Goal: Contribute content: Add original content to the website for others to see

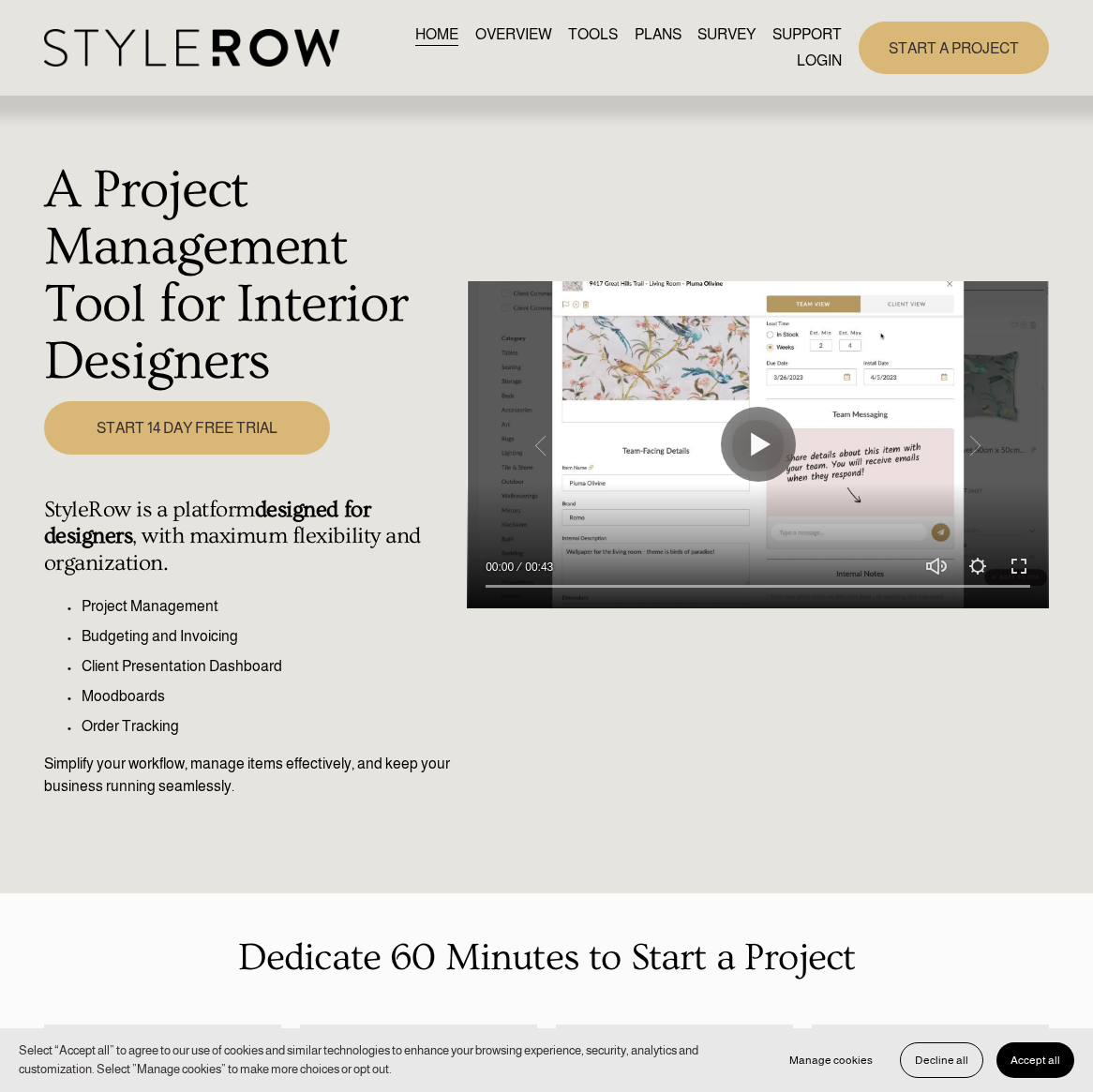
click at [805, 61] on link "LOGIN" at bounding box center [819, 61] width 45 height 25
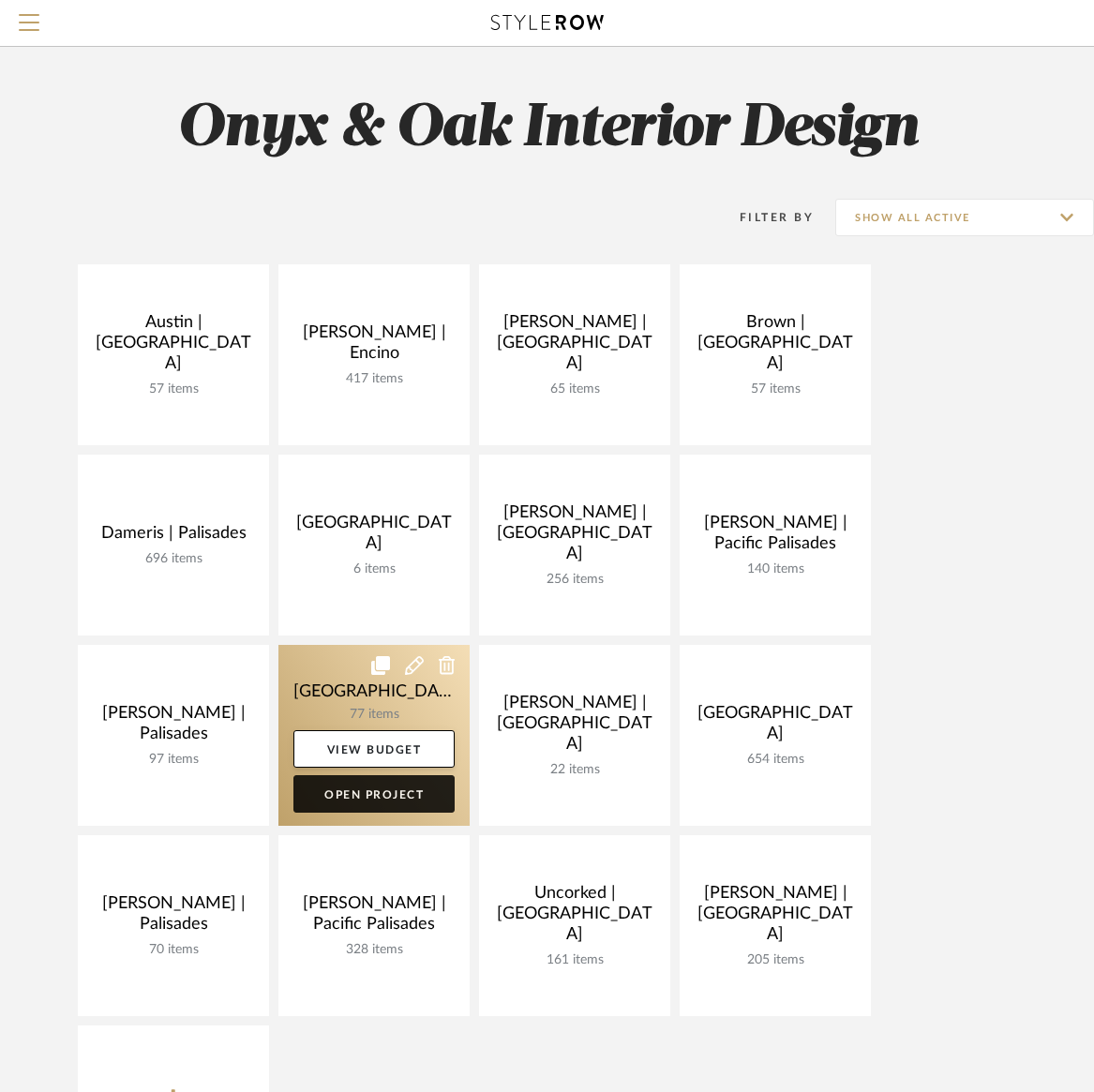
click at [365, 791] on link "Open Project" at bounding box center [374, 794] width 161 height 38
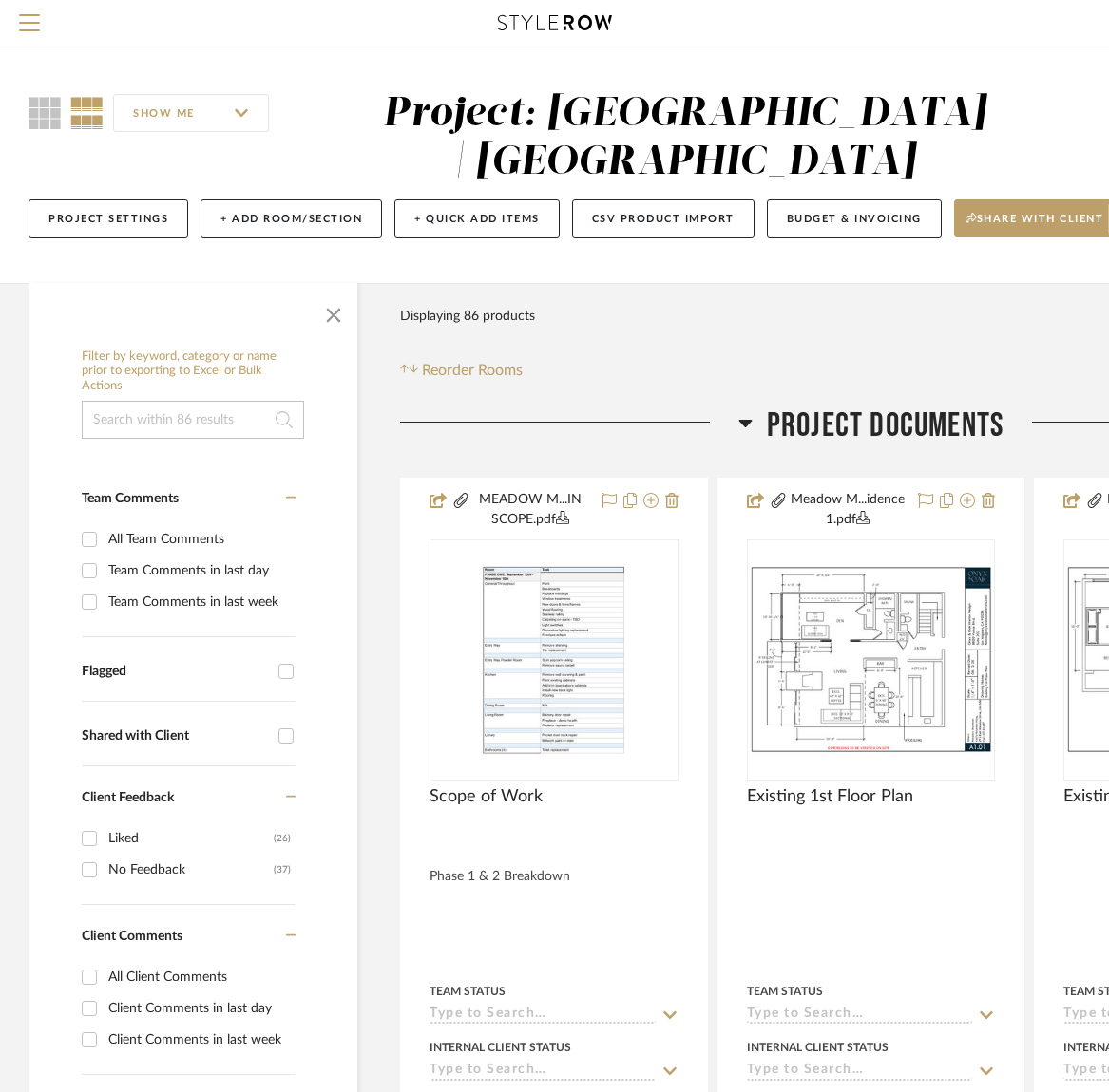
scroll to position [0, 259]
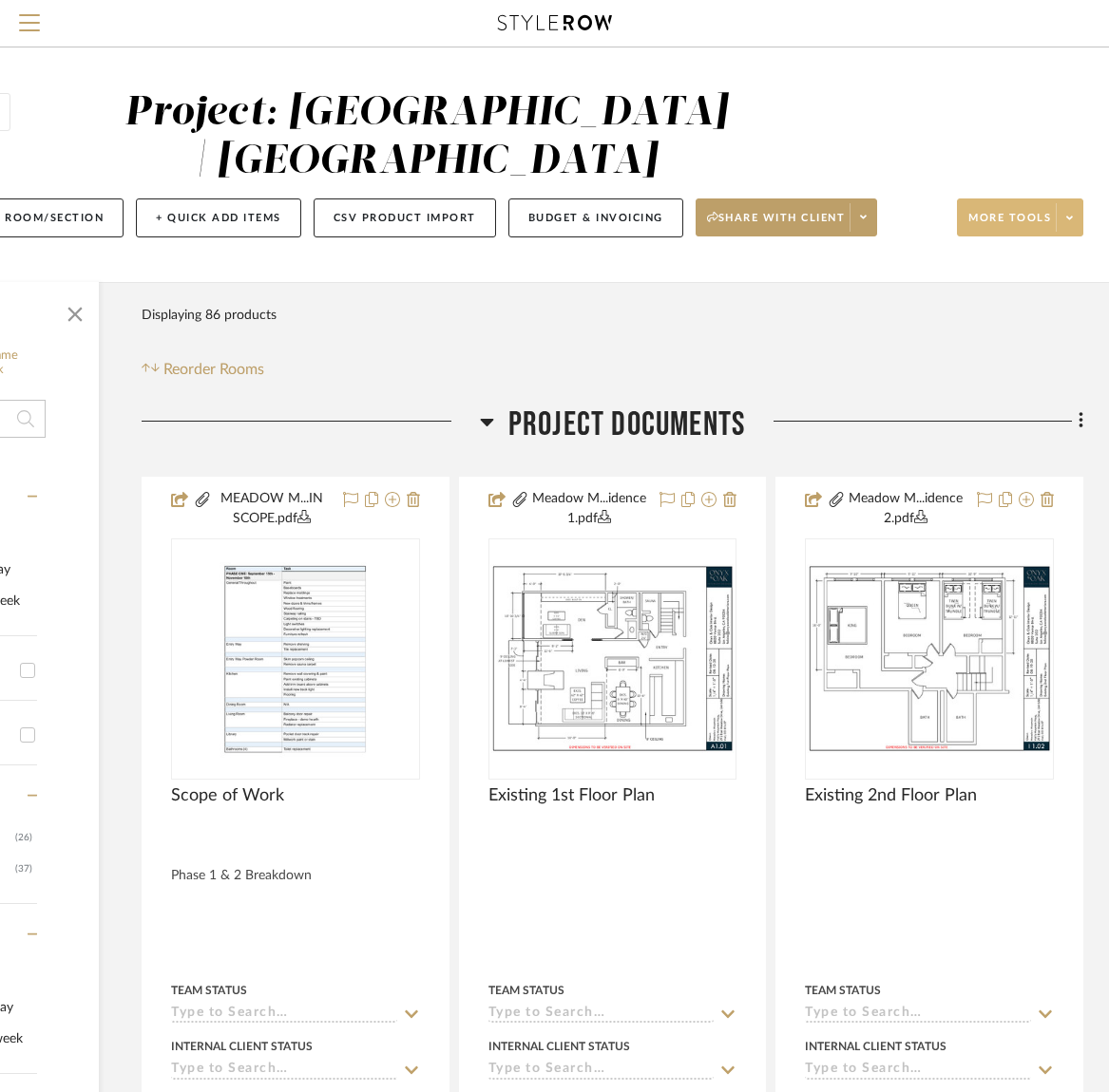
click at [1005, 217] on span "More tools" at bounding box center [1009, 225] width 82 height 28
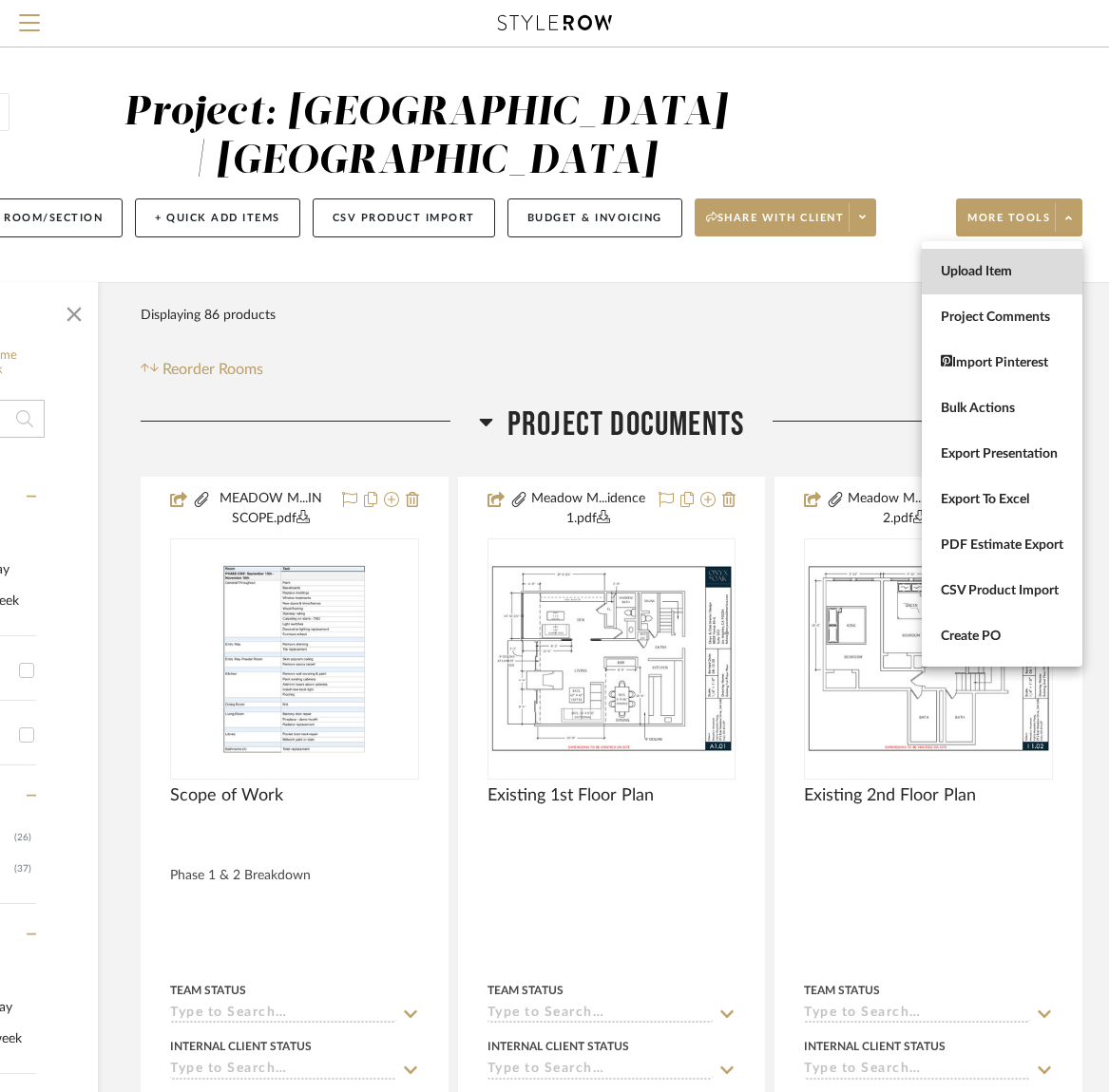
click at [993, 270] on span "Upload Item" at bounding box center [1001, 272] width 122 height 17
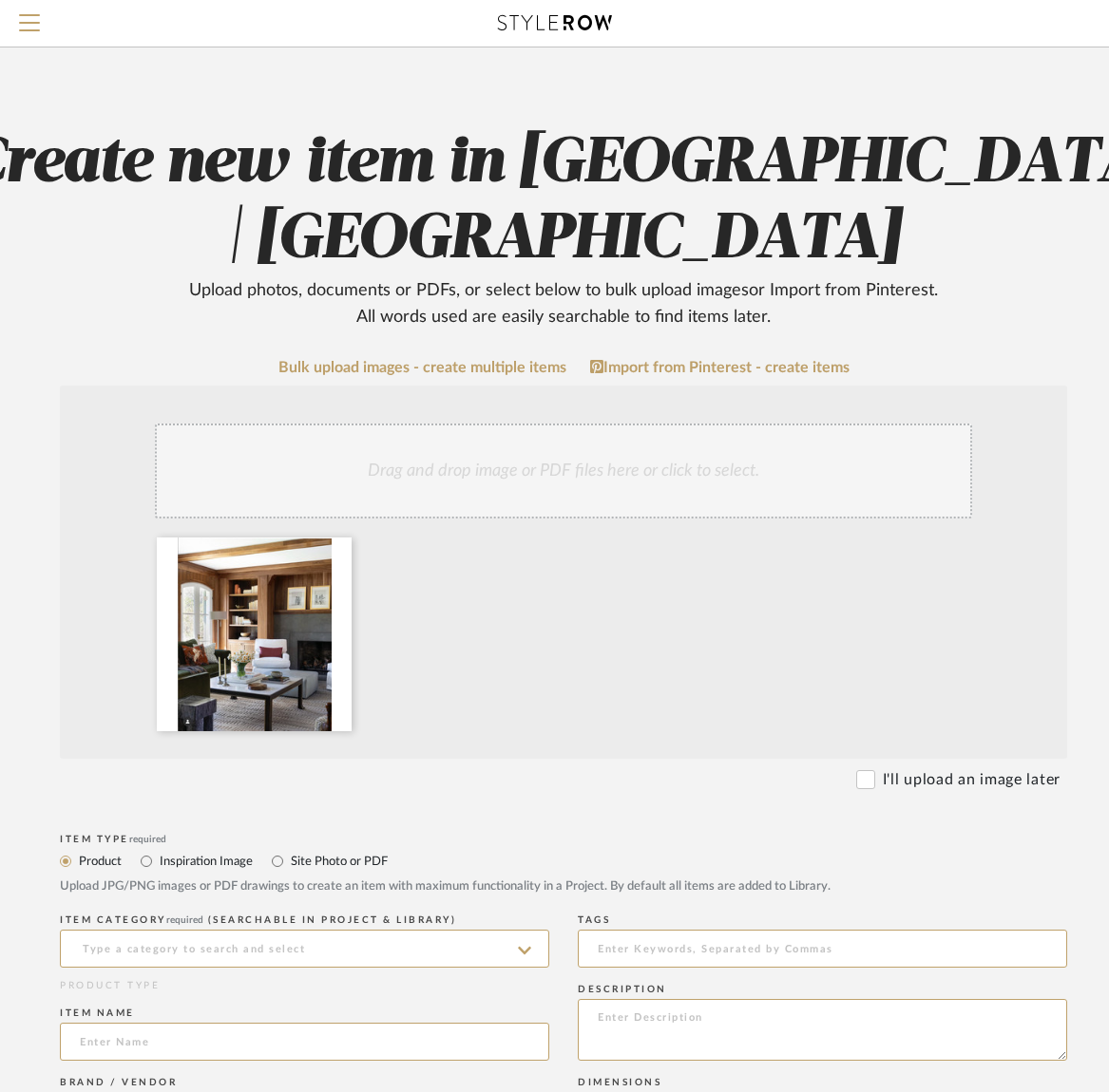
scroll to position [15, 118]
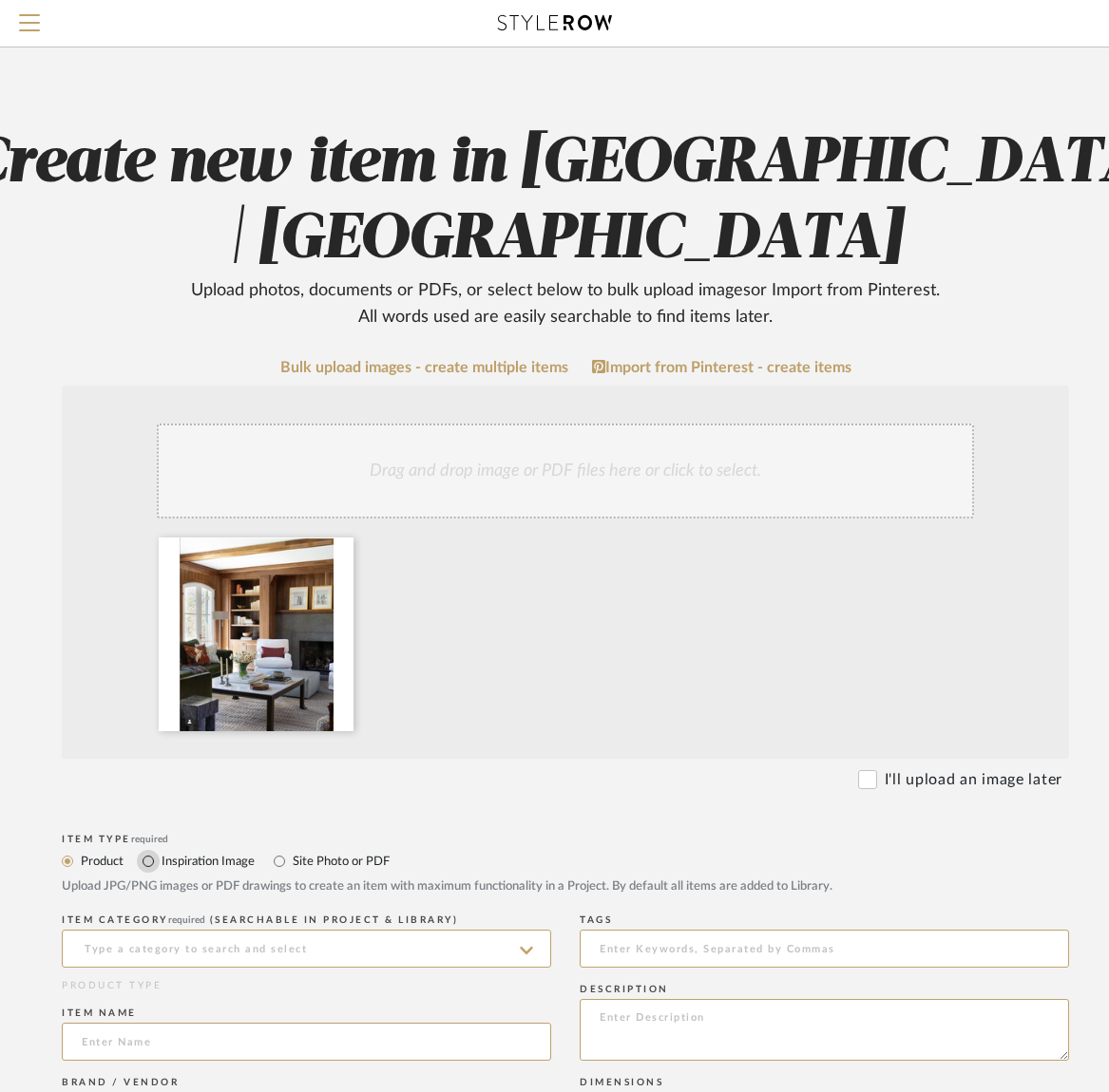
click at [152, 861] on input "Inspiration Image" at bounding box center [148, 861] width 23 height 23
radio input "true"
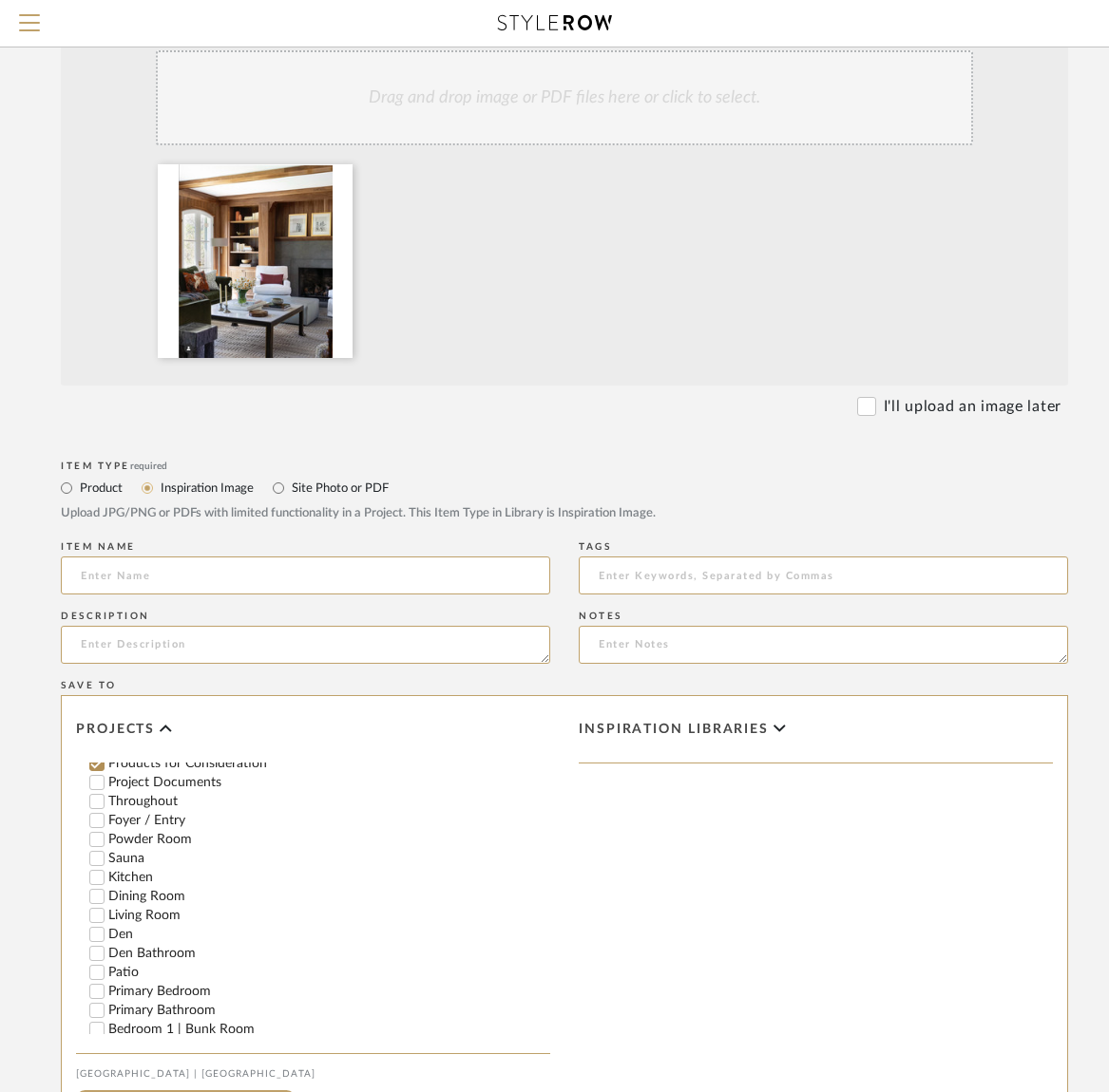
scroll to position [378, 119]
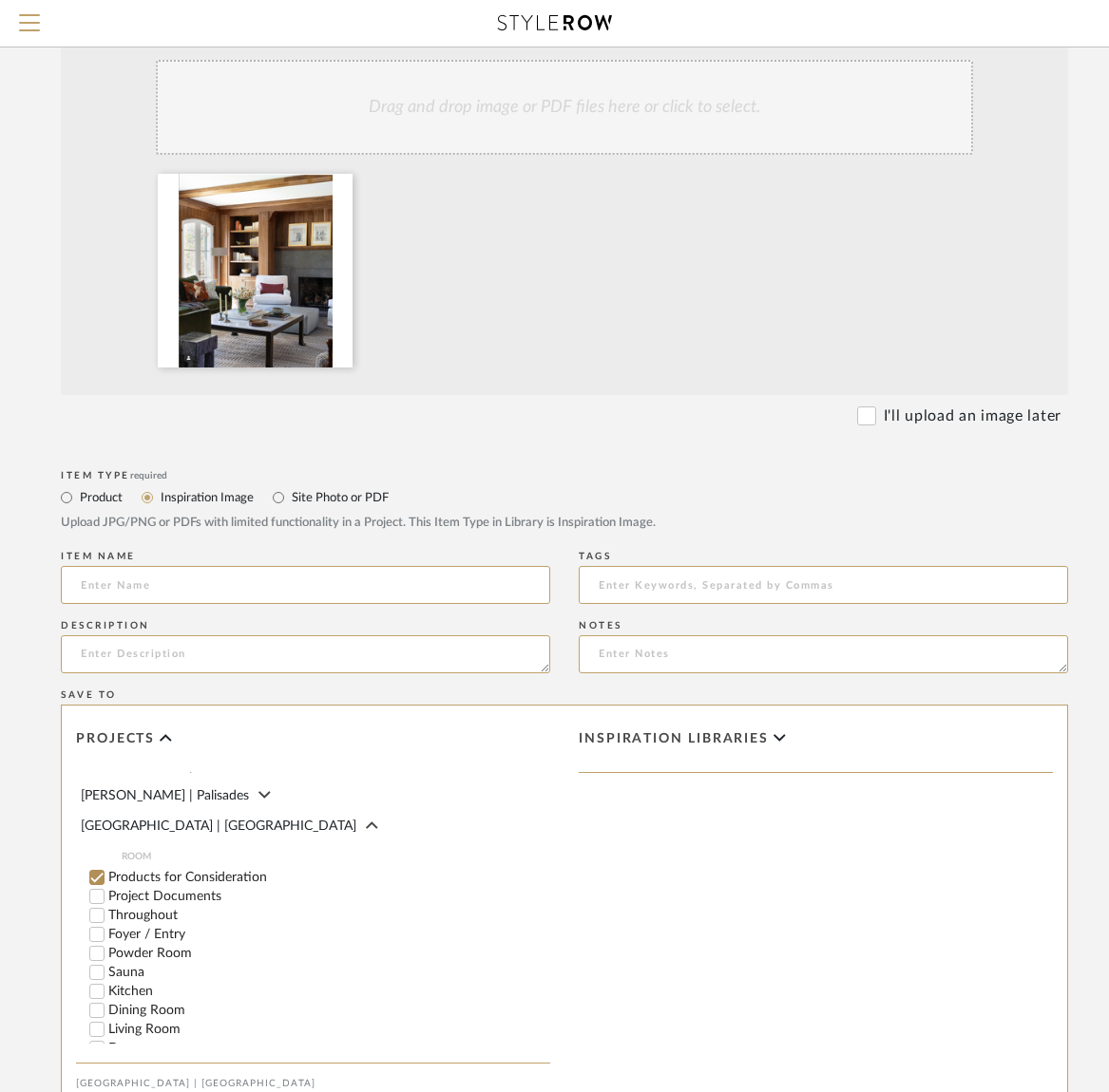
click at [97, 868] on input "Products for Consideration" at bounding box center [96, 877] width 19 height 19
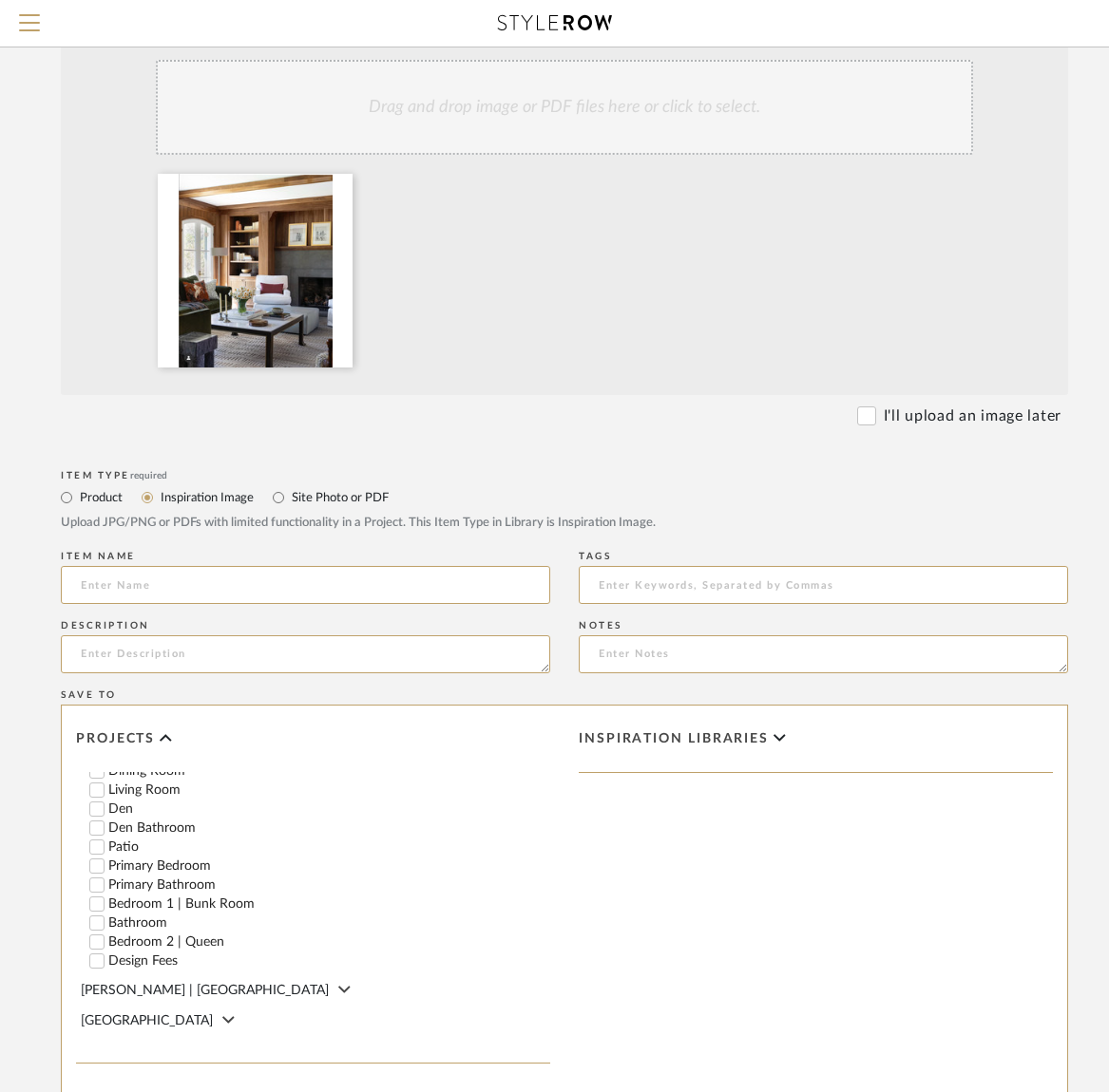
scroll to position [457, 0]
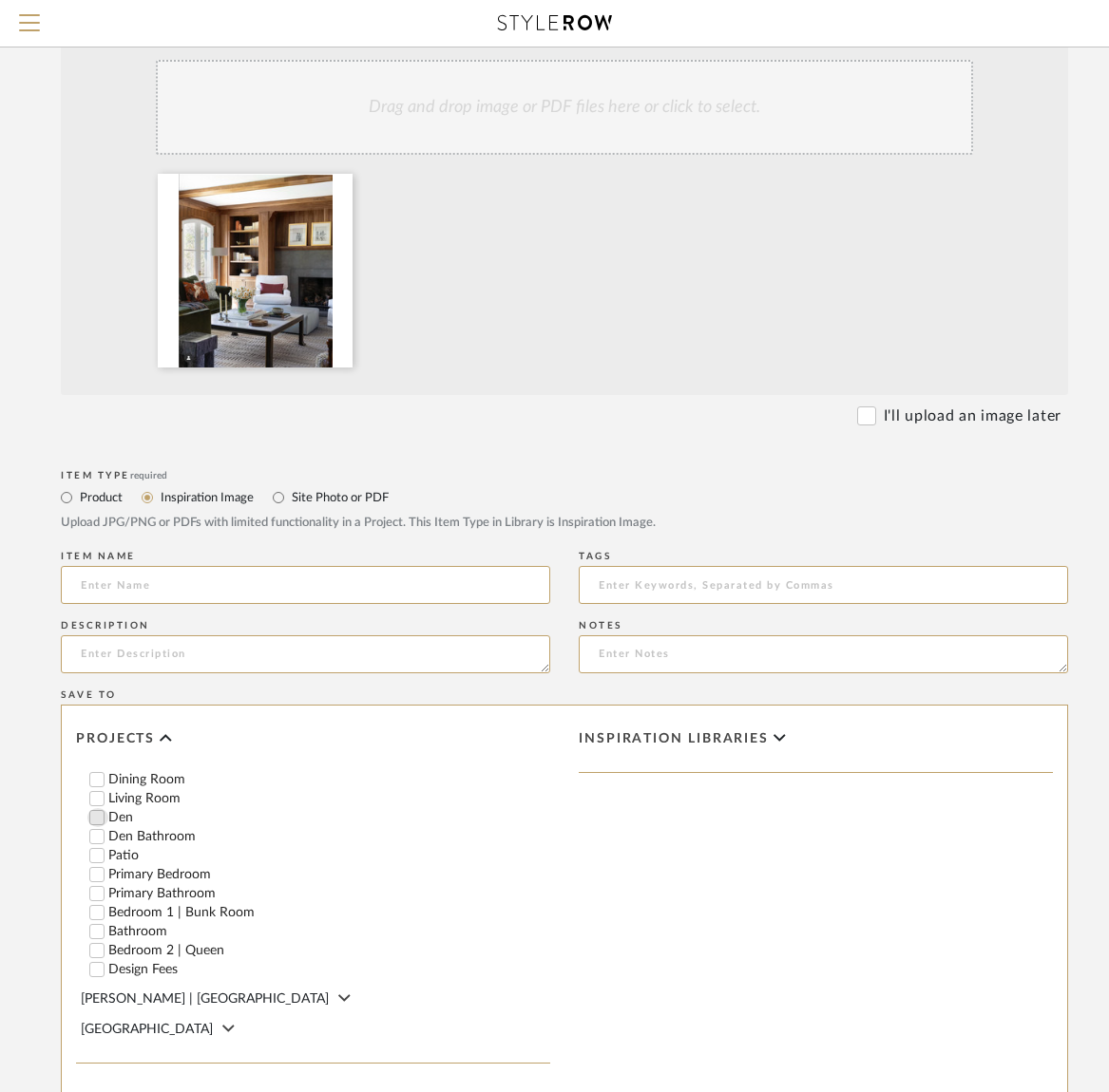
click at [97, 808] on input "Den" at bounding box center [96, 817] width 19 height 19
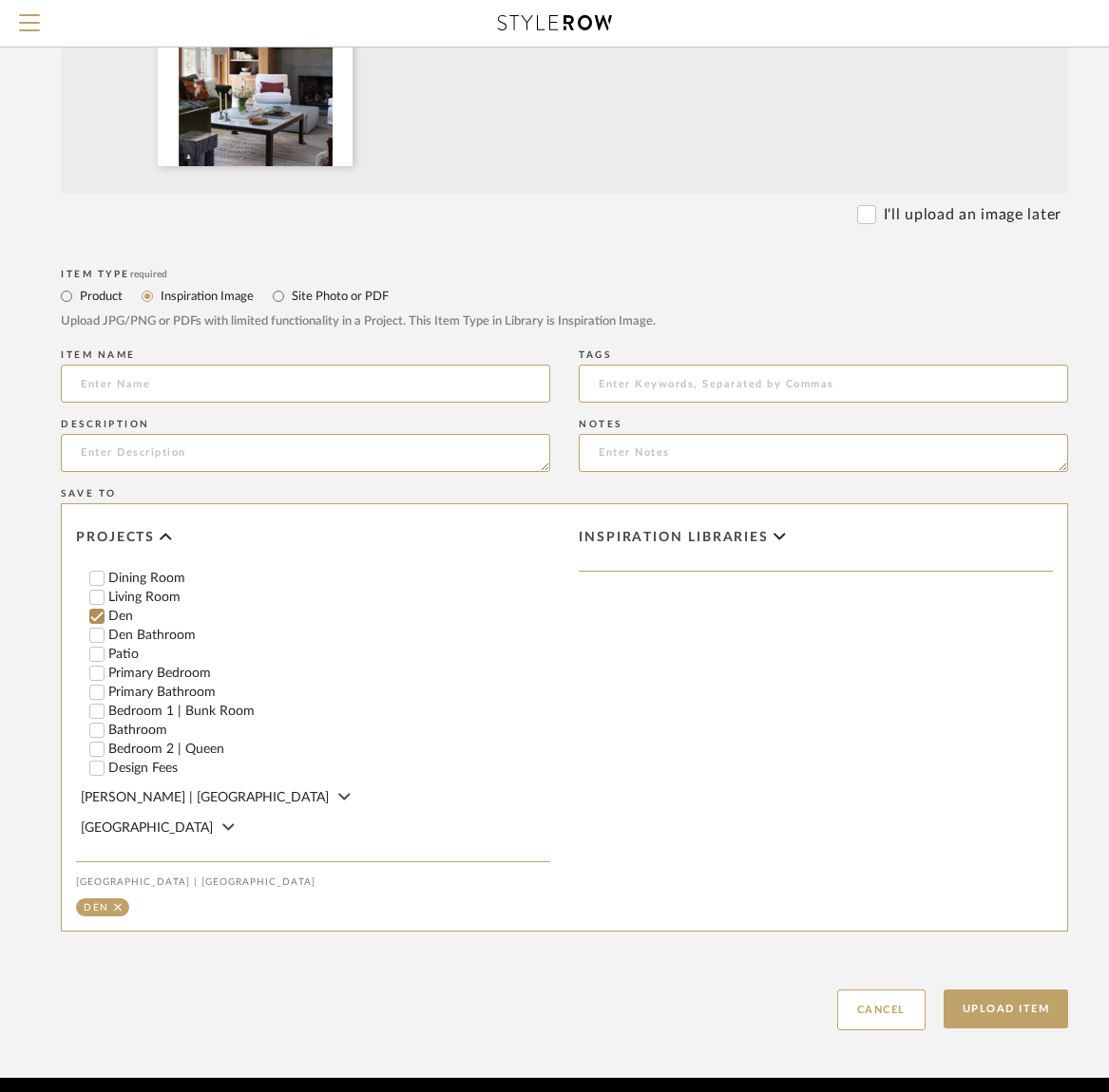
scroll to position [653, 119]
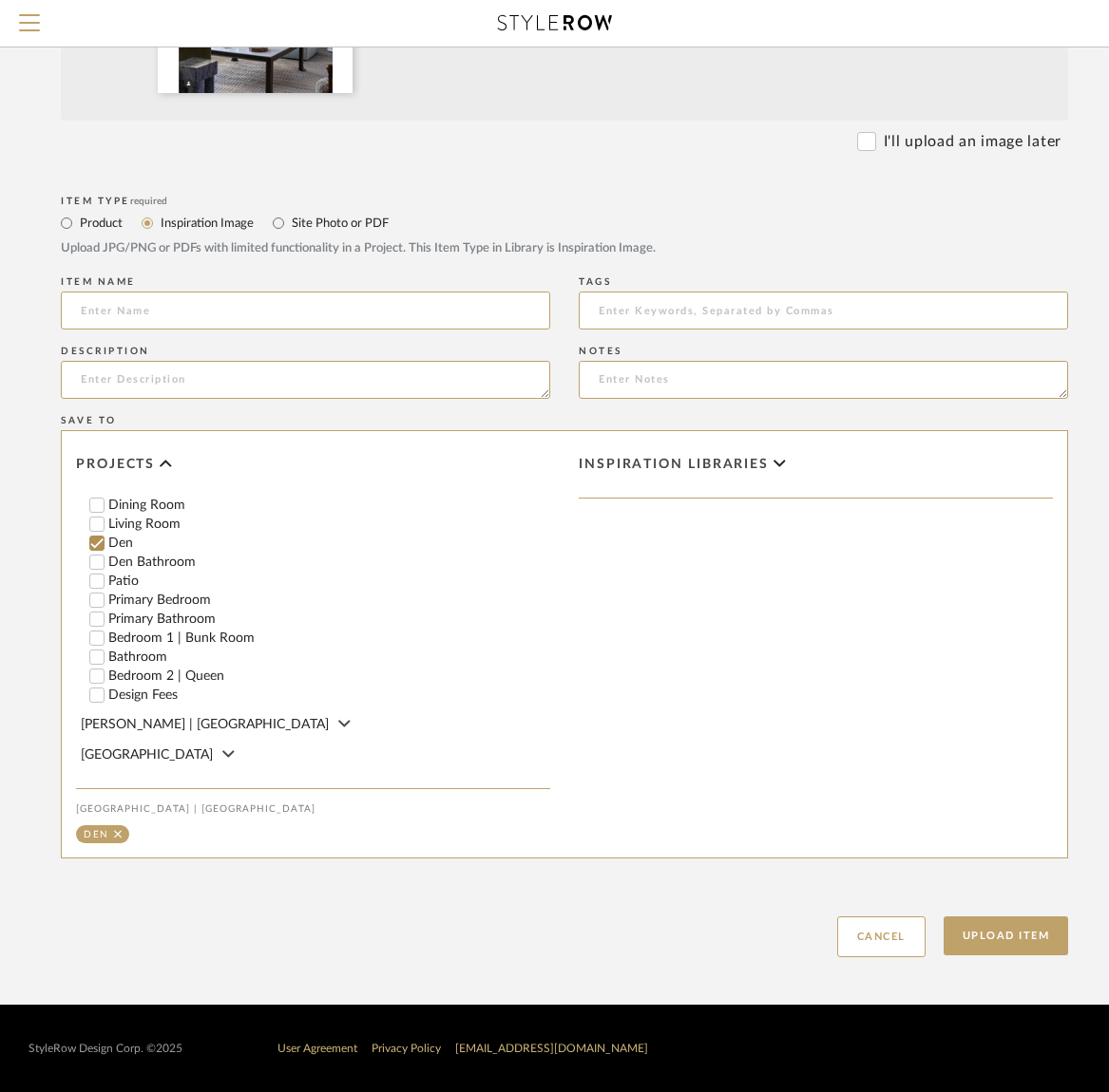
click at [727, 466] on span "Inspiration libraries" at bounding box center [673, 465] width 190 height 17
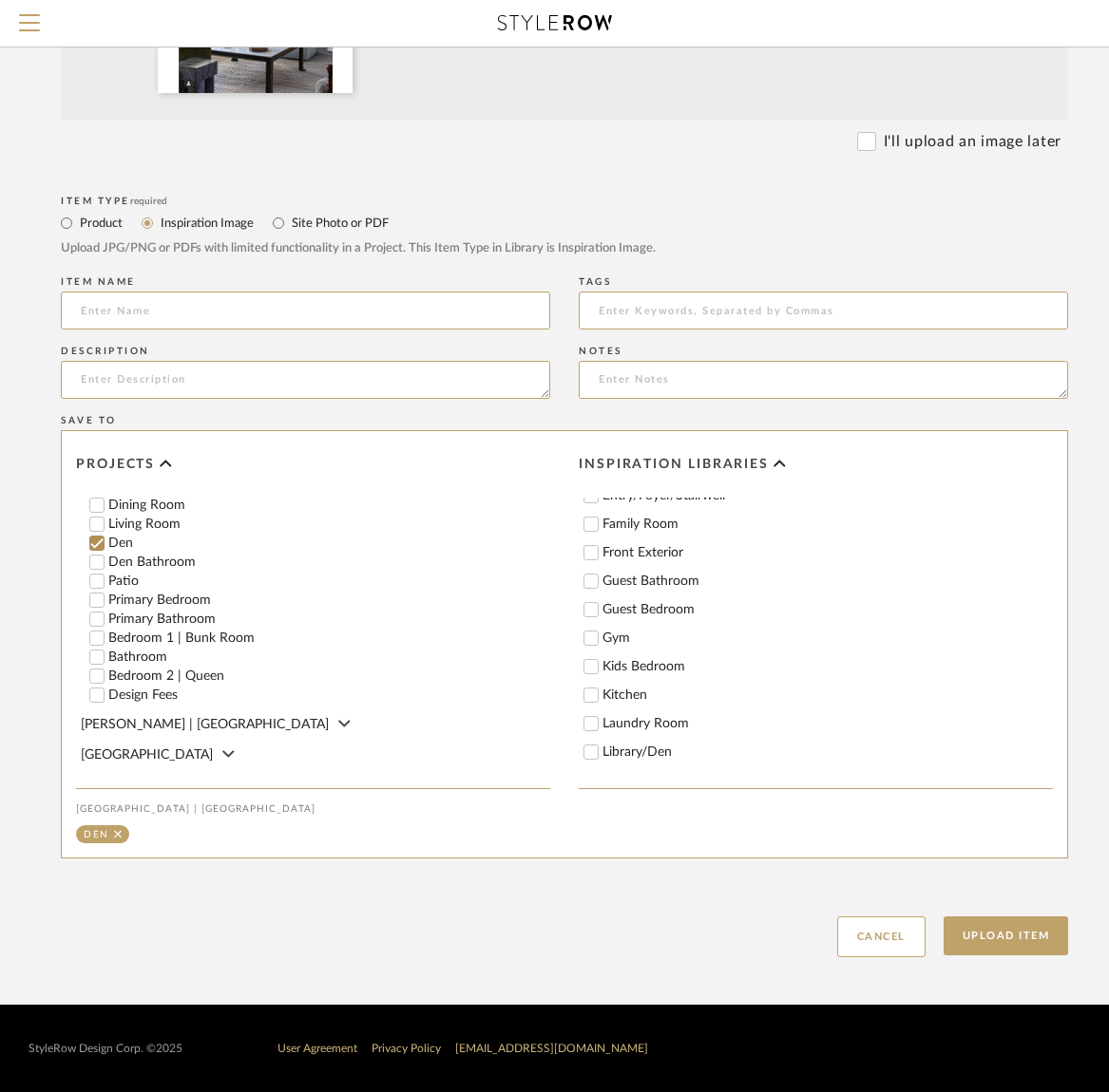
scroll to position [288, 0]
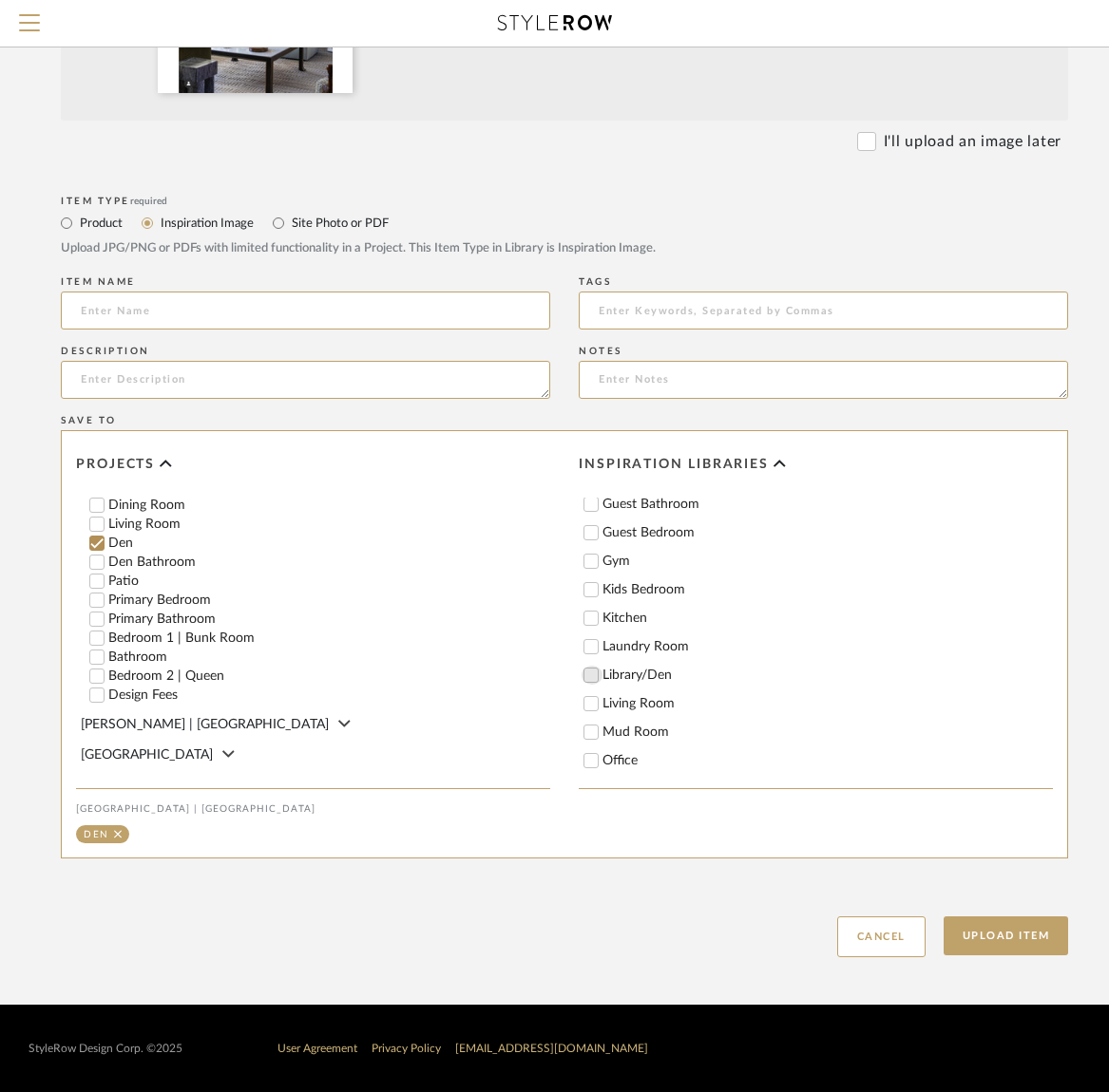
click at [592, 674] on input "Library/Den" at bounding box center [590, 675] width 19 height 19
checkbox input "true"
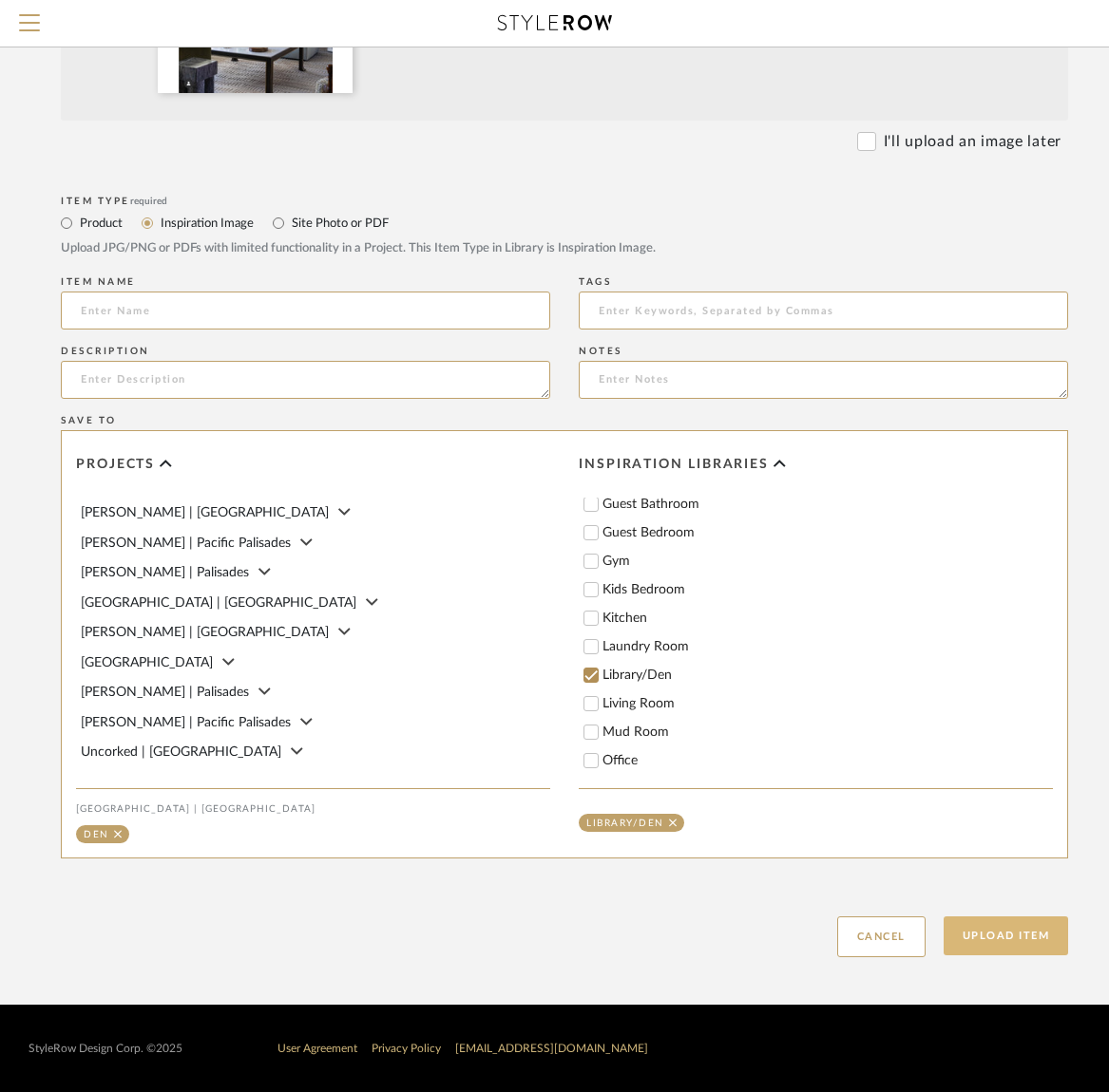
click at [1009, 933] on button "Upload Item" at bounding box center [1006, 936] width 125 height 39
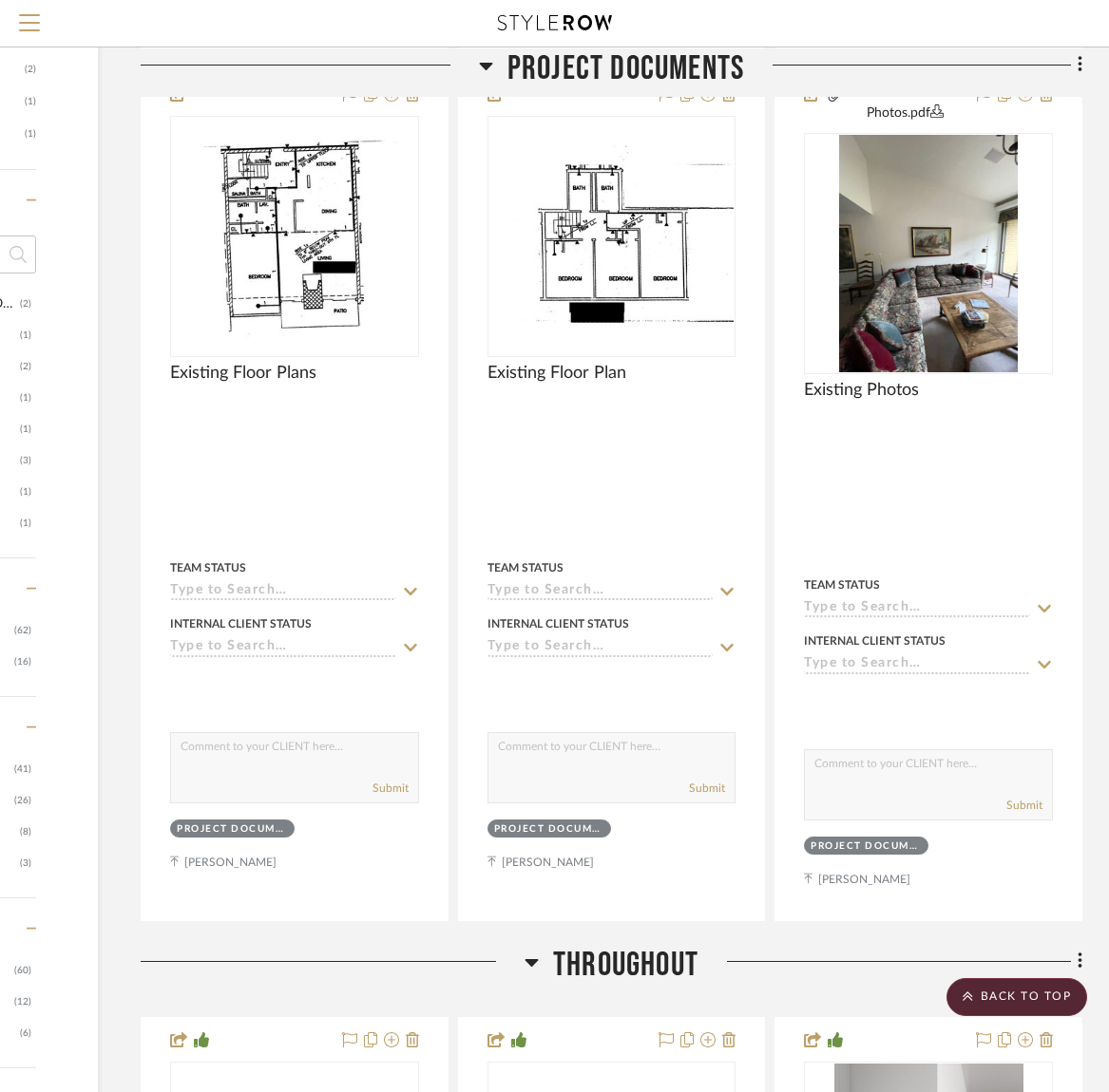
scroll to position [0, 259]
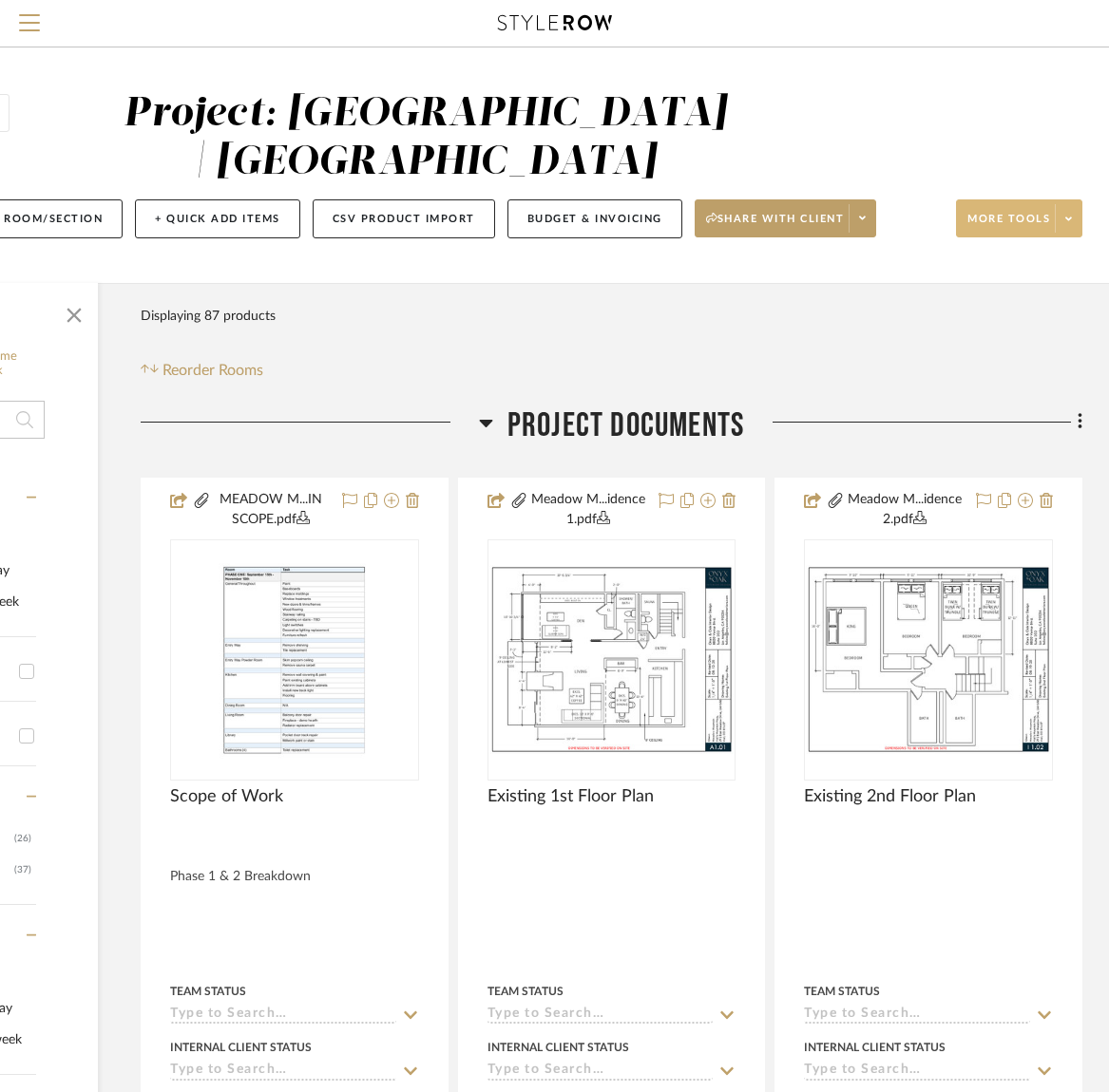
click at [1028, 221] on span "More tools" at bounding box center [1008, 225] width 82 height 28
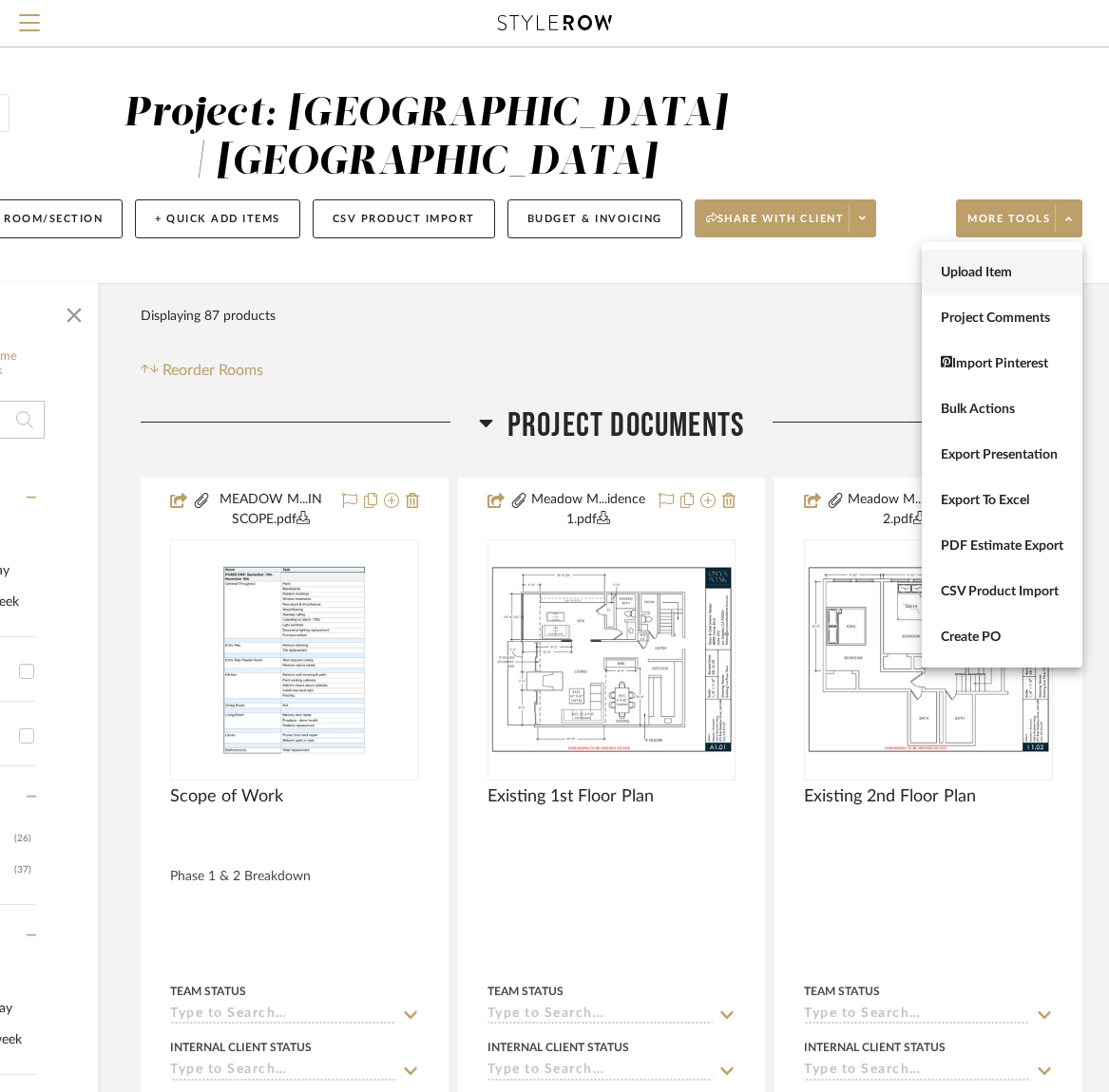
click at [984, 275] on span "Upload Item" at bounding box center [1001, 273] width 122 height 17
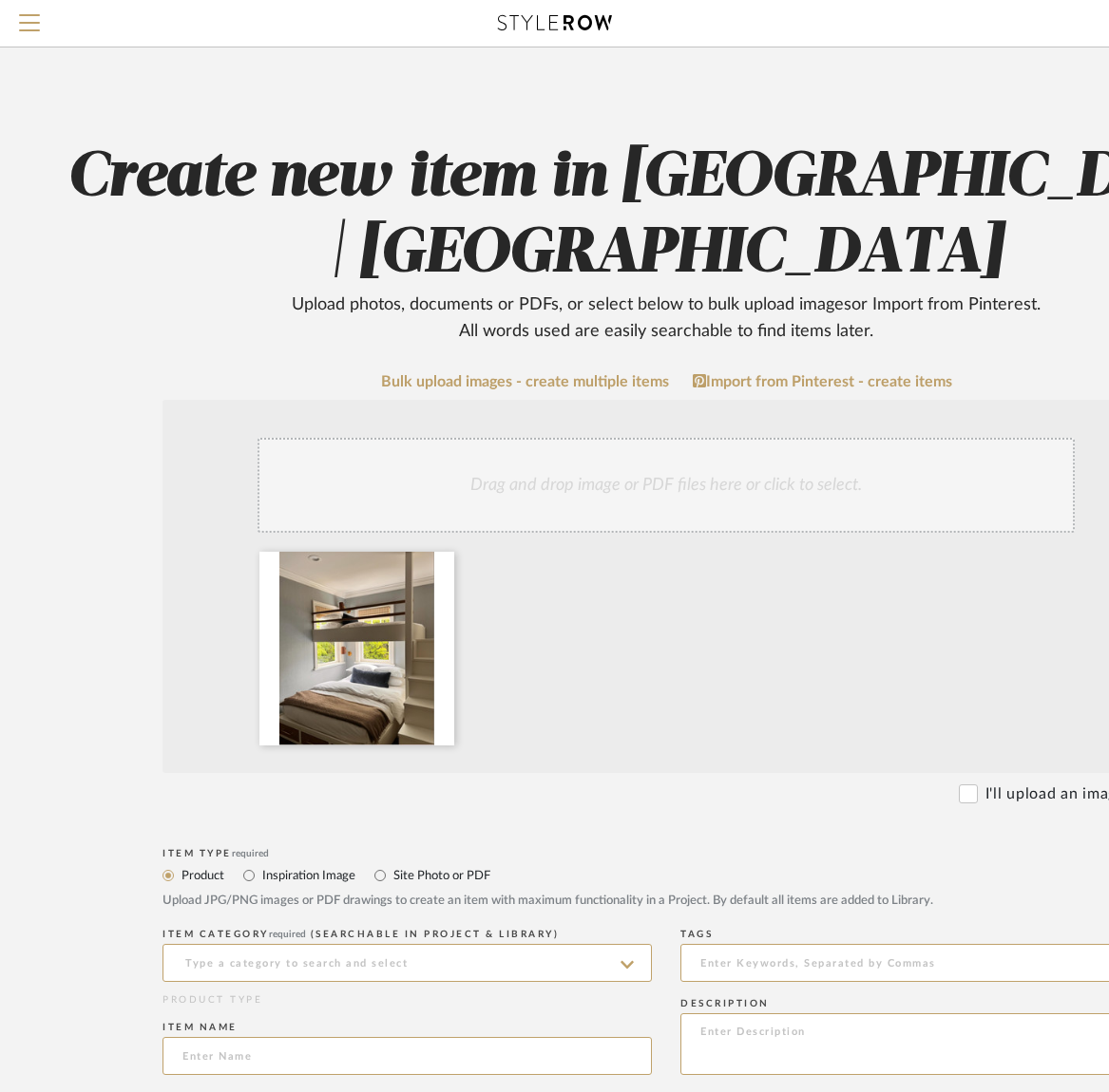
scroll to position [0, 17]
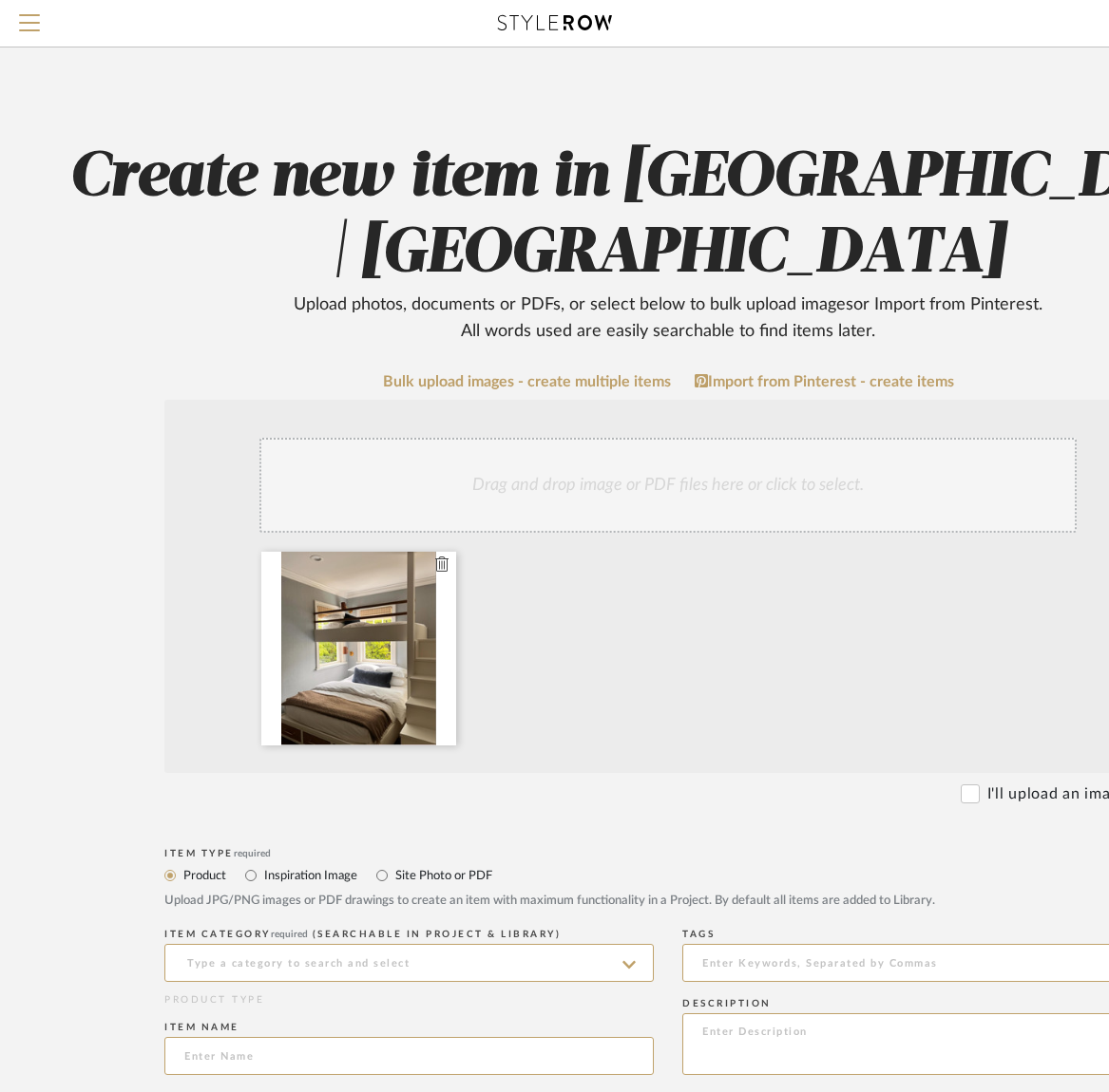
click at [444, 566] on icon at bounding box center [442, 565] width 14 height 16
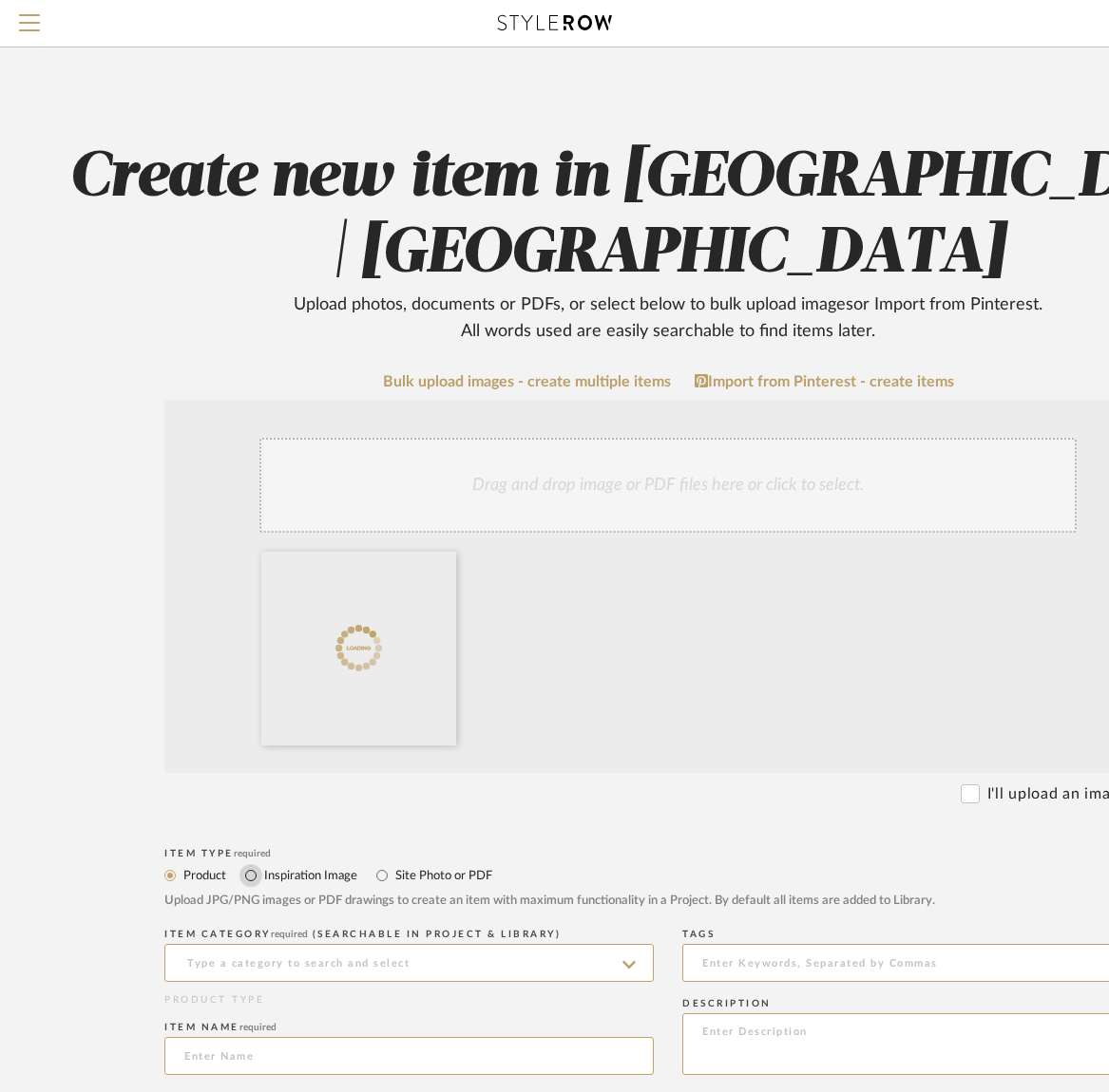
click at [251, 877] on input "Inspiration Image" at bounding box center [251, 875] width 23 height 23
radio input "true"
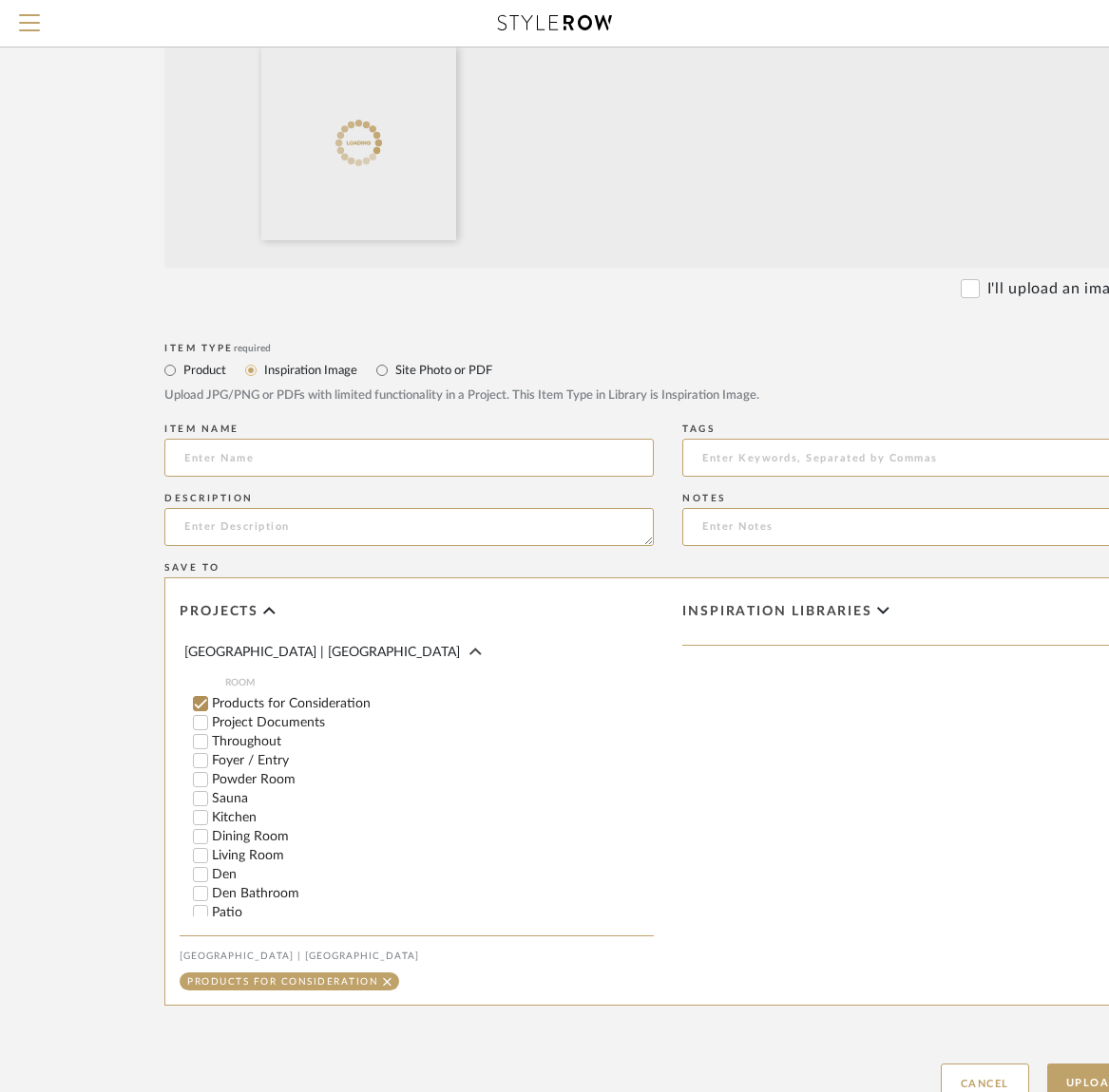
scroll to position [256, 0]
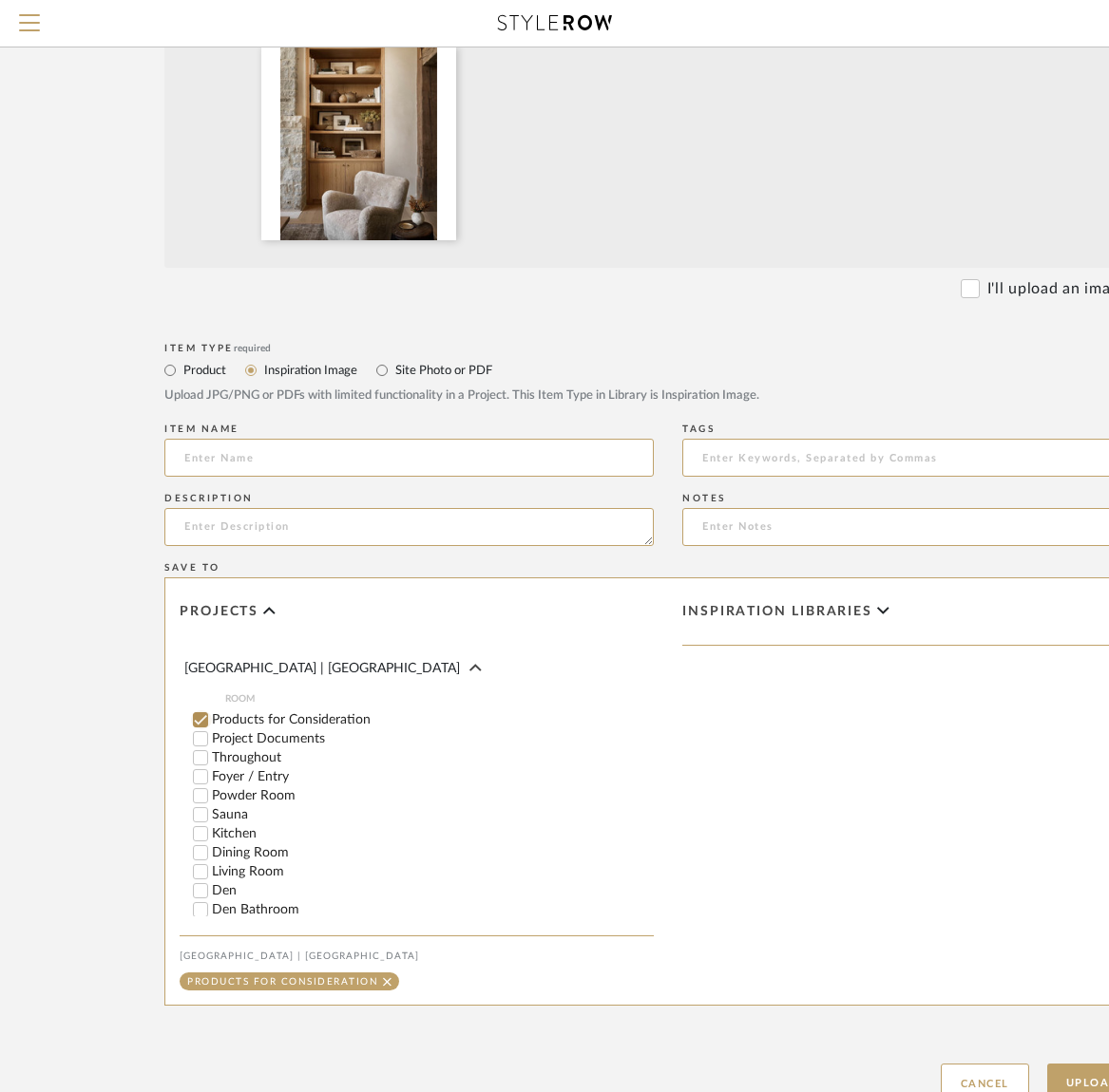
drag, startPoint x: 199, startPoint y: 704, endPoint x: 199, endPoint y: 751, distance: 47.0
click at [199, 710] on input "Products for Consideration" at bounding box center [200, 719] width 19 height 19
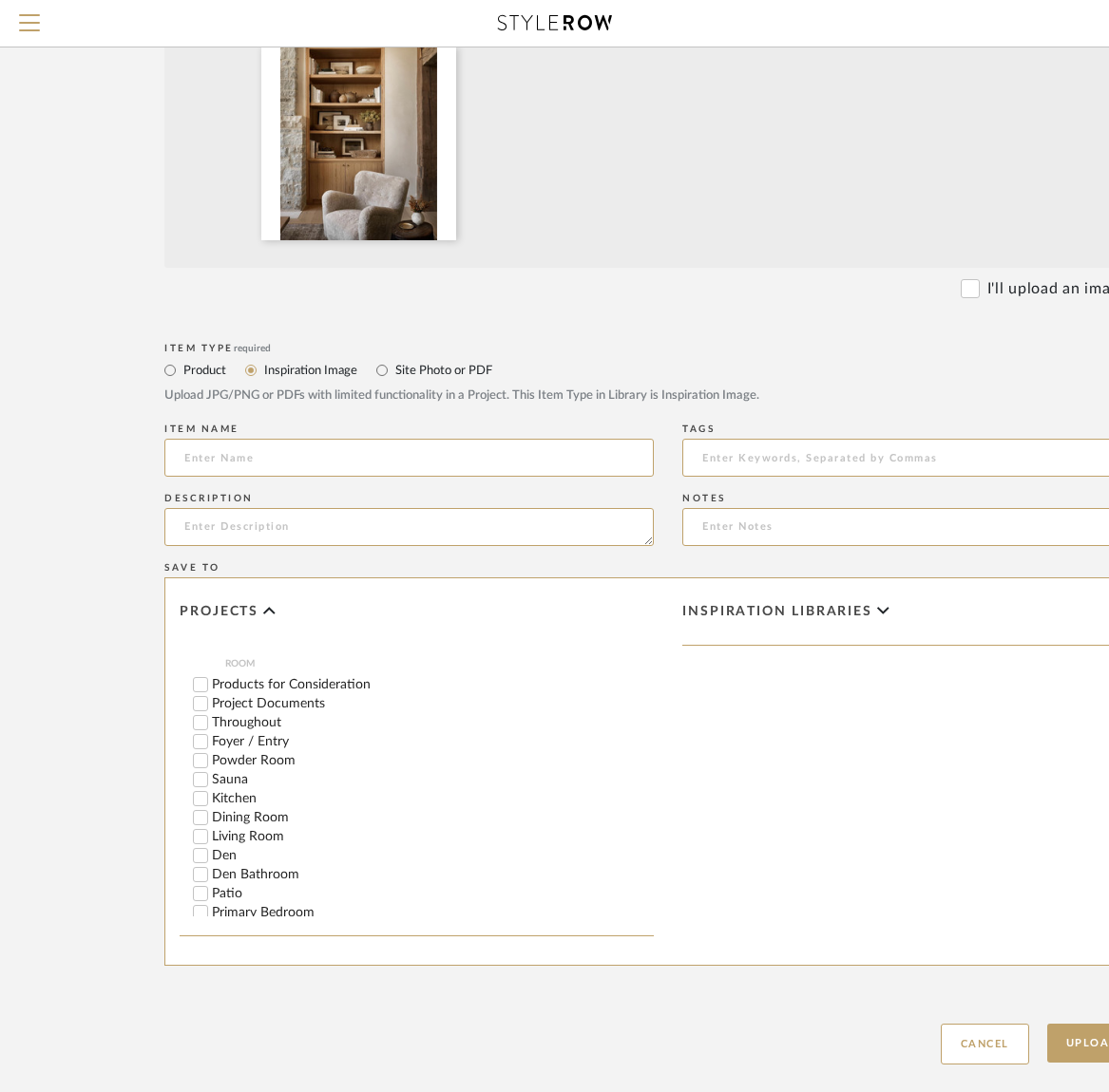
scroll to position [299, 0]
click at [203, 839] on input "Den" at bounding box center [200, 847] width 19 height 19
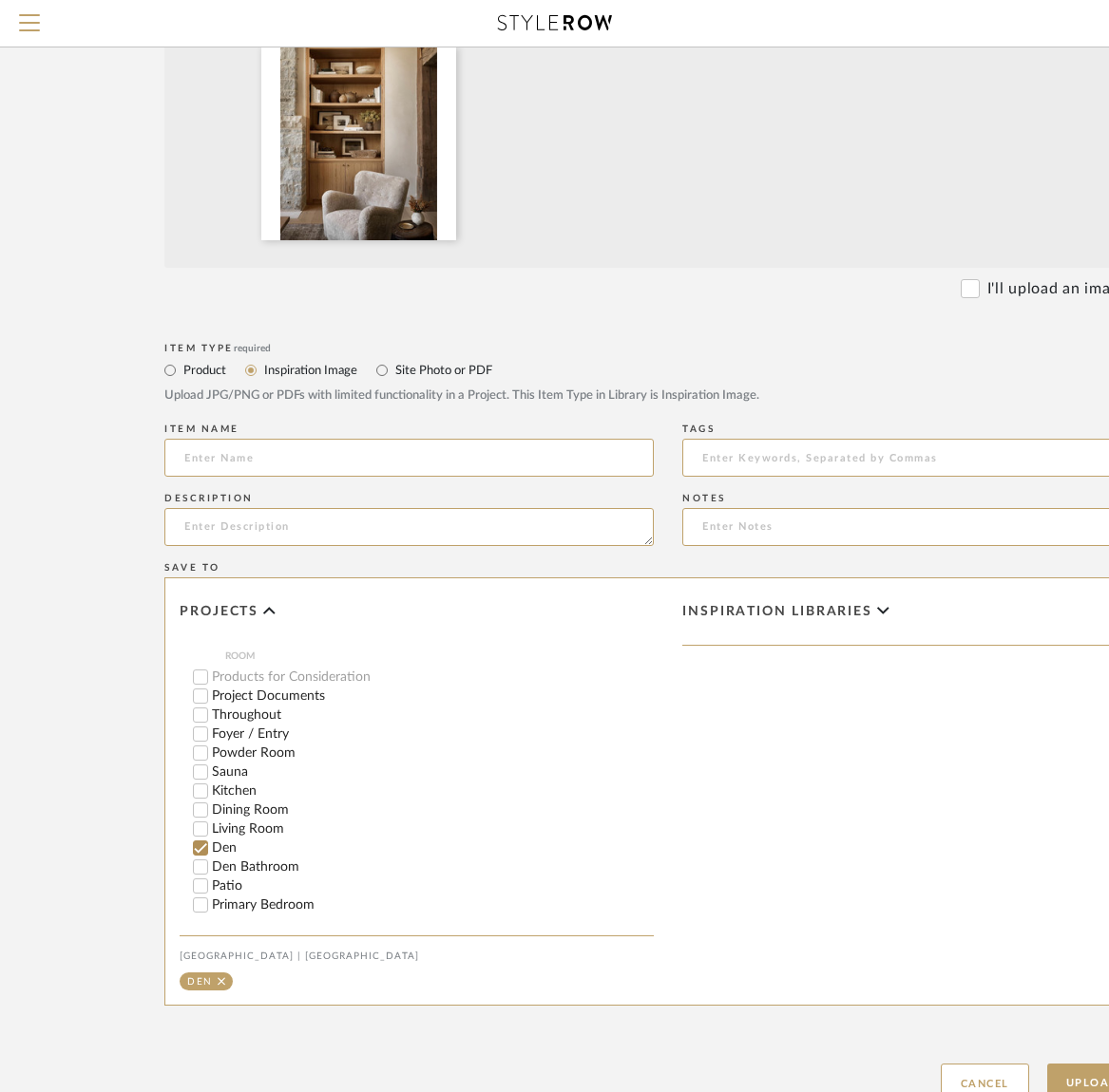
click at [802, 611] on span "Inspiration libraries" at bounding box center [777, 612] width 190 height 17
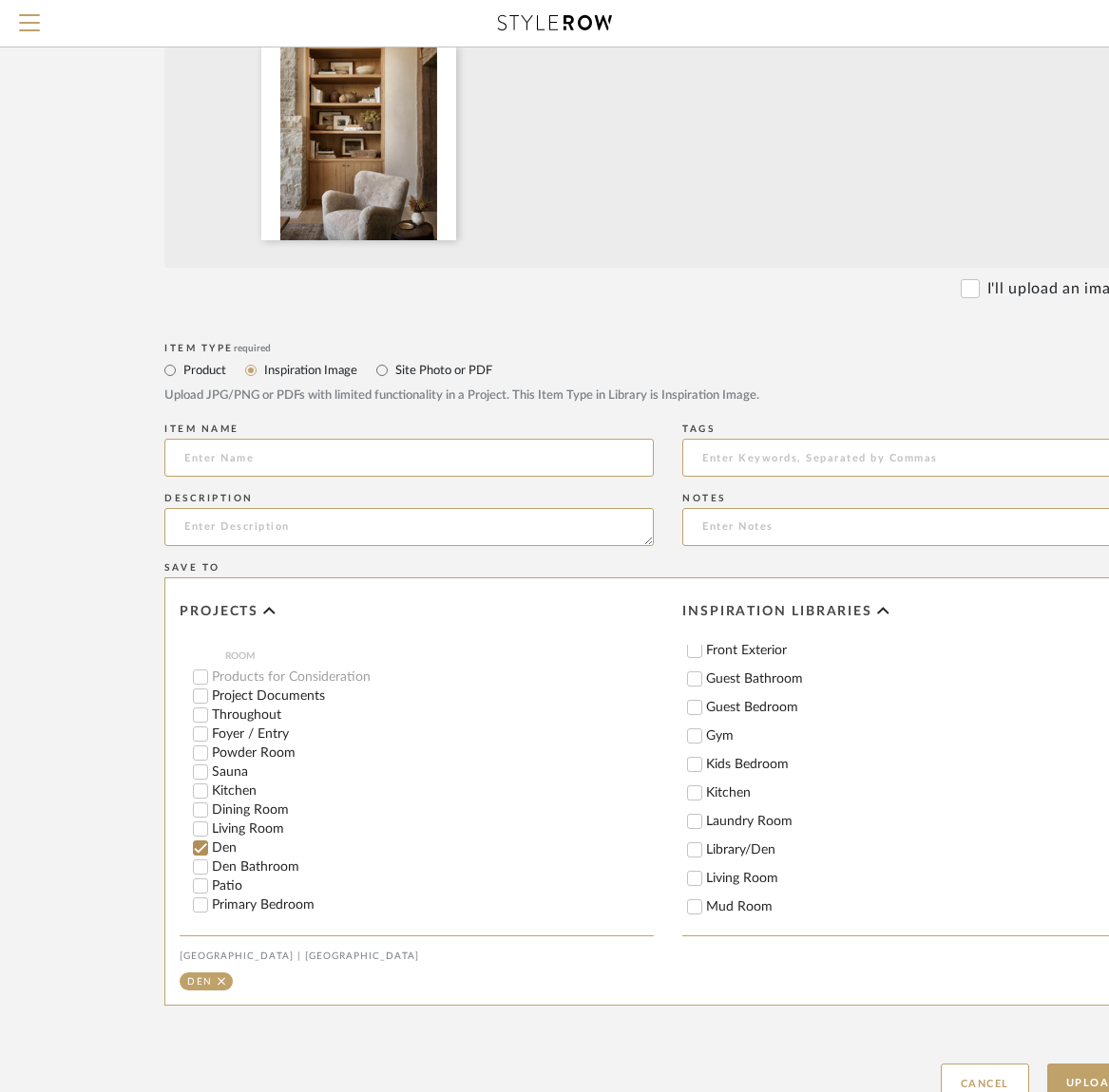
scroll to position [272, 0]
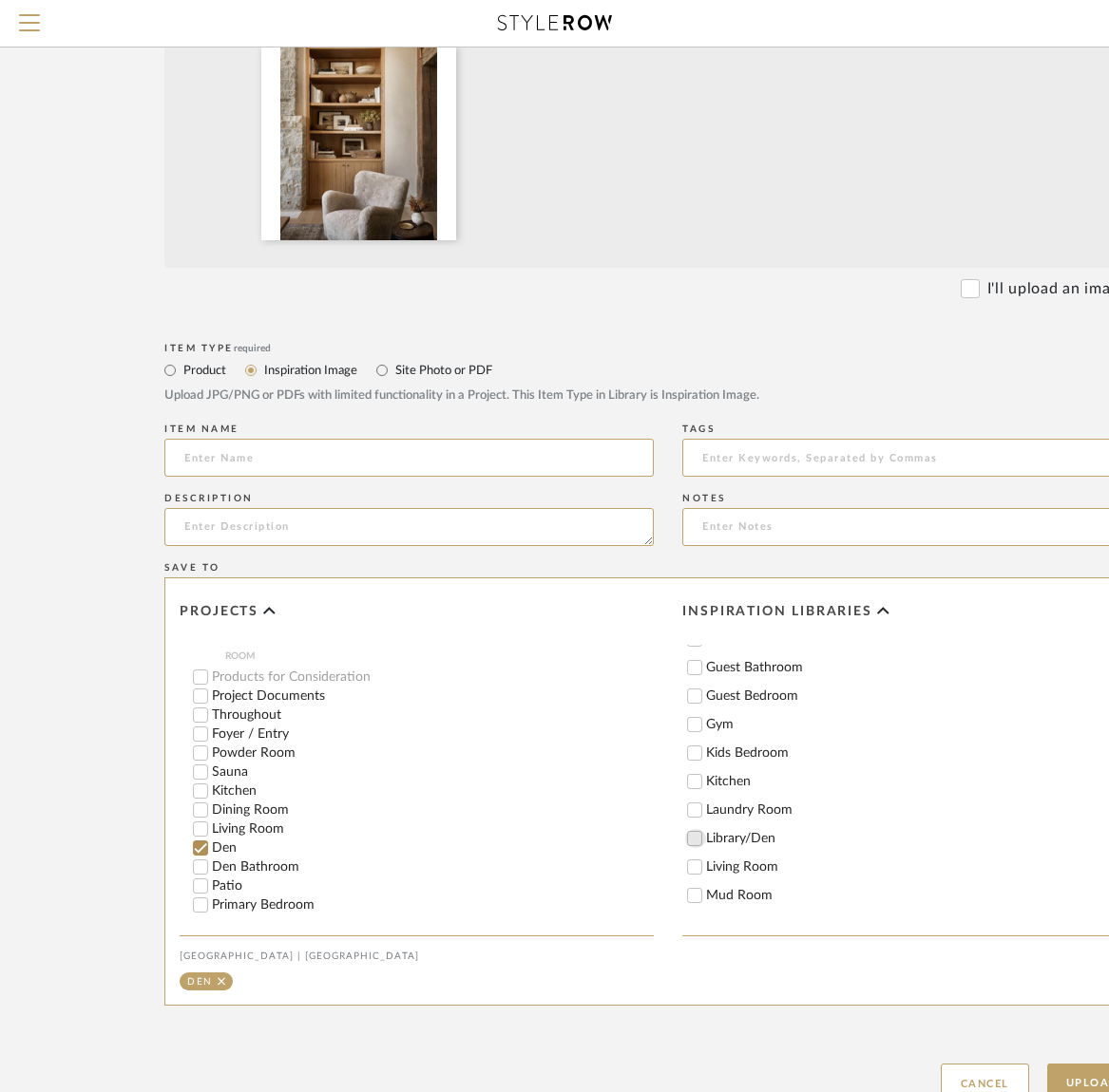
click at [699, 842] on input "Library/Den" at bounding box center [694, 839] width 19 height 19
checkbox input "true"
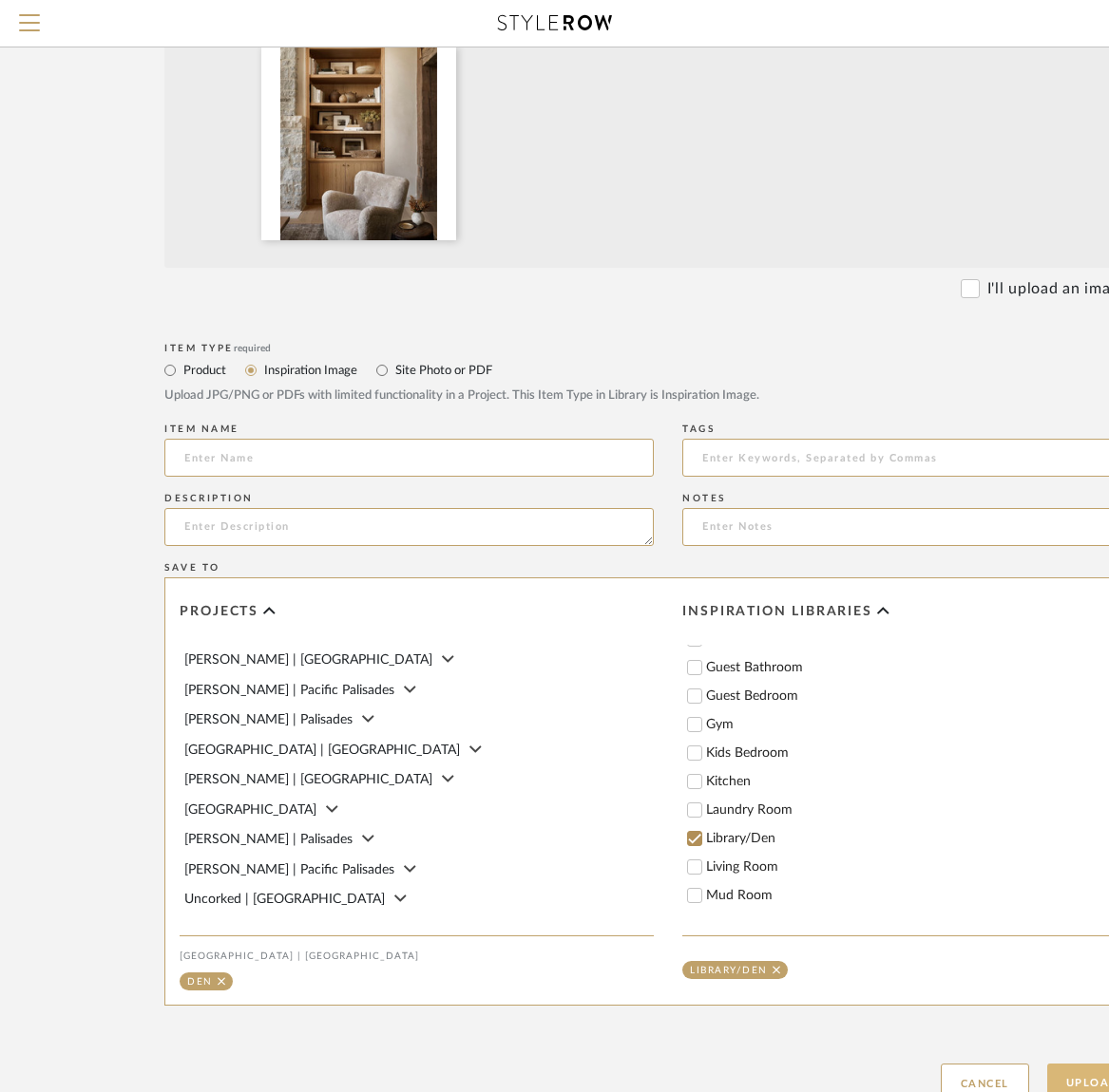
click at [1079, 1075] on button "Upload Item" at bounding box center [1110, 1083] width 125 height 39
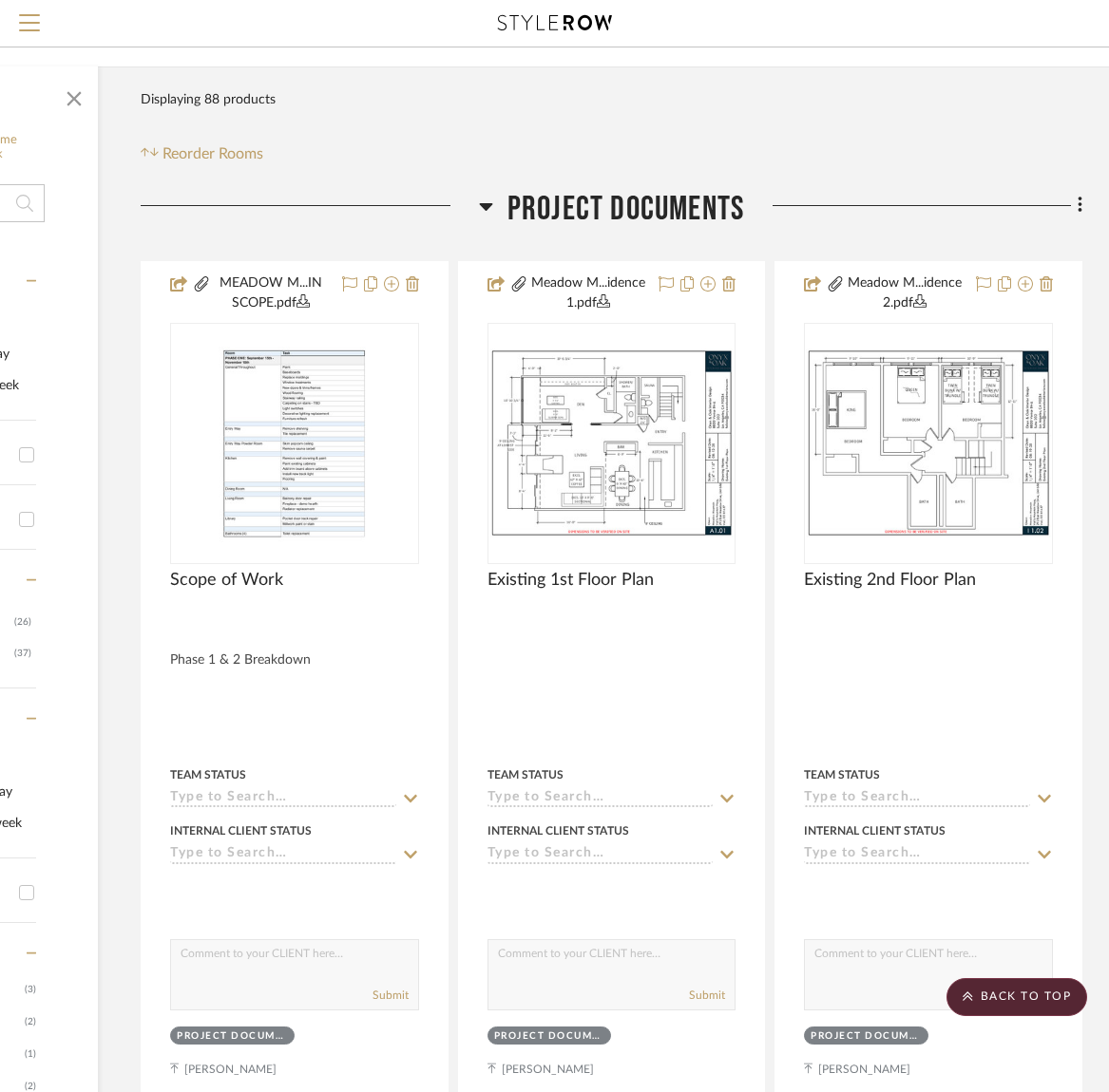
scroll to position [0, 259]
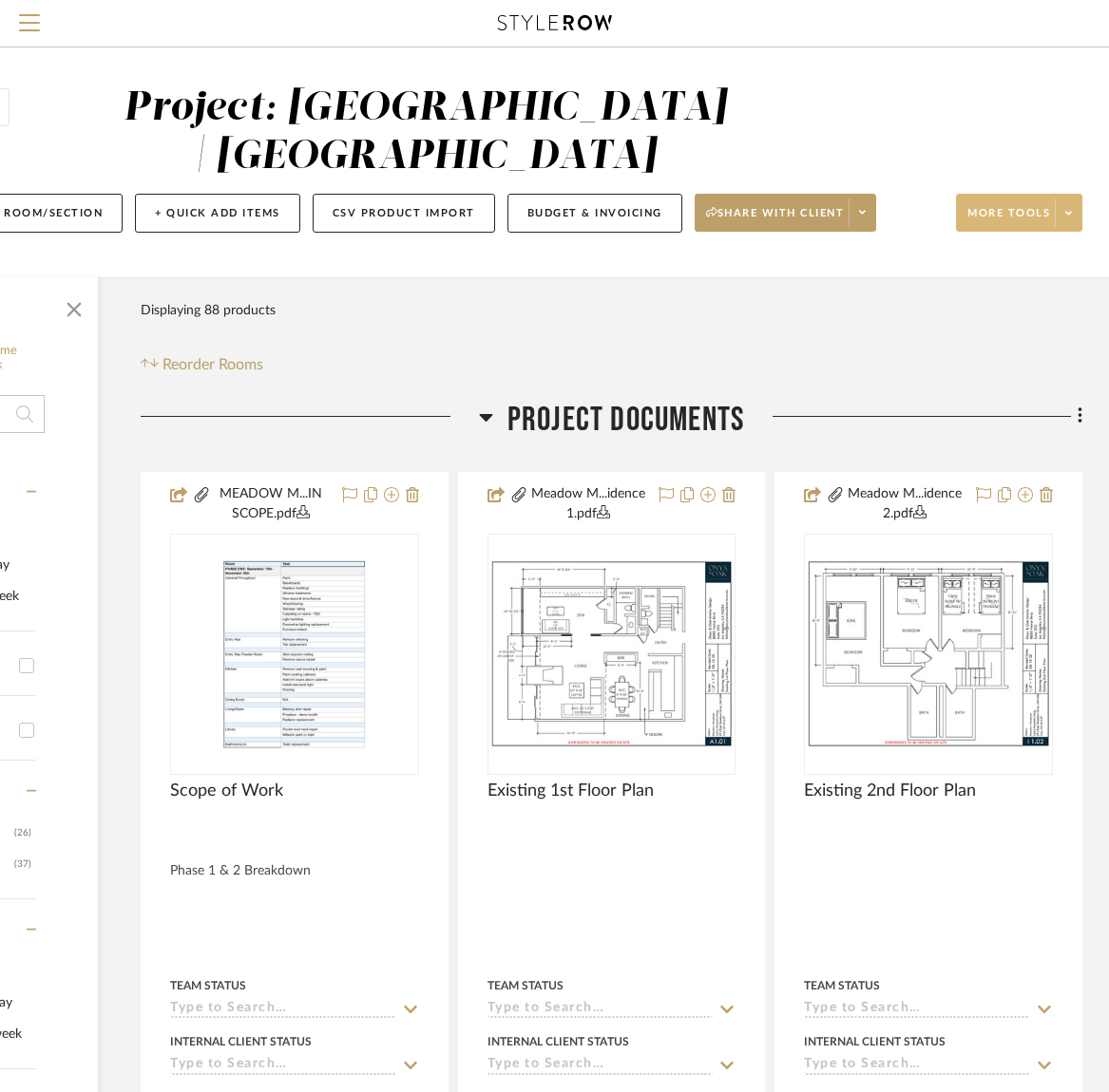
click at [1011, 215] on span "More tools" at bounding box center [1008, 220] width 82 height 28
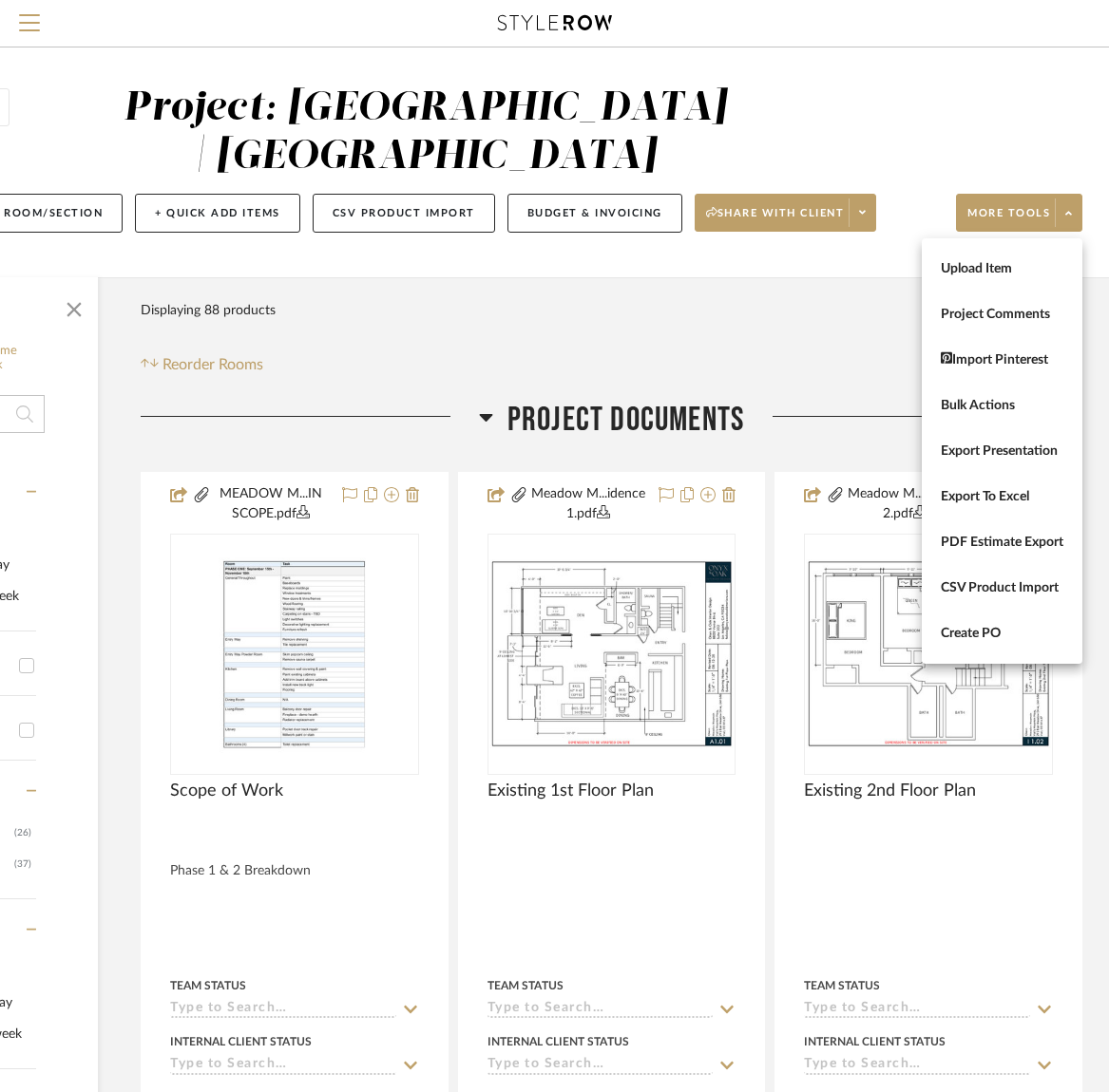
scroll to position [1, 259]
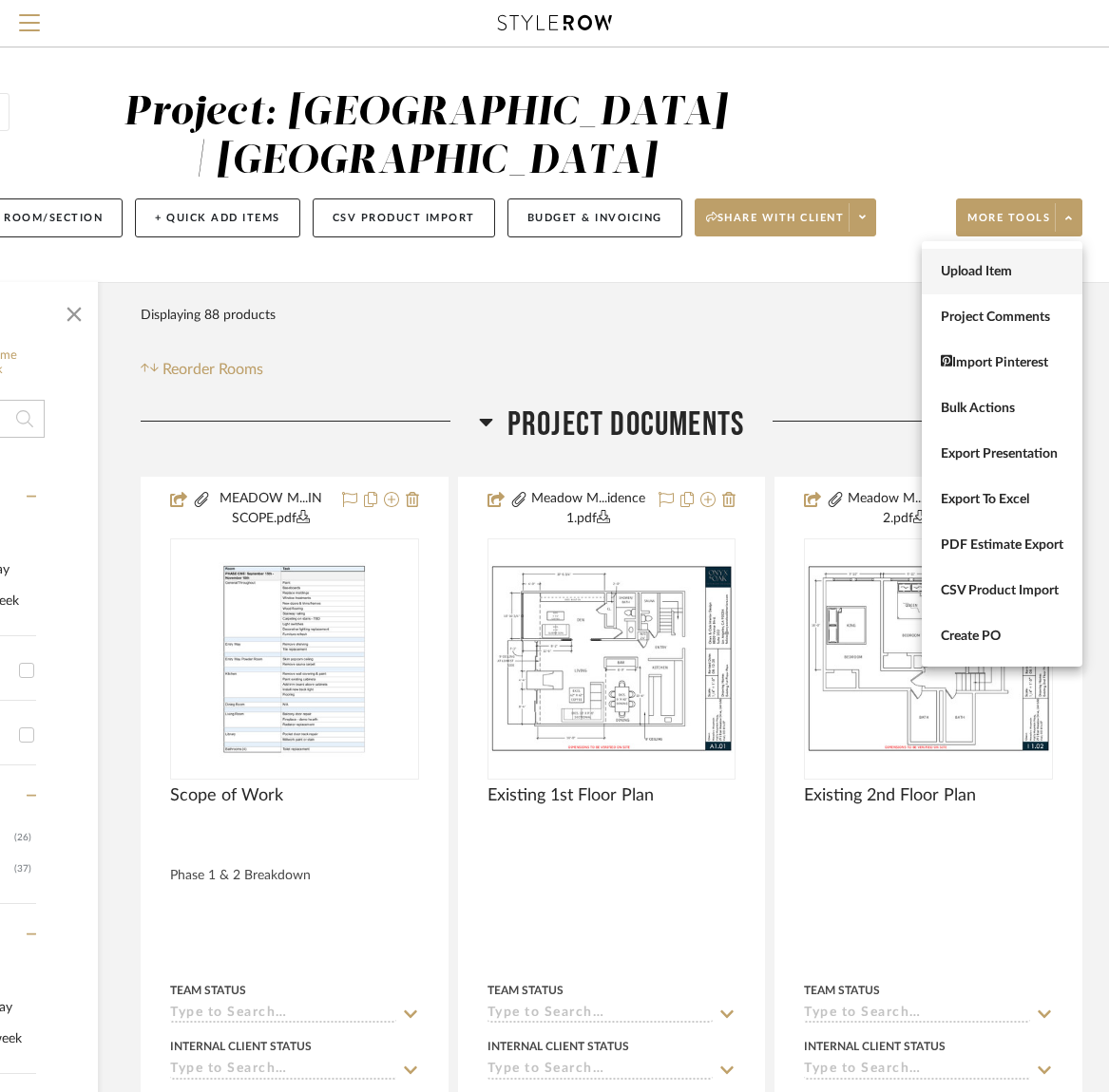
click at [991, 278] on span "Upload Item" at bounding box center [1001, 272] width 122 height 17
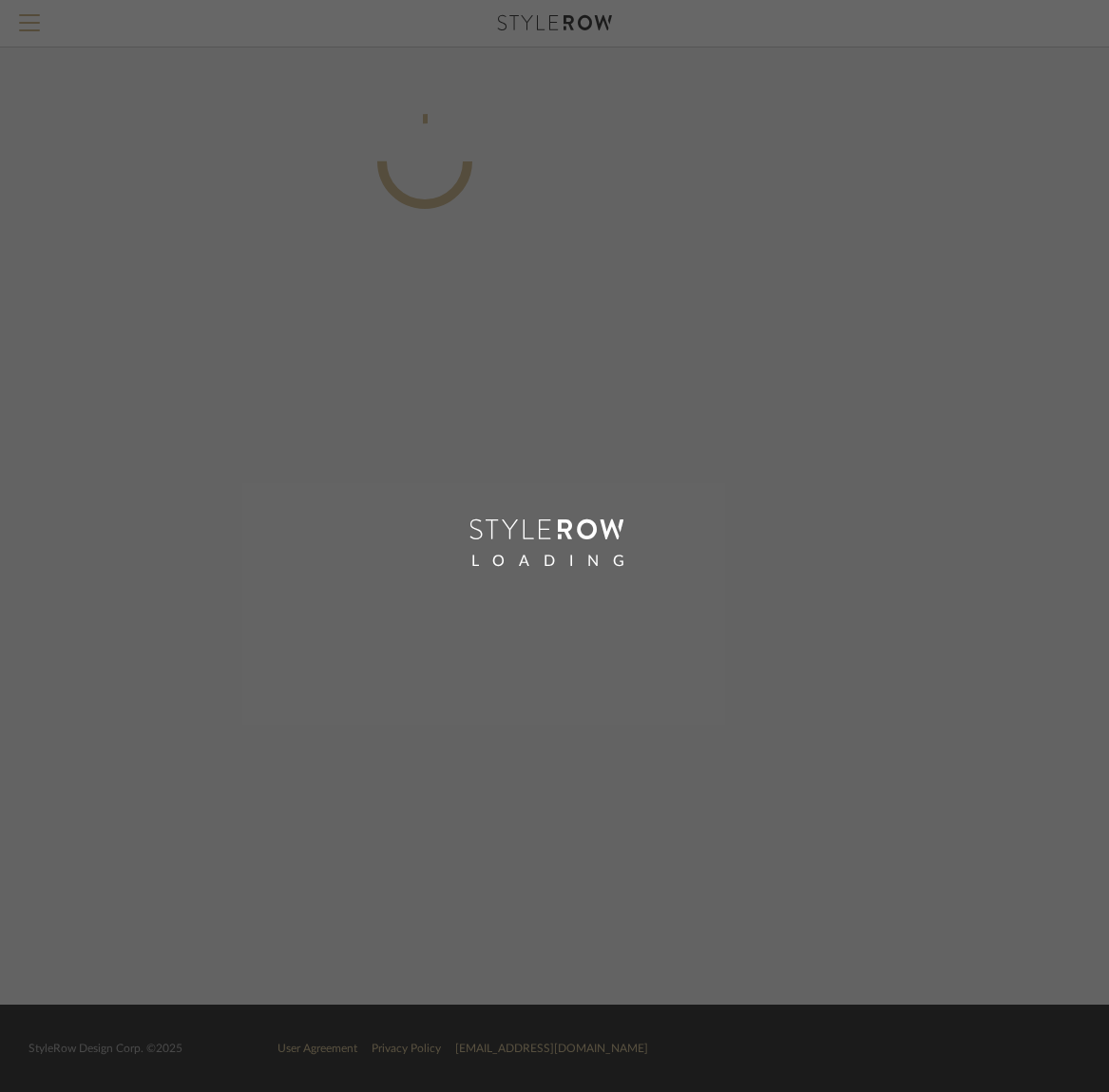
scroll to position [0, 246]
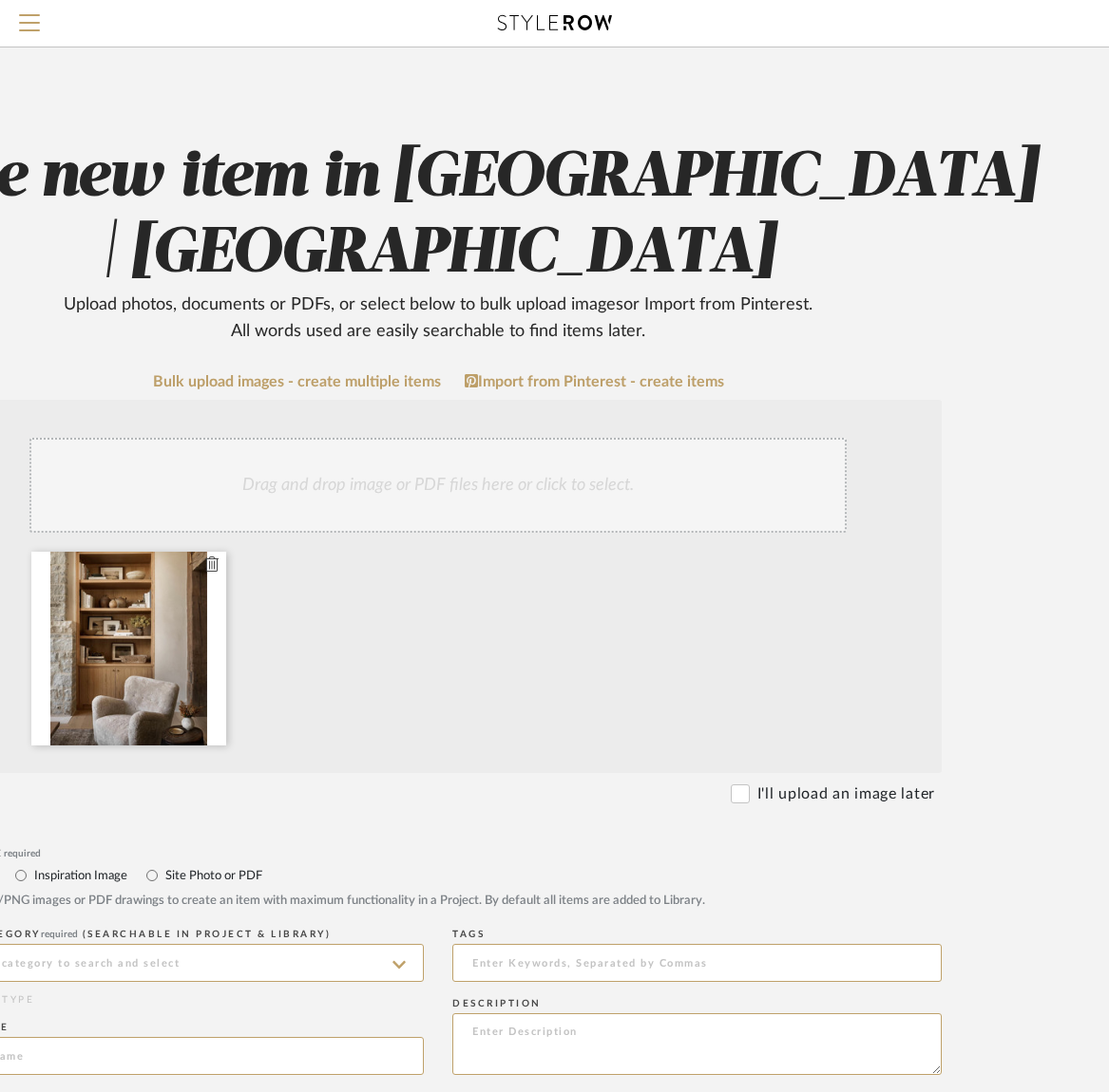
click at [209, 562] on icon at bounding box center [212, 565] width 14 height 16
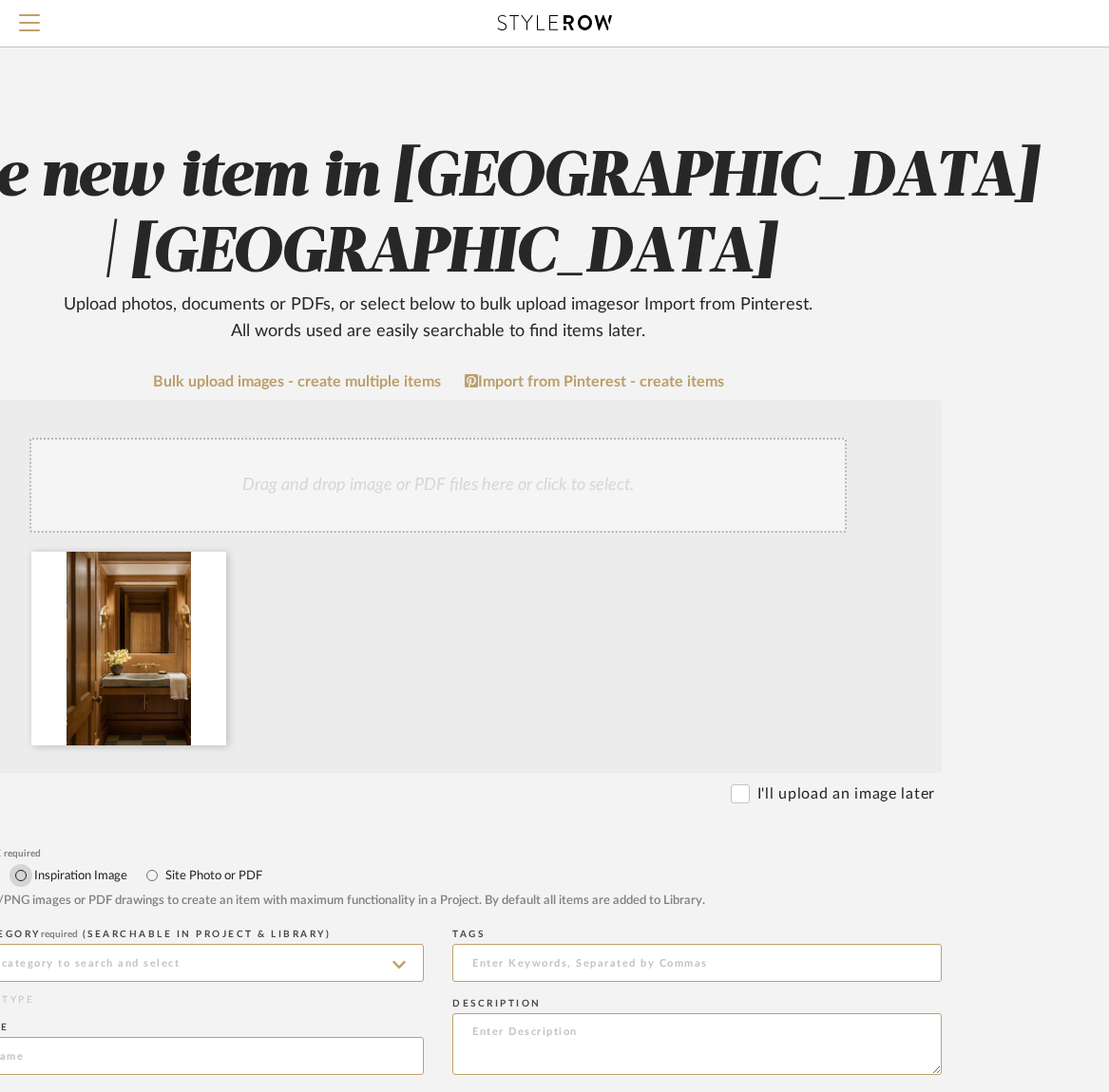
click at [22, 877] on input "Inspiration Image" at bounding box center [21, 875] width 23 height 23
radio input "true"
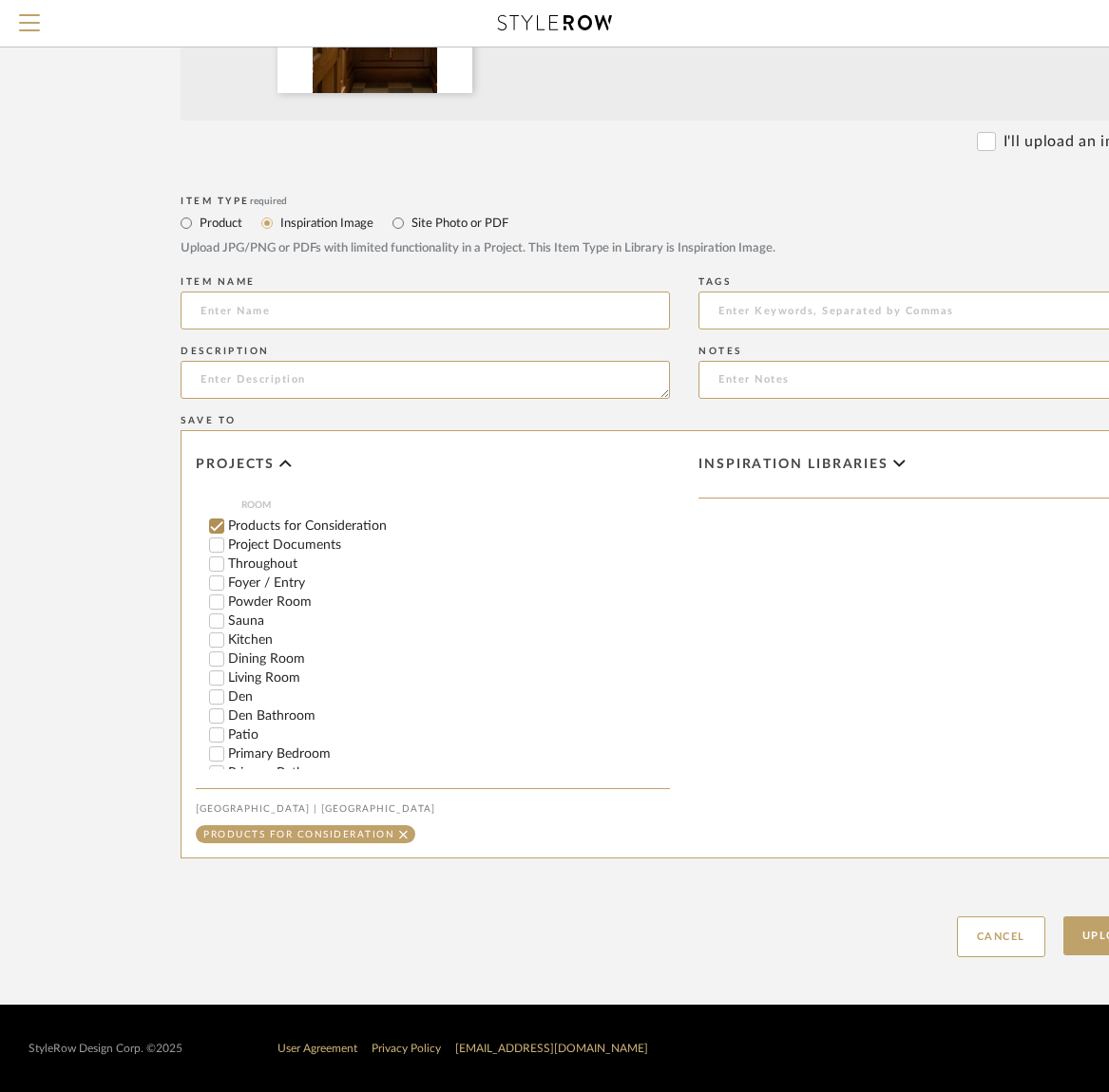
scroll to position [280, 0]
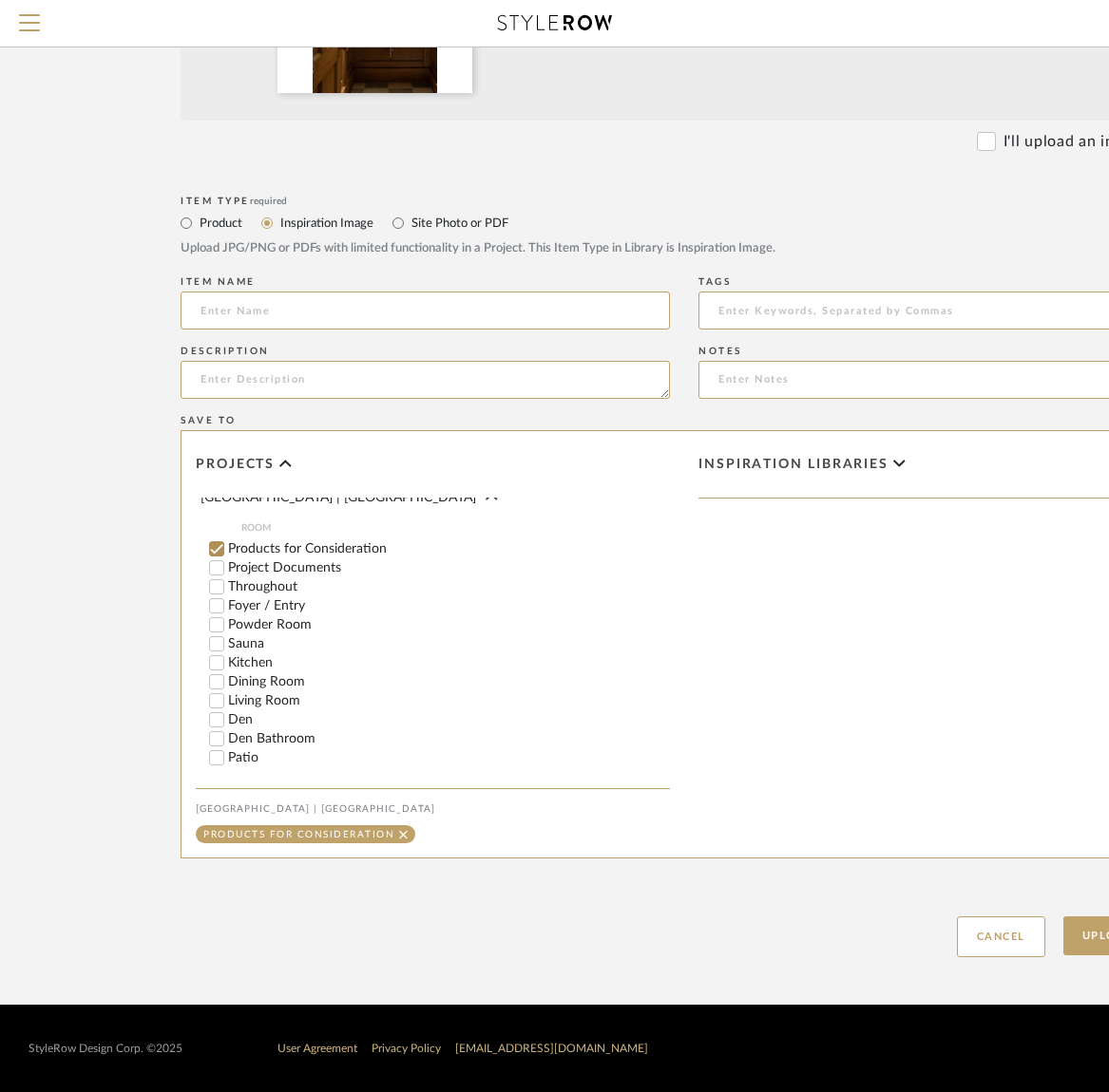
click at [216, 539] on input "Products for Consideration" at bounding box center [216, 548] width 19 height 19
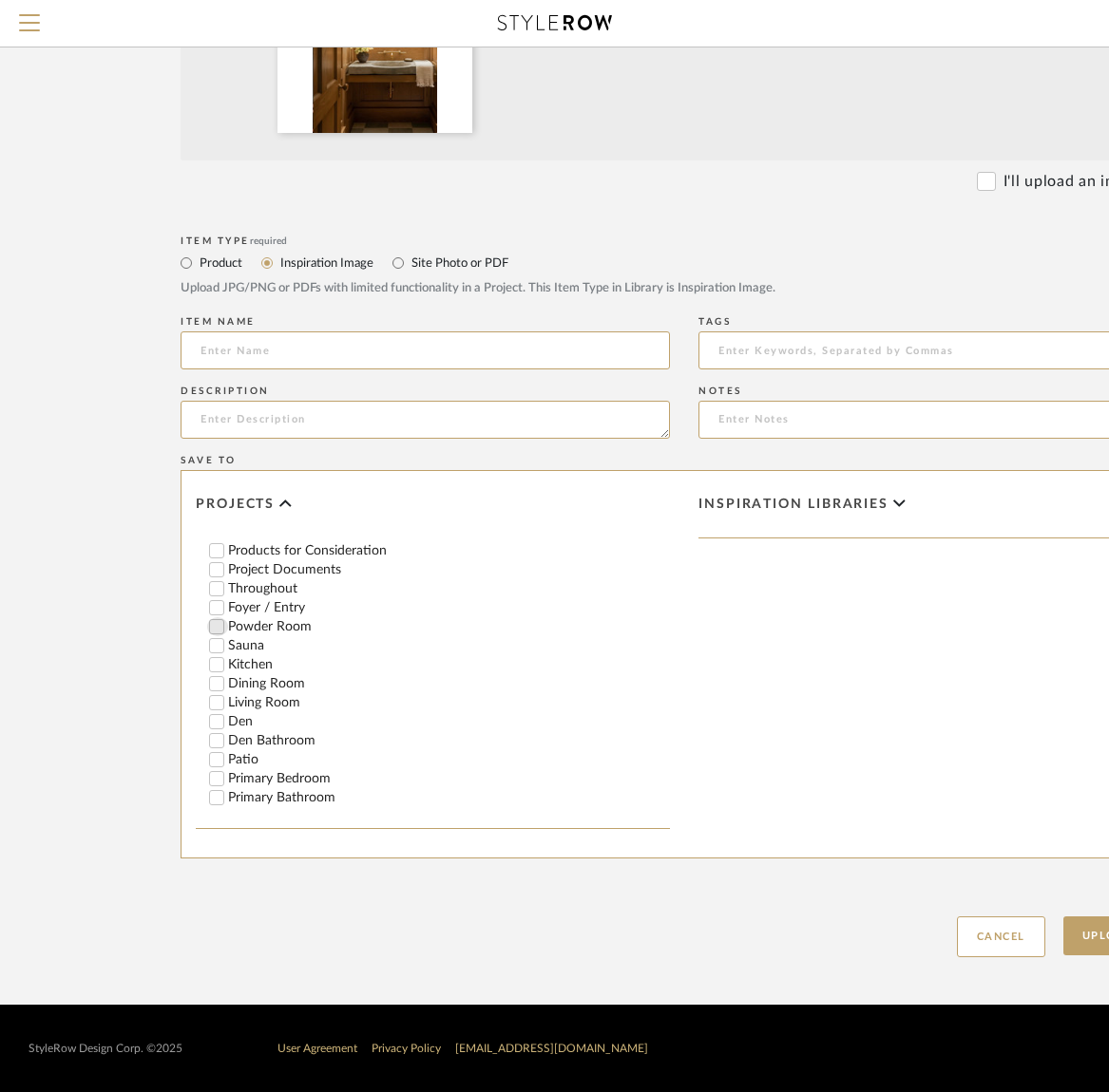
scroll to position [322, 0]
click at [216, 614] on input "Powder Room" at bounding box center [216, 622] width 19 height 19
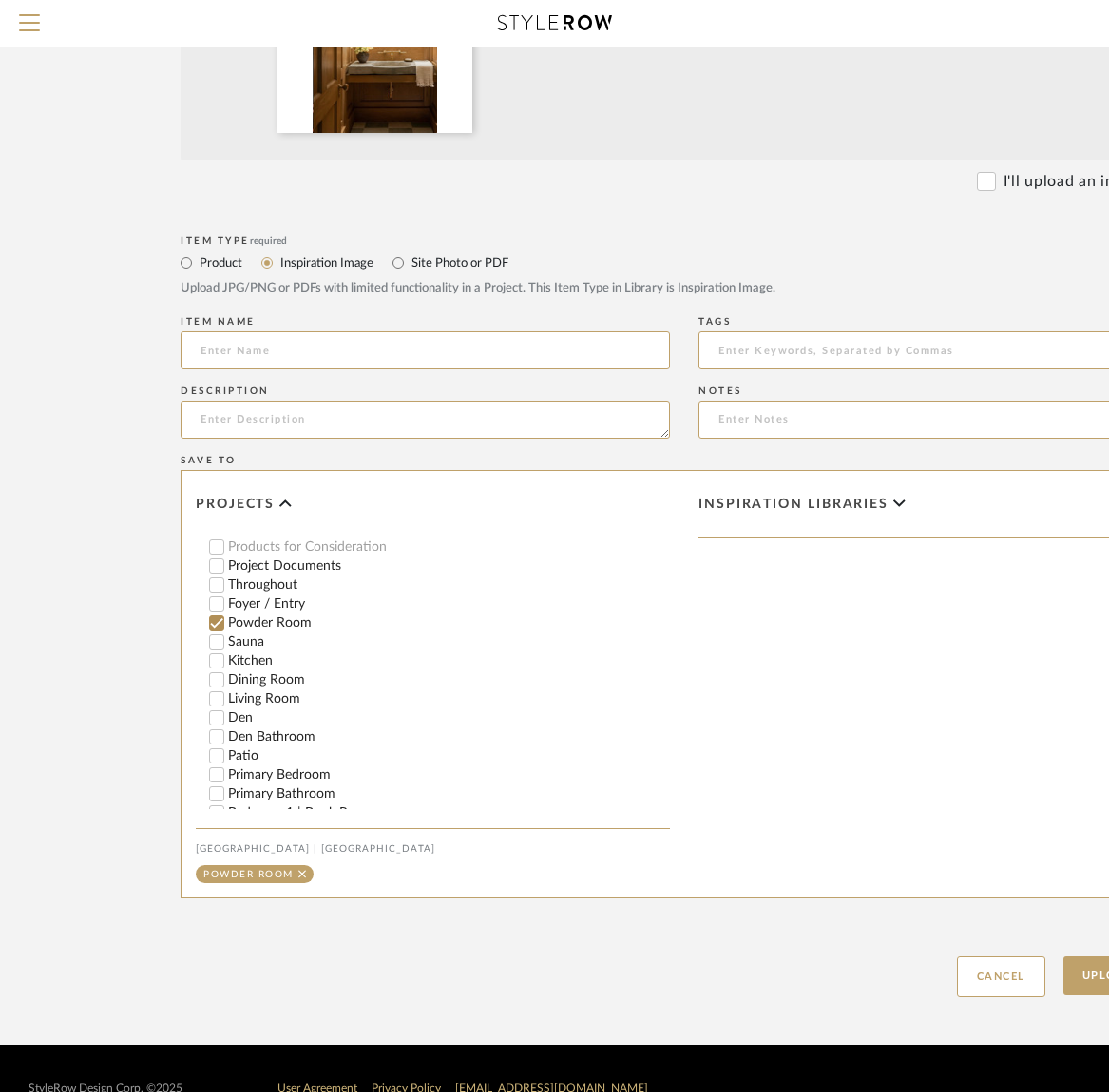
click at [770, 504] on span "Inspiration libraries" at bounding box center [794, 505] width 190 height 17
click at [713, 722] on input "Powder Room" at bounding box center [710, 721] width 19 height 19
checkbox input "true"
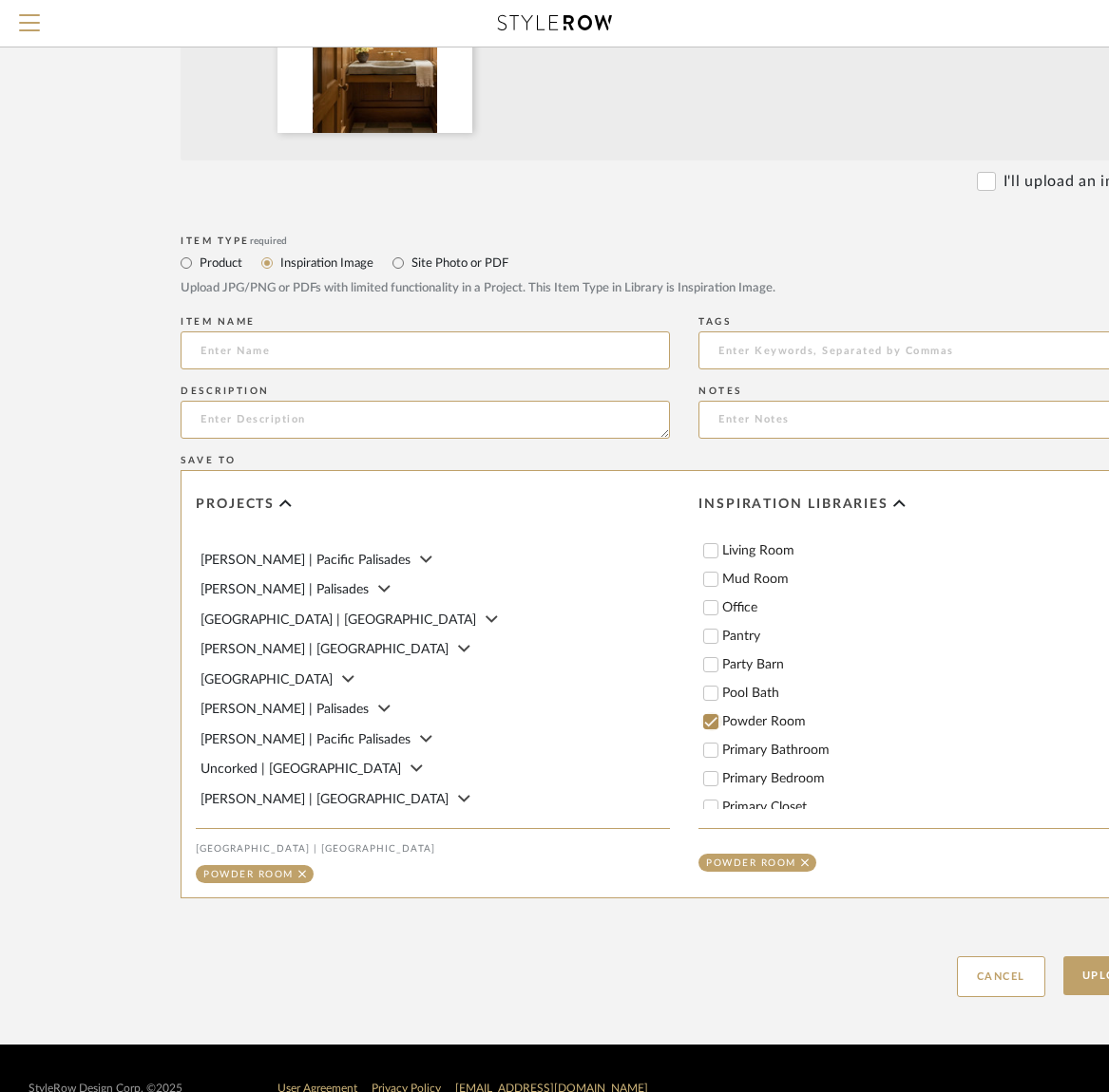
scroll to position [175, 0]
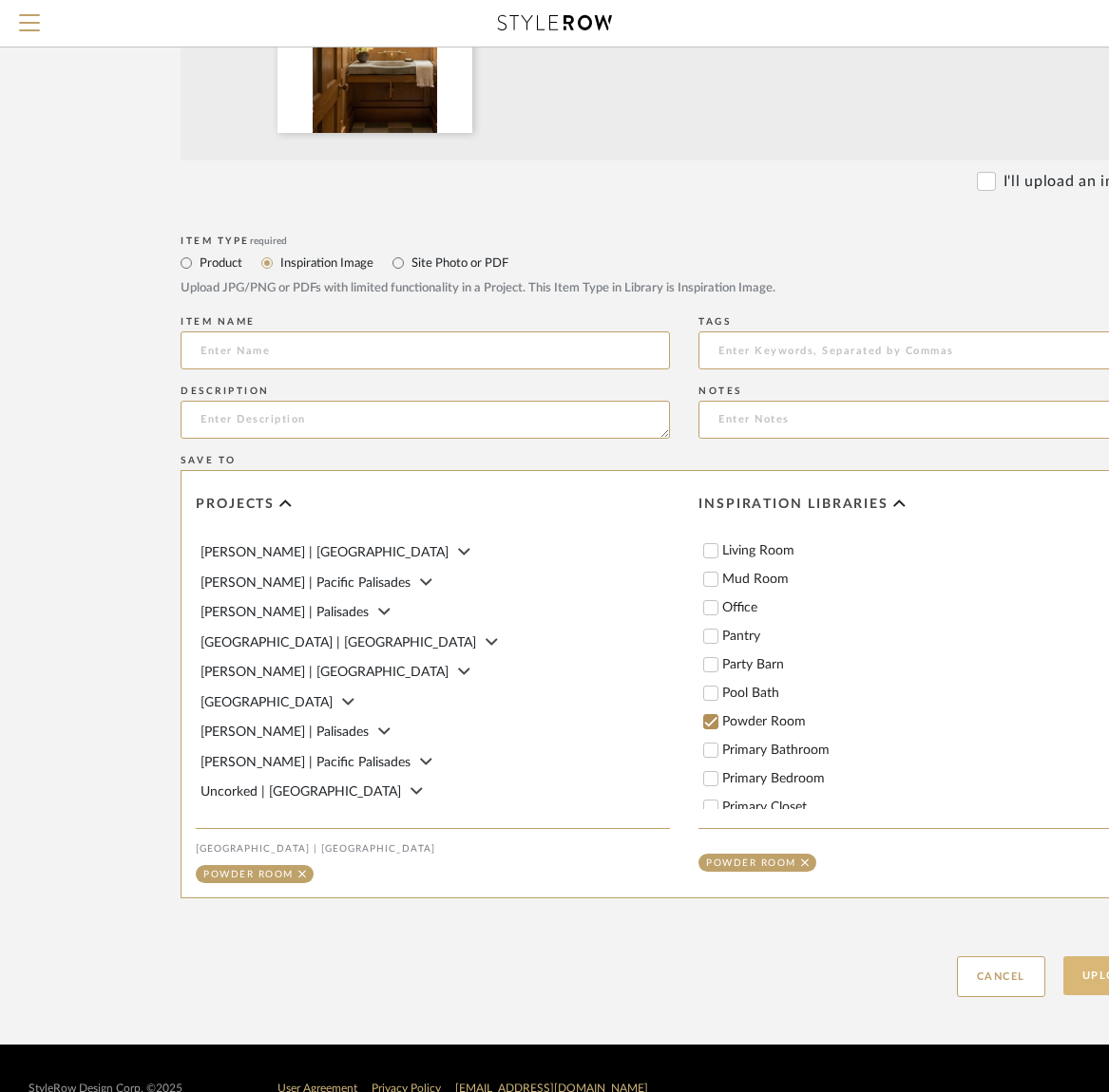
click at [1093, 980] on button "Upload Item" at bounding box center [1126, 977] width 125 height 39
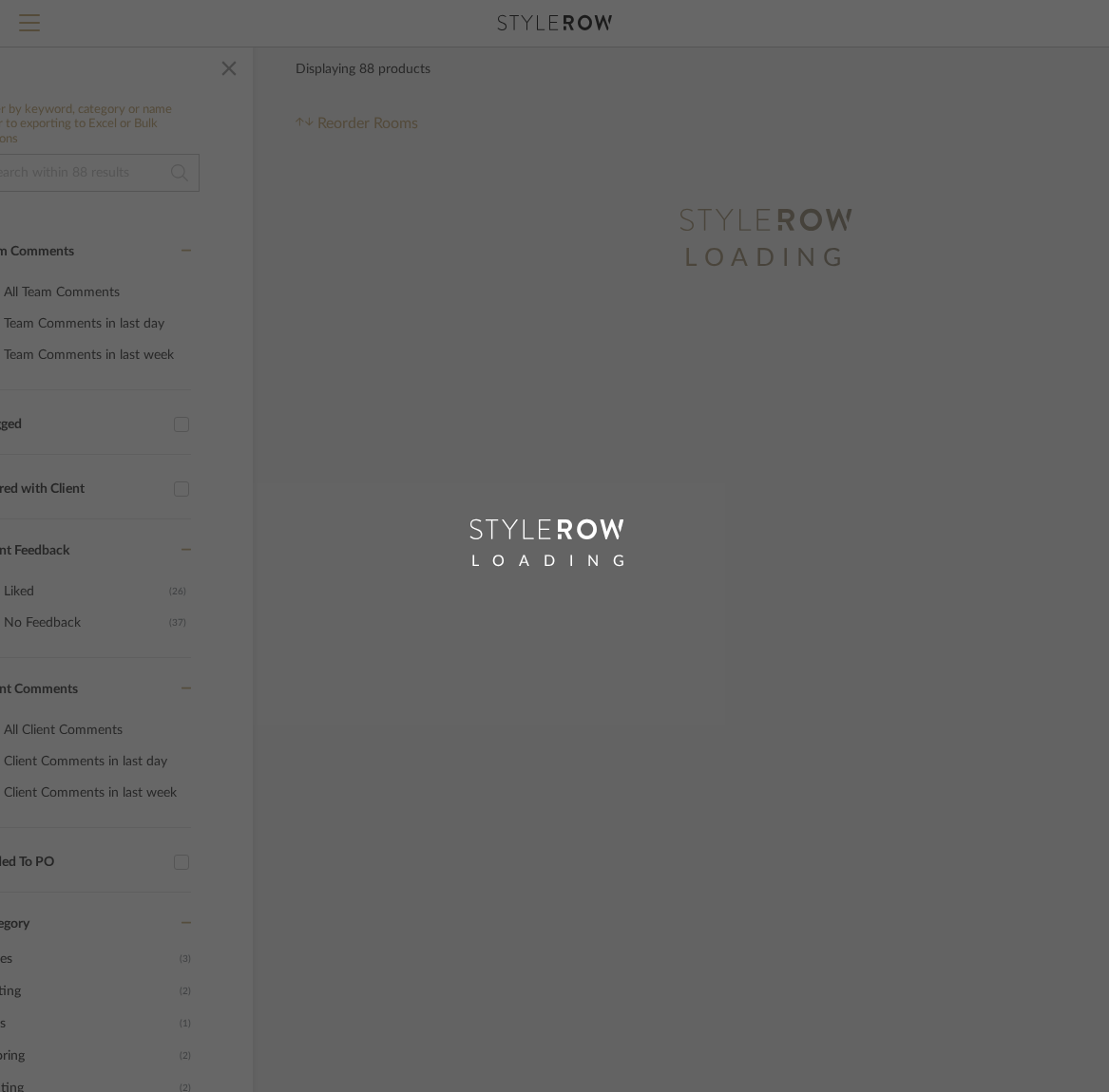
scroll to position [78, 32]
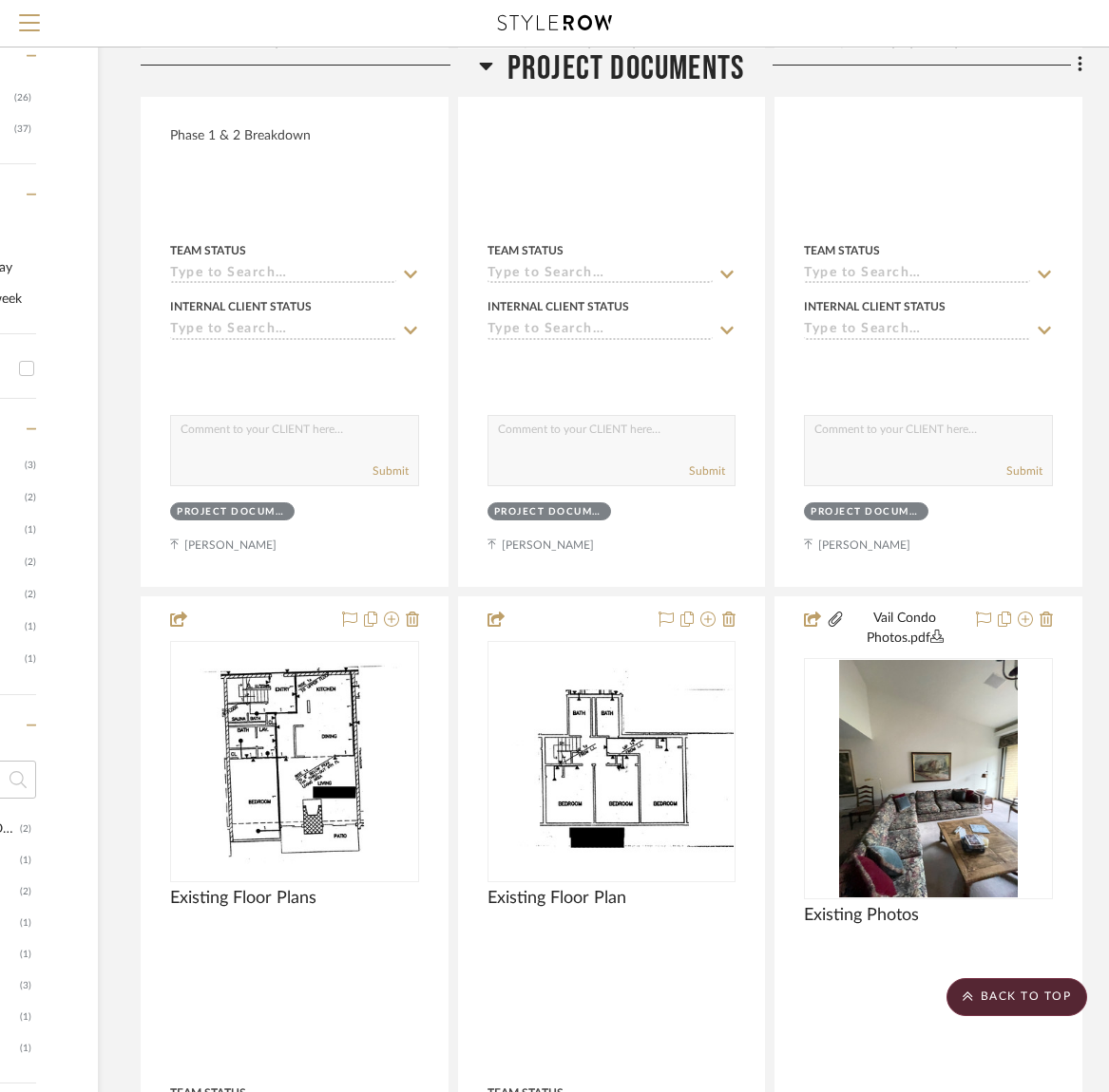
scroll to position [0, 259]
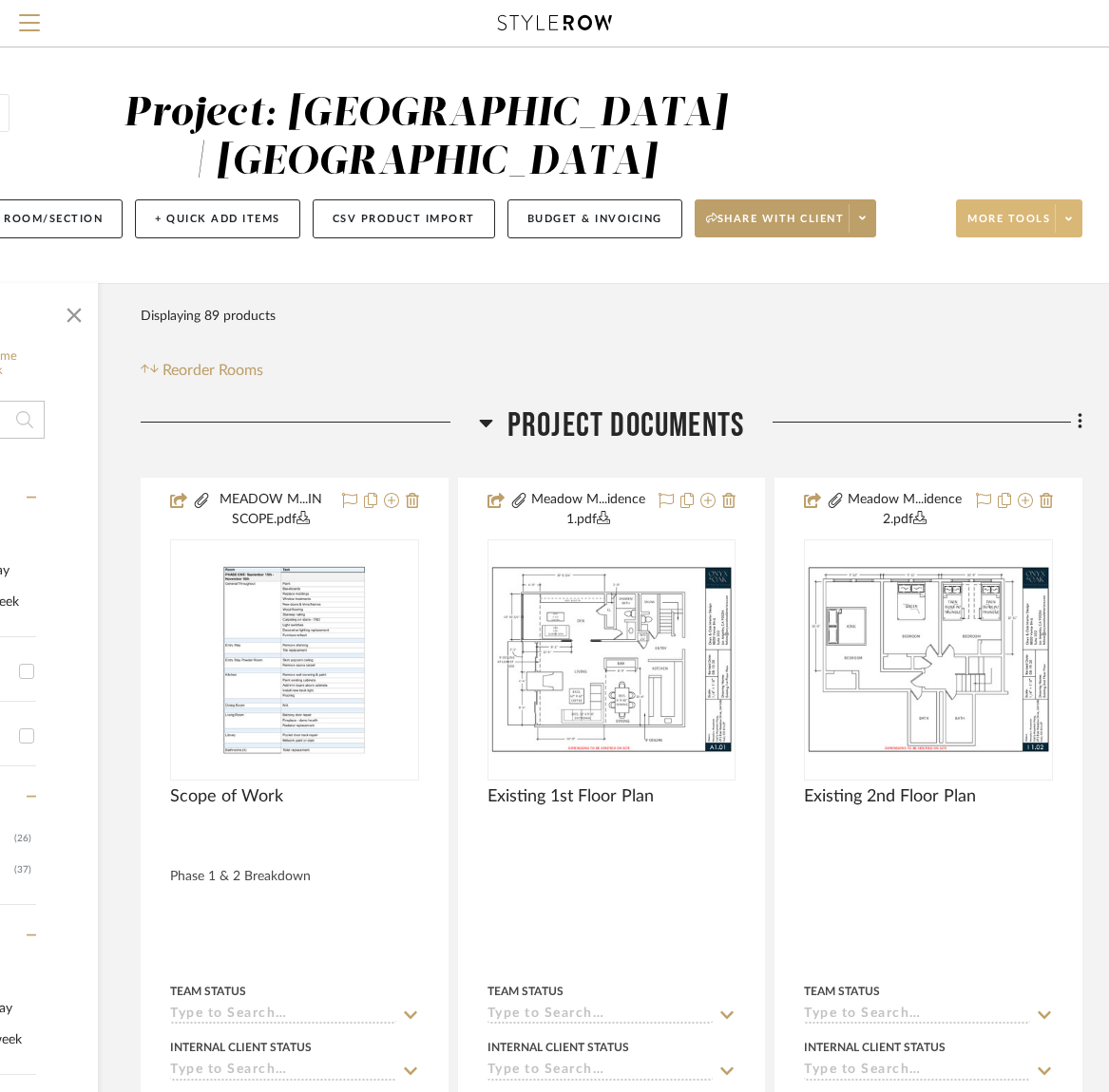
click at [1025, 219] on span "More tools" at bounding box center [1008, 225] width 82 height 28
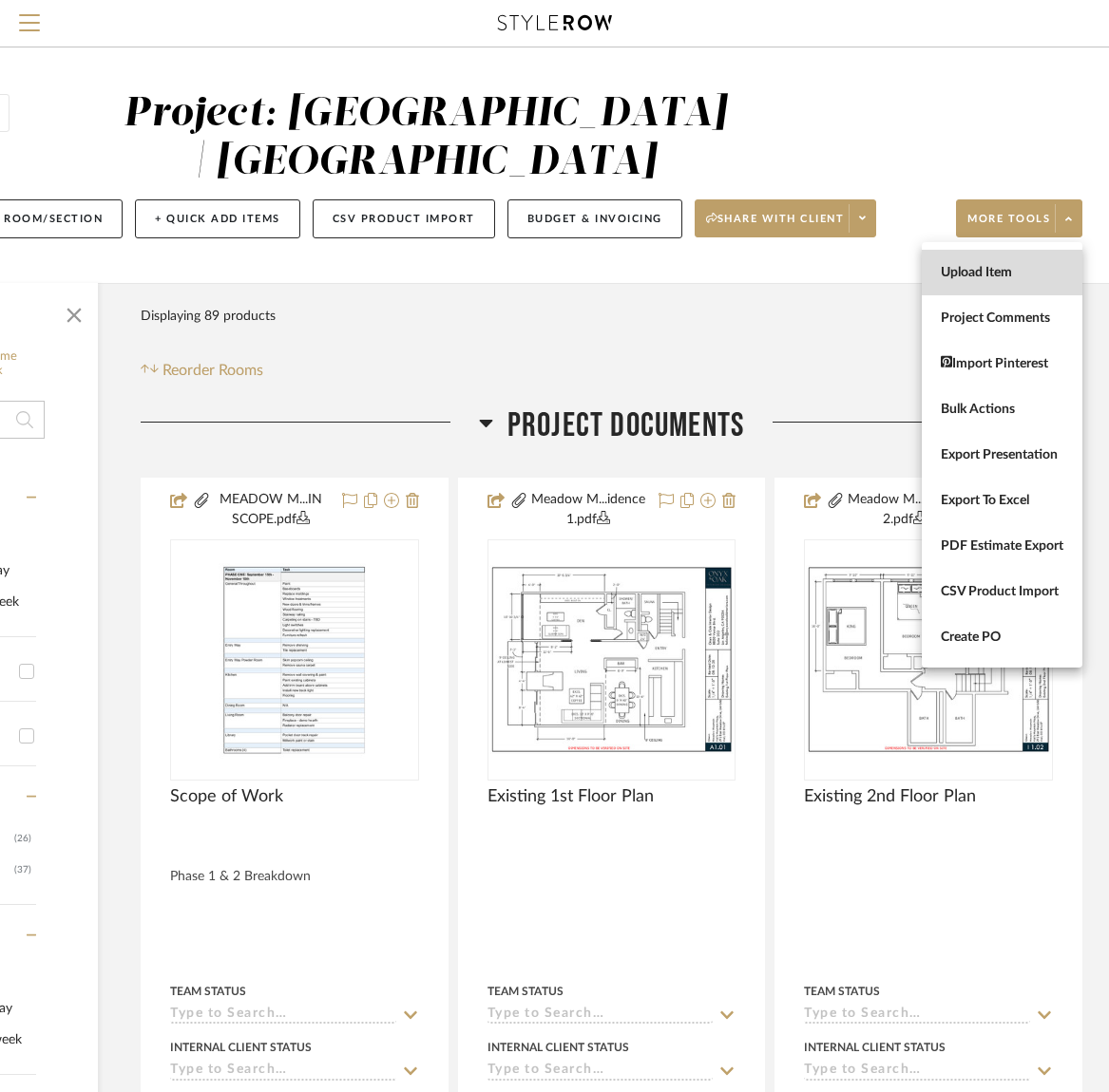
click at [1002, 271] on span "Upload Item" at bounding box center [1001, 273] width 122 height 17
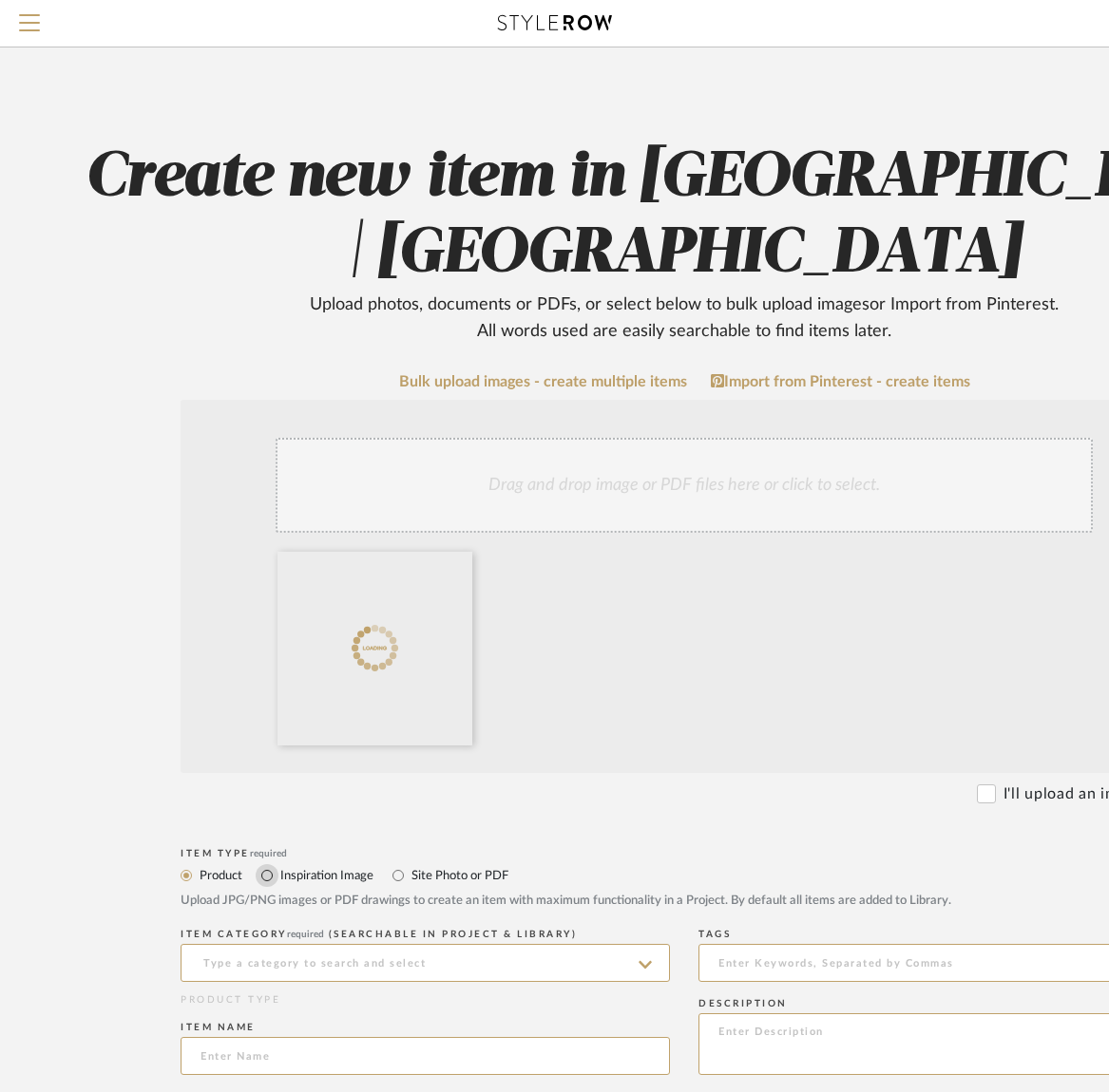
click at [266, 877] on input "Inspiration Image" at bounding box center [266, 875] width 23 height 23
radio input "true"
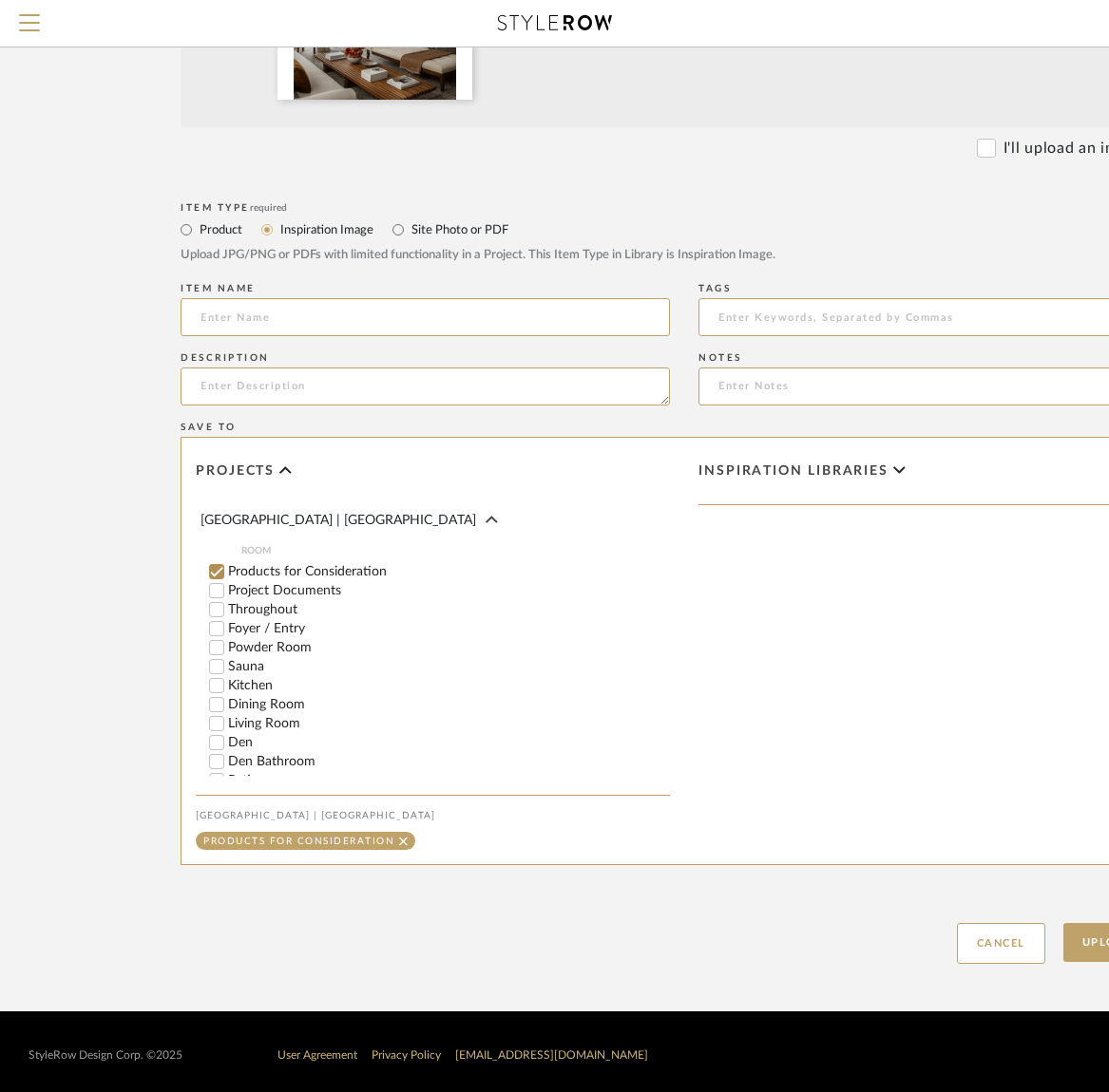
scroll to position [276, 0]
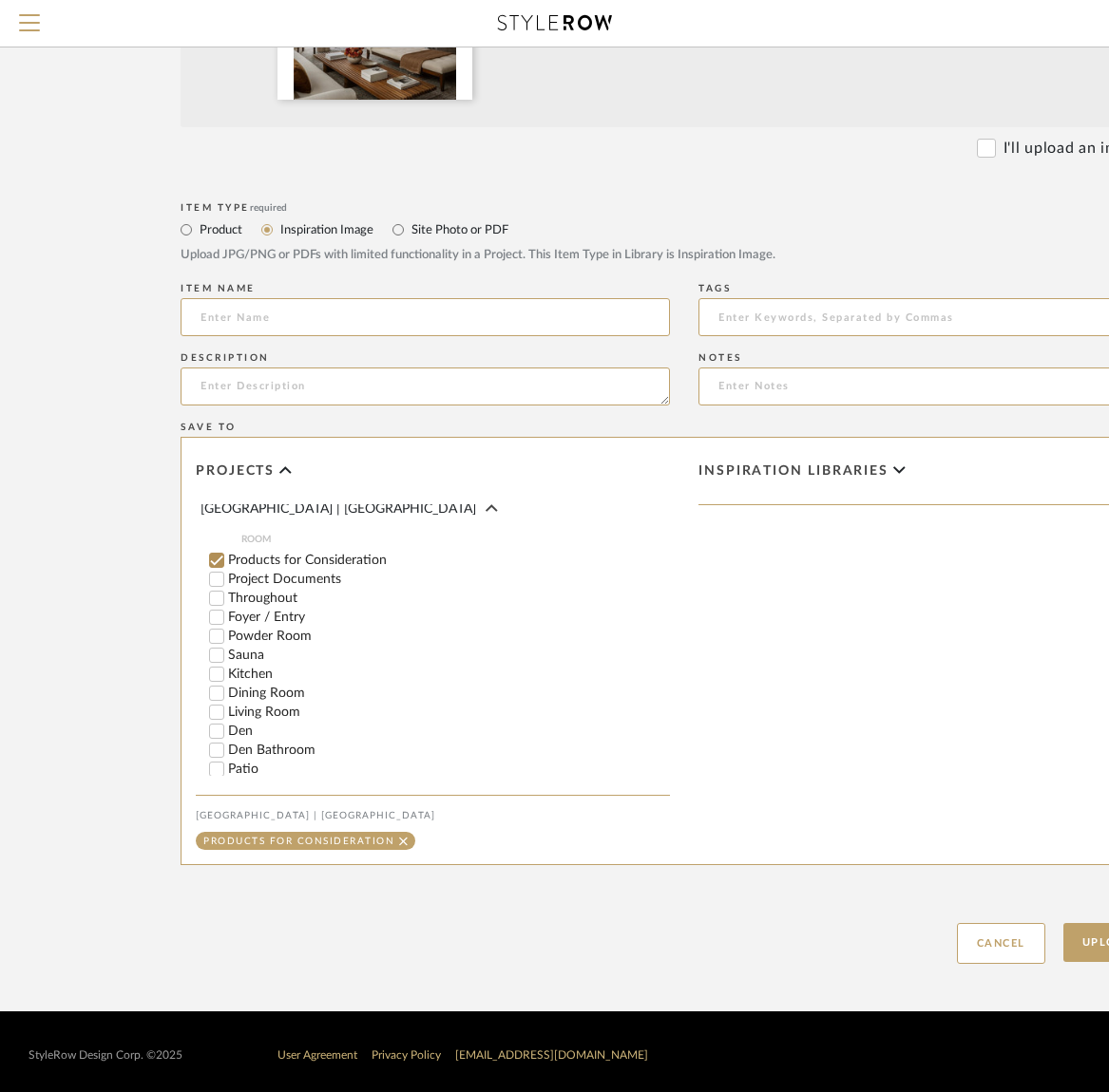
click at [219, 551] on input "Products for Consideration" at bounding box center [216, 560] width 19 height 19
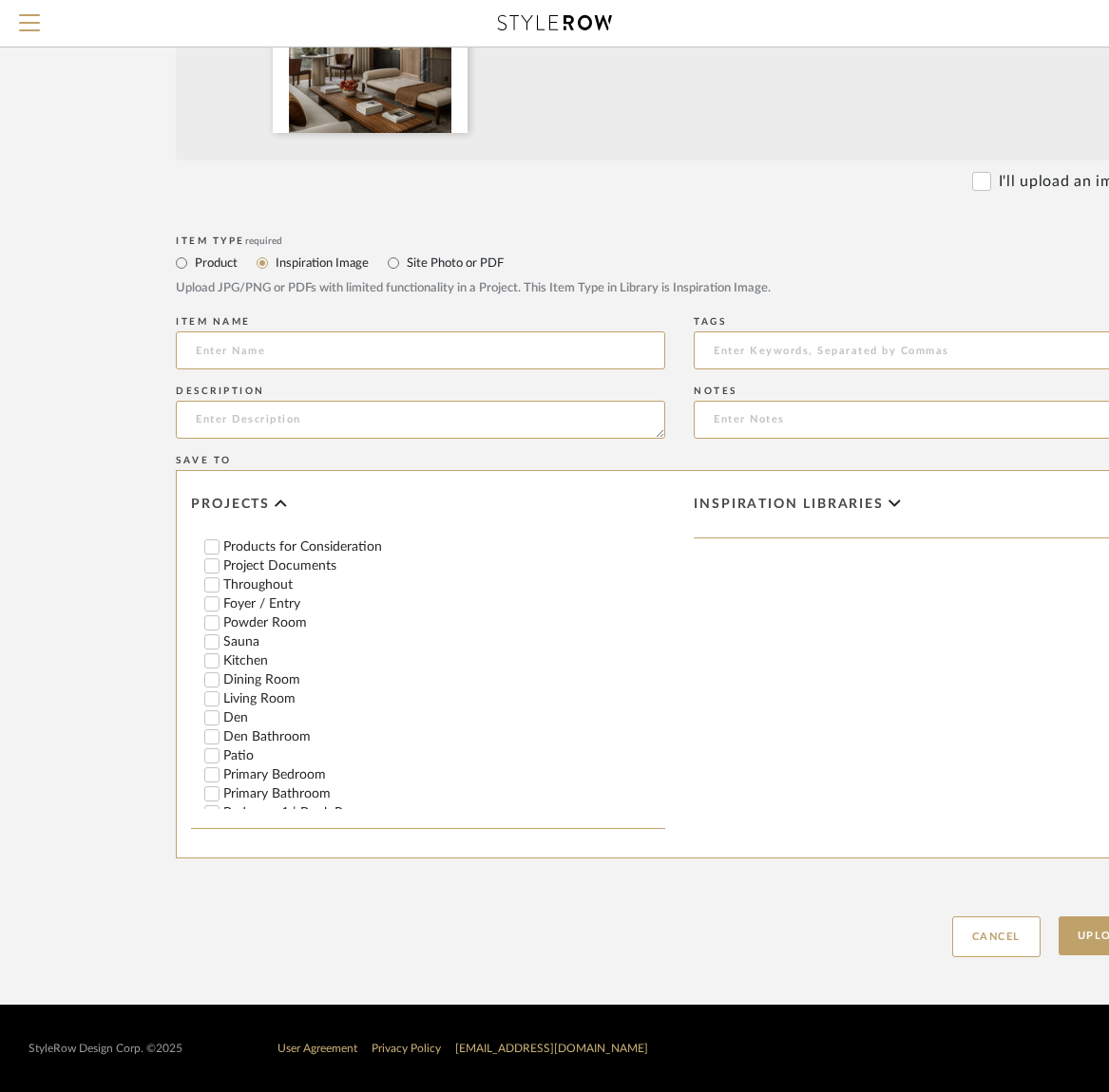
scroll to position [324, 0]
click at [214, 688] on input "Living Room" at bounding box center [211, 697] width 19 height 19
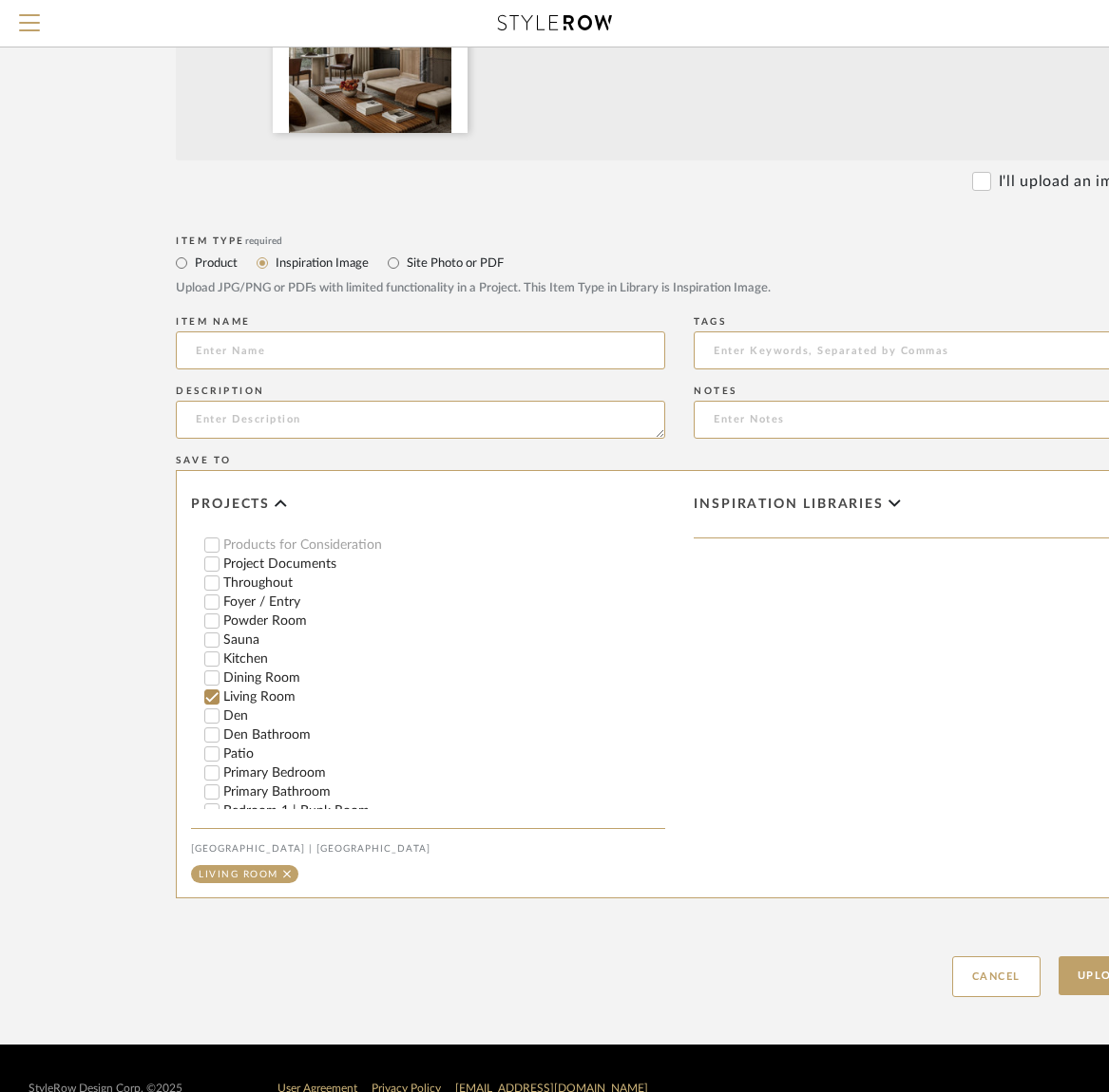
click at [214, 706] on input "Den" at bounding box center [211, 715] width 19 height 19
click at [756, 501] on span "Inspiration libraries" at bounding box center [789, 505] width 190 height 17
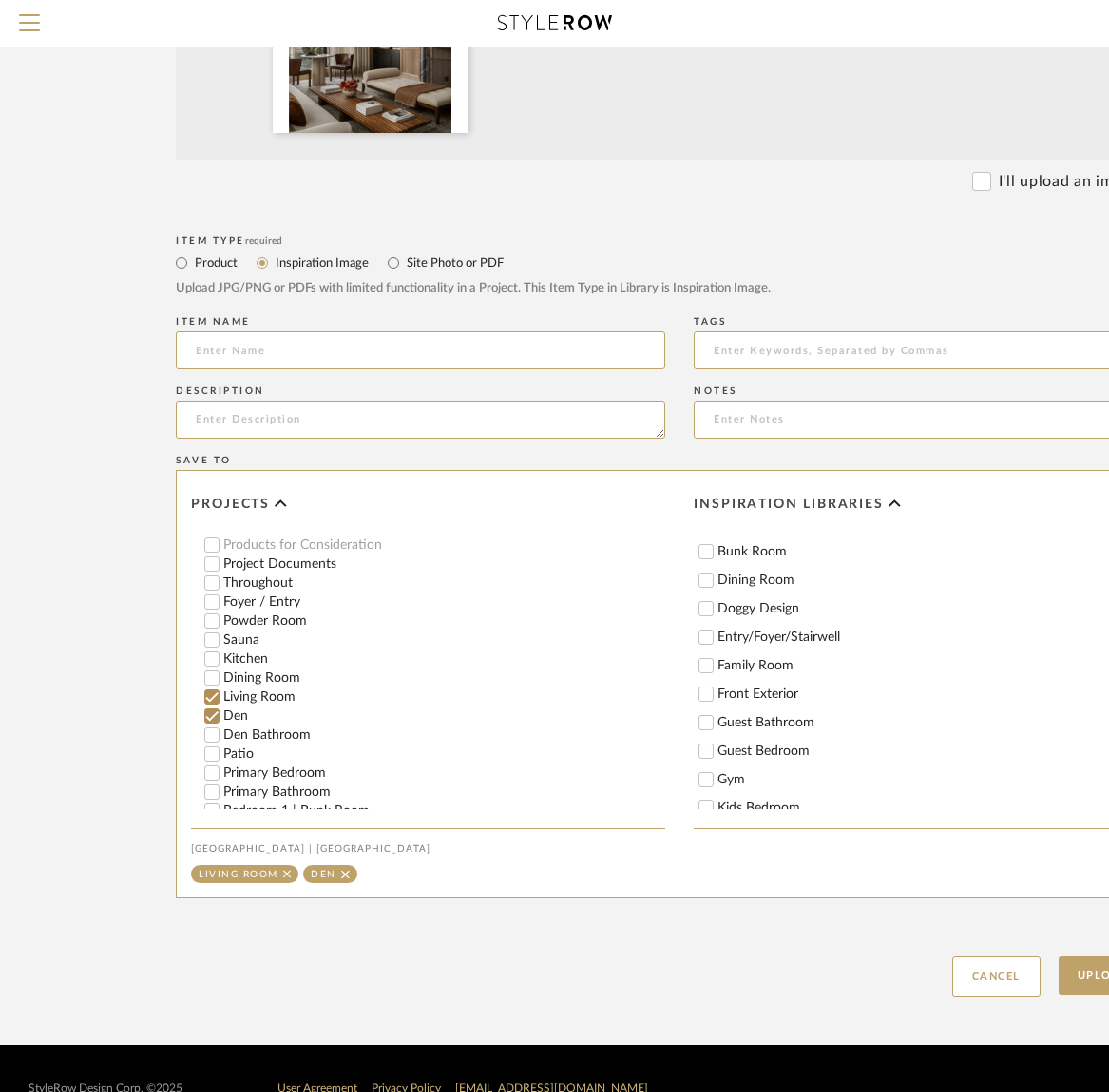
scroll to position [613, 1]
click at [704, 667] on input "Family Room" at bounding box center [709, 665] width 19 height 19
checkbox input "true"
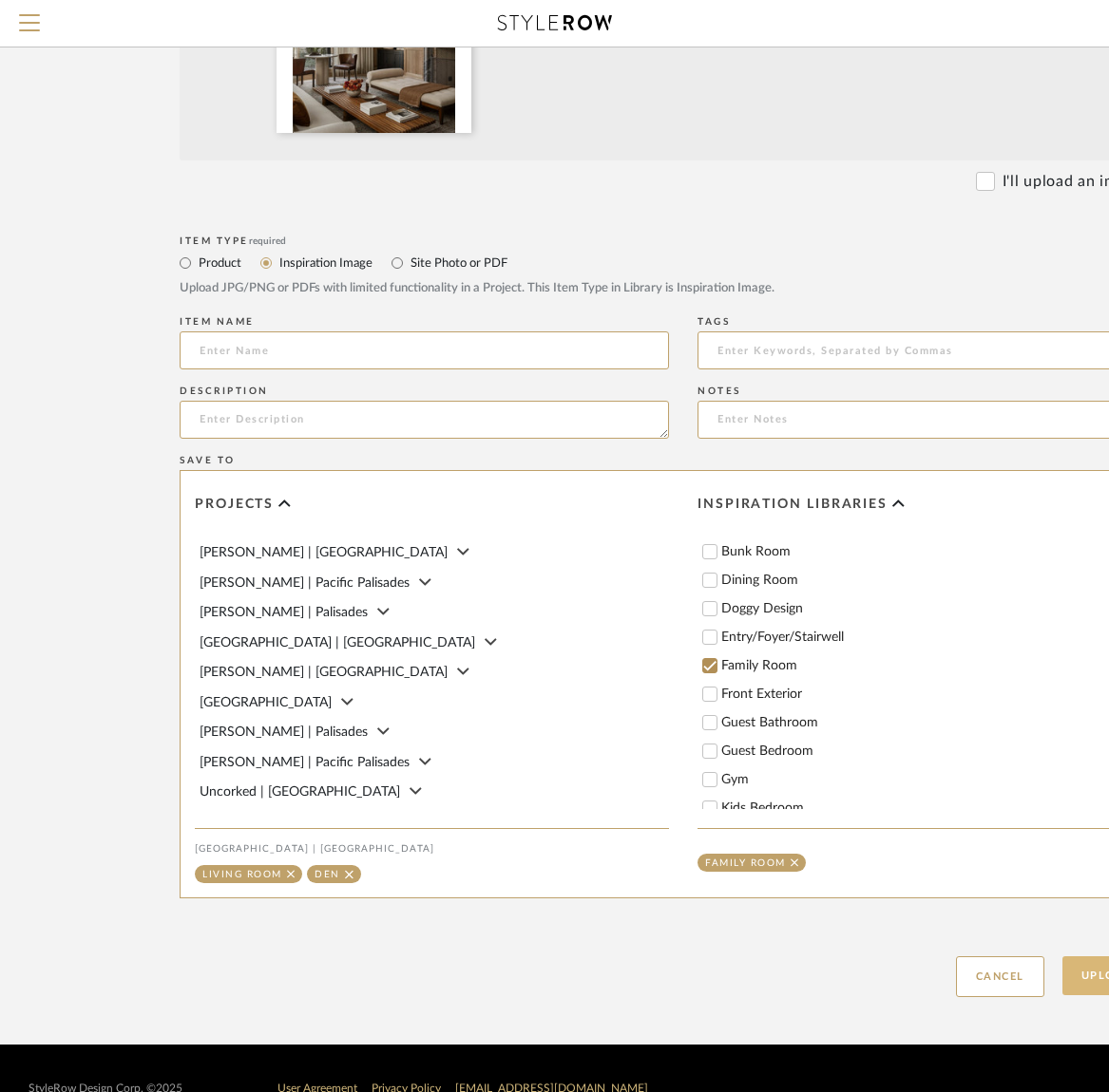
click at [1087, 978] on button "Upload Item" at bounding box center [1125, 977] width 125 height 39
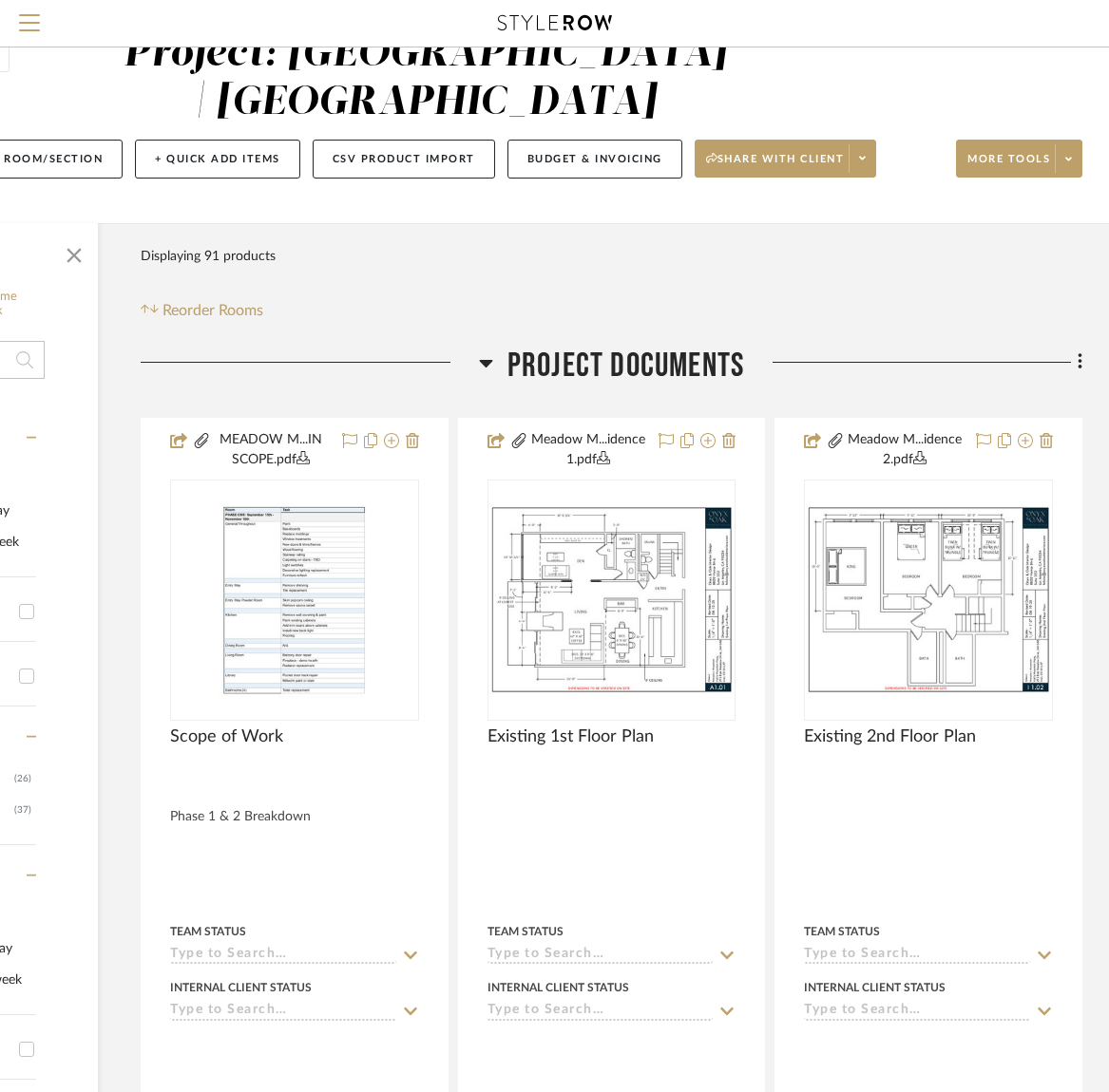
scroll to position [0, 259]
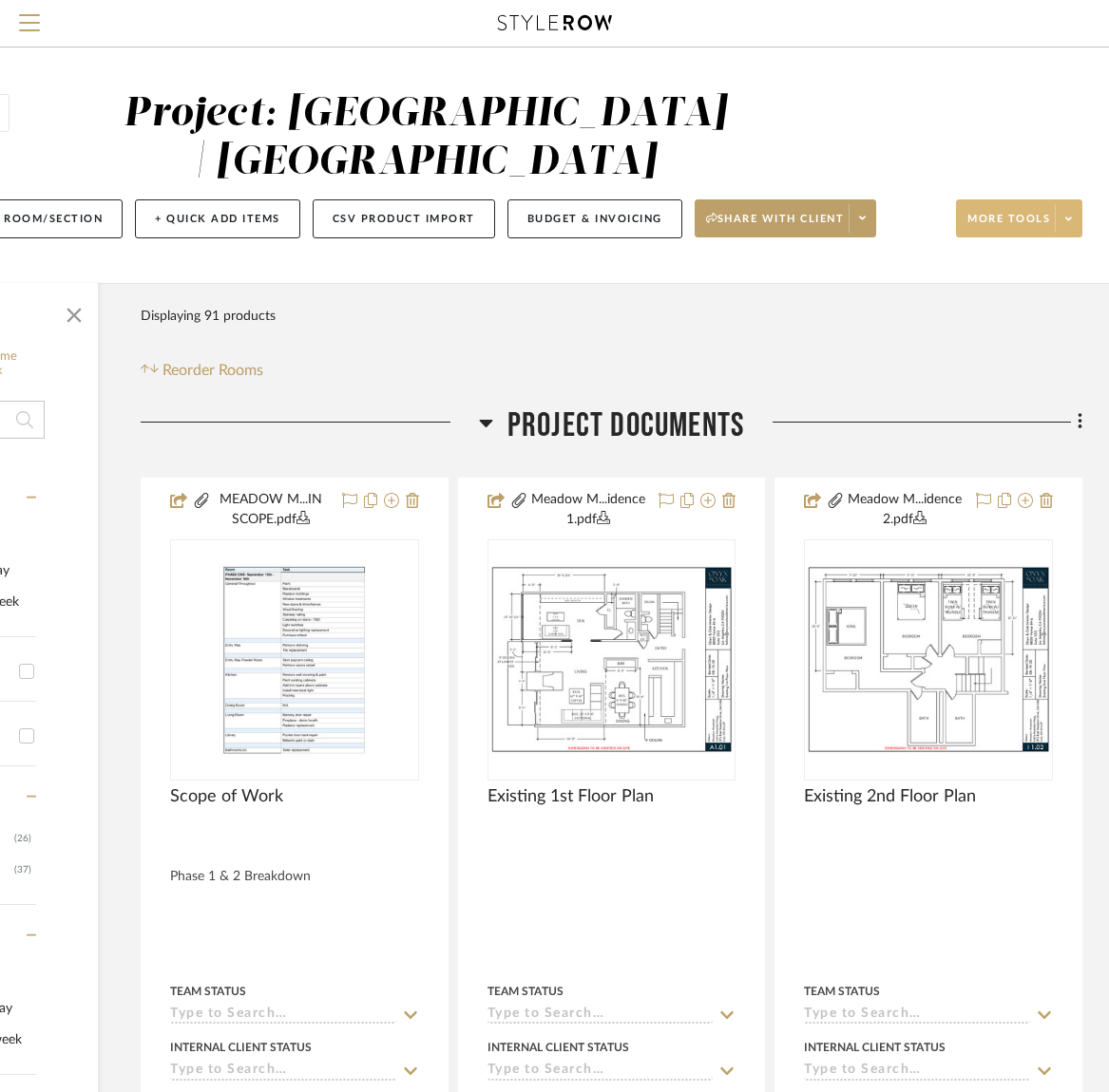
click at [1025, 215] on span "More tools" at bounding box center [1008, 225] width 82 height 28
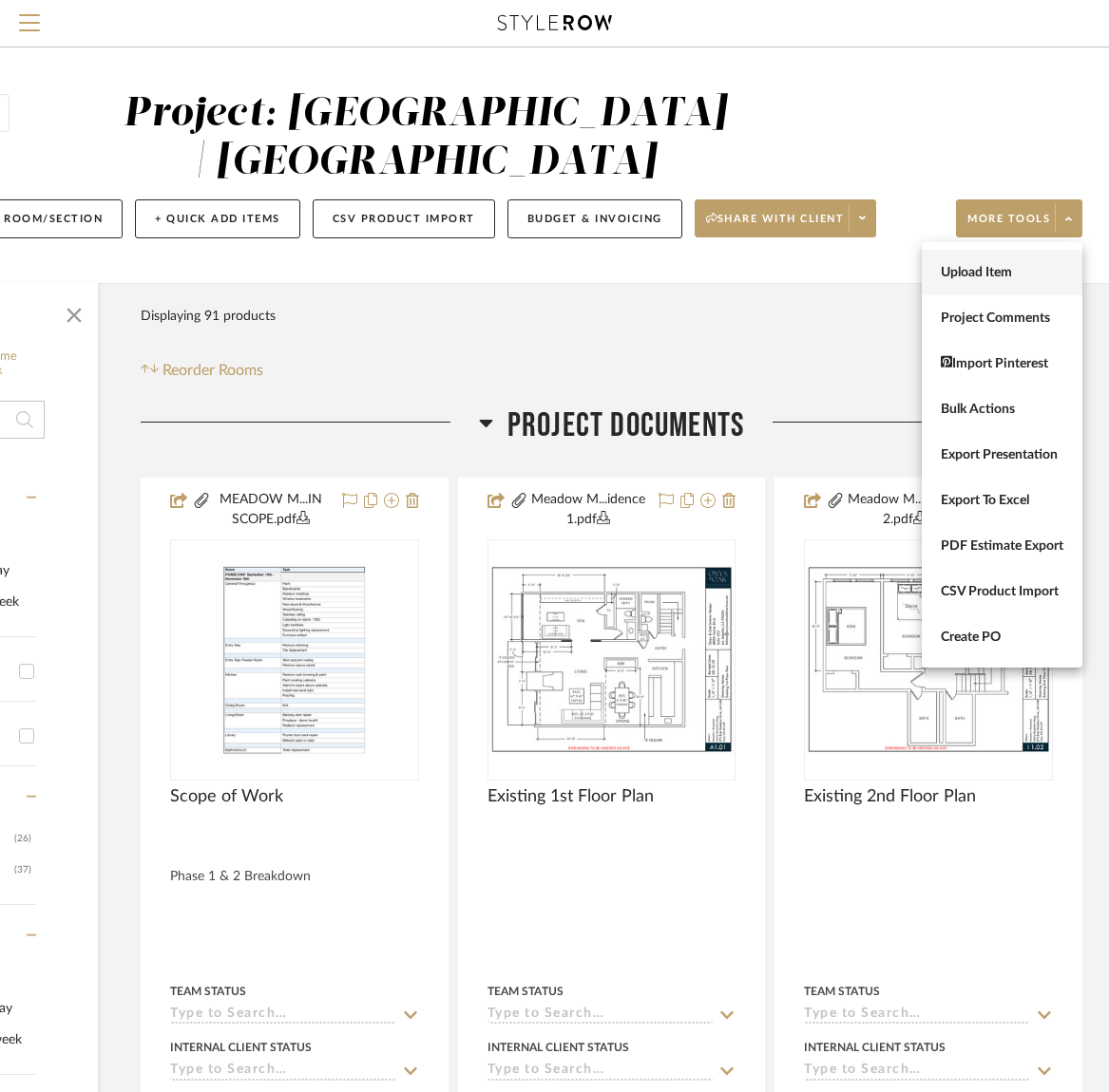
click at [993, 267] on span "Upload Item" at bounding box center [1001, 273] width 122 height 17
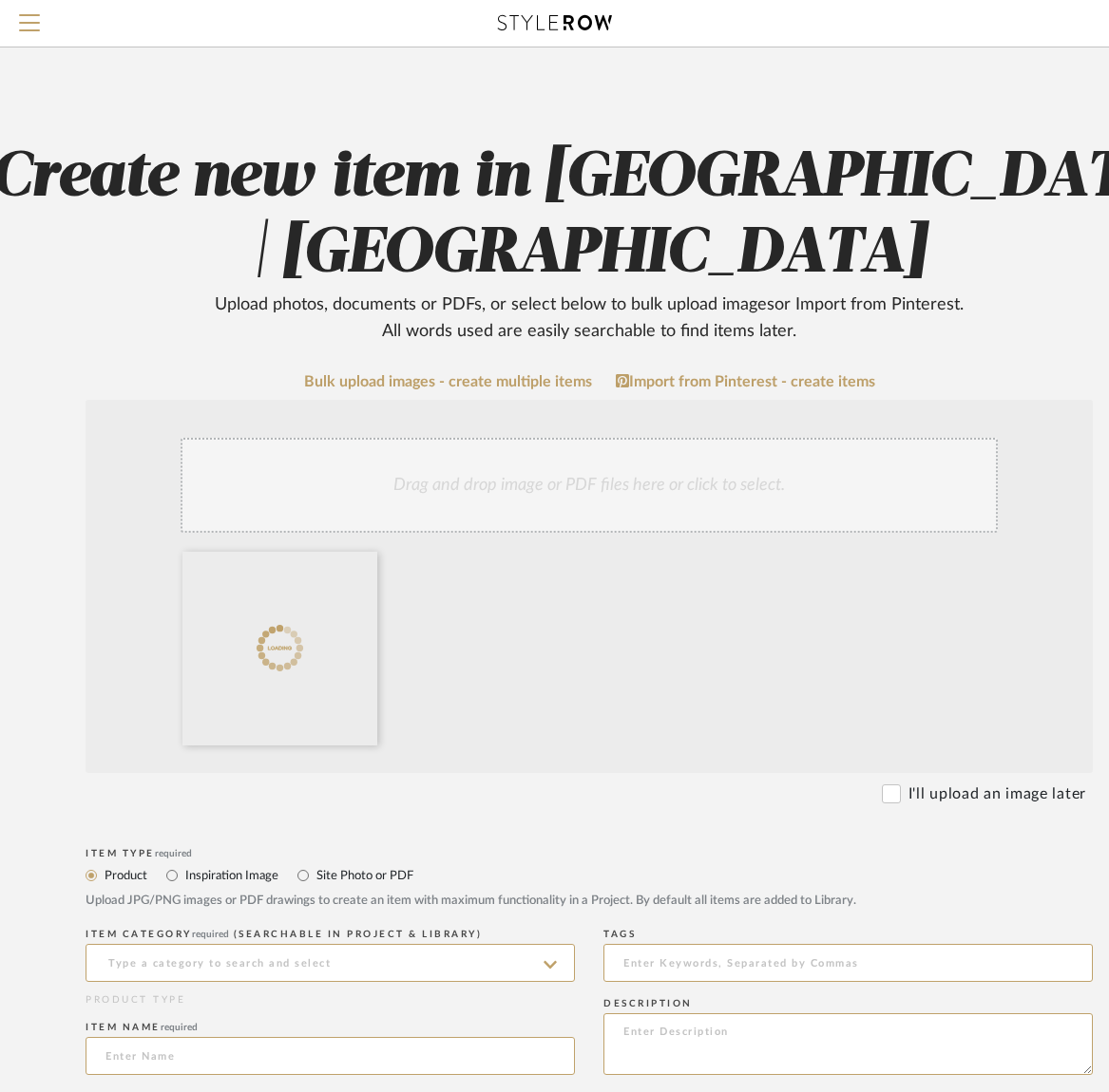
scroll to position [0, 88]
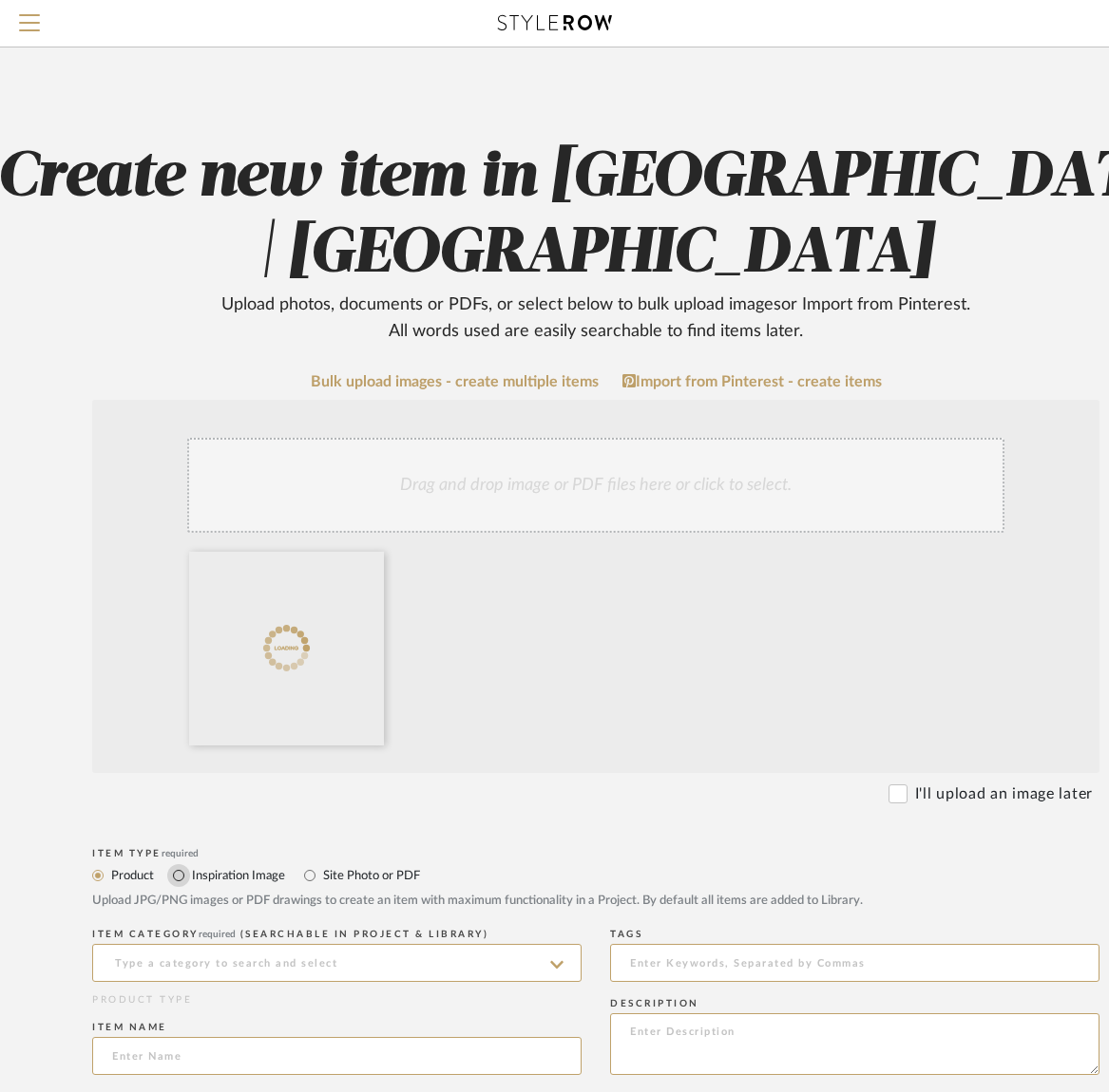
click at [179, 875] on input "Inspiration Image" at bounding box center [178, 875] width 23 height 23
radio input "true"
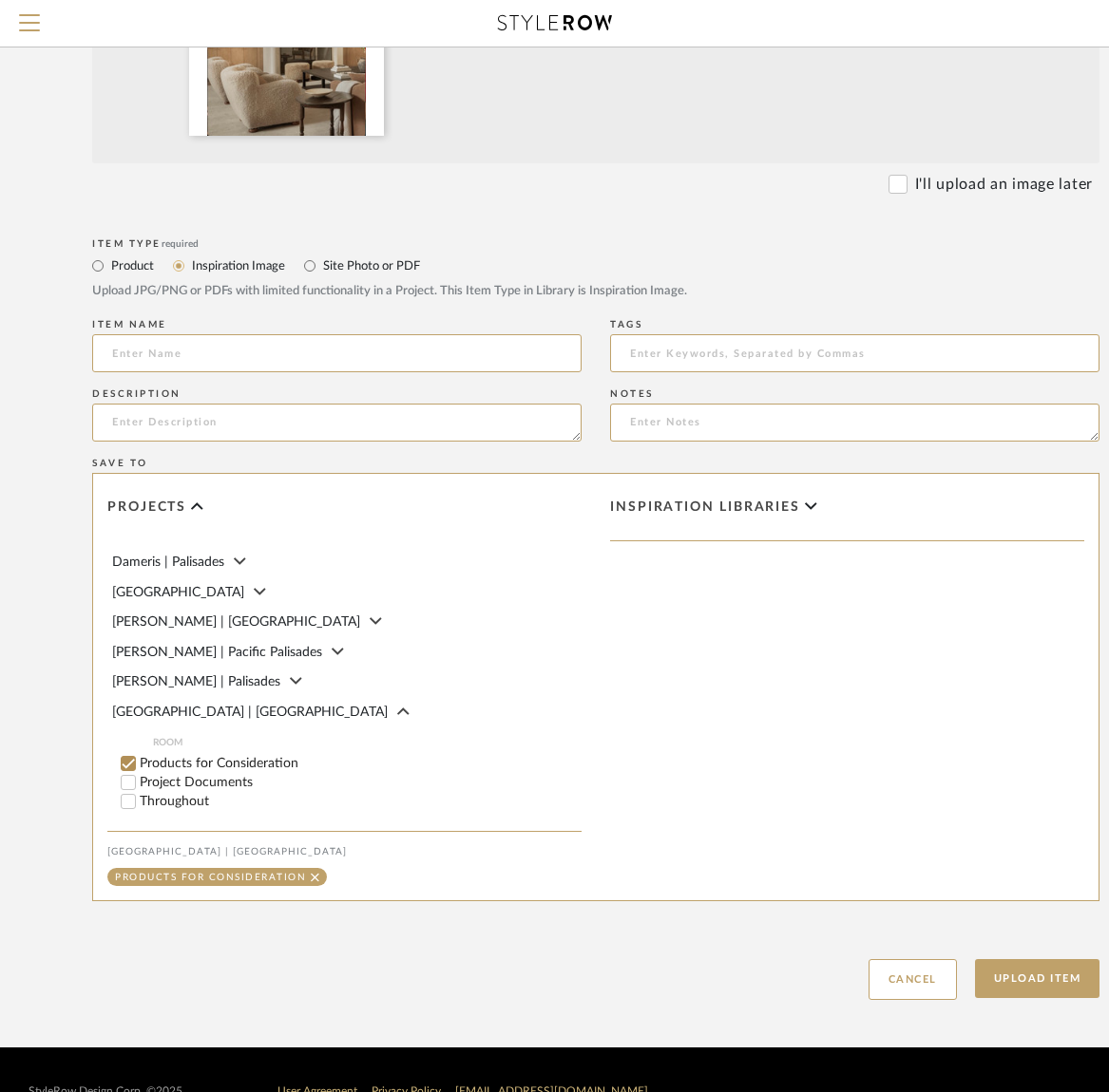
scroll to position [115, 0]
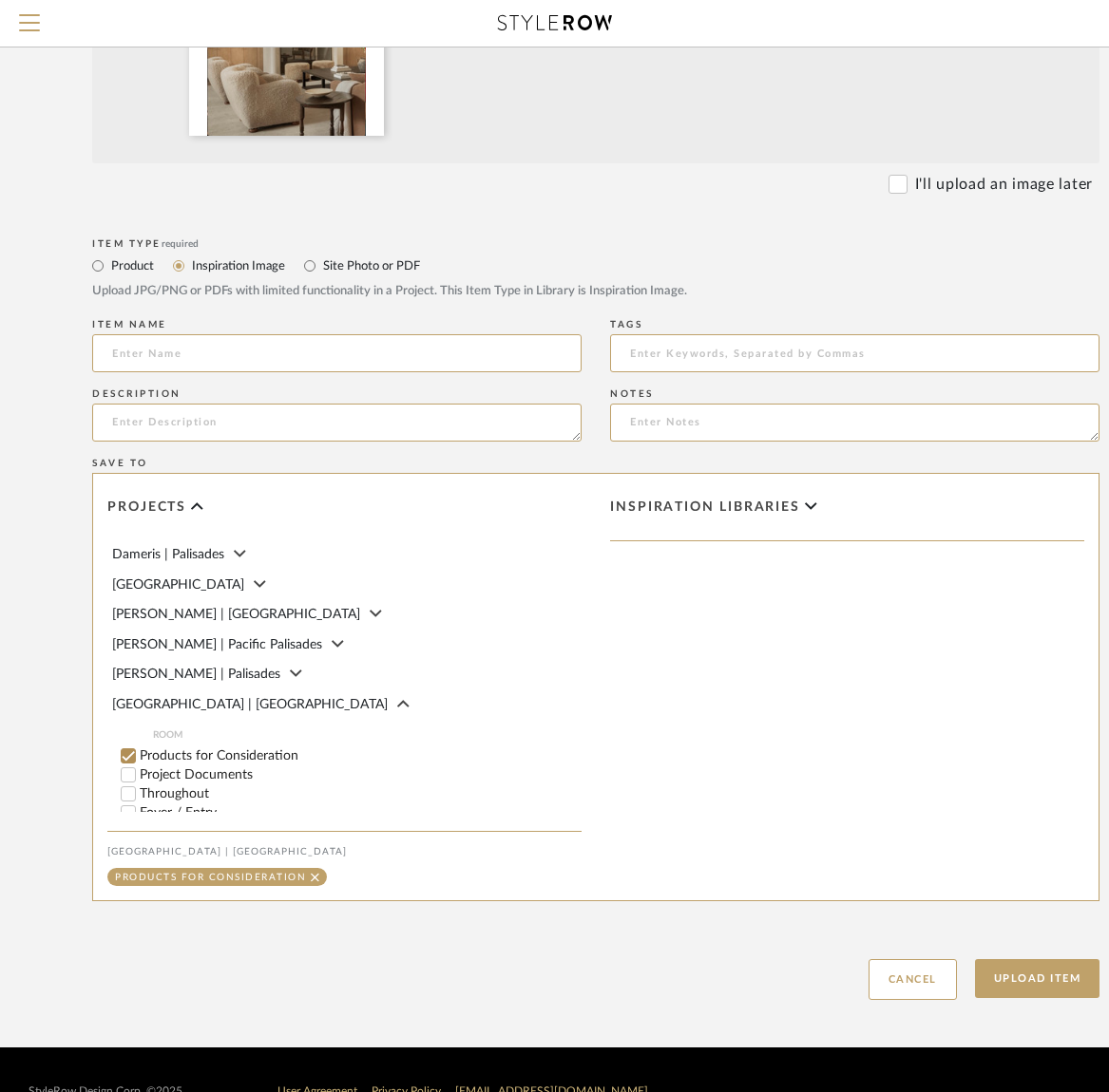
click at [130, 747] on input "Products for Consideration" at bounding box center [127, 755] width 19 height 19
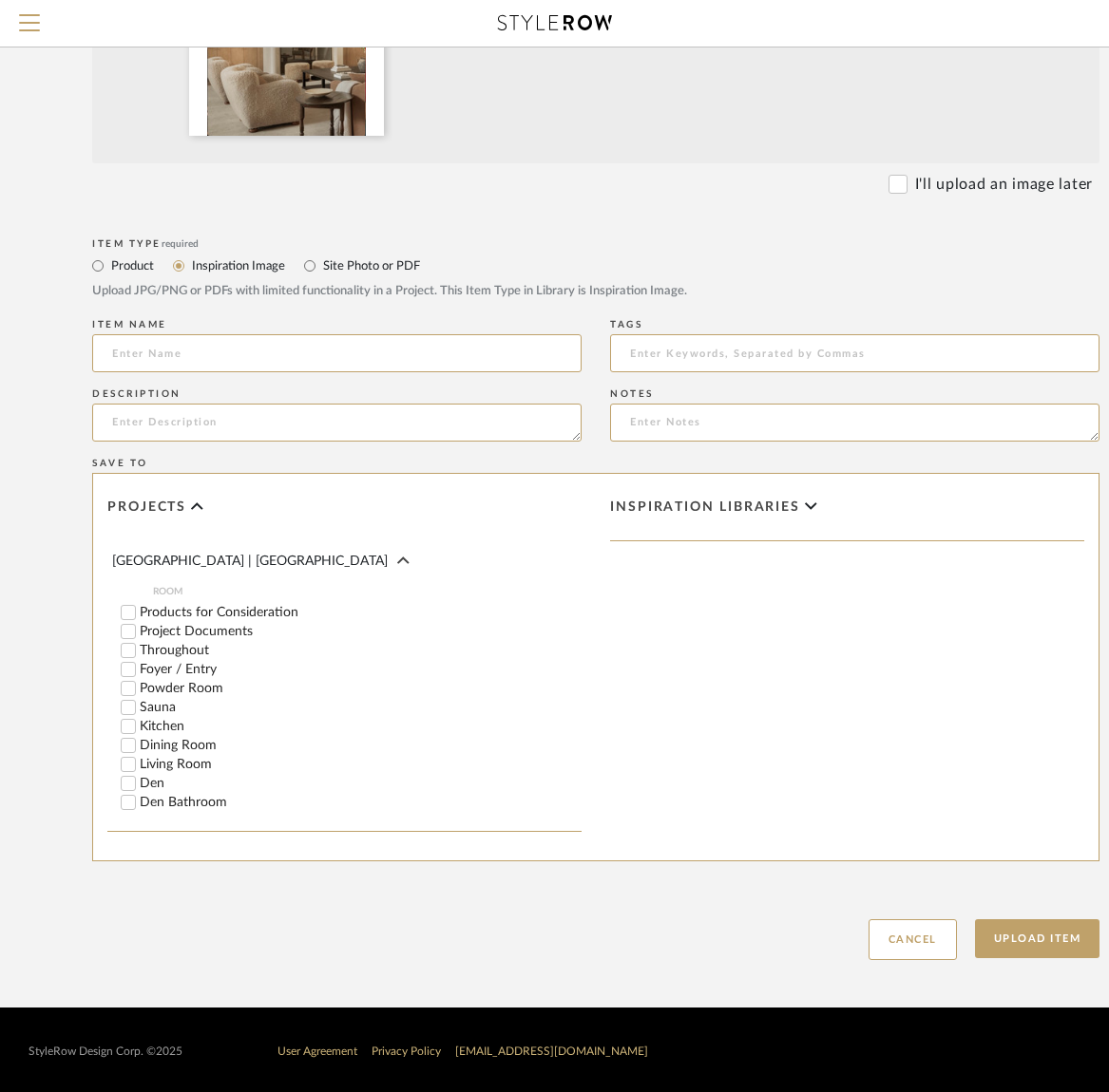
scroll to position [277, 0]
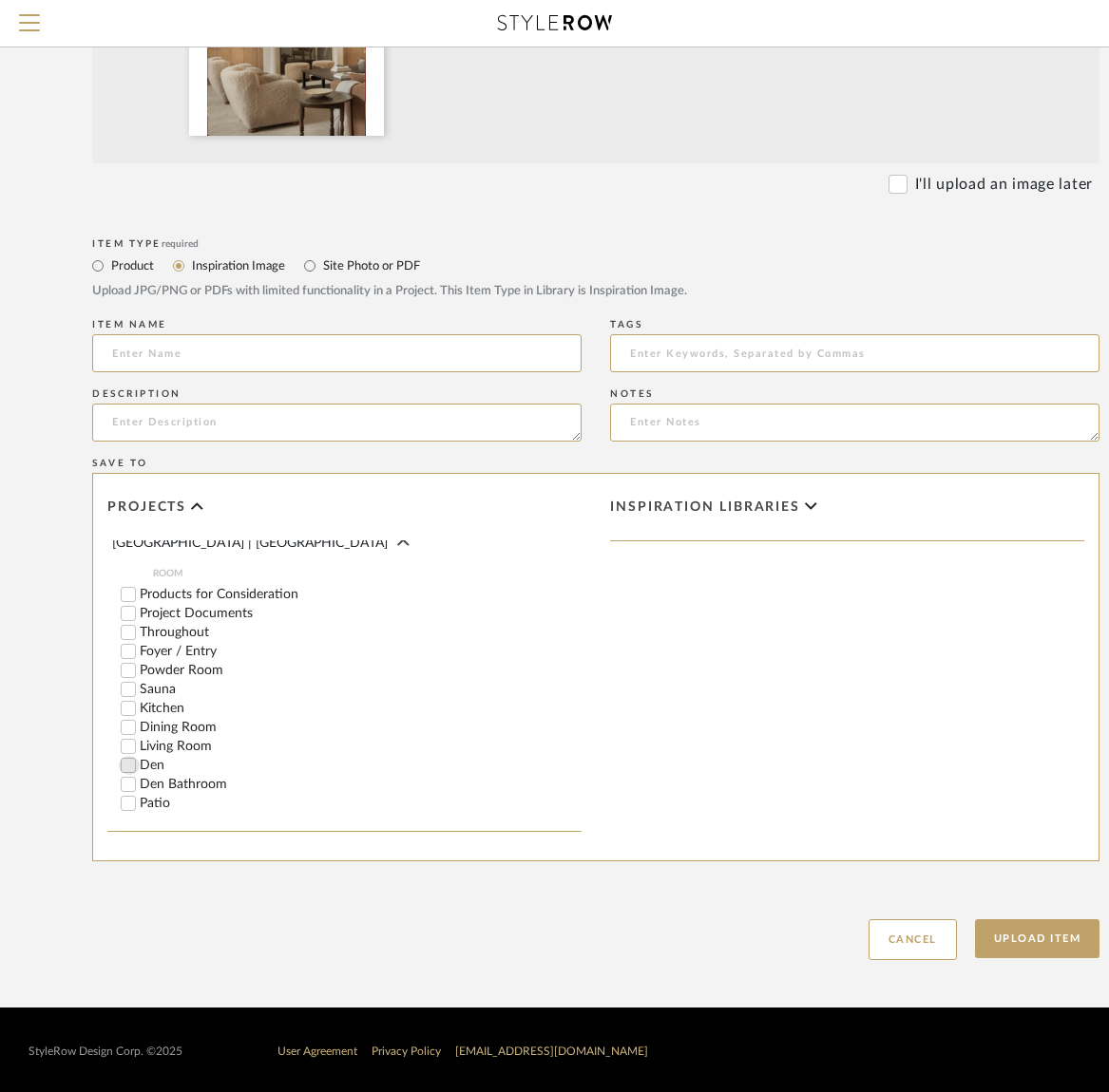
click at [131, 756] on input "Den" at bounding box center [127, 765] width 19 height 19
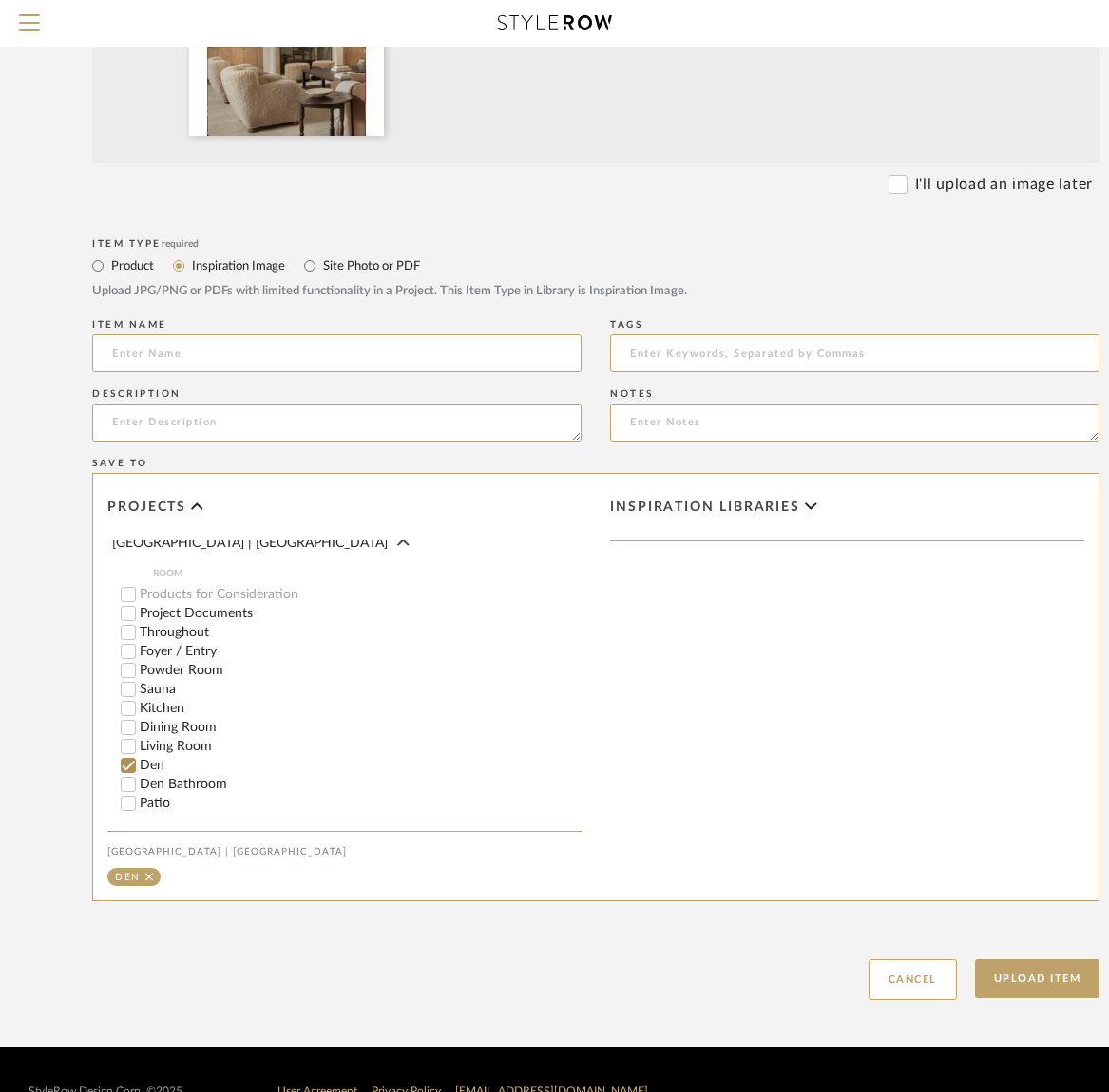
click at [782, 507] on span "Inspiration libraries" at bounding box center [705, 508] width 190 height 17
click at [621, 676] on input "Library/Den" at bounding box center [622, 680] width 19 height 19
checkbox input "true"
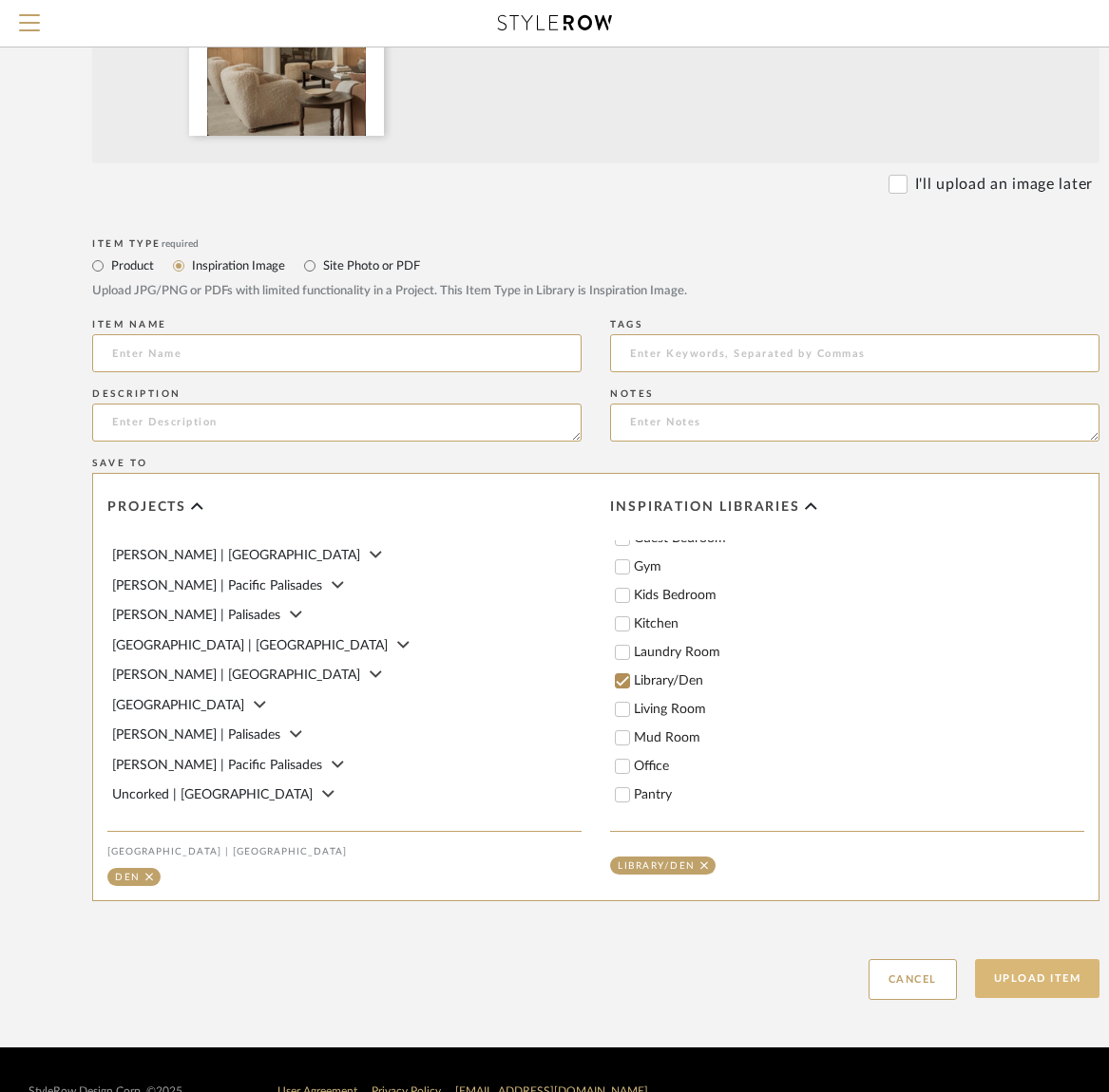
click at [1036, 979] on button "Upload Item" at bounding box center [1038, 979] width 125 height 39
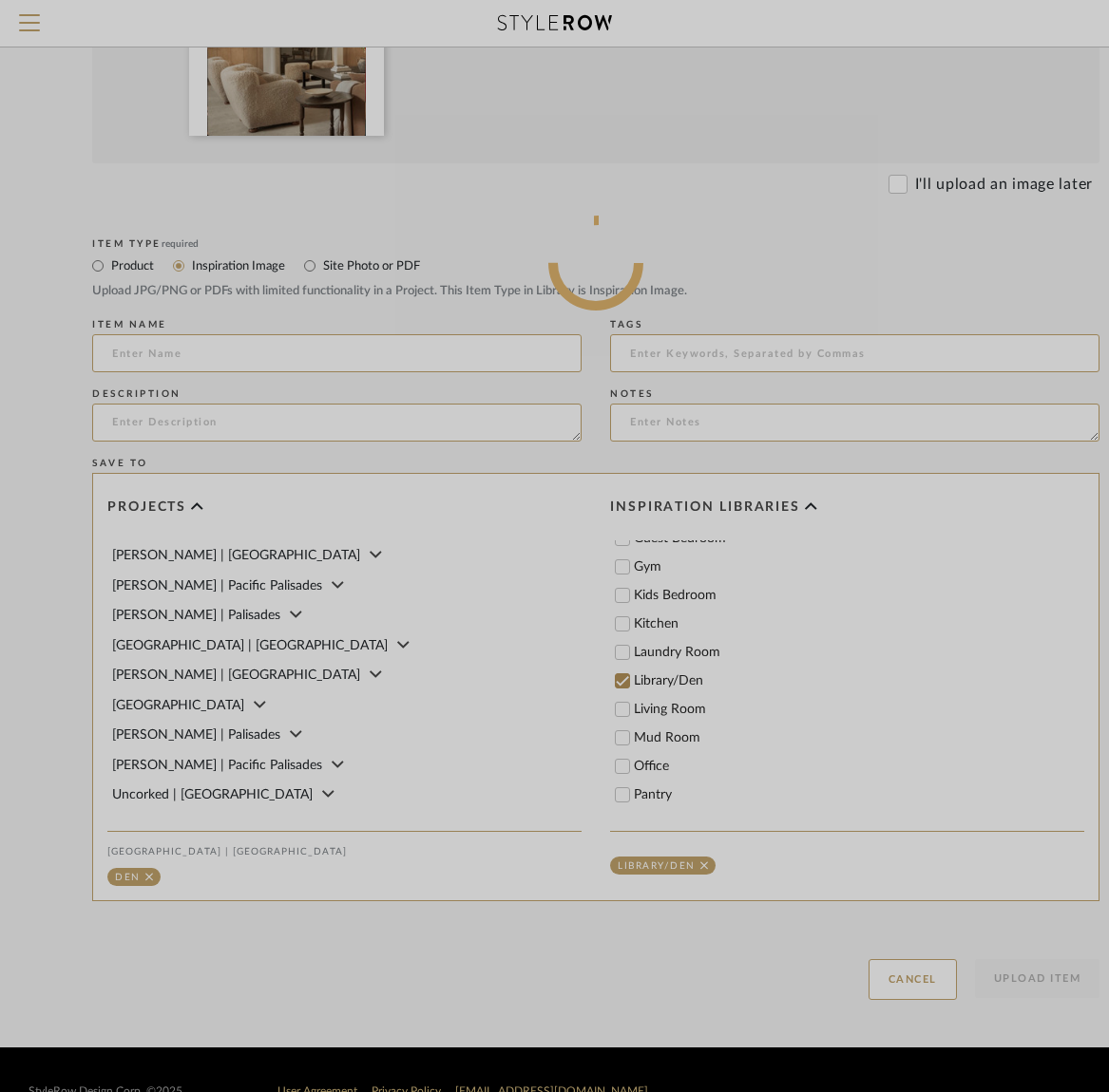
scroll to position [610, 259]
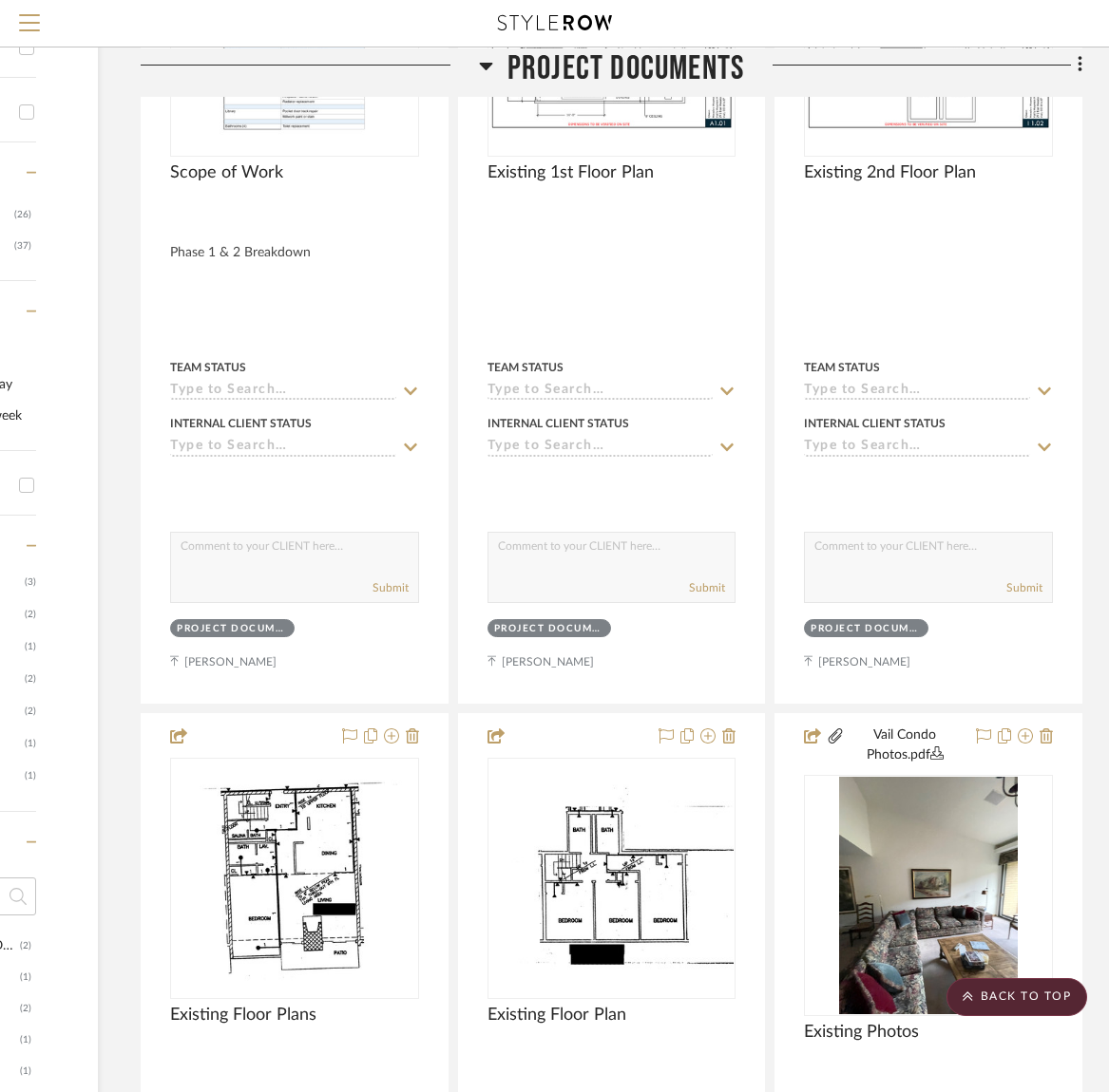
scroll to position [0, 259]
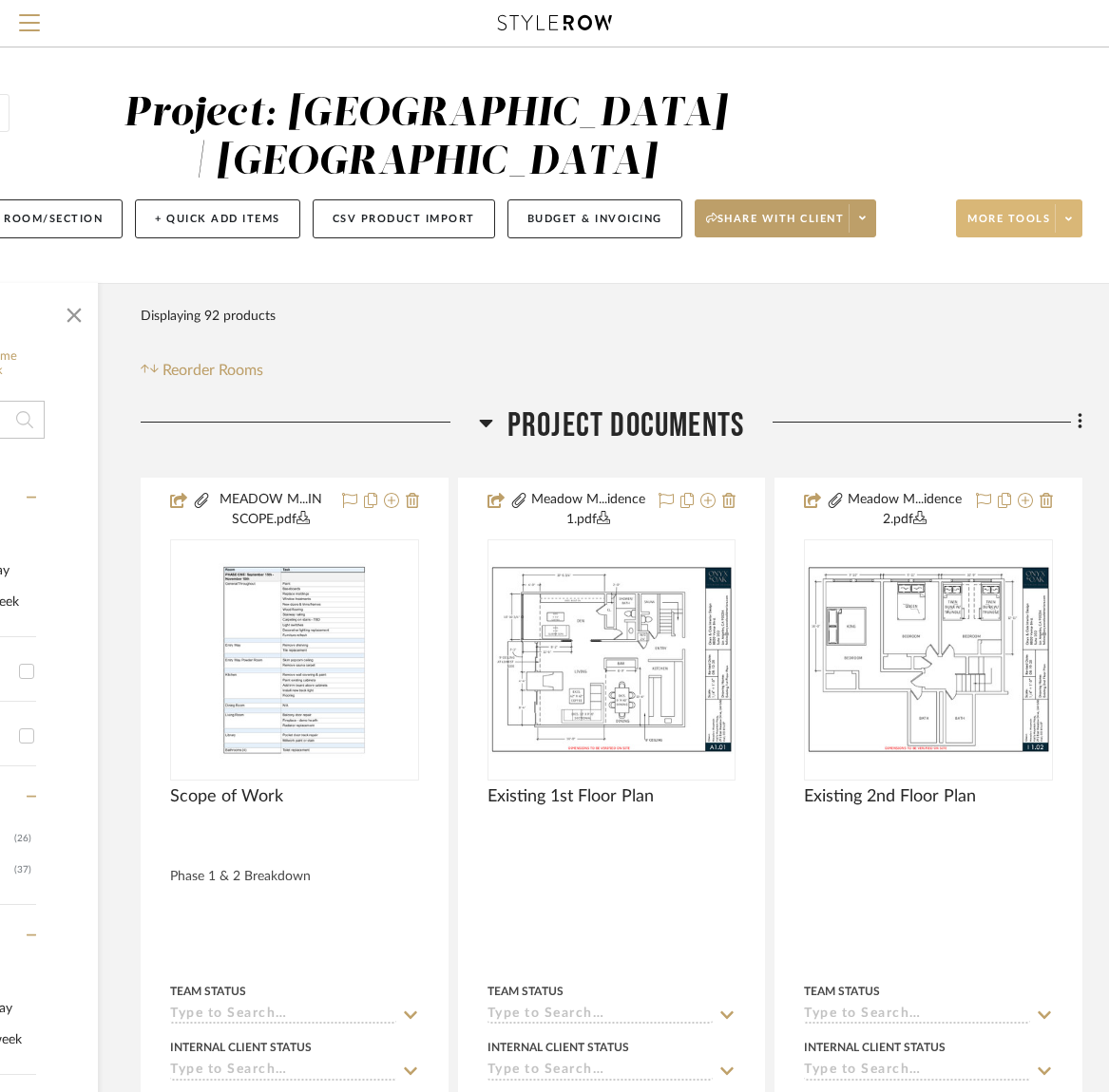
click at [1009, 224] on span "More tools" at bounding box center [1008, 225] width 82 height 28
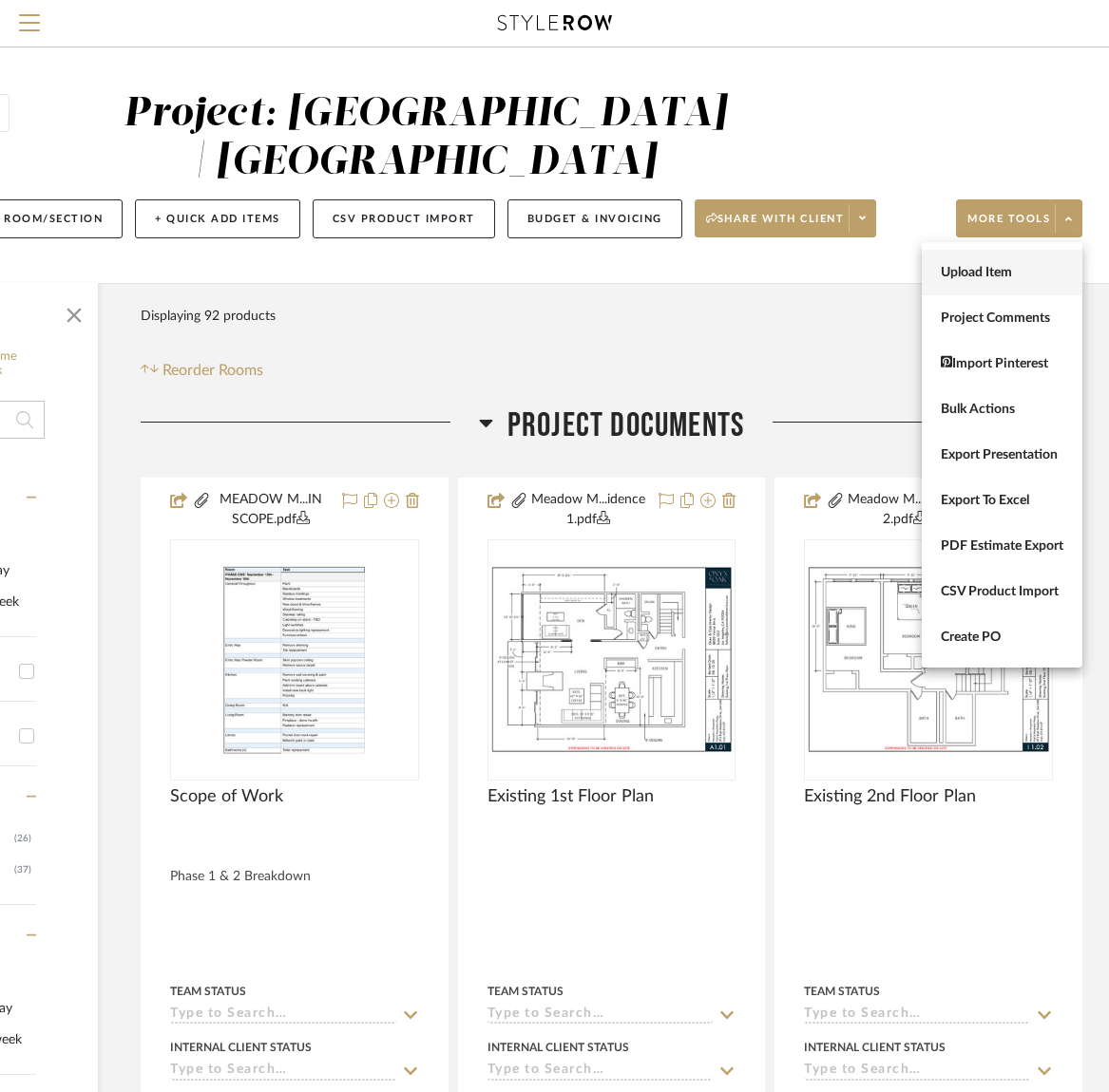
click at [999, 271] on span "Upload Item" at bounding box center [1001, 273] width 122 height 17
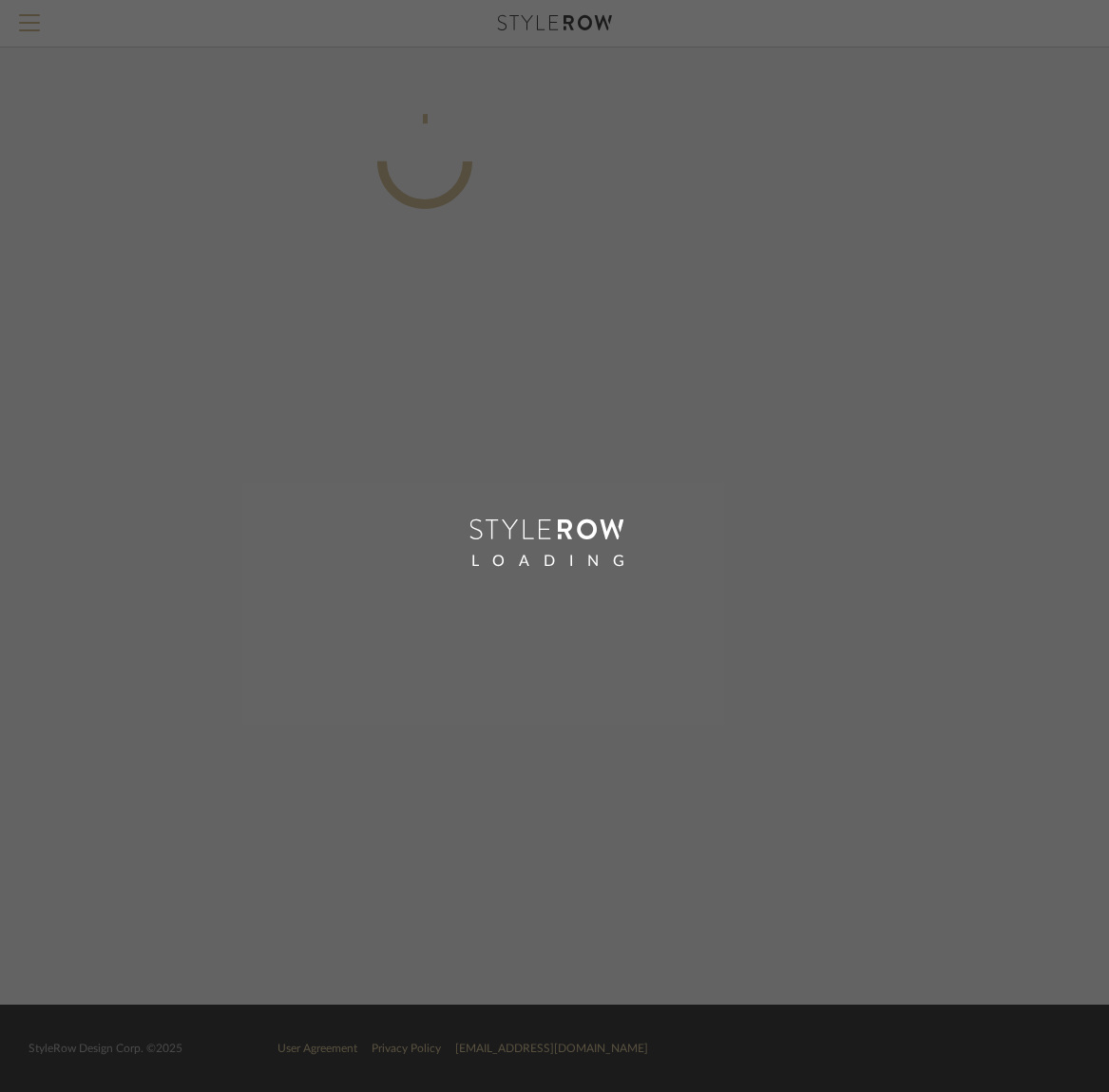
scroll to position [0, 246]
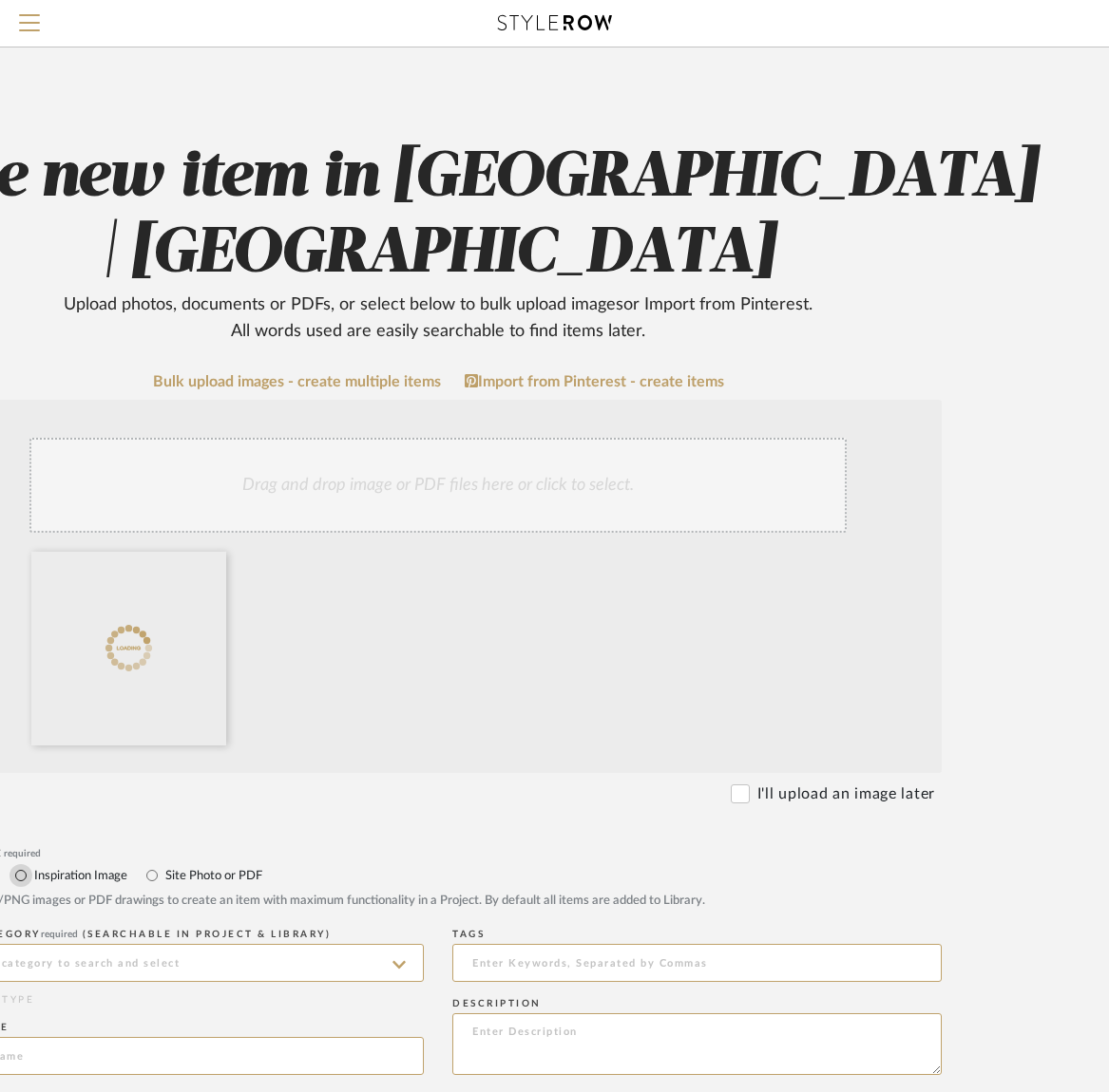
click at [19, 876] on input "Inspiration Image" at bounding box center [21, 875] width 23 height 23
radio input "true"
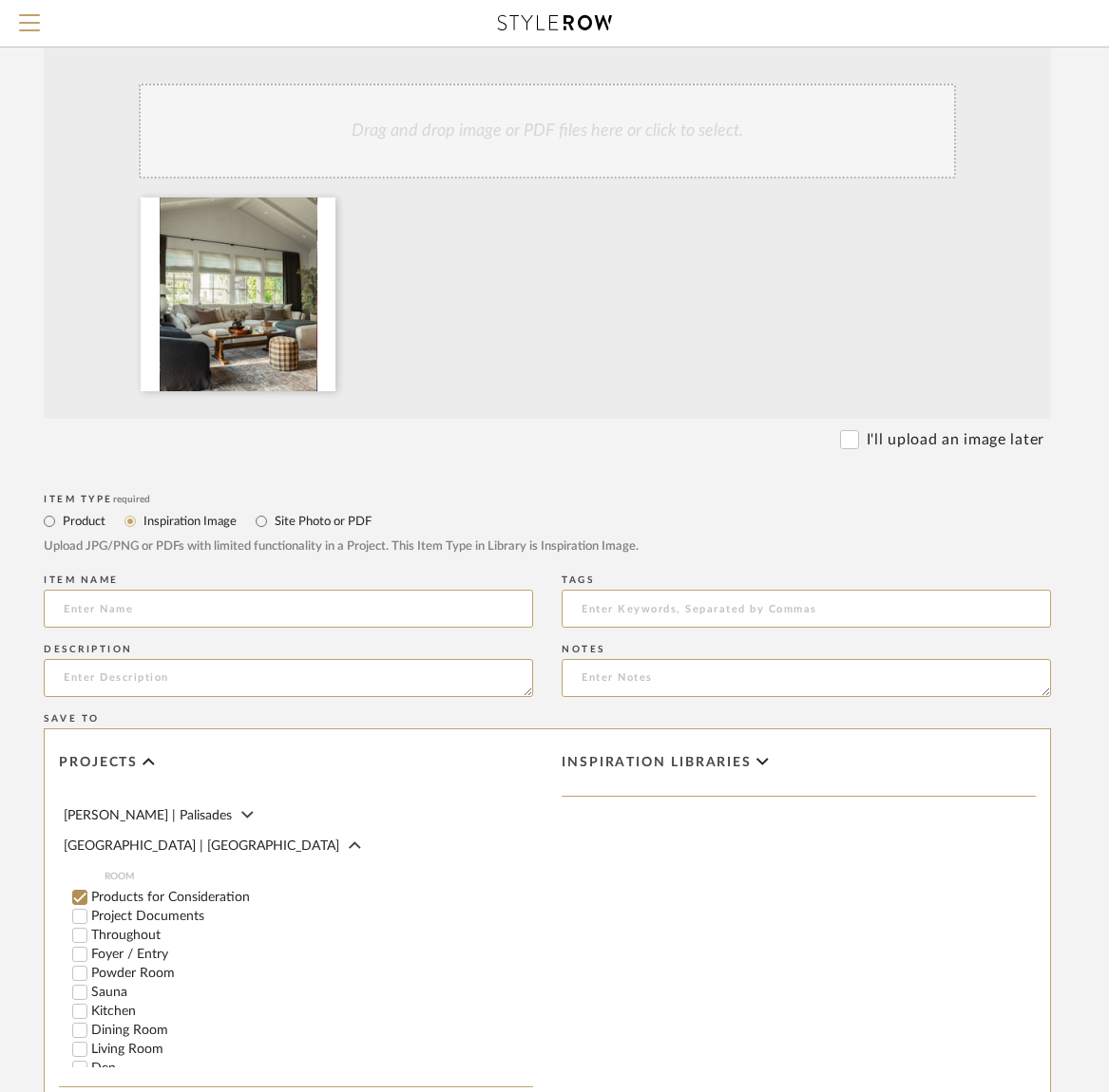
scroll to position [255, 0]
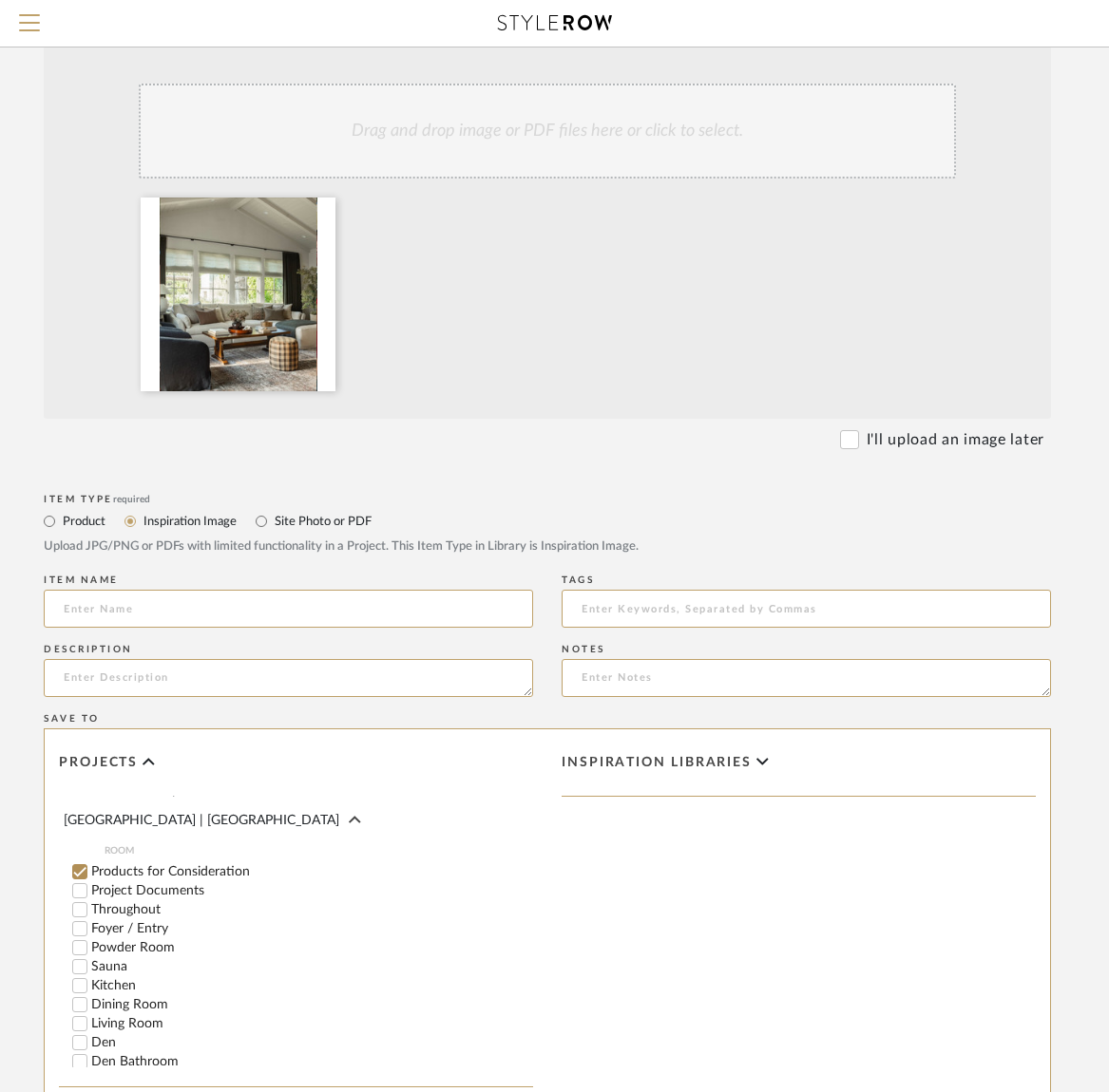
click at [86, 863] on input "Products for Consideration" at bounding box center [79, 872] width 19 height 19
drag, startPoint x: 80, startPoint y: 1011, endPoint x: 154, endPoint y: 962, distance: 88.8
click at [80, 1015] on input "Living Room" at bounding box center [79, 1024] width 19 height 19
click at [606, 761] on span "Inspiration libraries" at bounding box center [657, 763] width 190 height 17
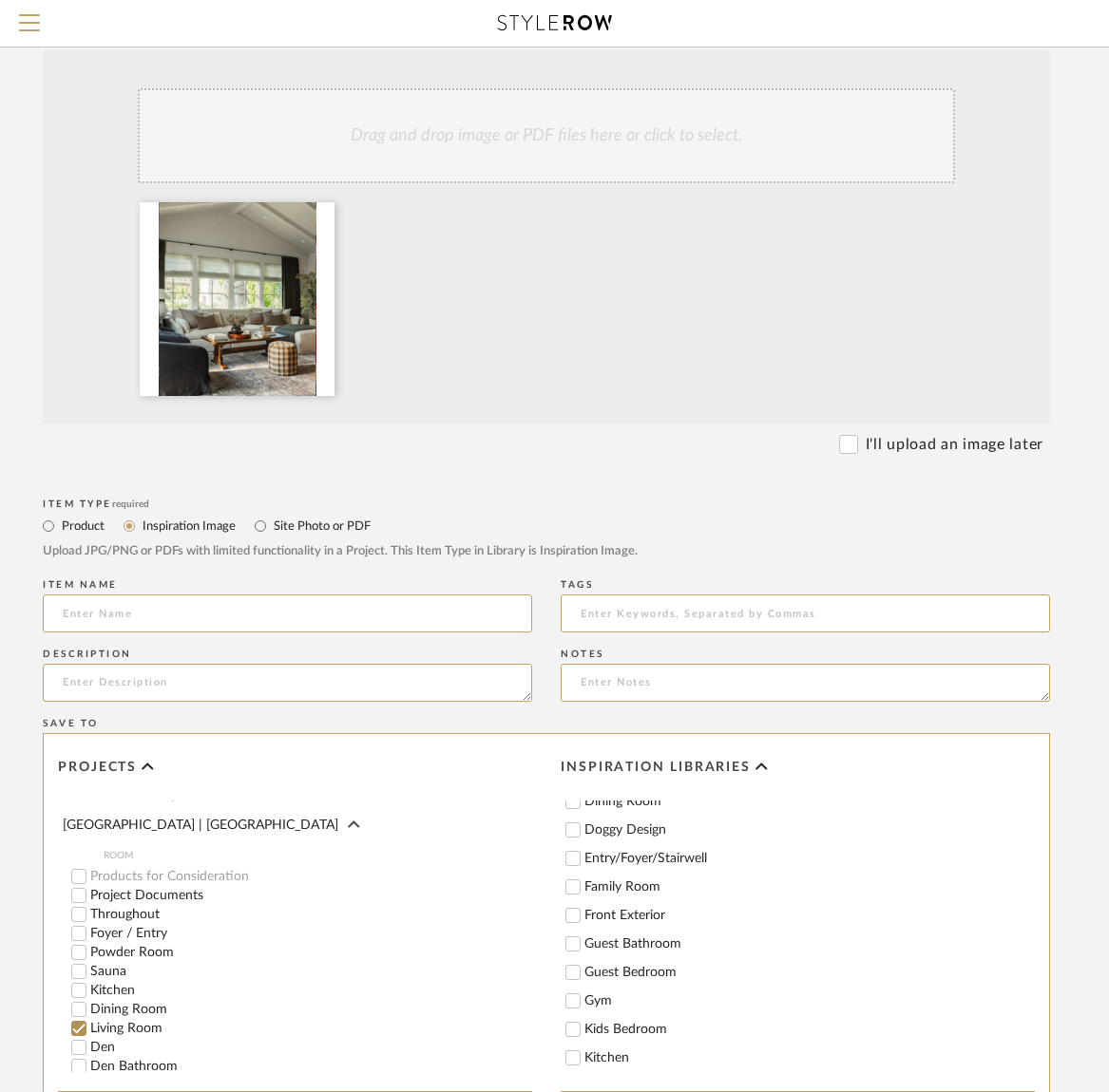
scroll to position [155, 0]
click at [576, 886] on input "Family Room" at bounding box center [573, 883] width 19 height 19
checkbox input "true"
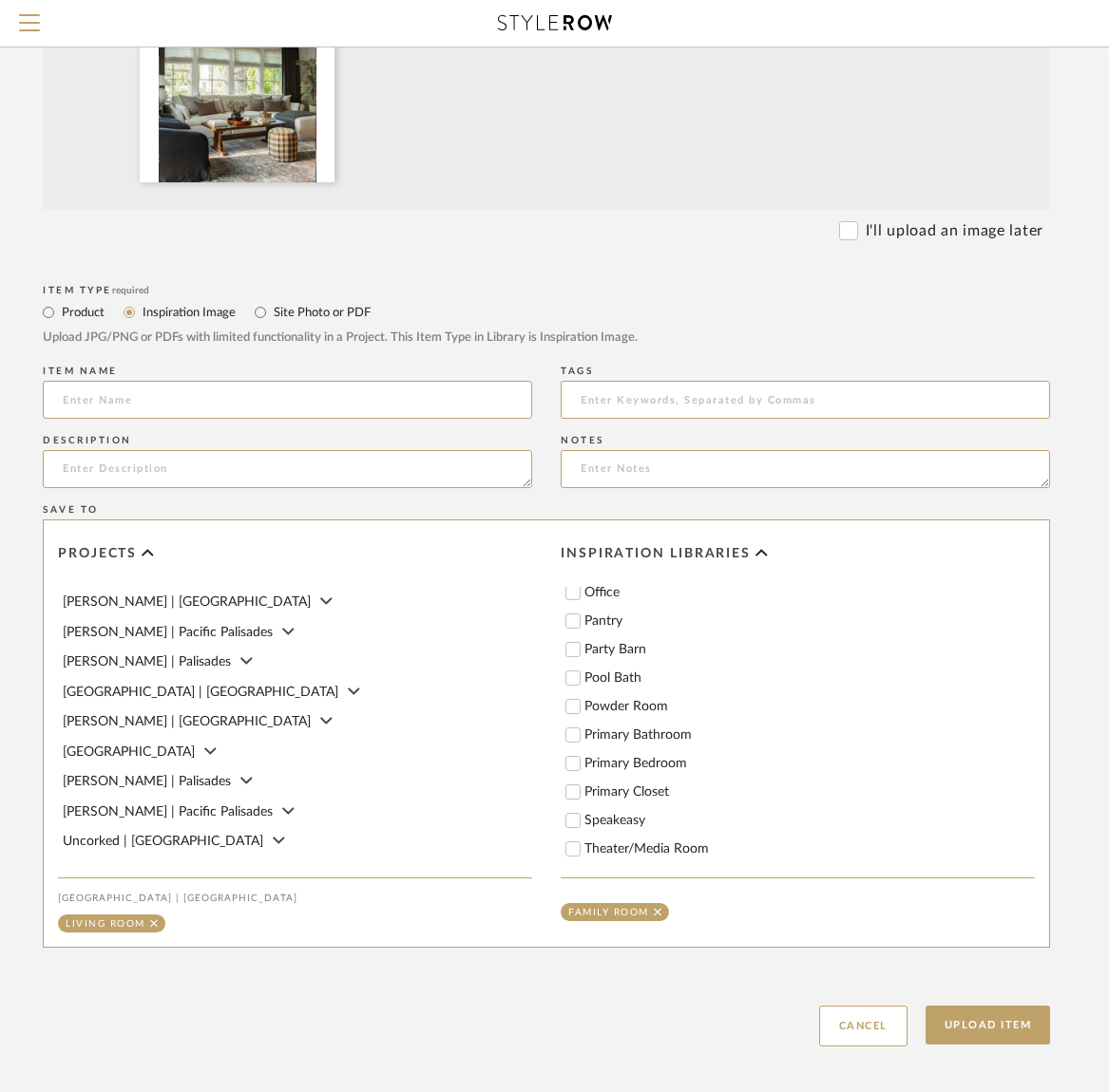
scroll to position [653, 138]
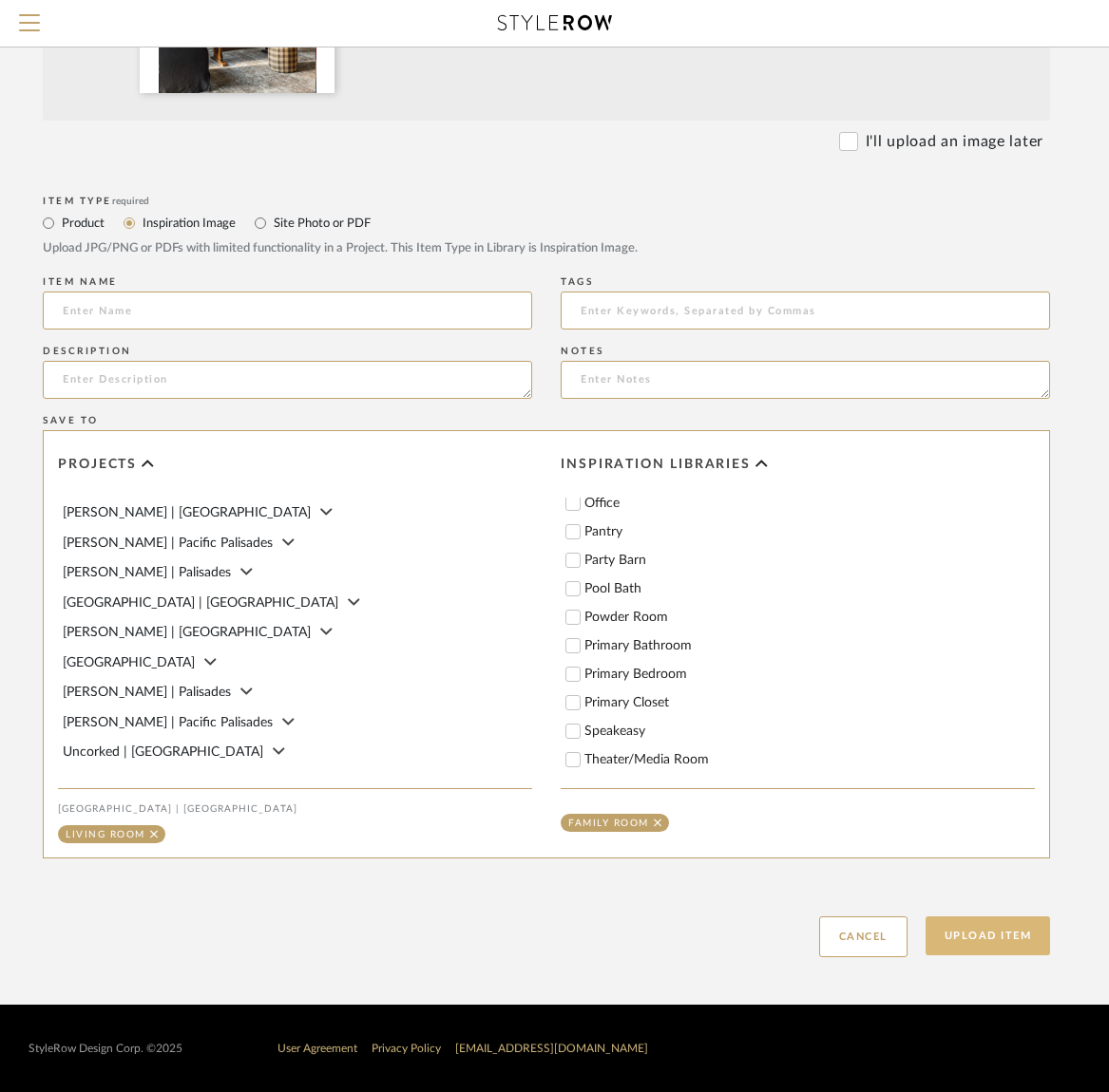
click at [1009, 933] on button "Upload Item" at bounding box center [989, 936] width 125 height 39
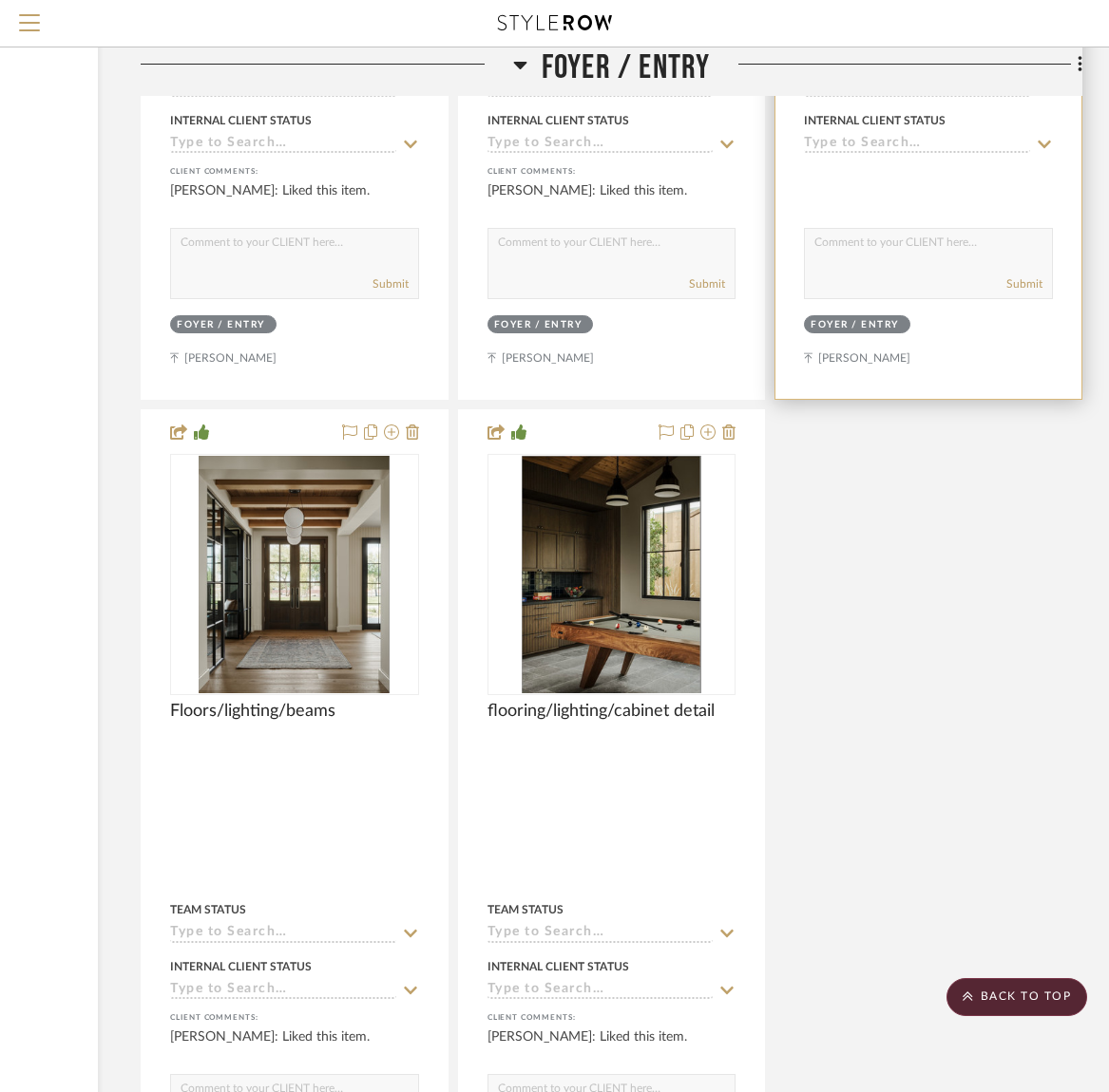
scroll to position [0, 259]
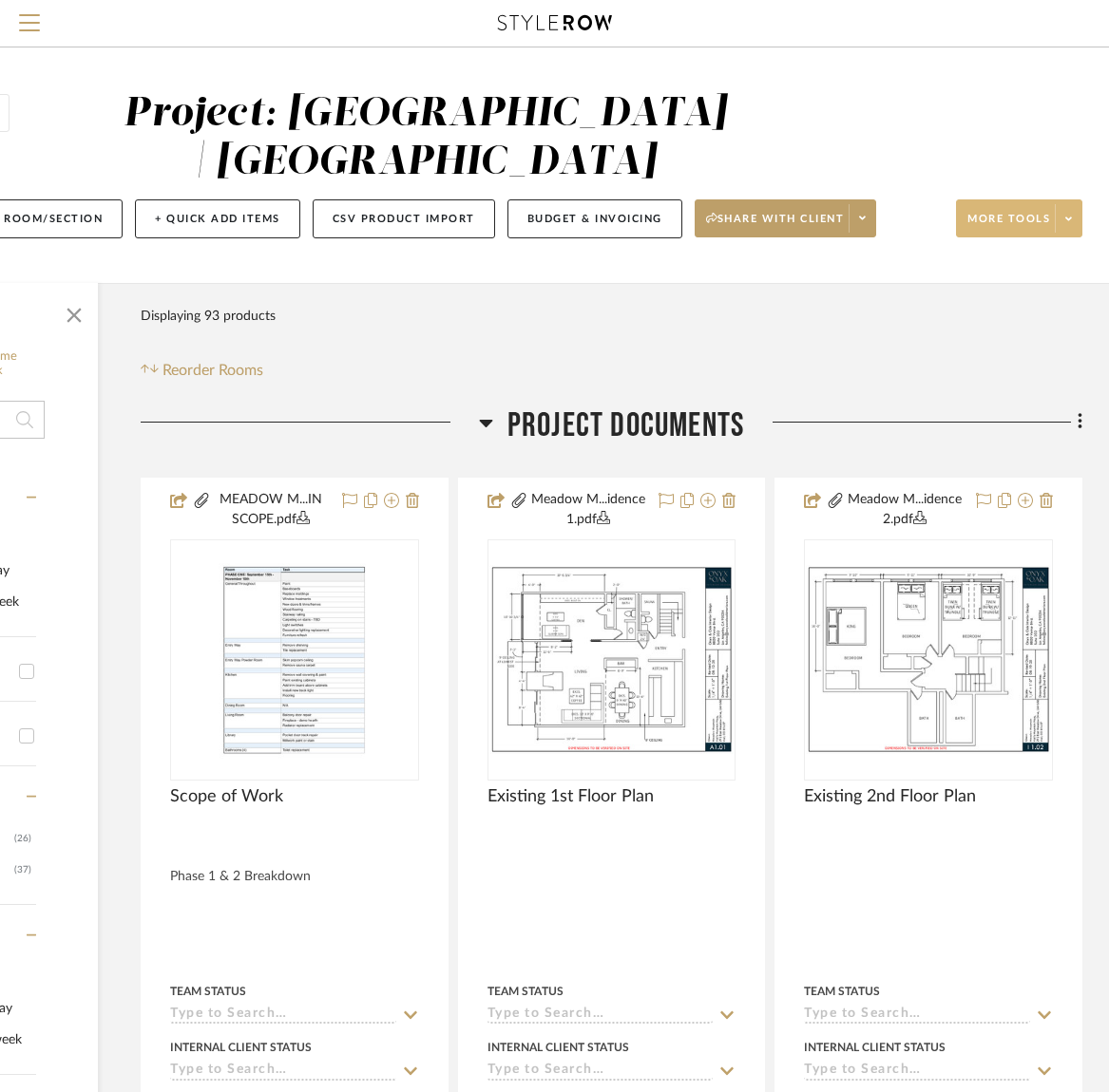
click at [994, 213] on span "More tools" at bounding box center [1008, 225] width 82 height 28
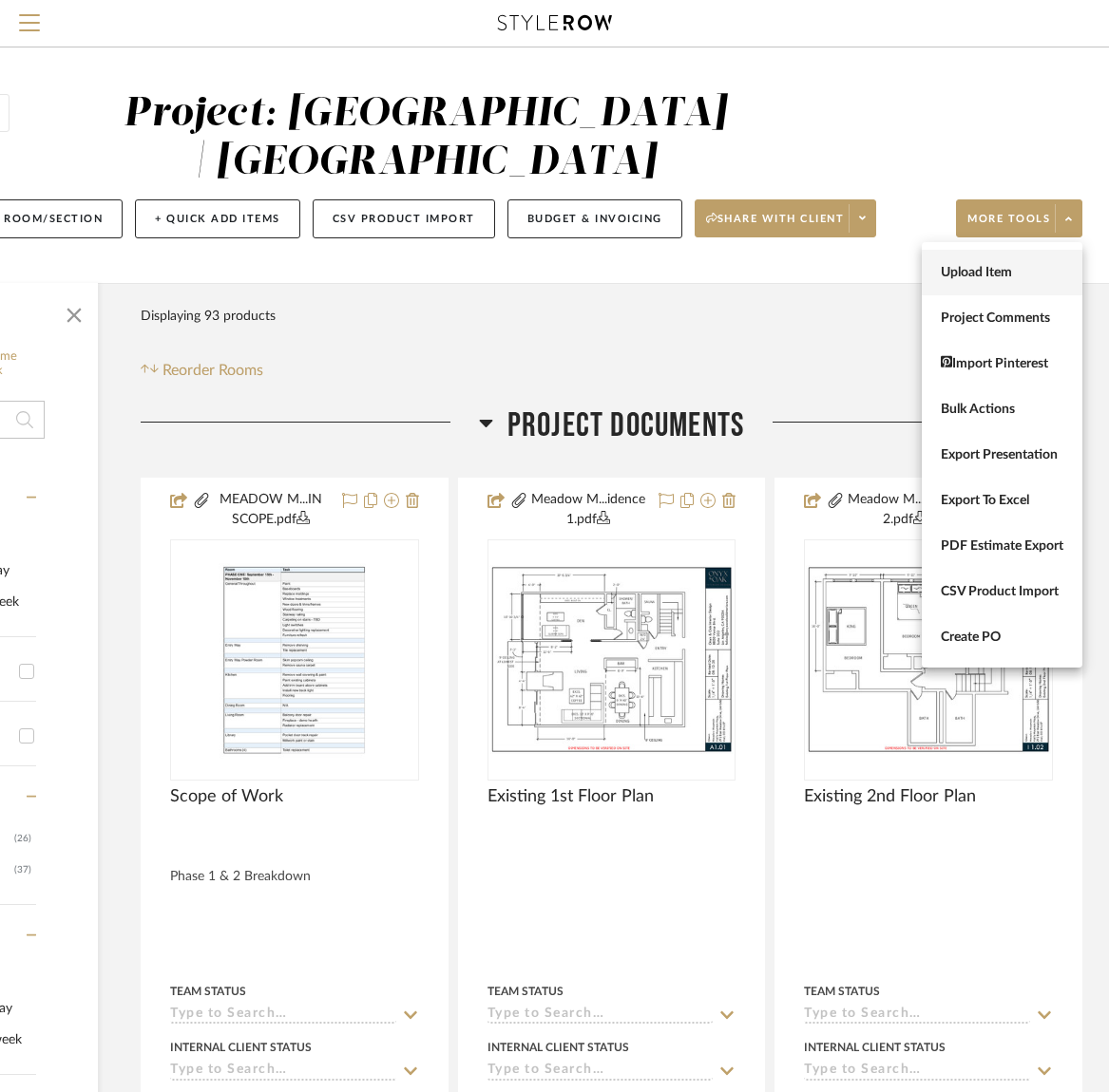
click at [995, 268] on span "Upload Item" at bounding box center [1001, 273] width 122 height 17
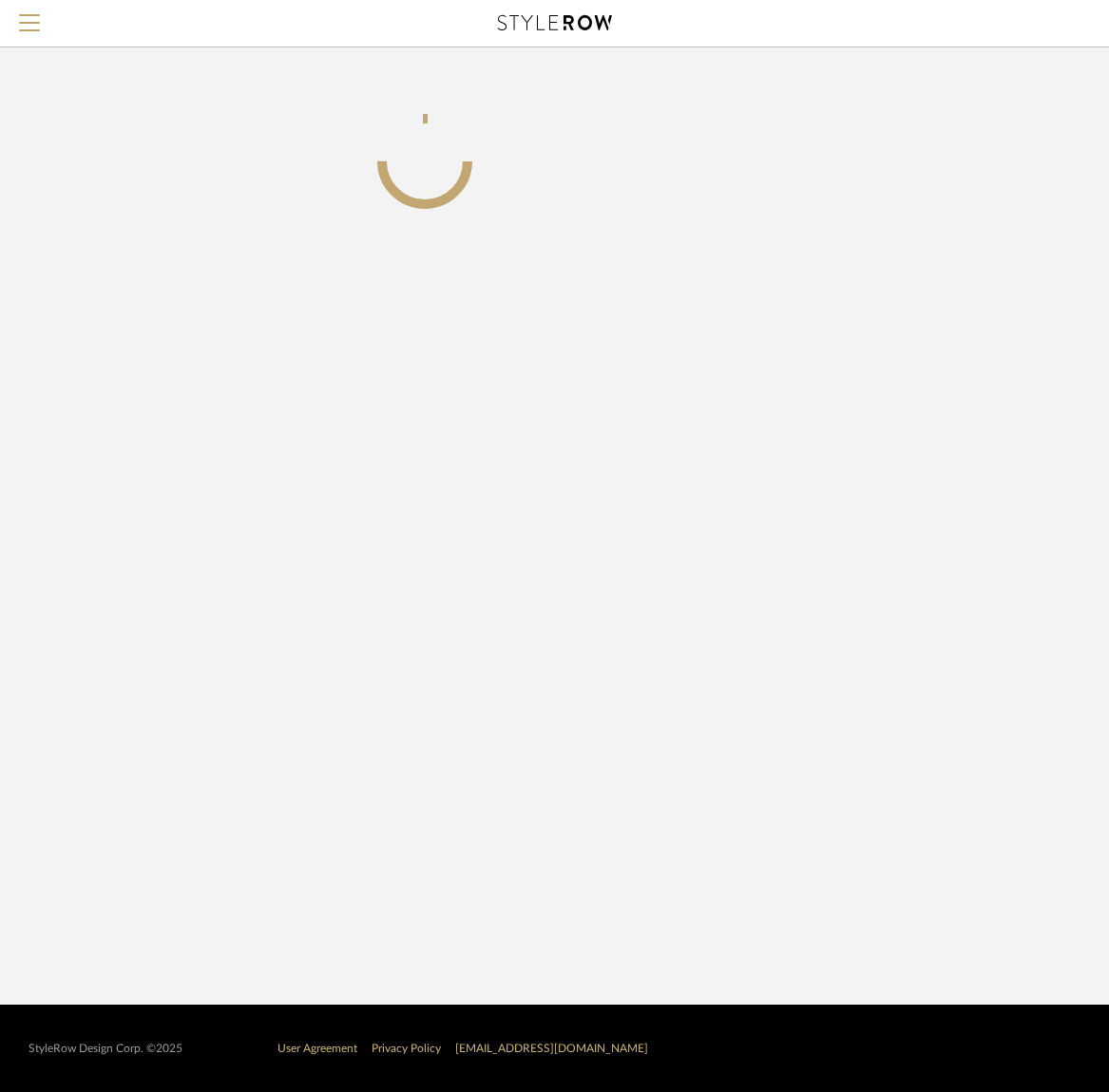
scroll to position [0, 246]
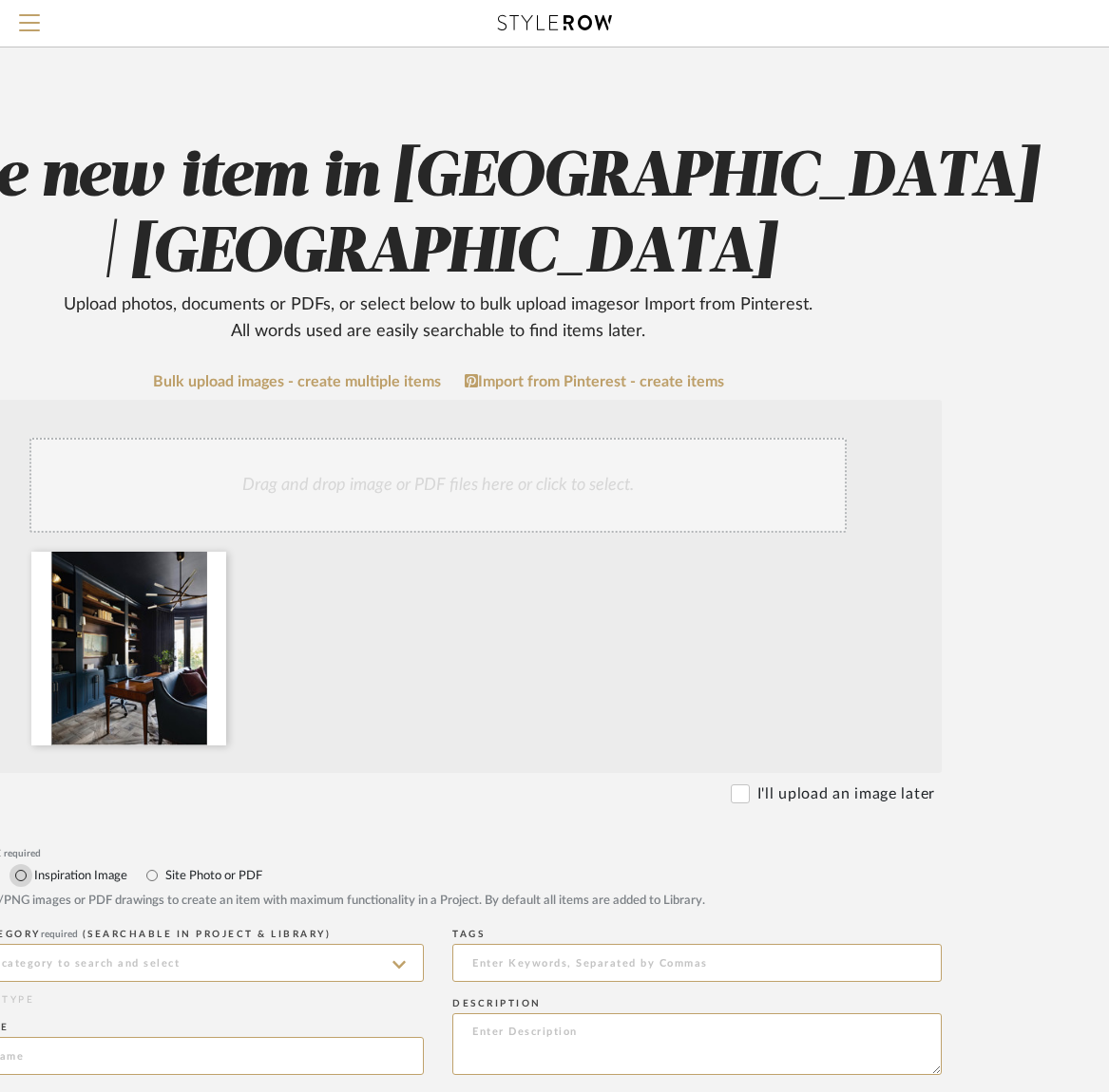
click at [20, 876] on input "Inspiration Image" at bounding box center [21, 875] width 23 height 23
radio input "true"
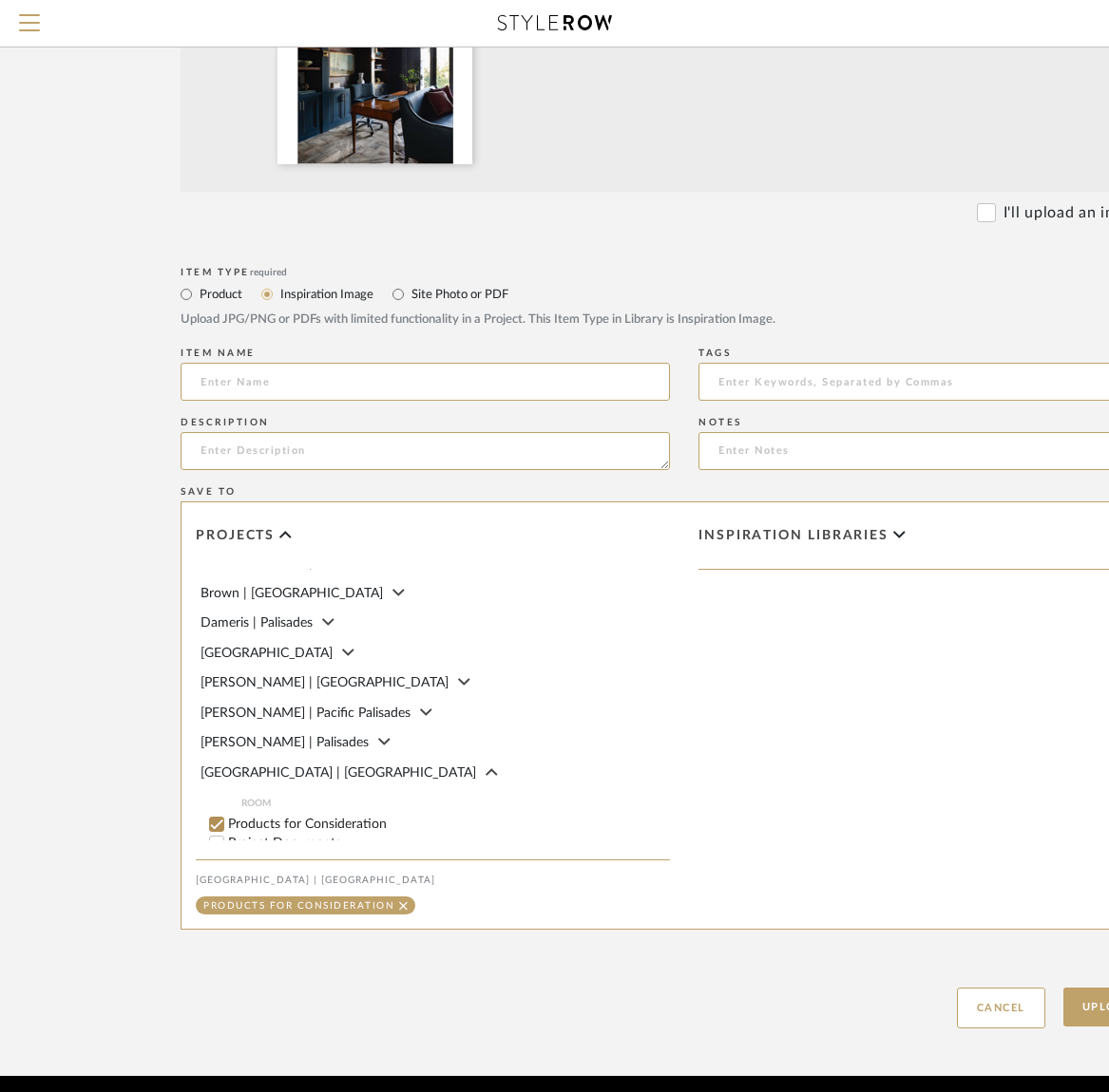
scroll to position [110, 0]
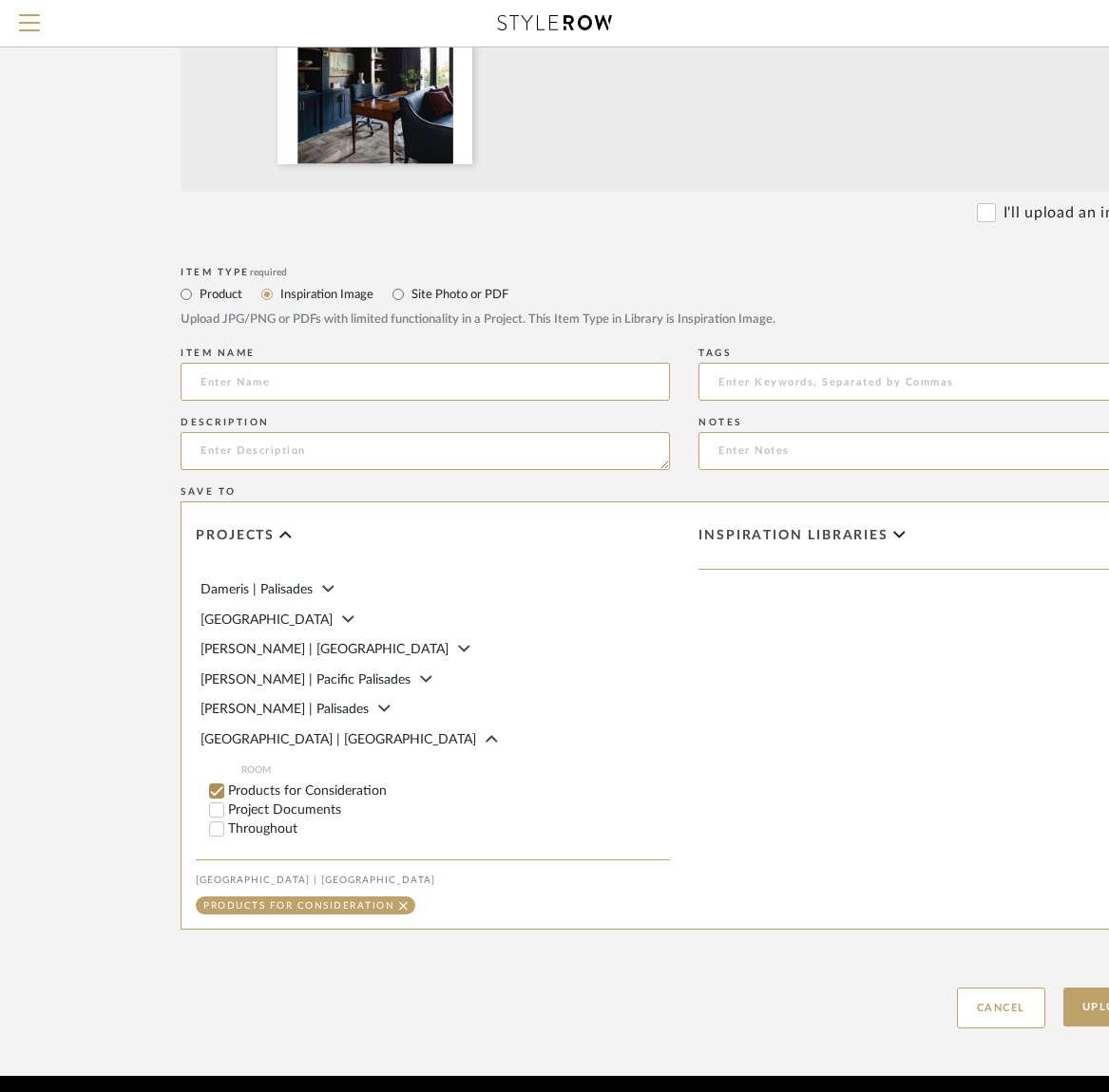
click at [220, 782] on input "Products for Consideration" at bounding box center [216, 791] width 19 height 19
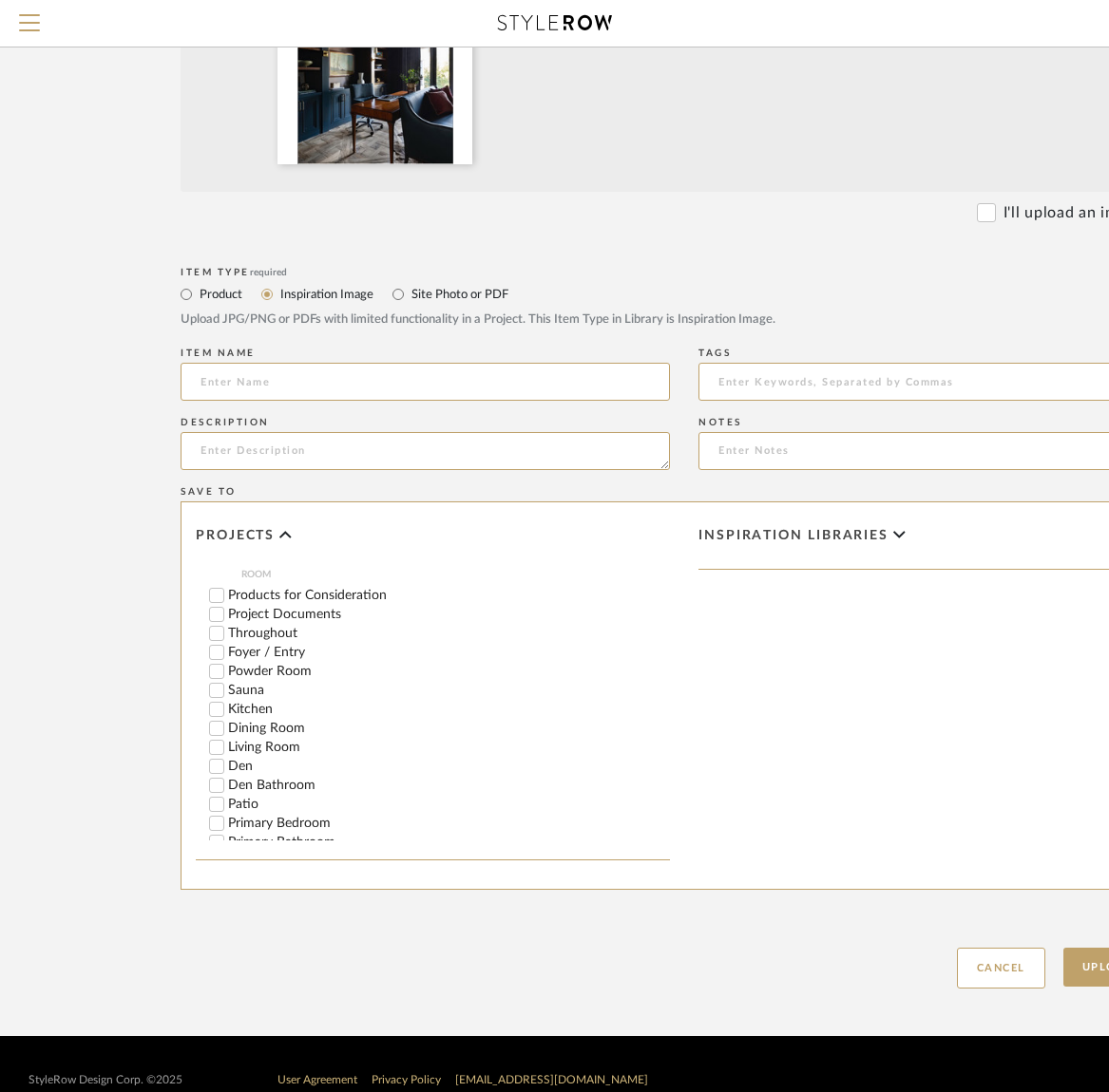
scroll to position [306, 0]
click at [219, 756] on input "Den" at bounding box center [216, 765] width 19 height 19
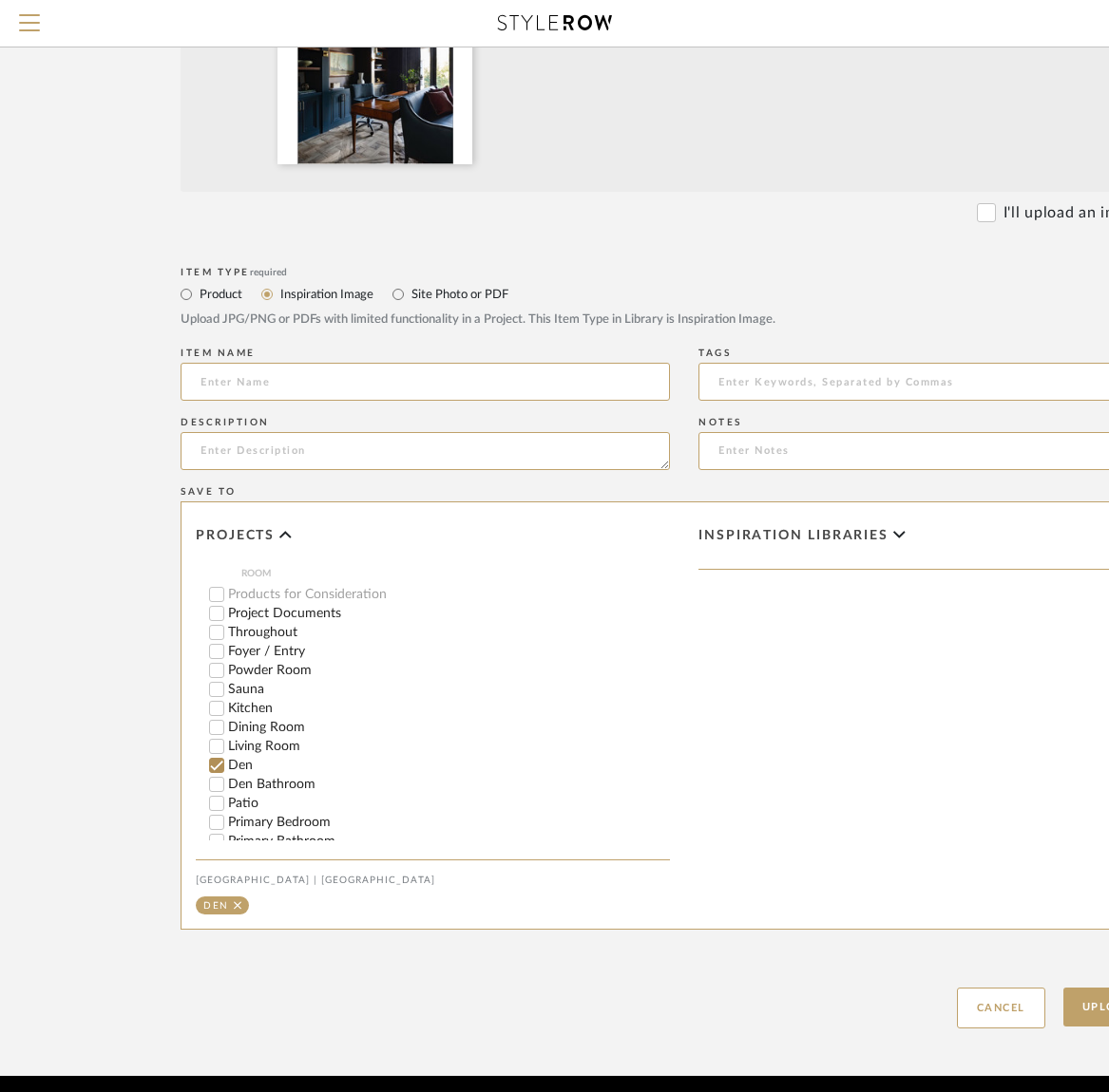
click at [782, 533] on span "Inspiration libraries" at bounding box center [794, 536] width 190 height 17
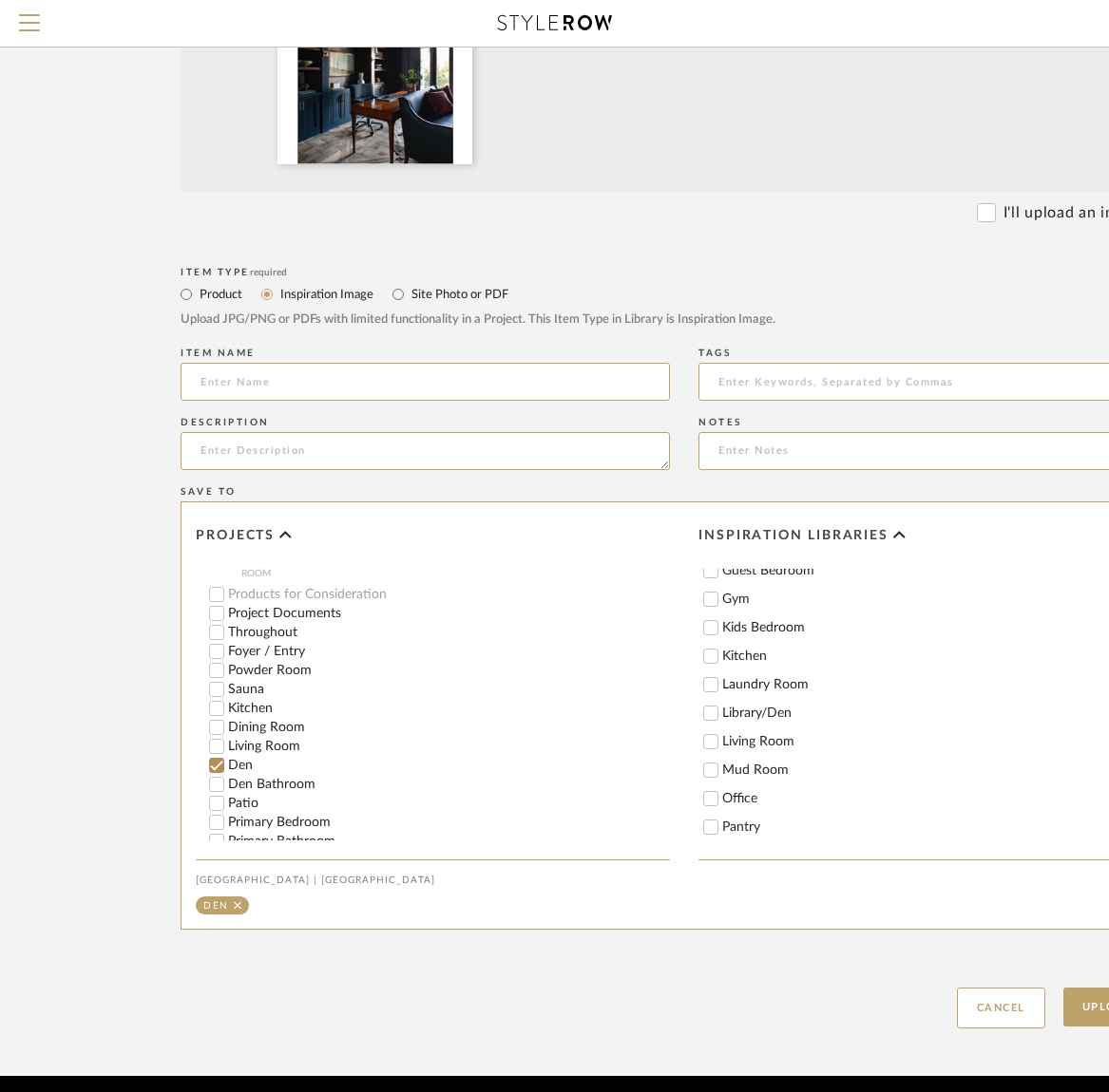
scroll to position [326, 0]
click at [714, 707] on input "Library/Den" at bounding box center [710, 708] width 19 height 19
checkbox input "true"
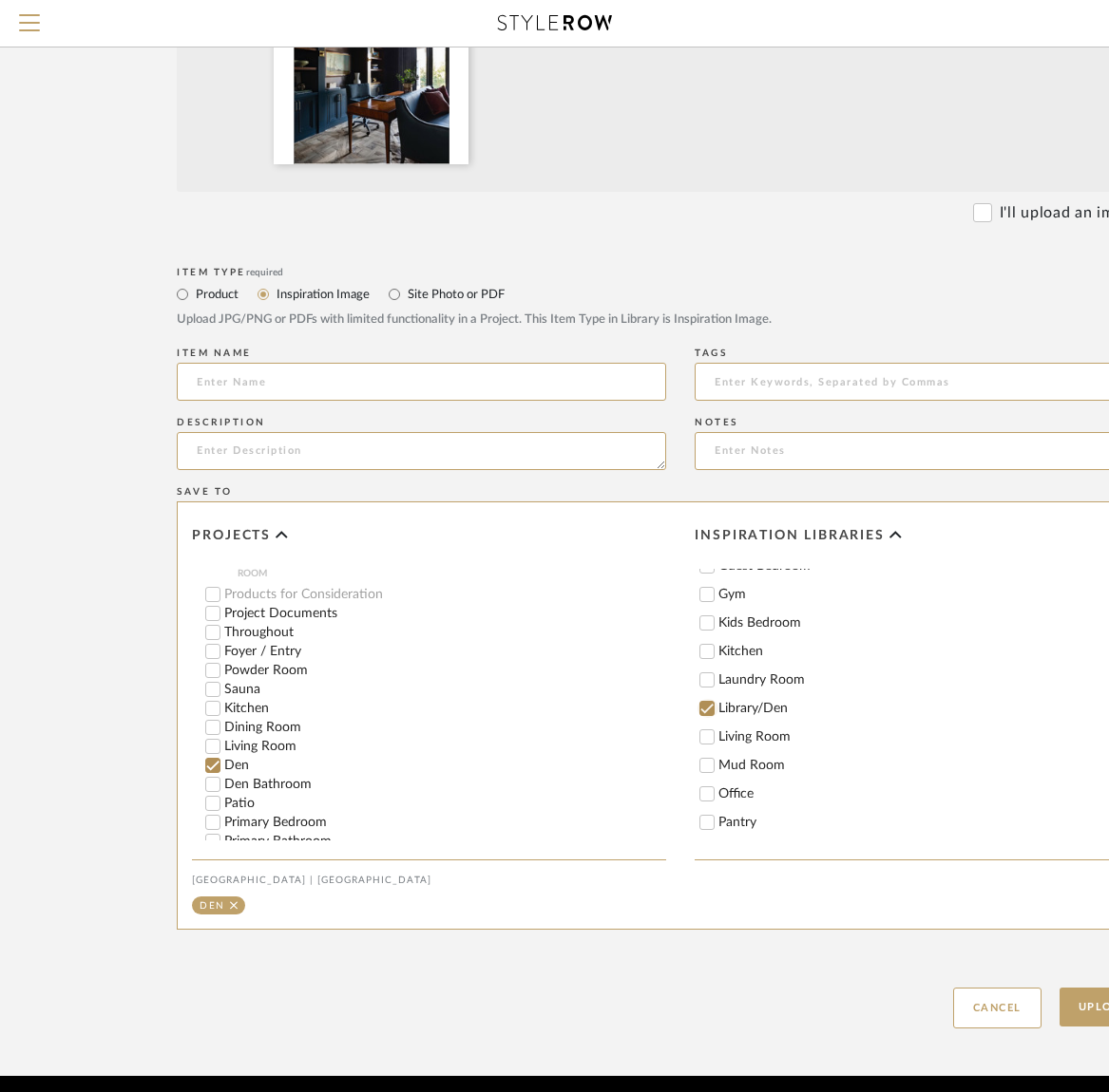
scroll to position [175, 0]
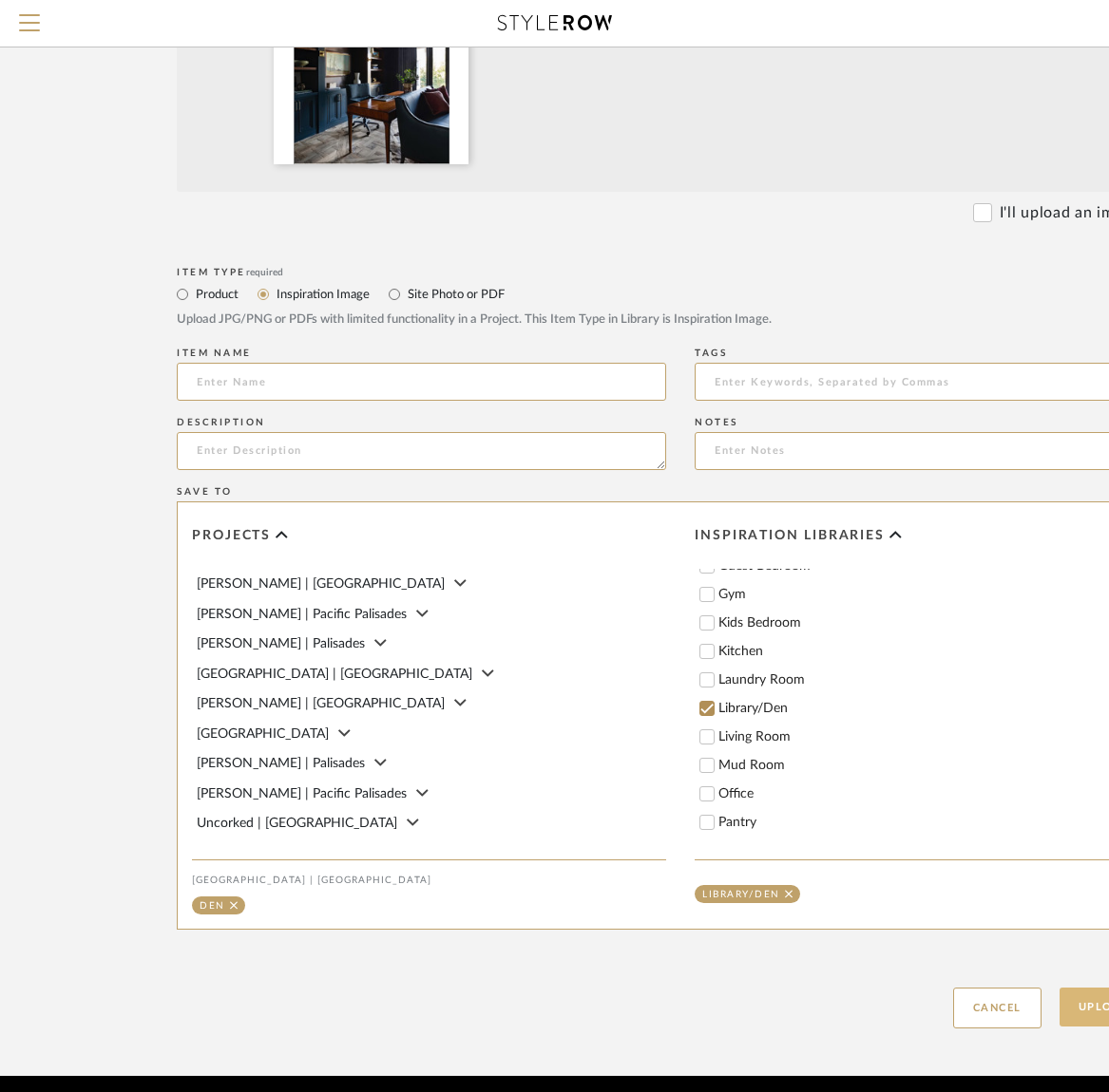
click at [1093, 1002] on button "Upload Item" at bounding box center [1122, 1008] width 125 height 39
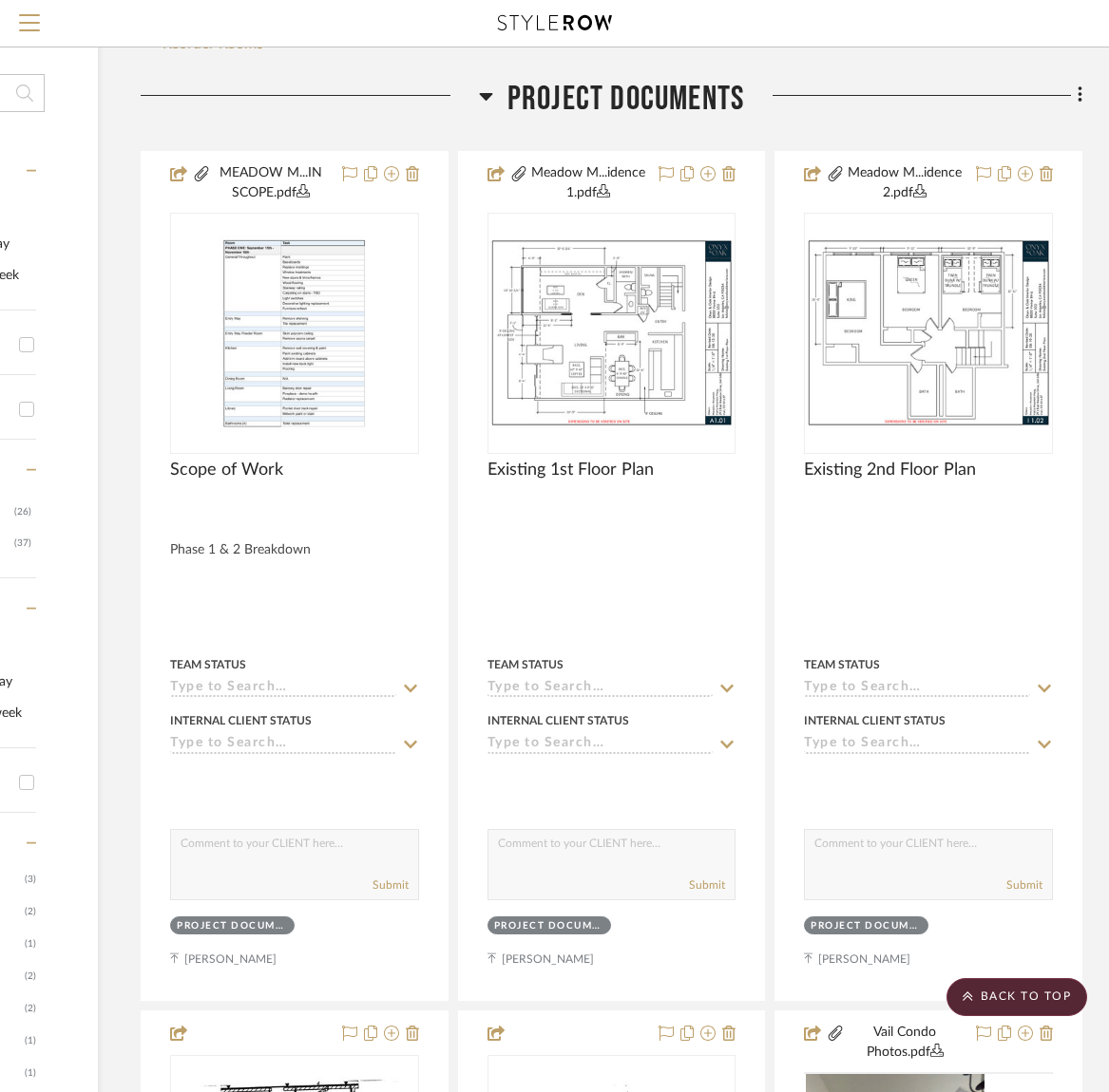
scroll to position [0, 259]
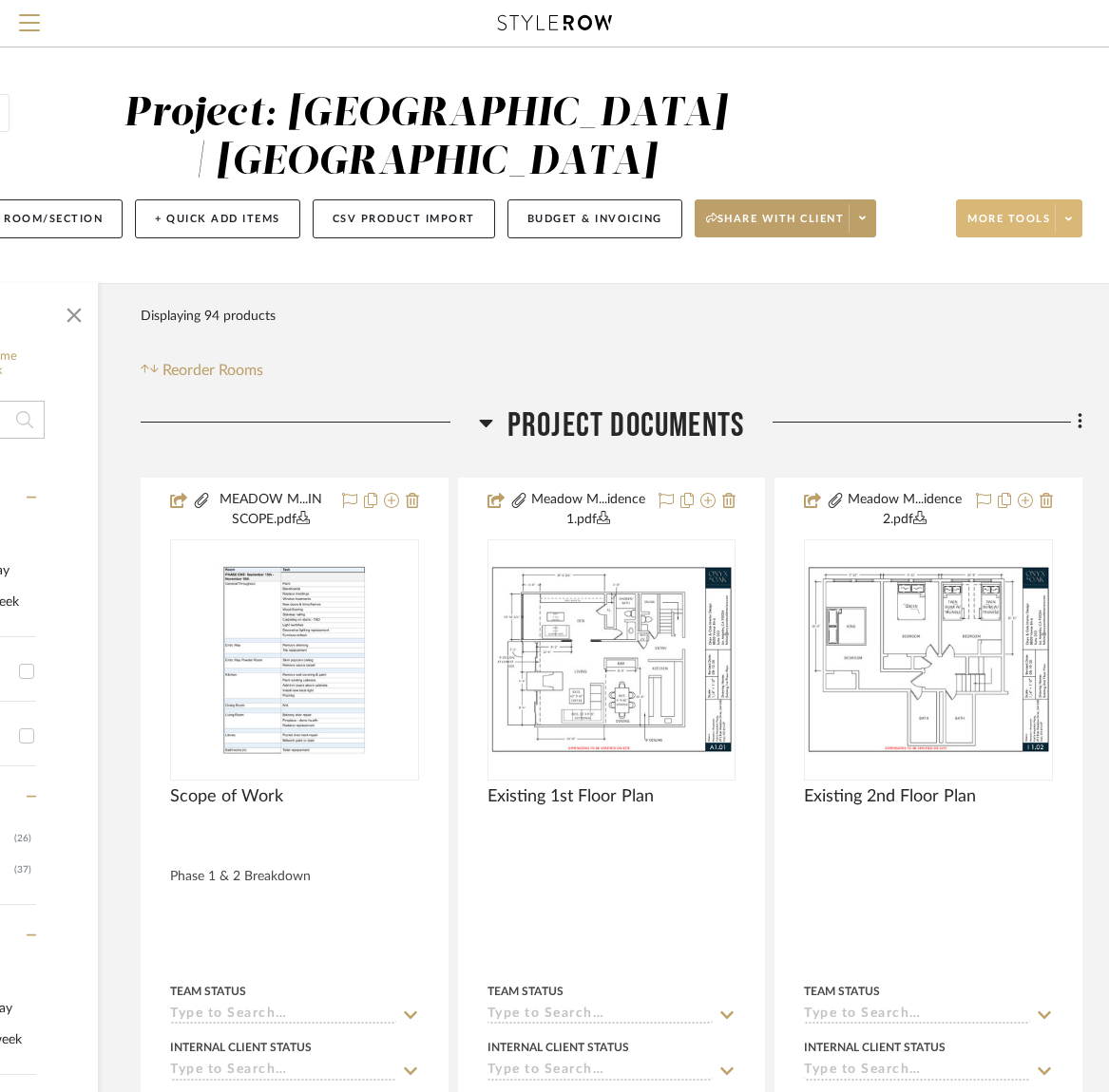
click at [1000, 221] on span "More tools" at bounding box center [1008, 225] width 82 height 28
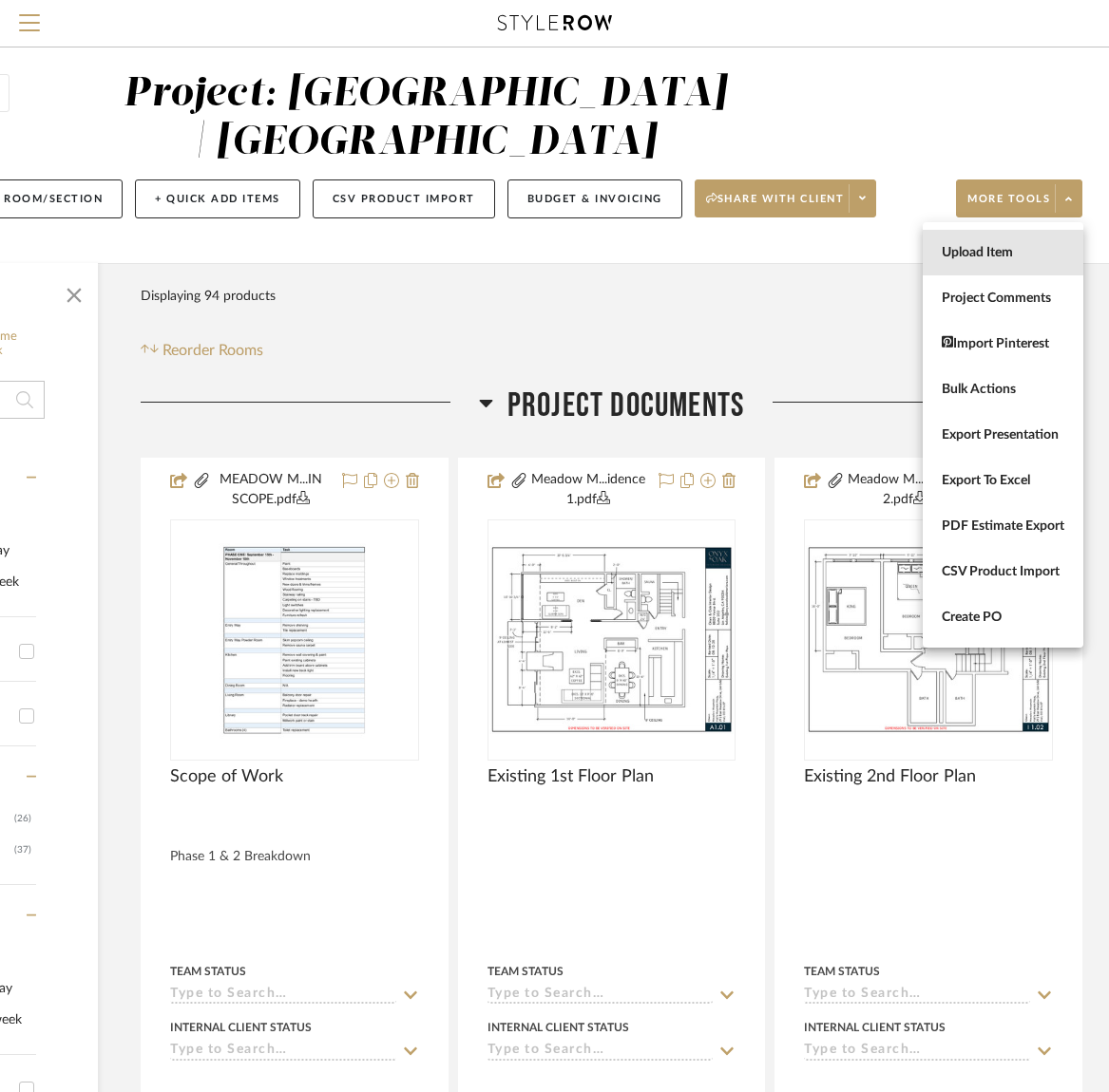
scroll to position [16, 256]
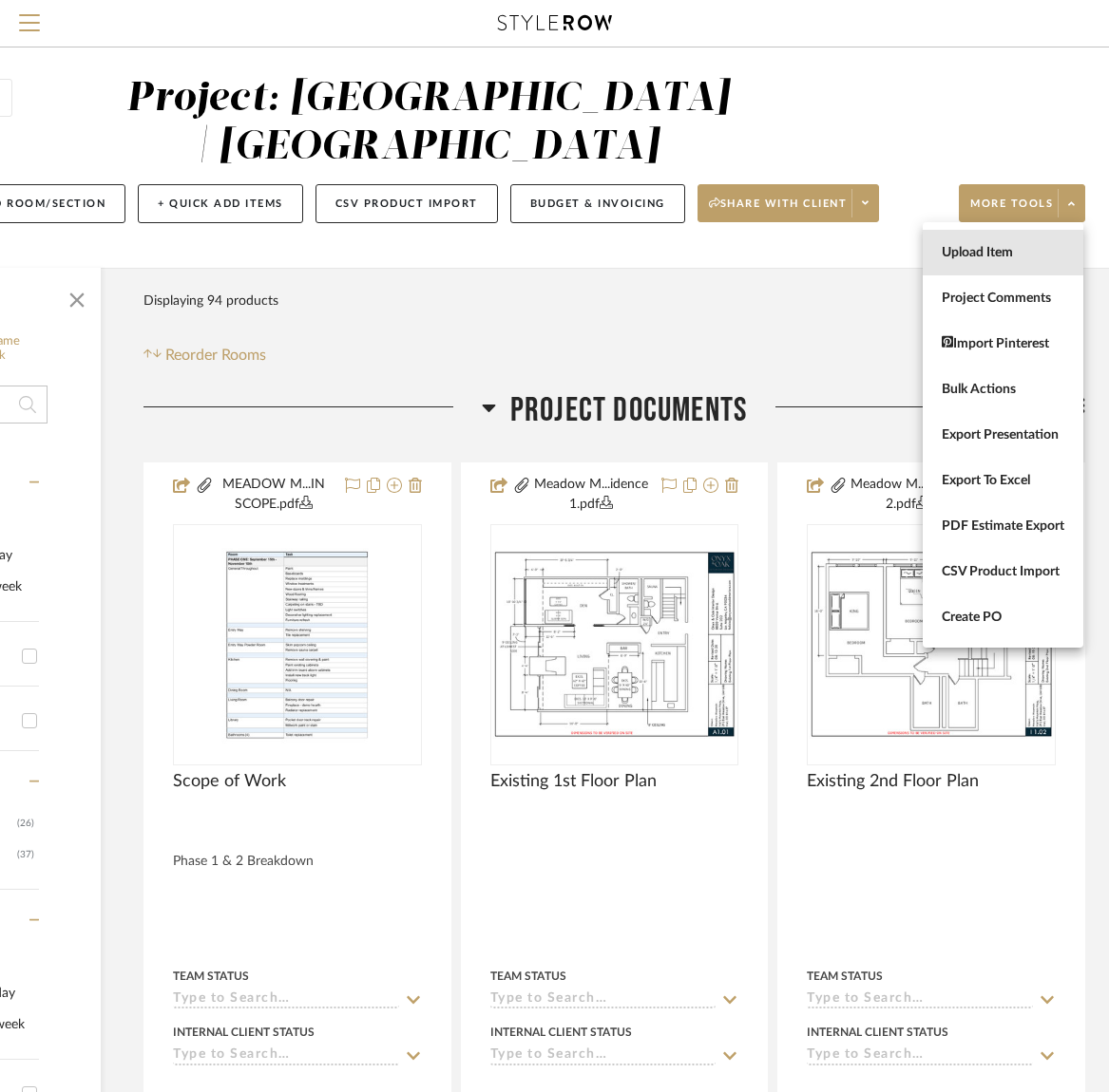
click at [976, 261] on button "Upload Item" at bounding box center [1003, 252] width 161 height 46
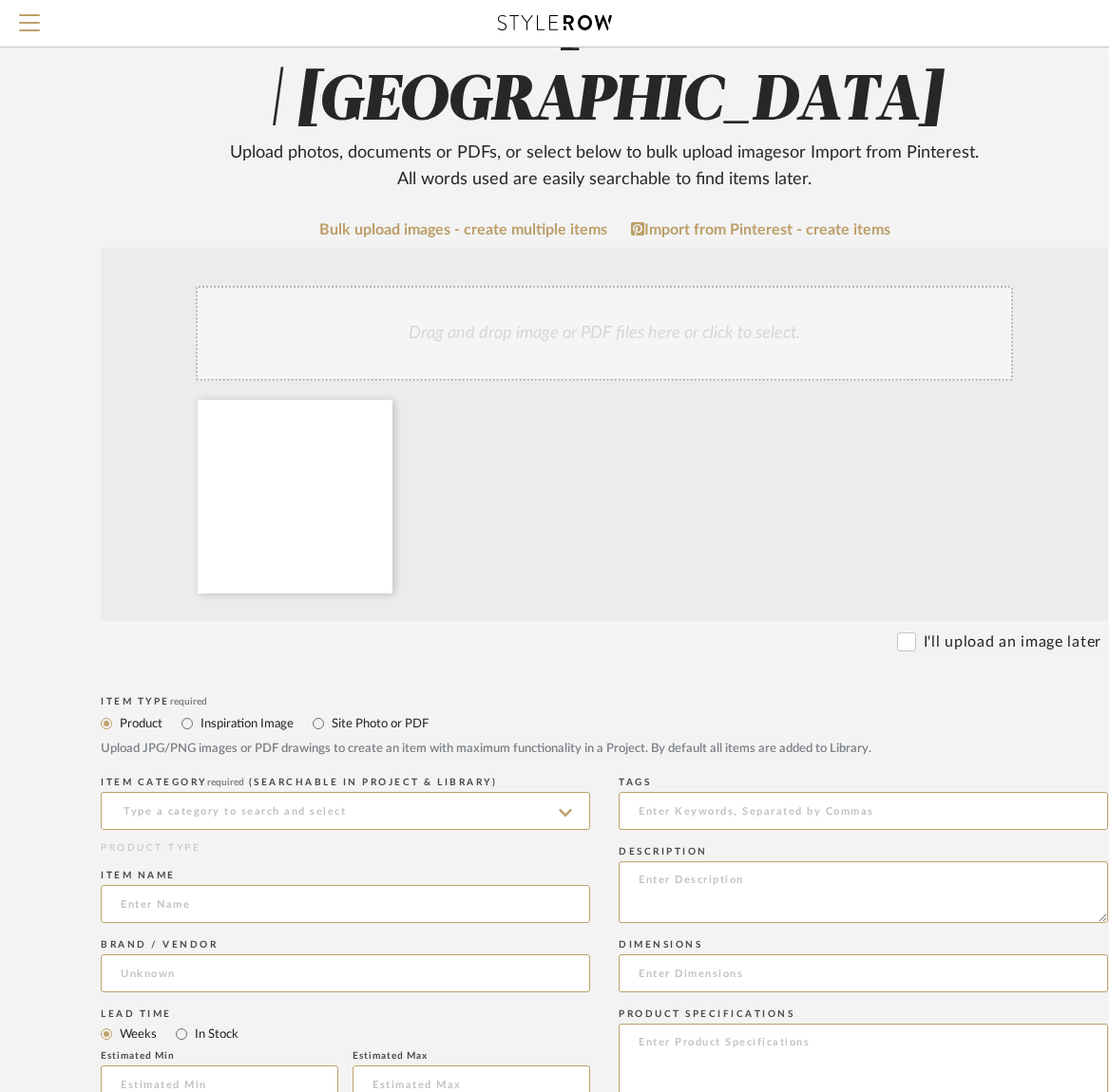
scroll to position [159, 80]
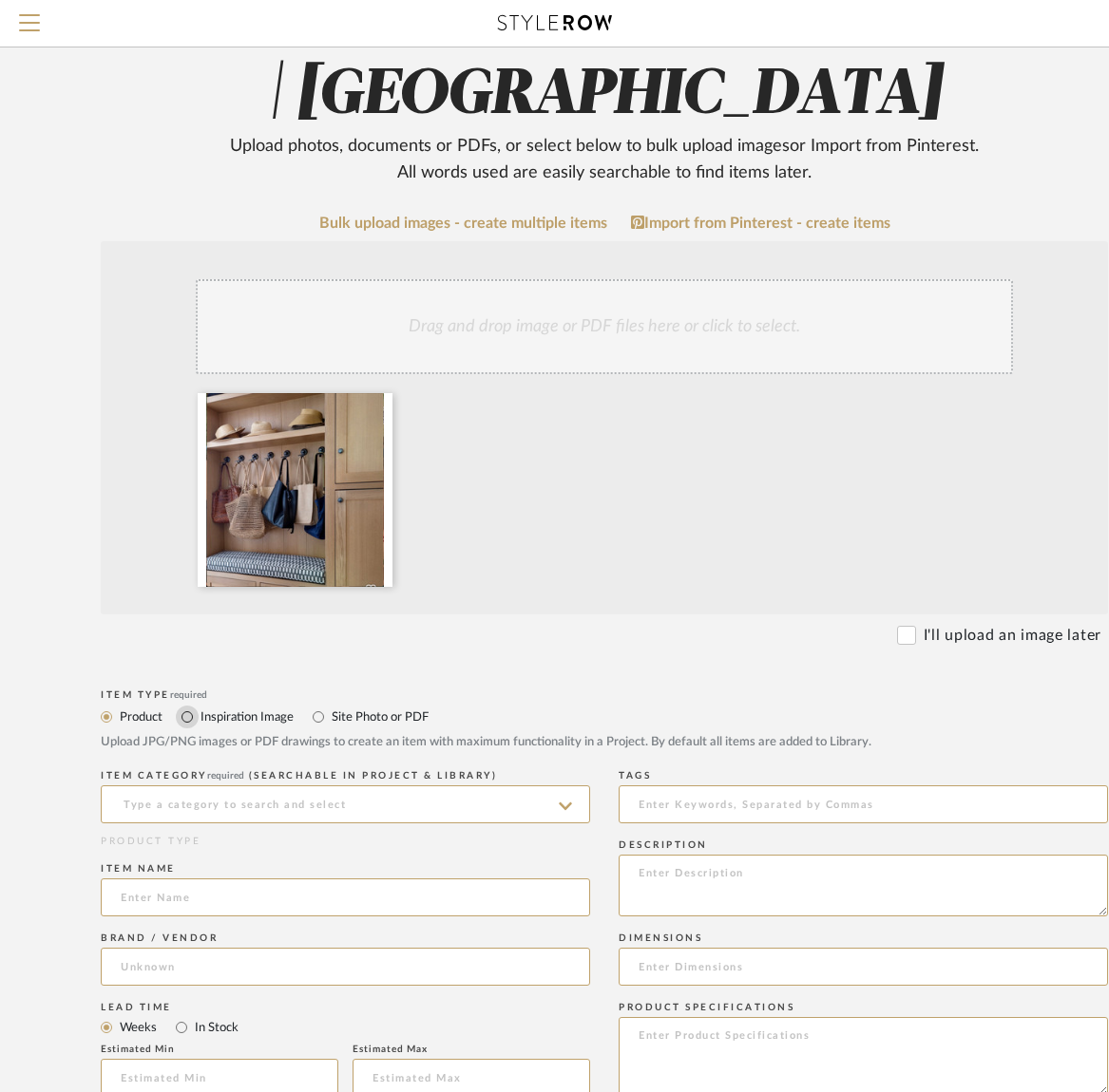
click at [190, 716] on input "Inspiration Image" at bounding box center [187, 716] width 23 height 23
radio input "true"
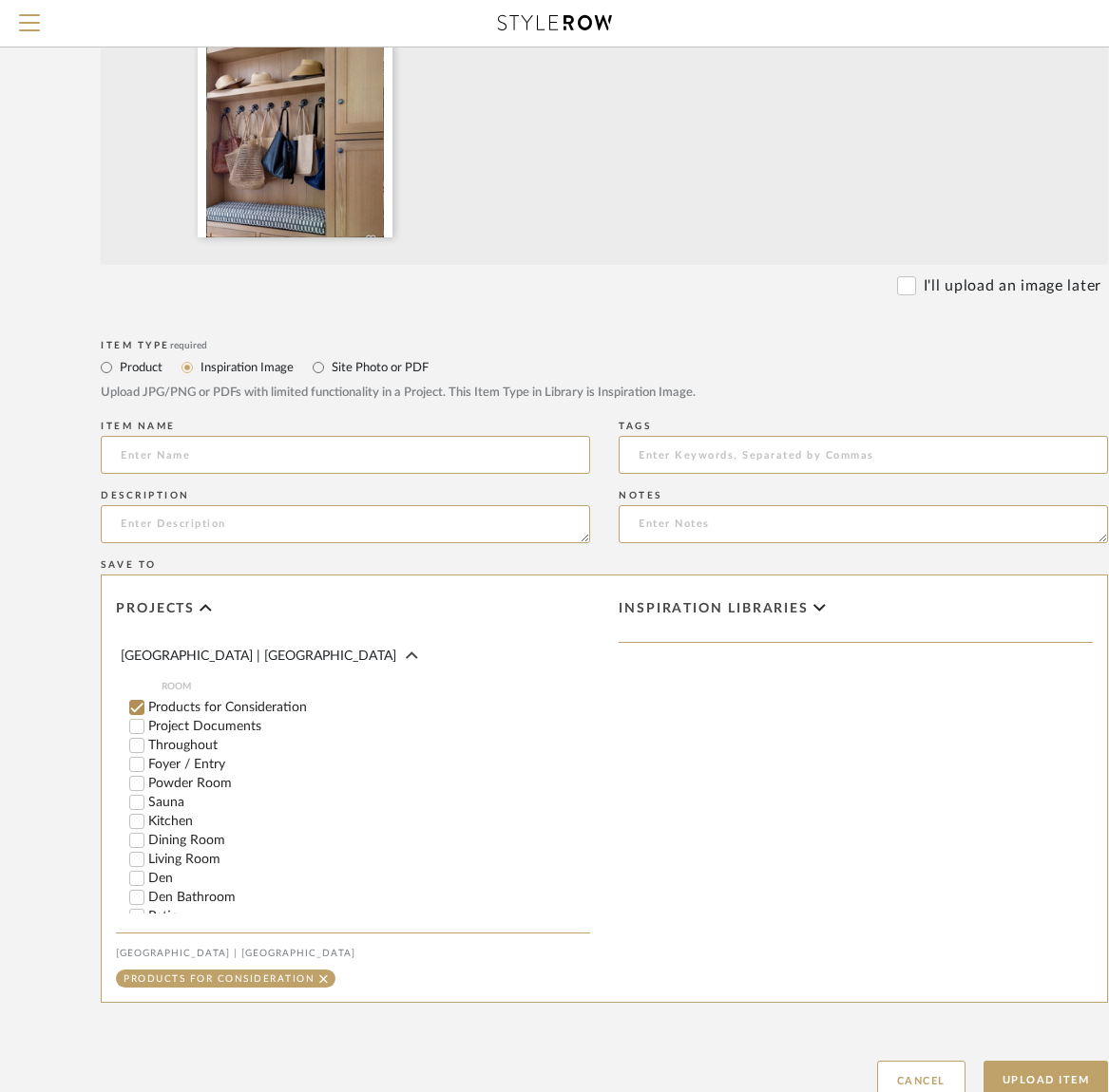
scroll to position [283, 0]
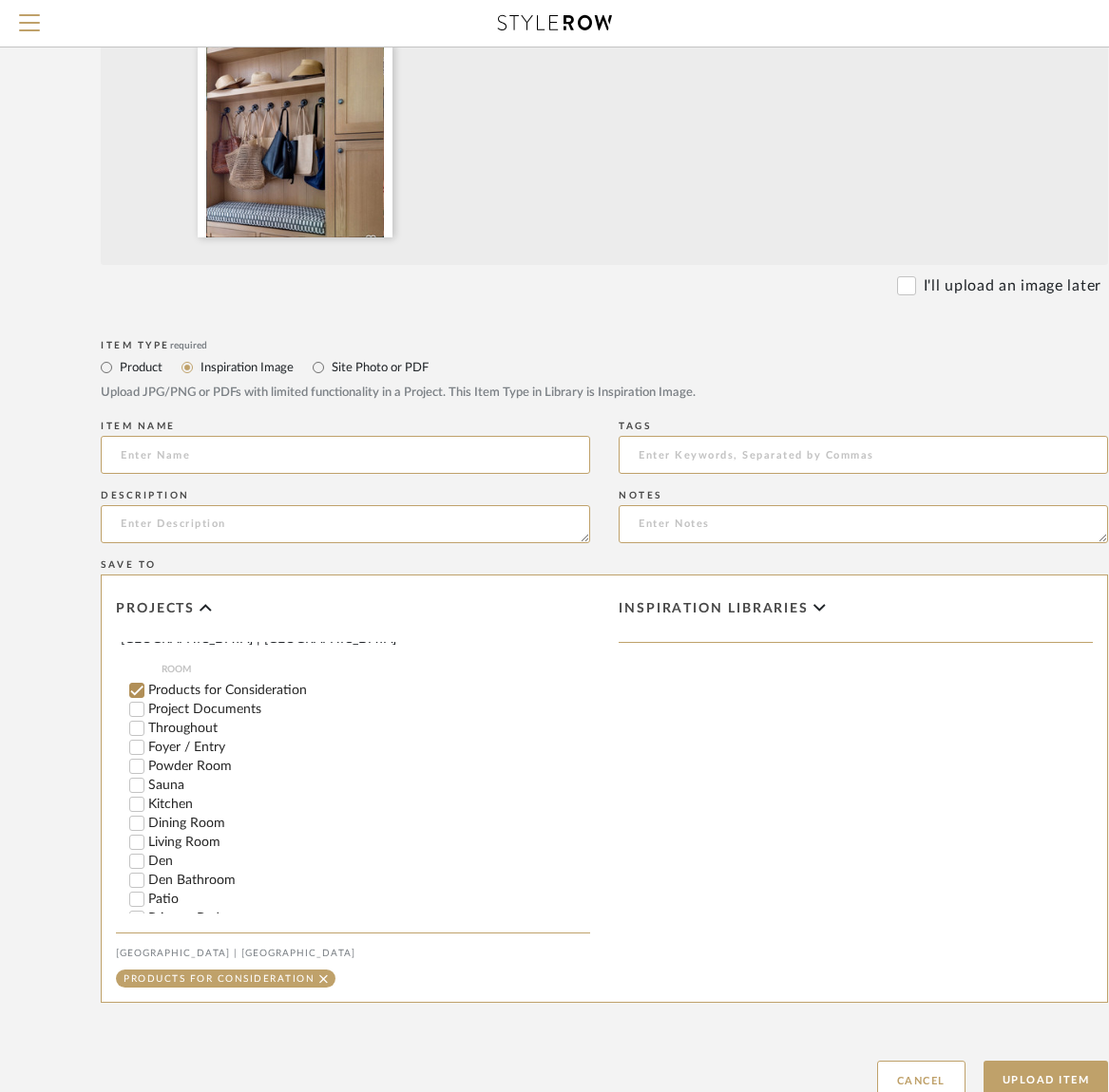
click at [139, 681] on input "Products for Consideration" at bounding box center [136, 690] width 19 height 19
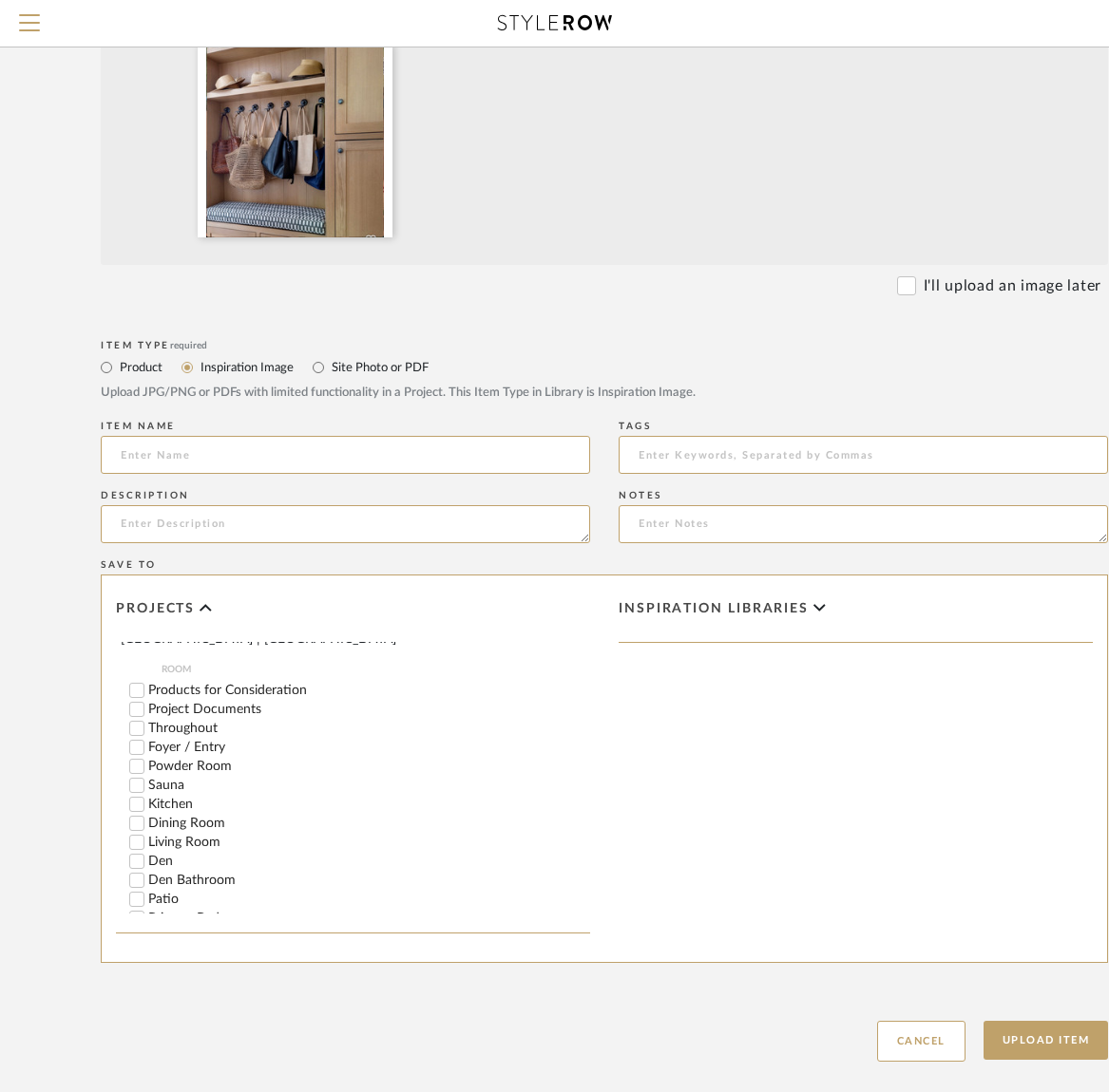
click at [138, 738] on input "Foyer / Entry" at bounding box center [136, 747] width 19 height 19
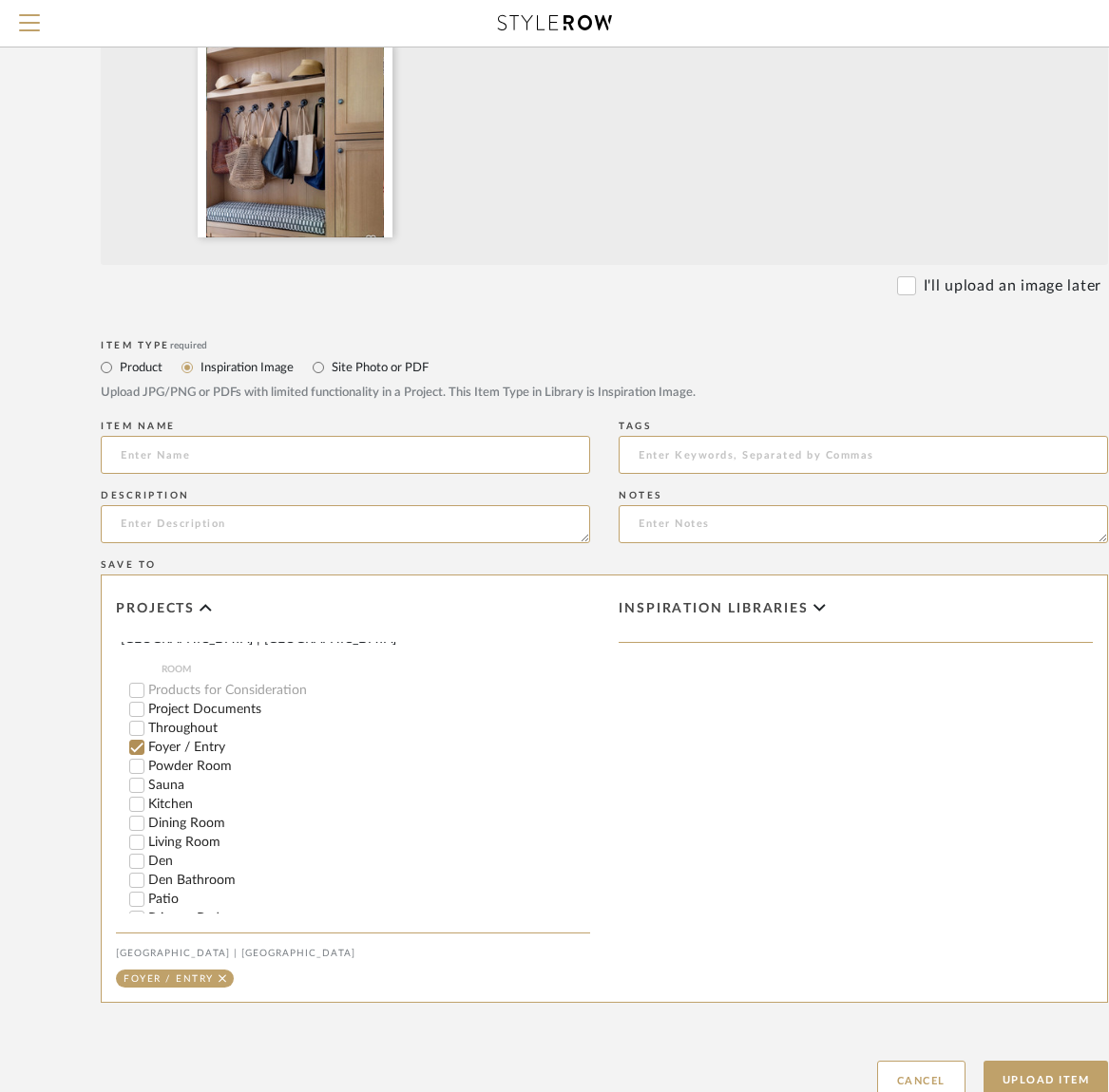
click at [703, 606] on span "Inspiration libraries" at bounding box center [714, 610] width 190 height 17
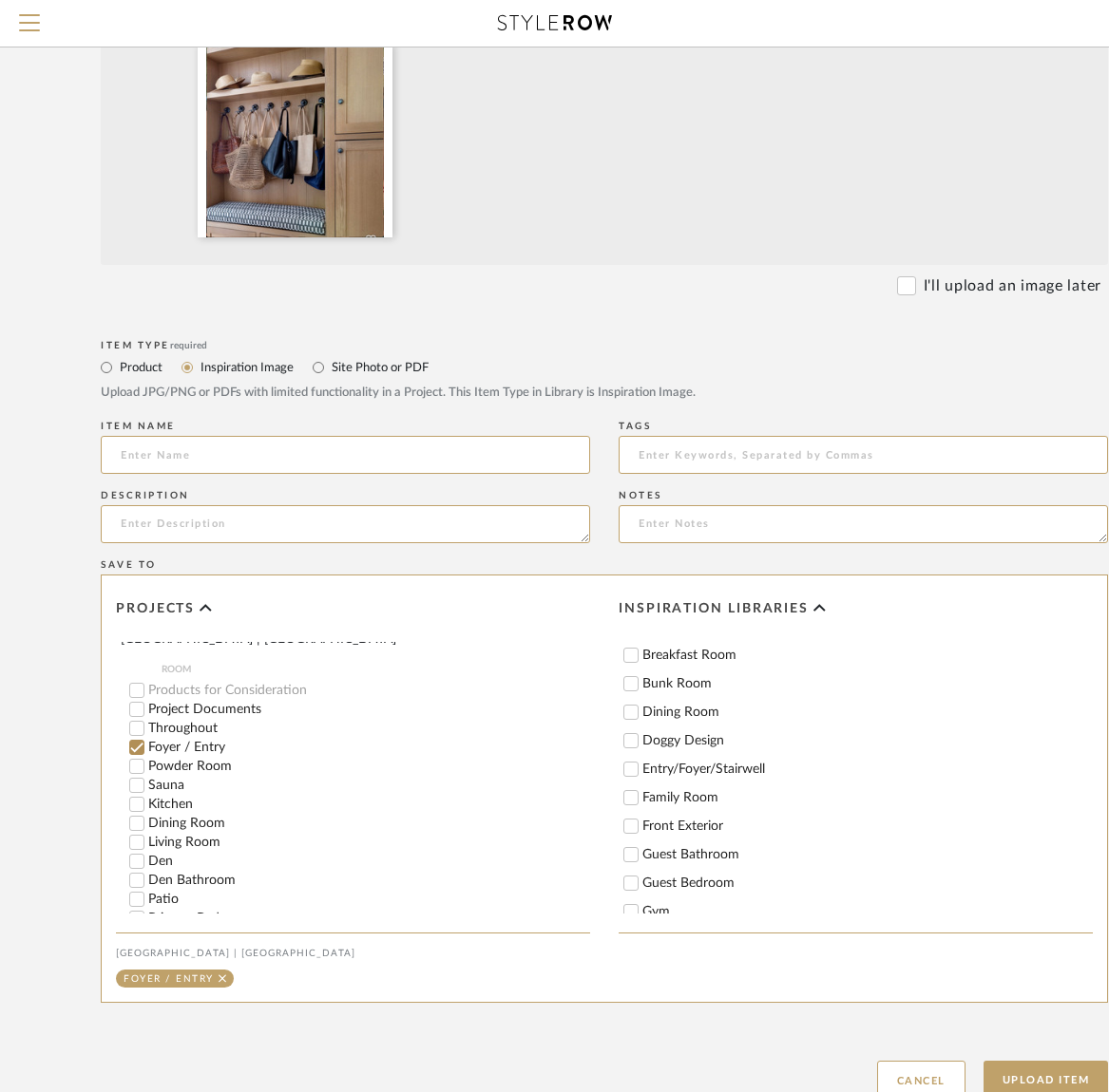
scroll to position [74, 0]
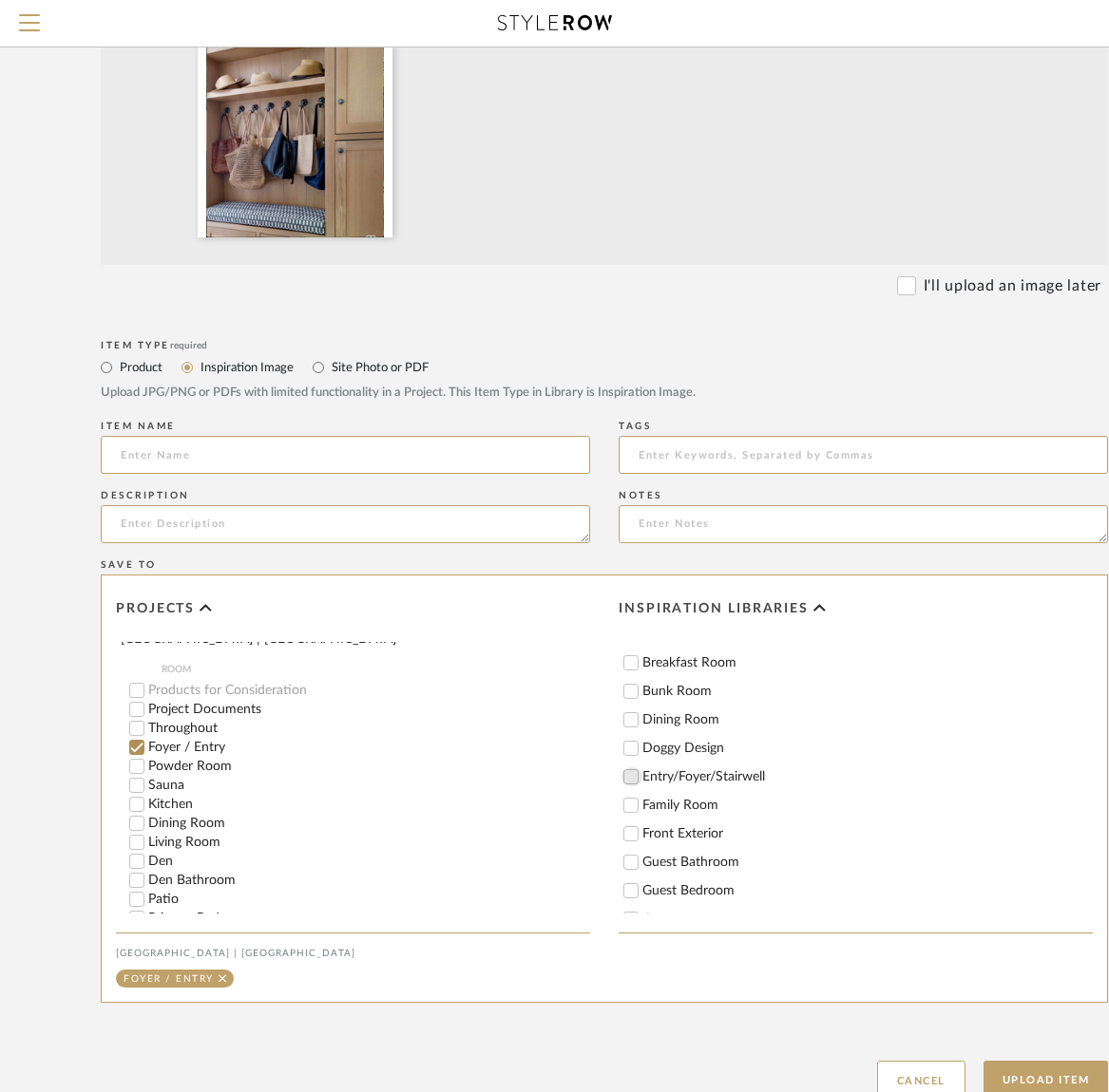
click at [630, 779] on input "Entry/Foyer/Stairwell" at bounding box center [630, 776] width 19 height 19
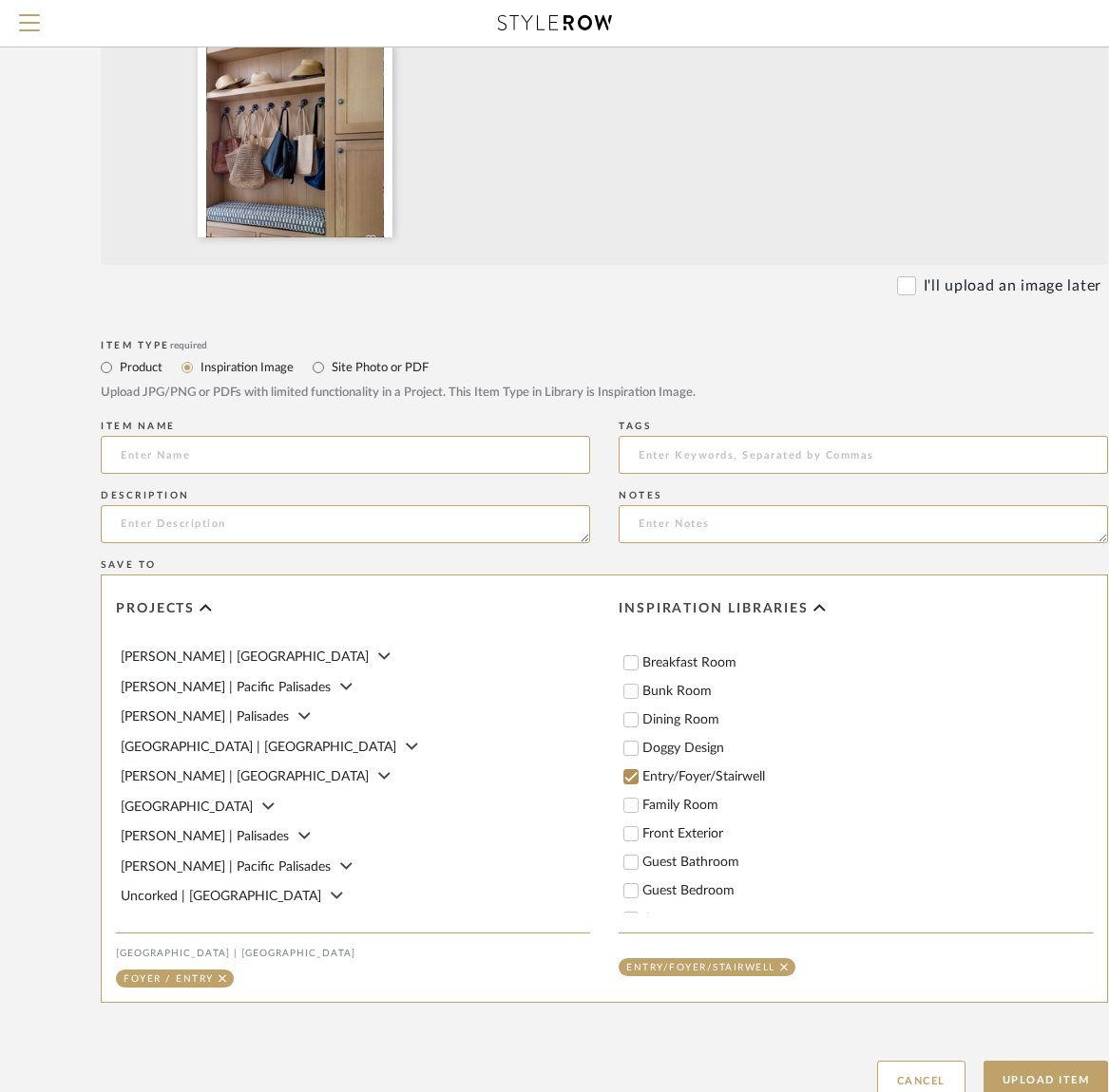
click at [628, 778] on input "Entry/Foyer/Stairwell" at bounding box center [630, 776] width 19 height 19
checkbox input "false"
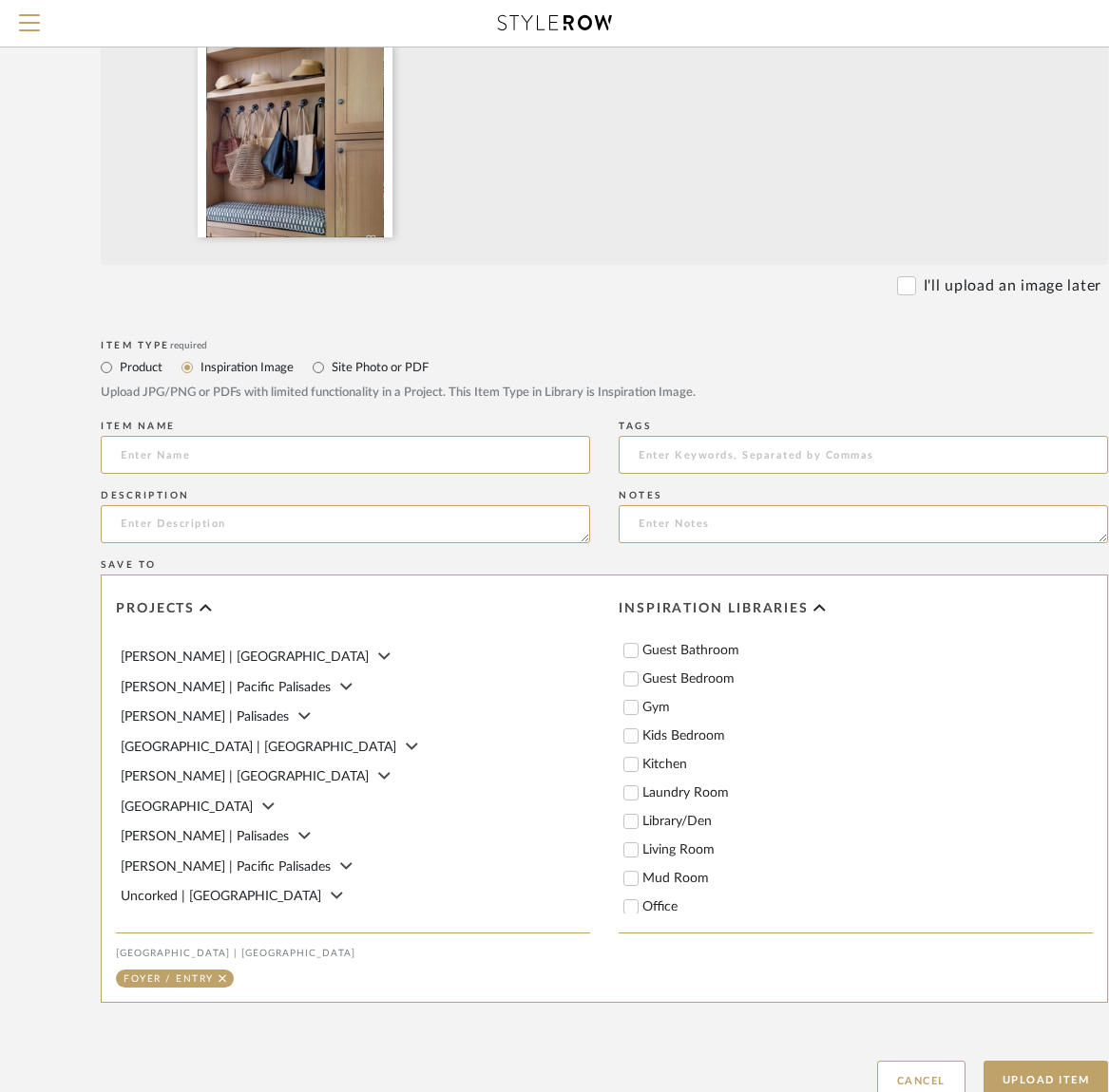
scroll to position [307, 0]
click at [633, 860] on input "Mud Room" at bounding box center [630, 857] width 19 height 19
checkbox input "true"
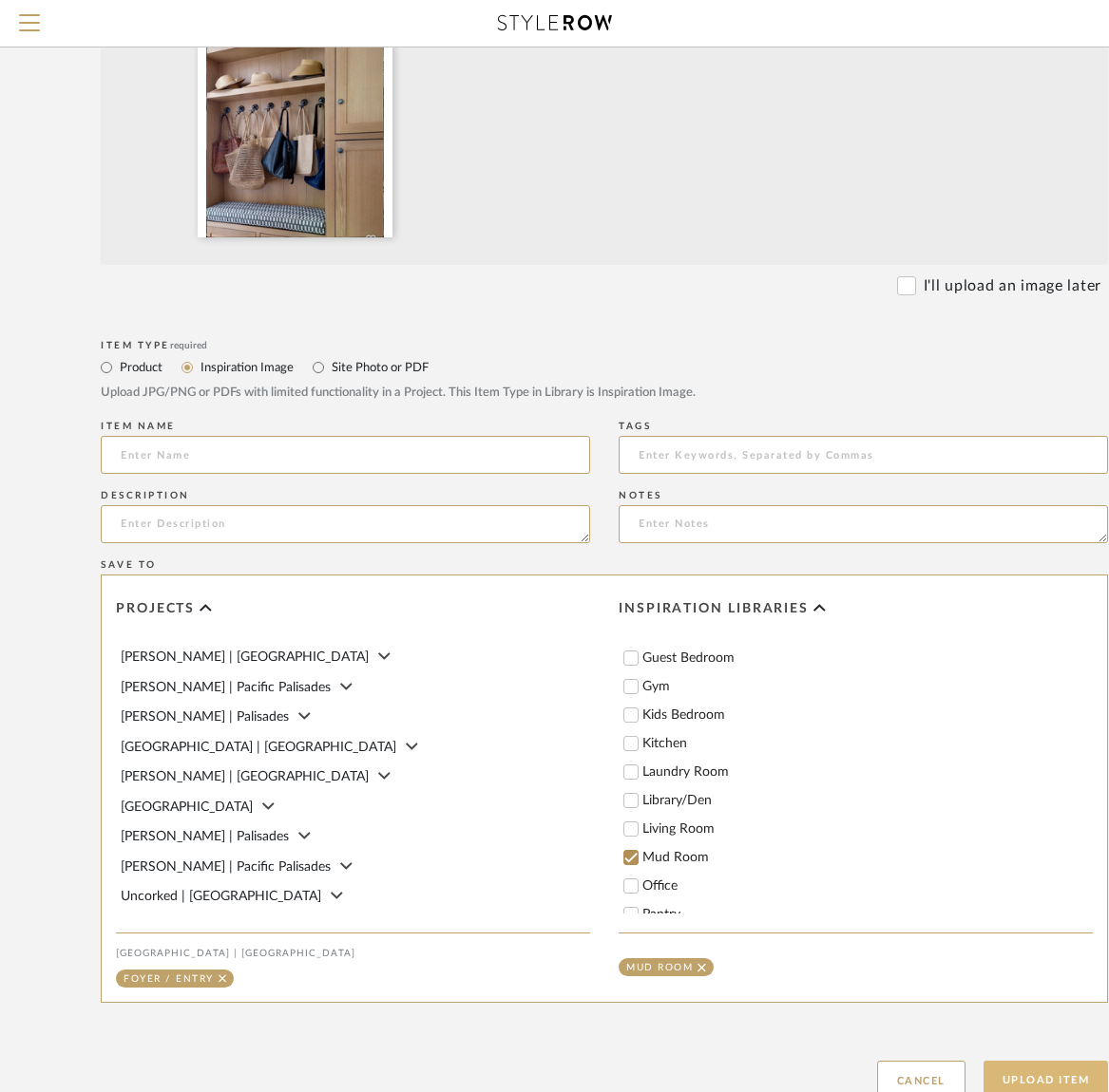
click at [1034, 1079] on button "Upload Item" at bounding box center [1046, 1080] width 125 height 39
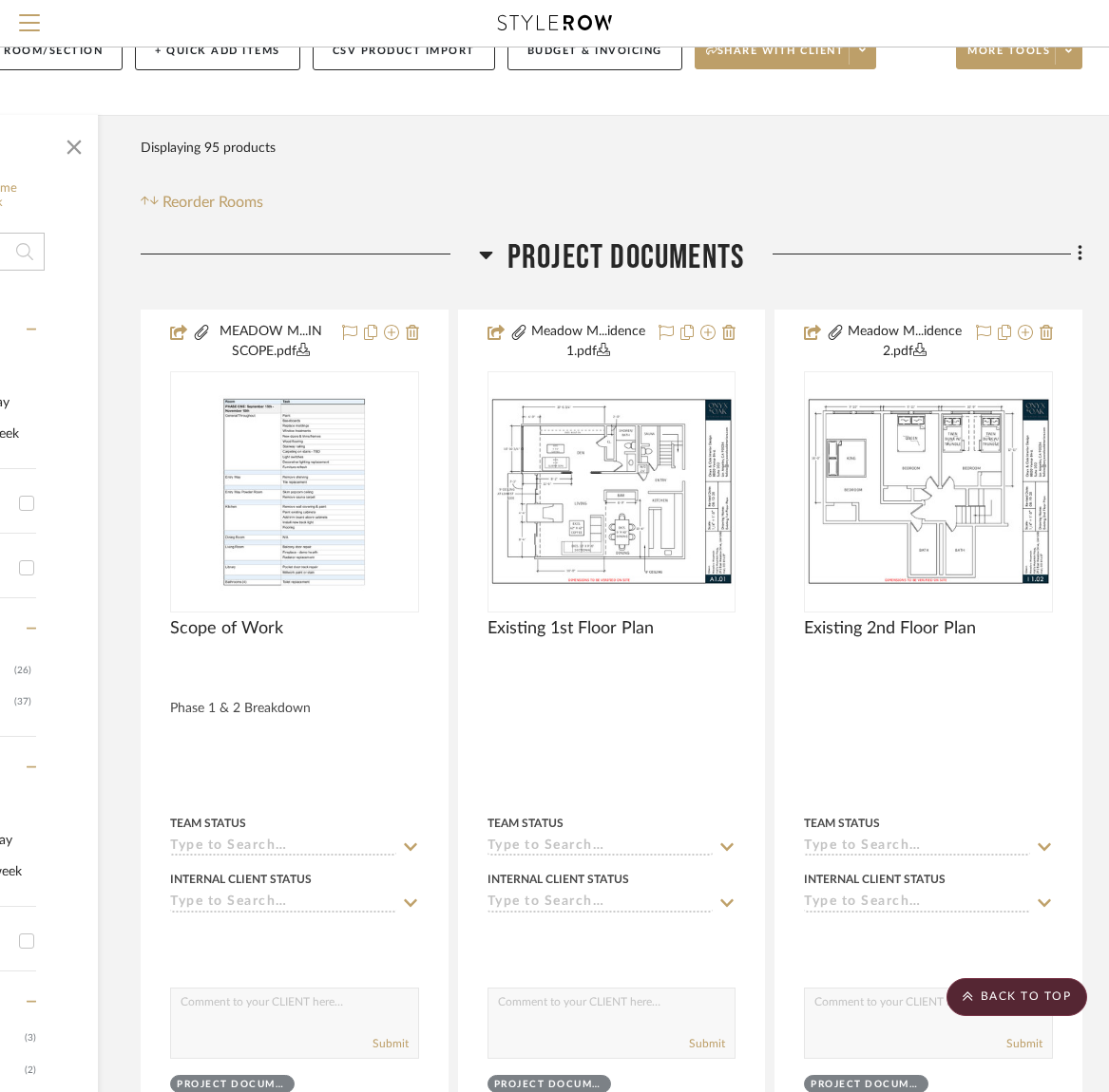
scroll to position [0, 259]
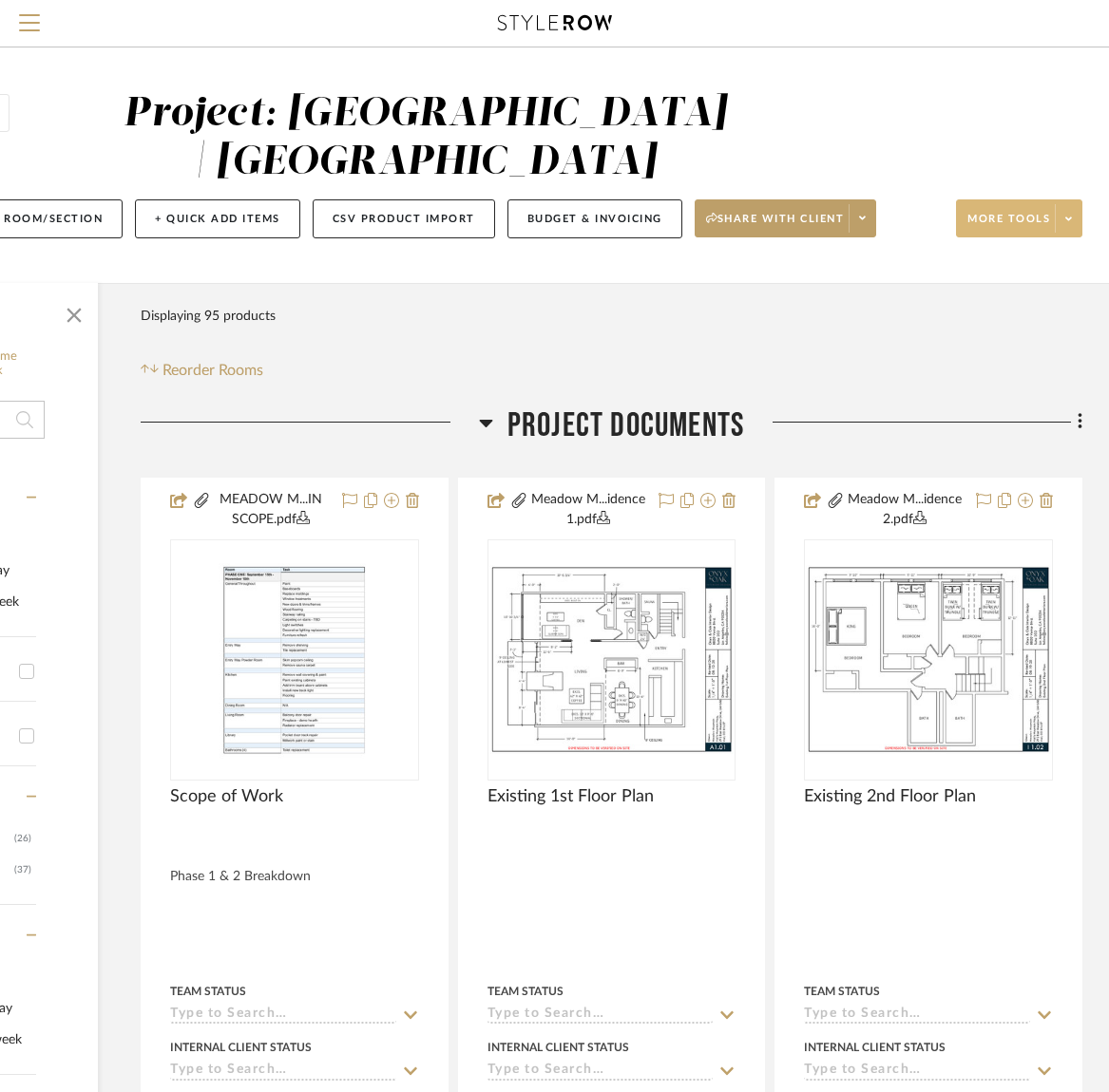
click at [1012, 231] on span "More tools" at bounding box center [1008, 225] width 82 height 28
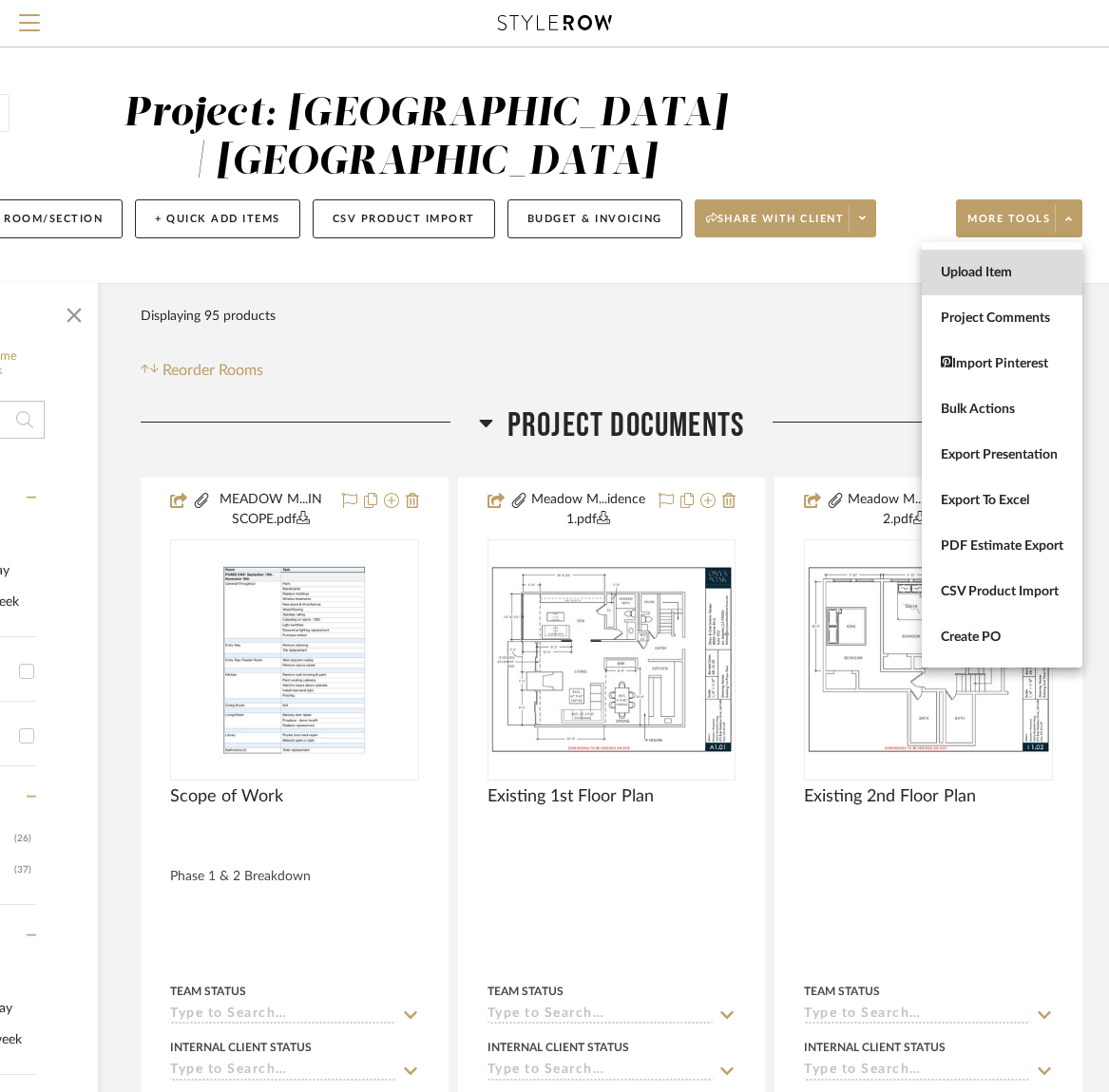
click at [991, 270] on span "Upload Item" at bounding box center [1001, 273] width 122 height 17
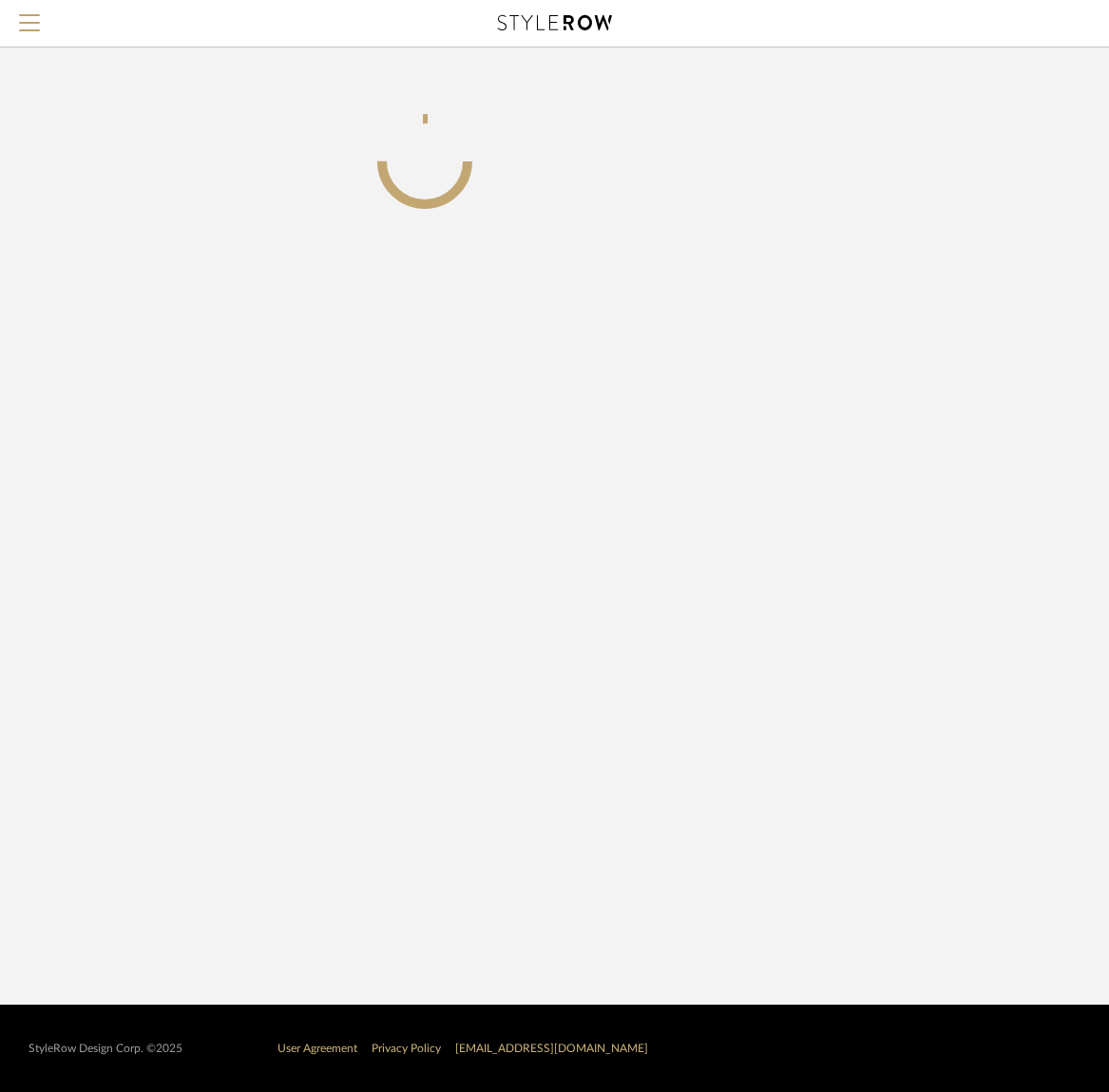
scroll to position [0, 246]
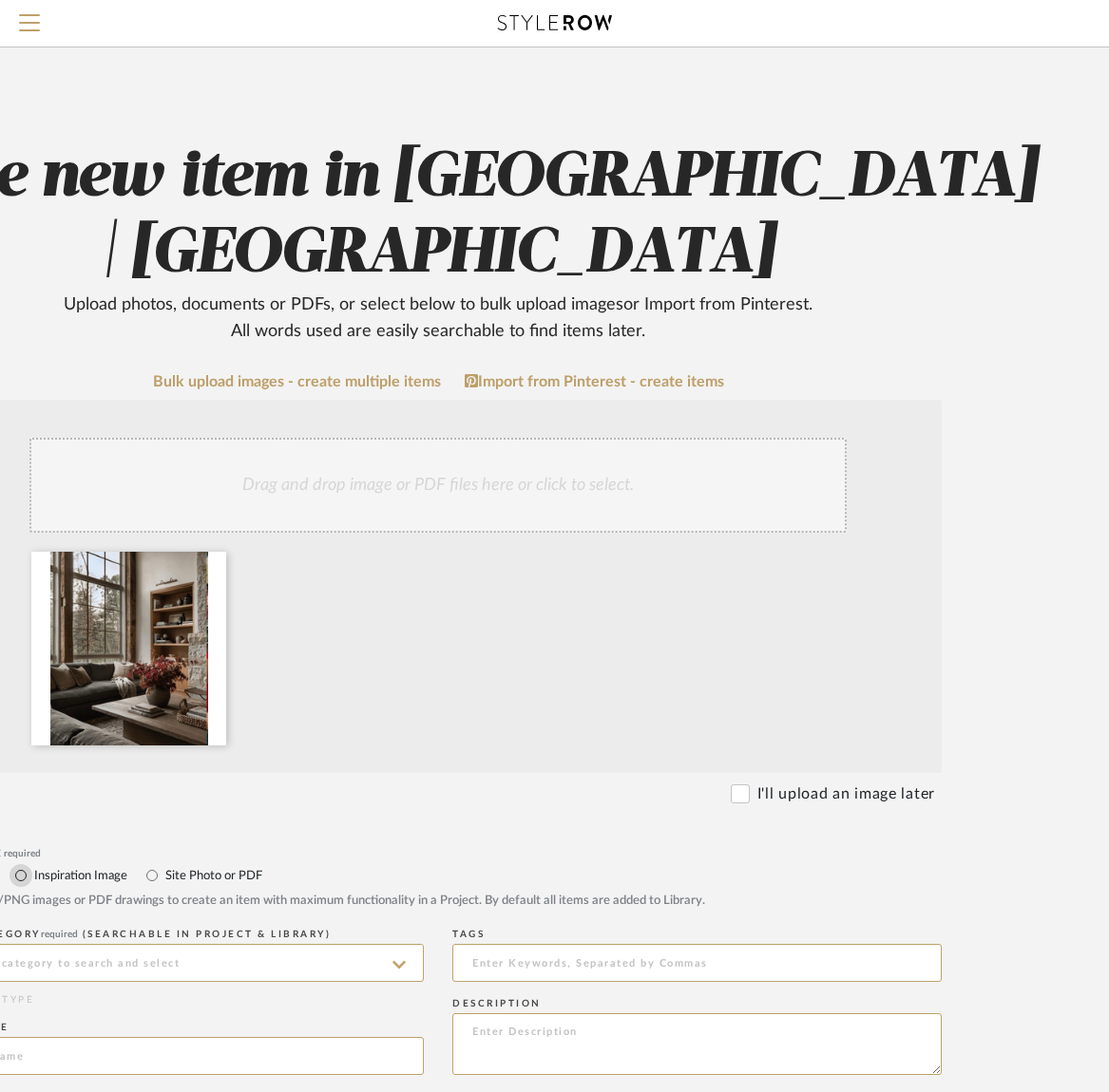
click at [22, 877] on input "Inspiration Image" at bounding box center [21, 875] width 23 height 23
radio input "true"
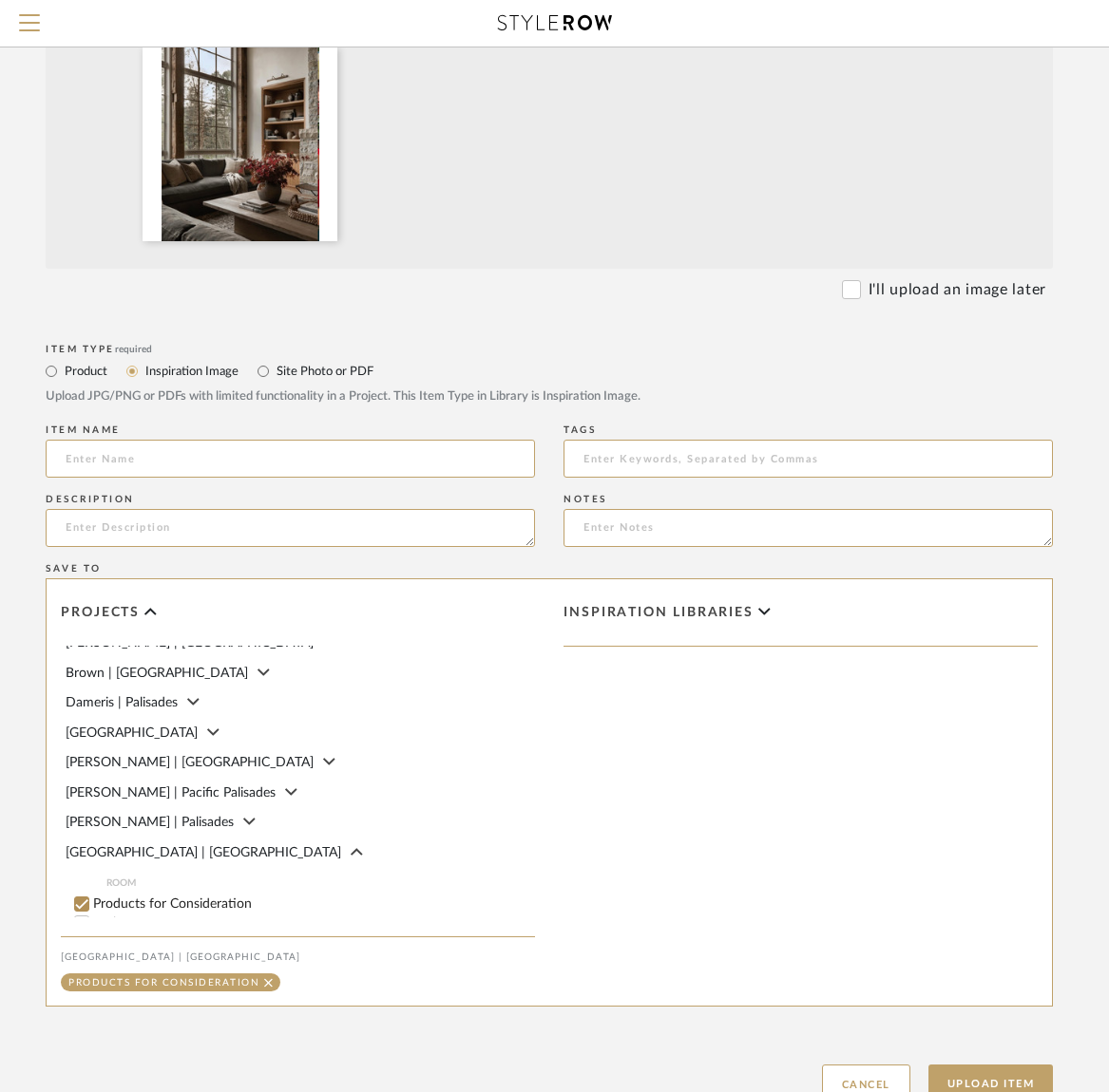
scroll to position [74, 0]
click at [84, 894] on input "Products for Consideration" at bounding box center [81, 903] width 19 height 19
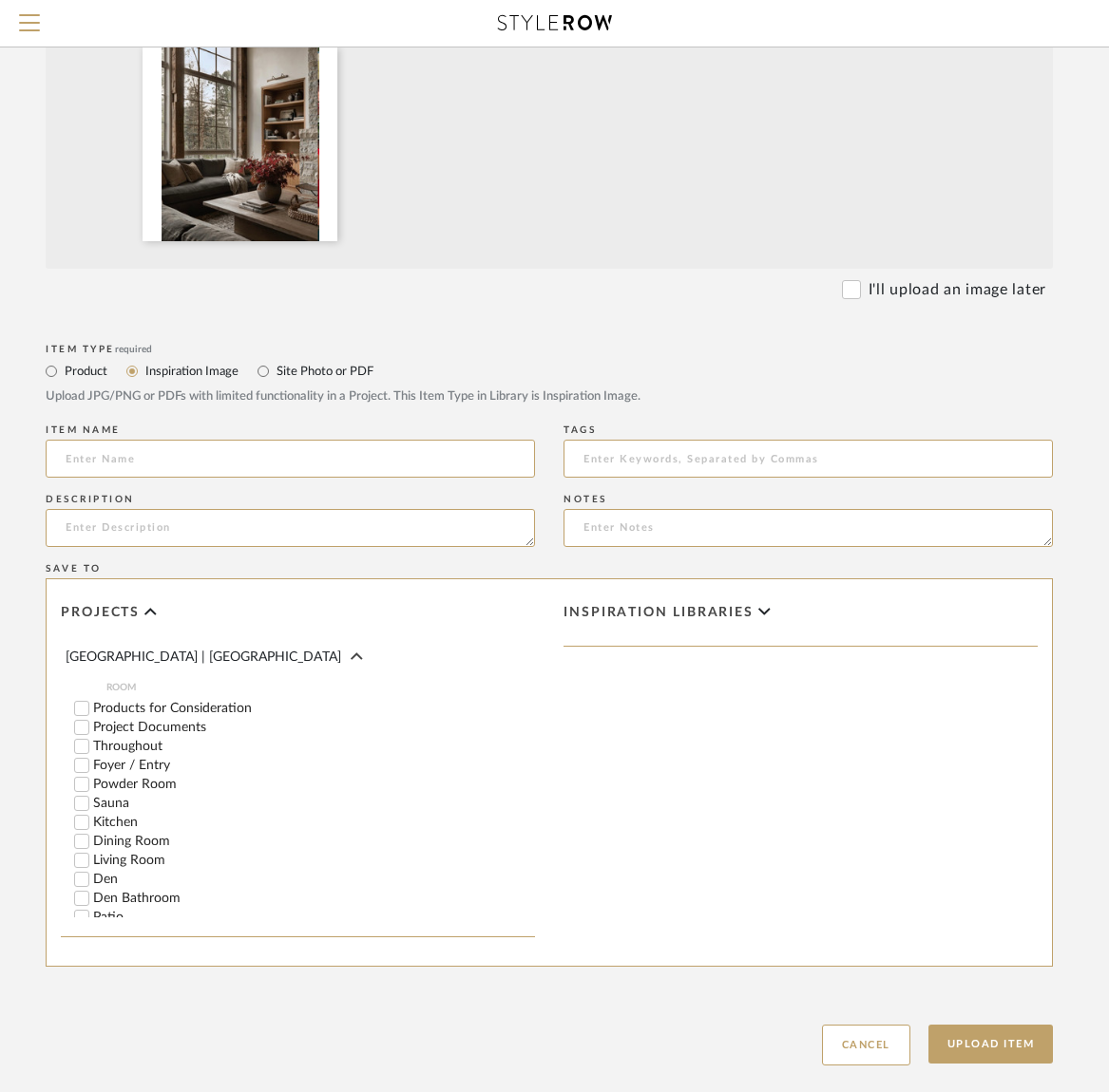
scroll to position [266, 0]
drag, startPoint x: 83, startPoint y: 869, endPoint x: 139, endPoint y: 846, distance: 60.5
click at [83, 873] on input "Den" at bounding box center [81, 882] width 19 height 19
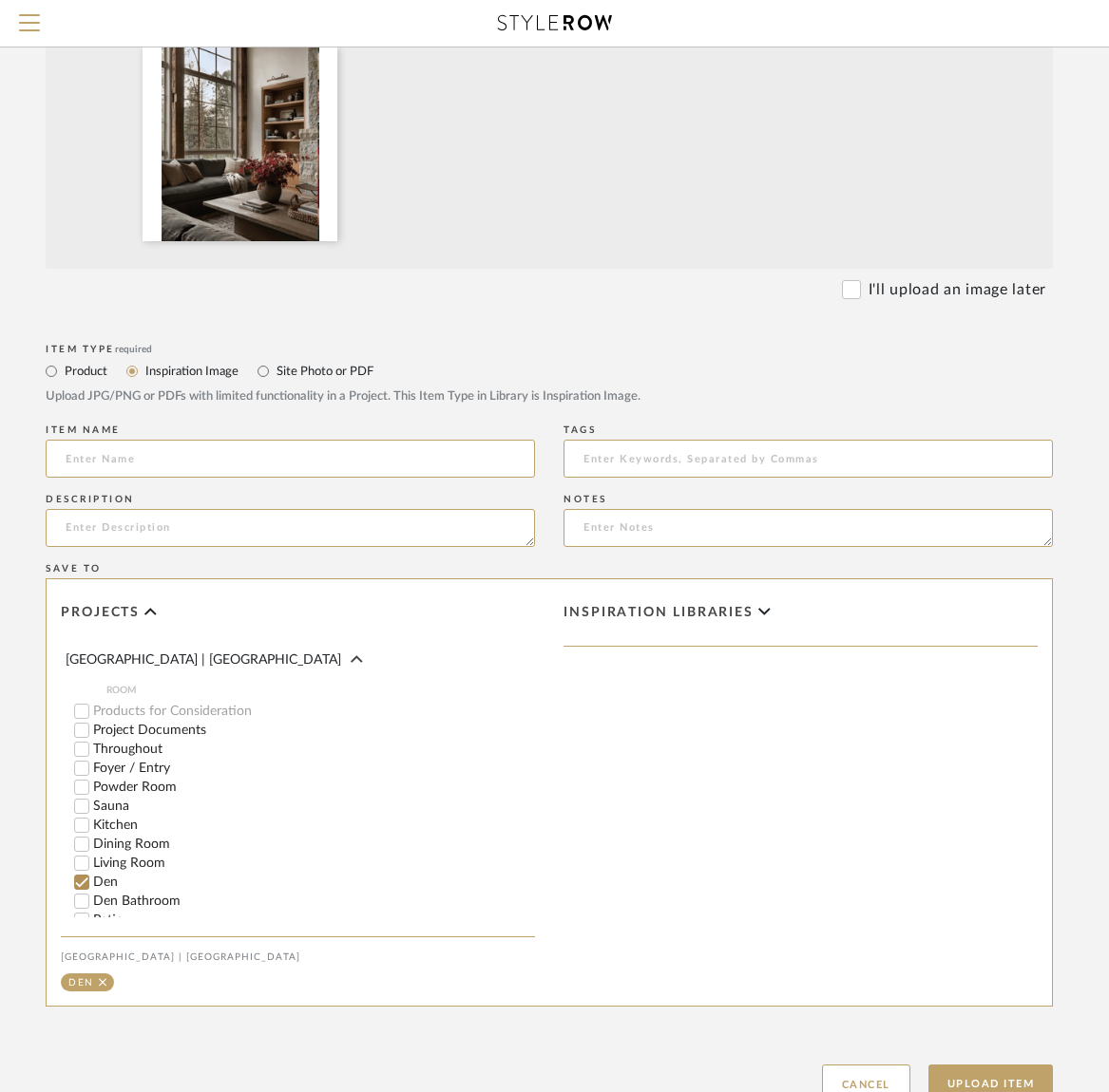
click at [726, 606] on span "Inspiration libraries" at bounding box center [659, 613] width 190 height 17
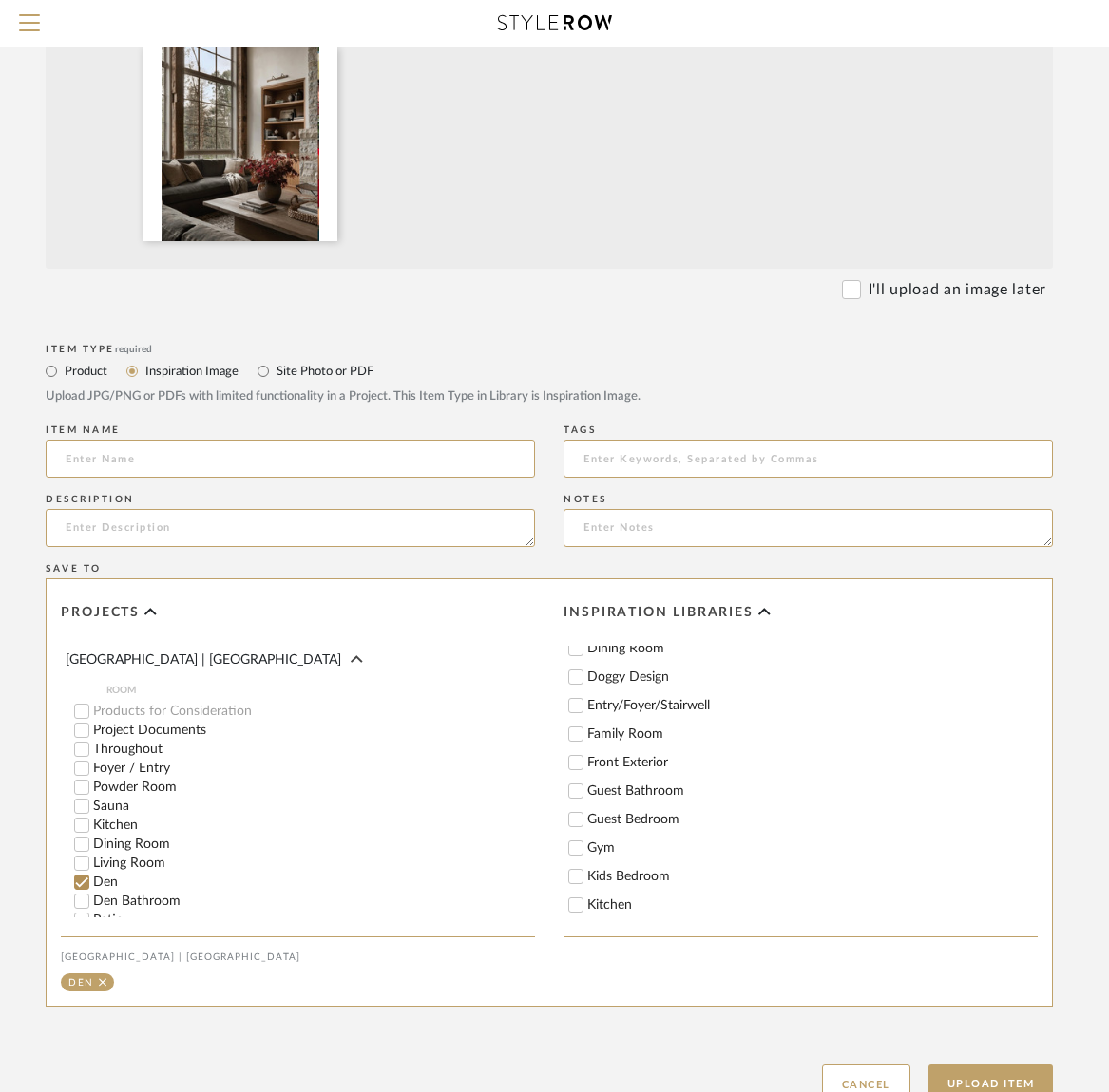
scroll to position [160, 0]
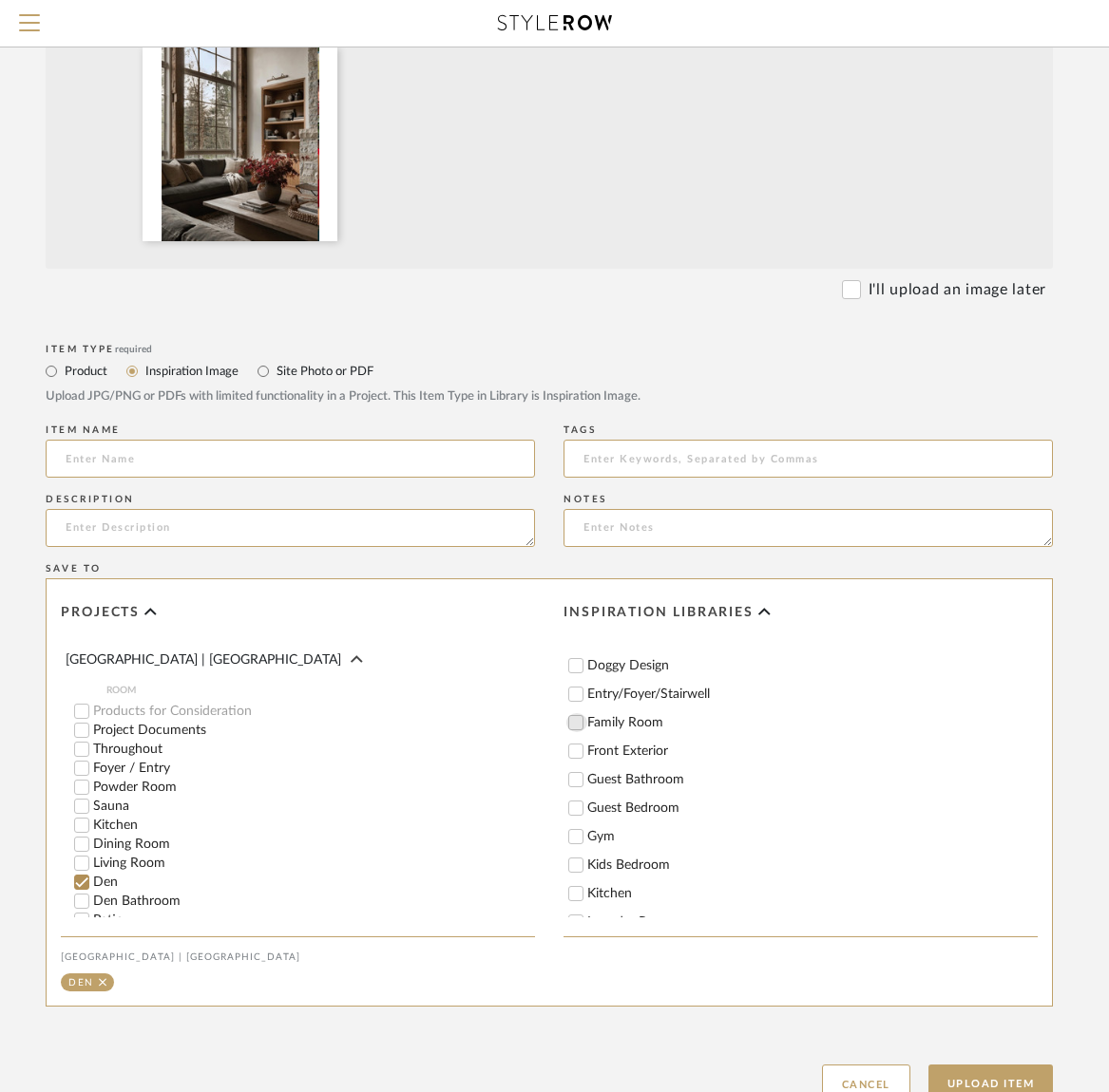
click at [579, 720] on input "Family Room" at bounding box center [576, 722] width 19 height 19
checkbox input "true"
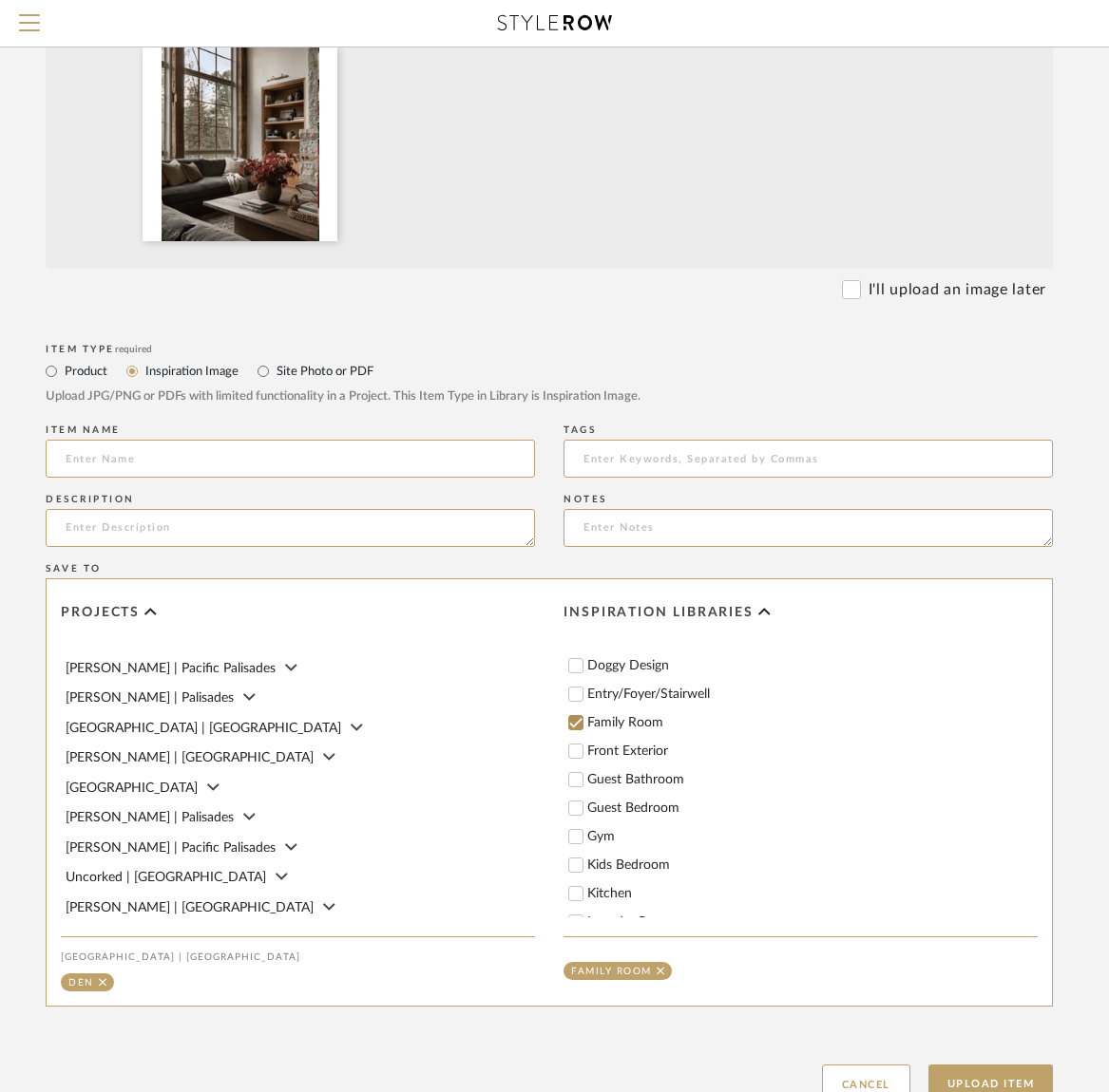
scroll to position [175, 0]
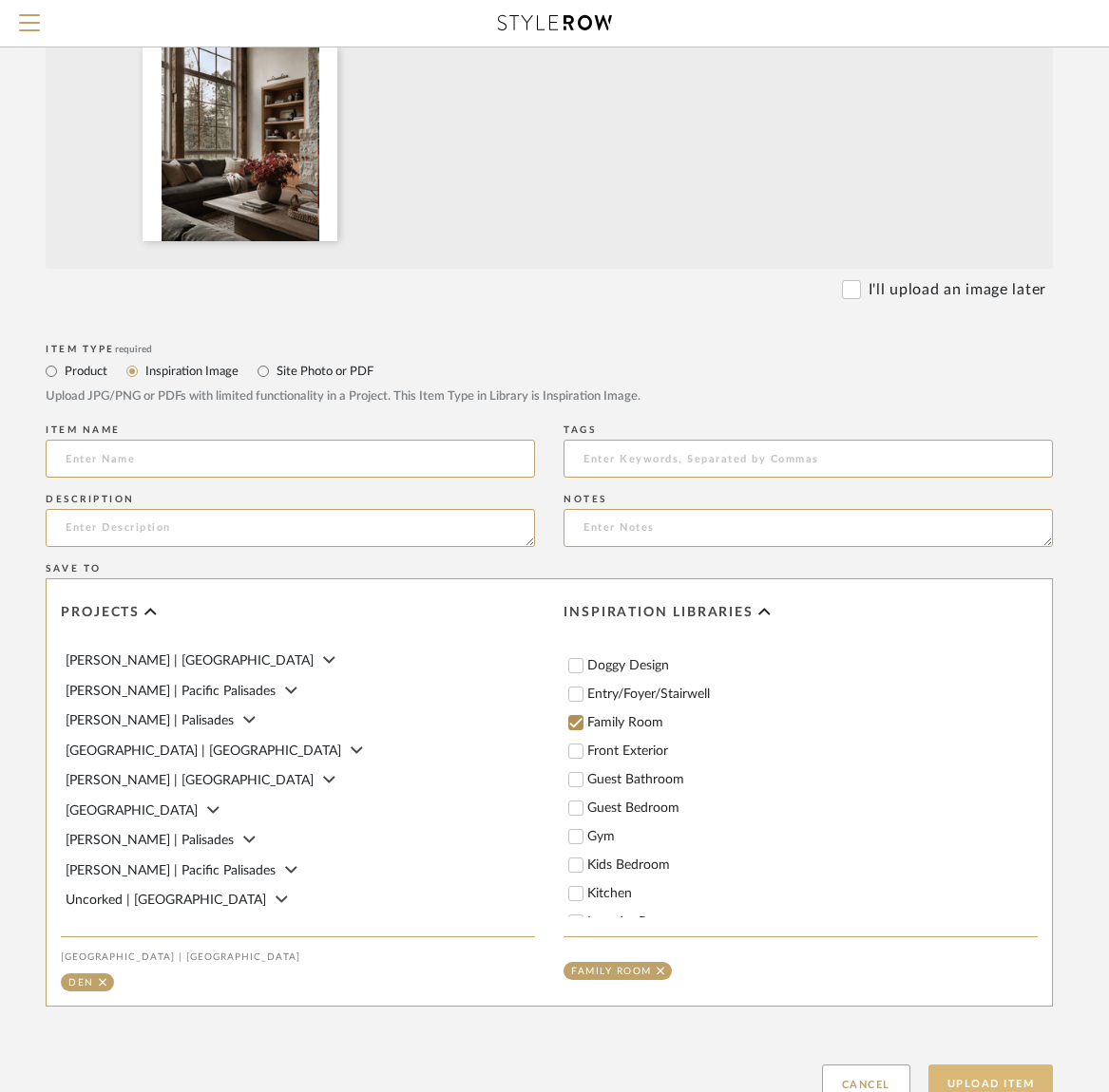
click at [956, 1078] on button "Upload Item" at bounding box center [991, 1084] width 125 height 39
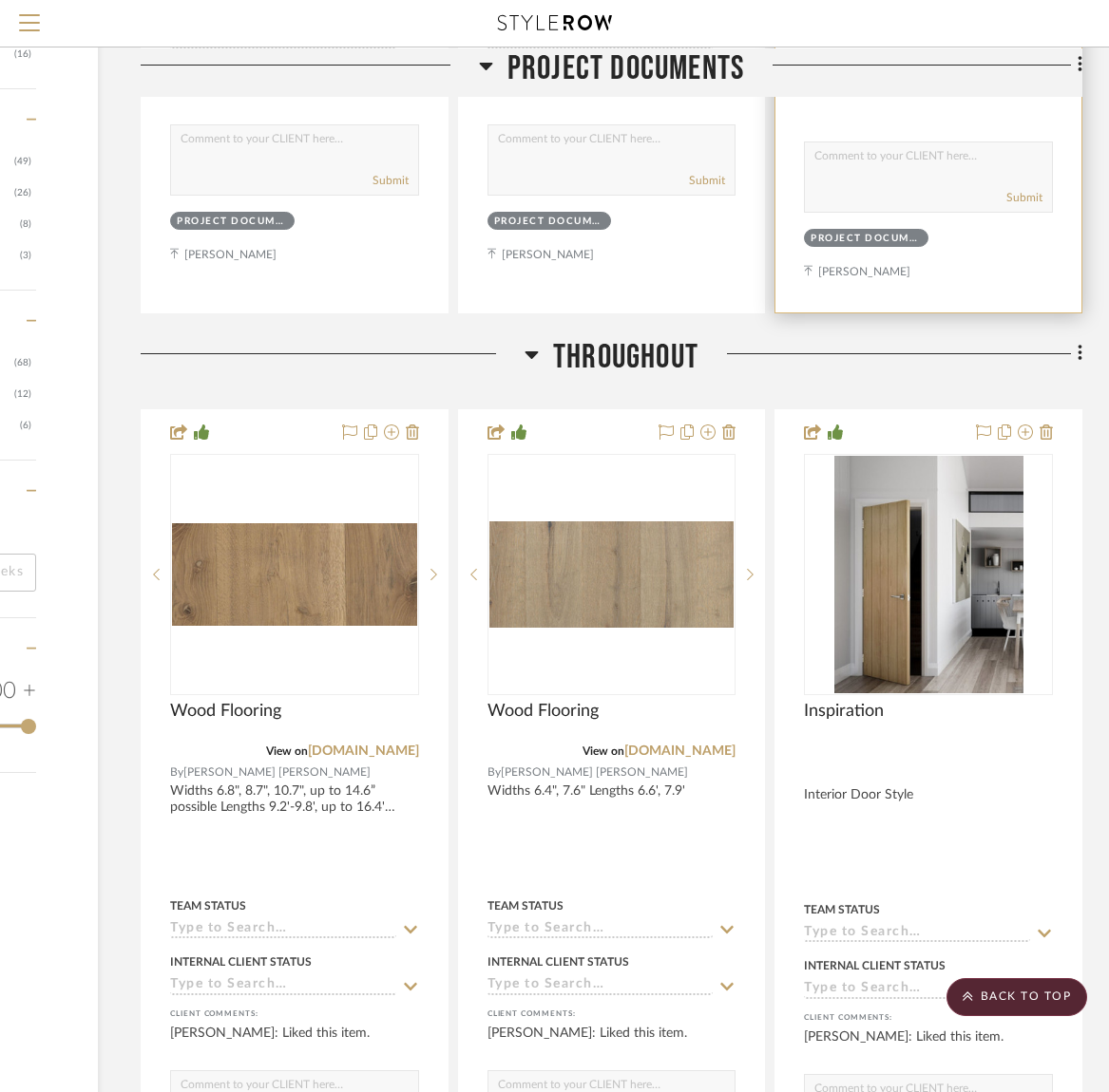
scroll to position [0, 259]
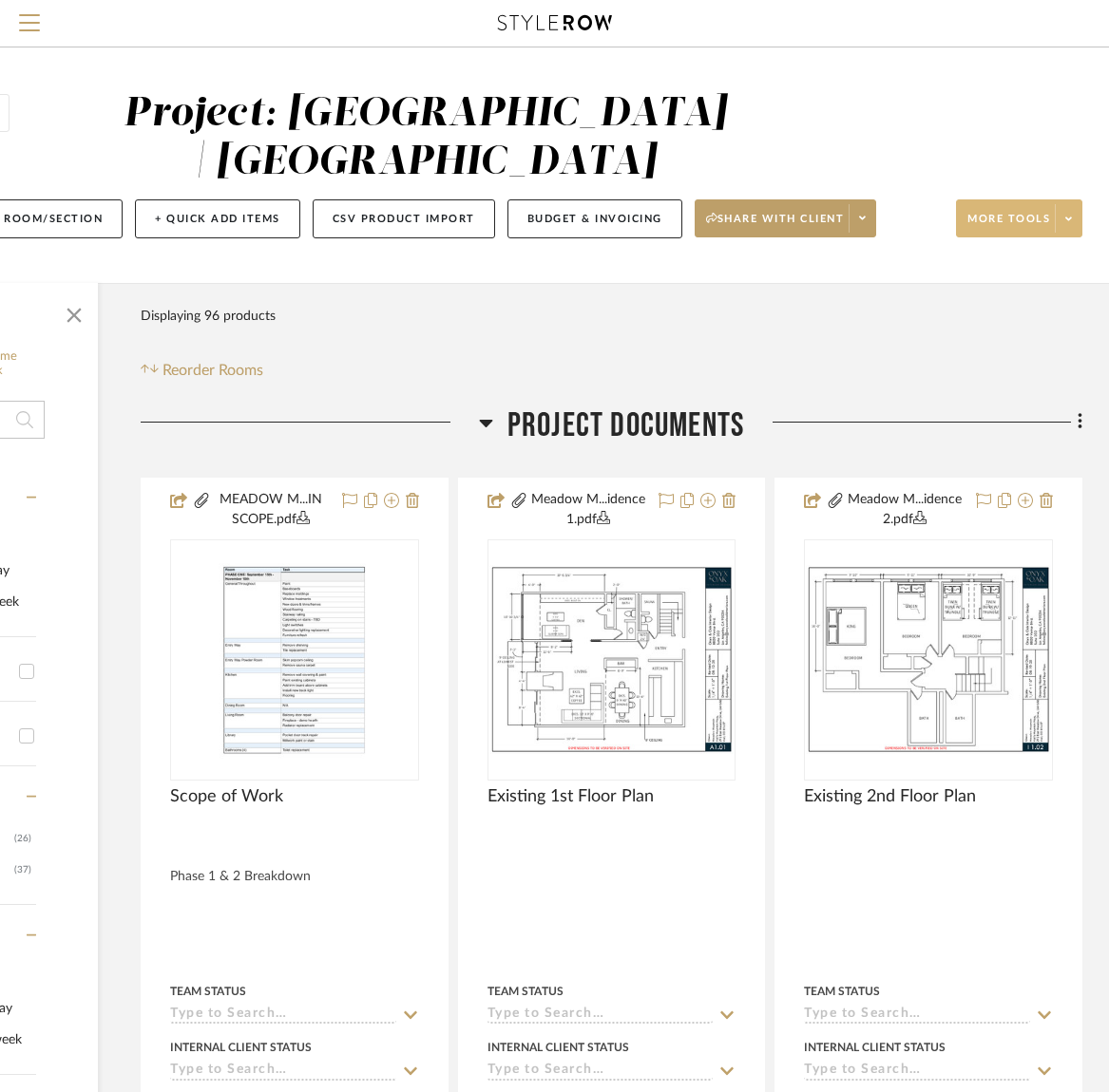
click at [1023, 221] on span "More tools" at bounding box center [1008, 225] width 82 height 28
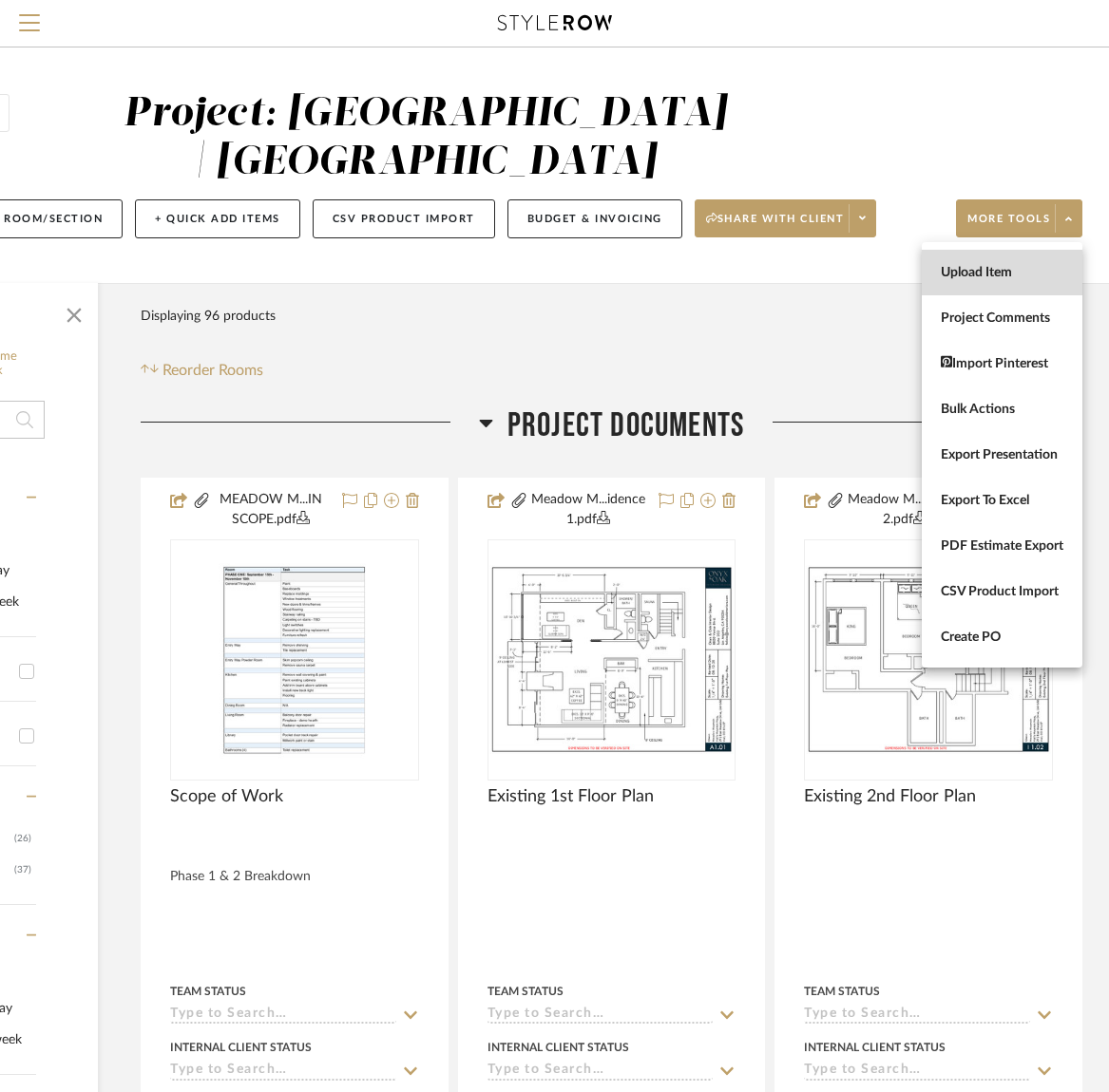
click at [992, 272] on span "Upload Item" at bounding box center [1001, 273] width 122 height 17
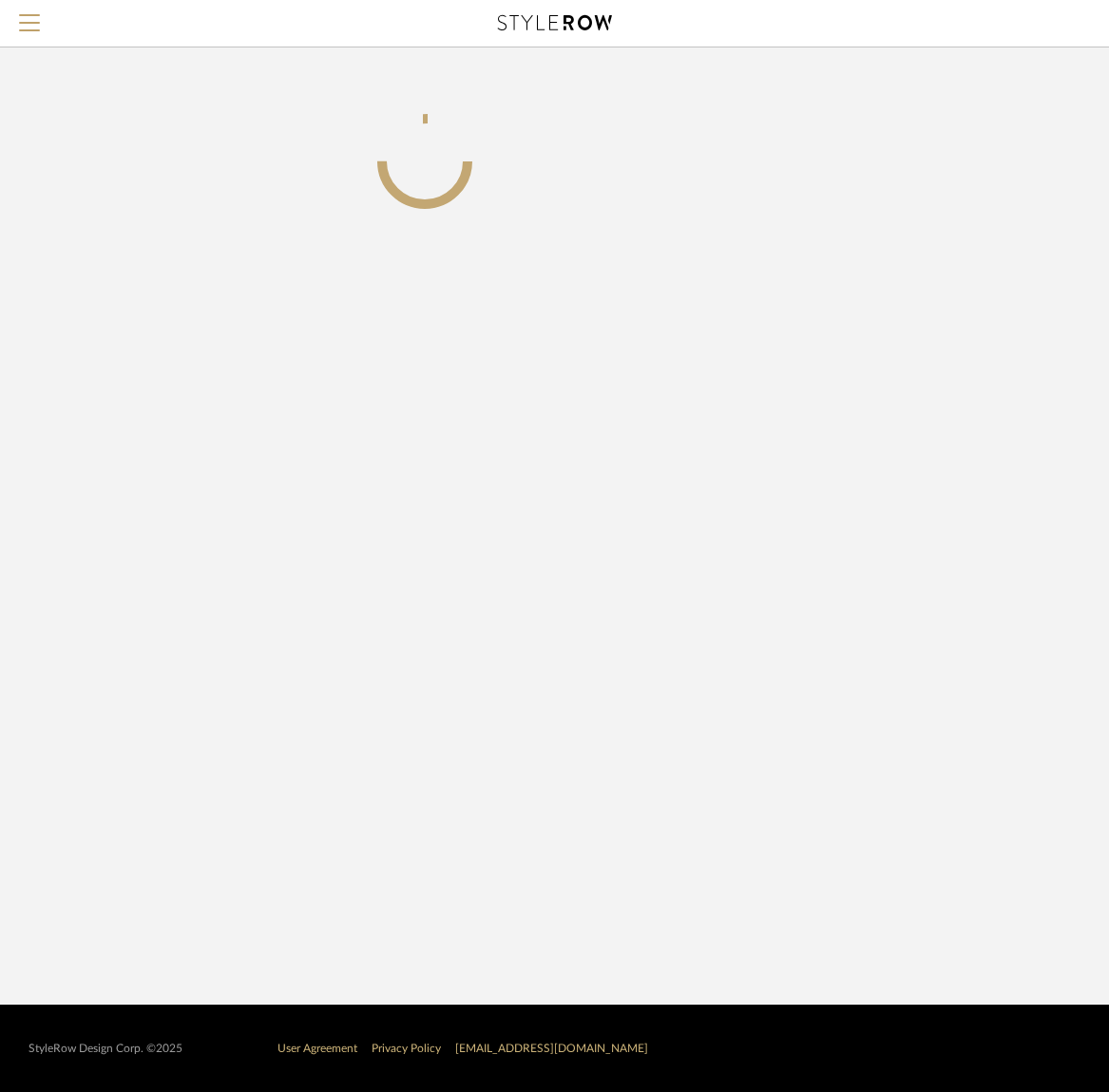
scroll to position [0, 246]
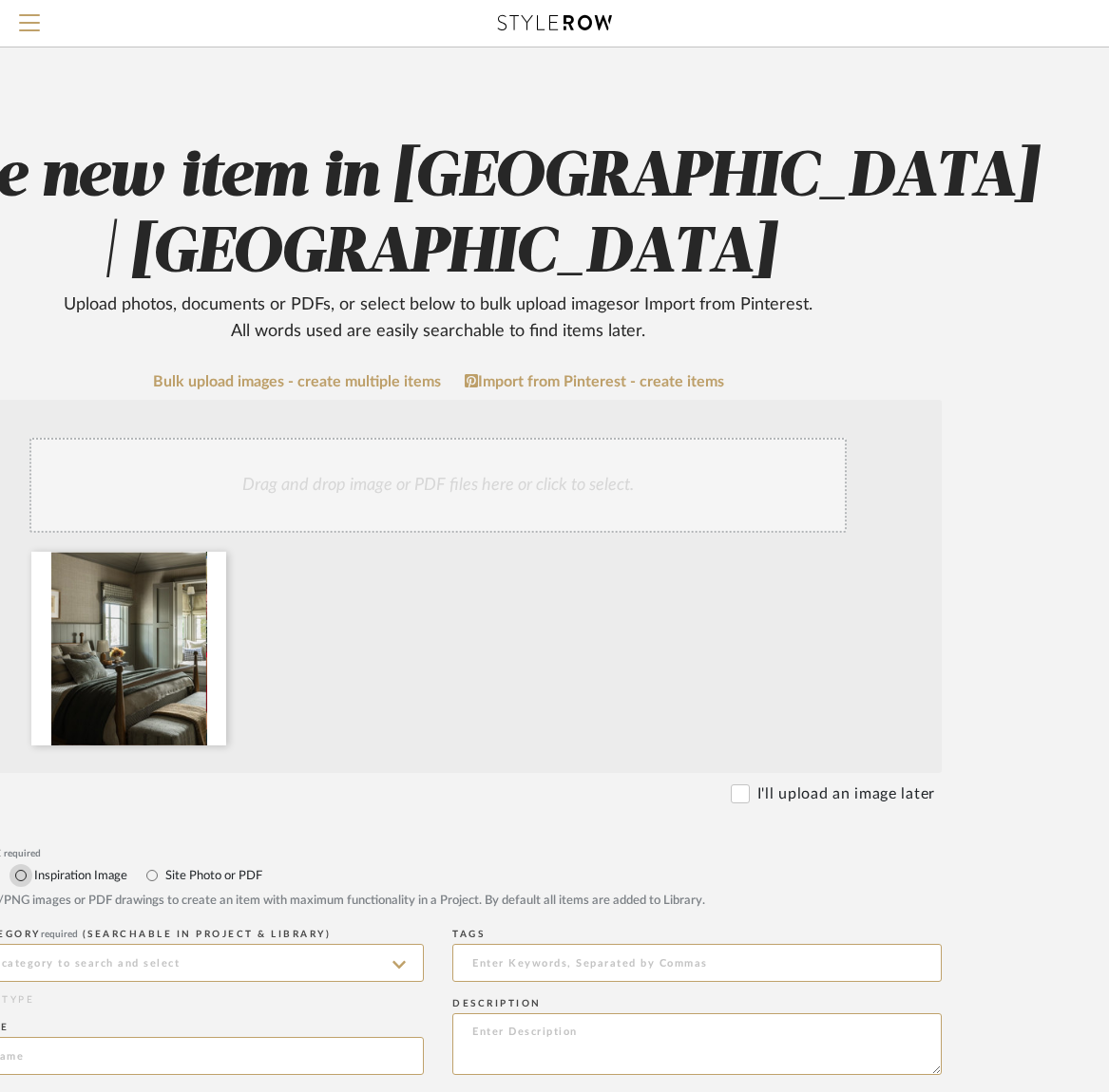
click at [20, 879] on input "Inspiration Image" at bounding box center [21, 875] width 23 height 23
radio input "true"
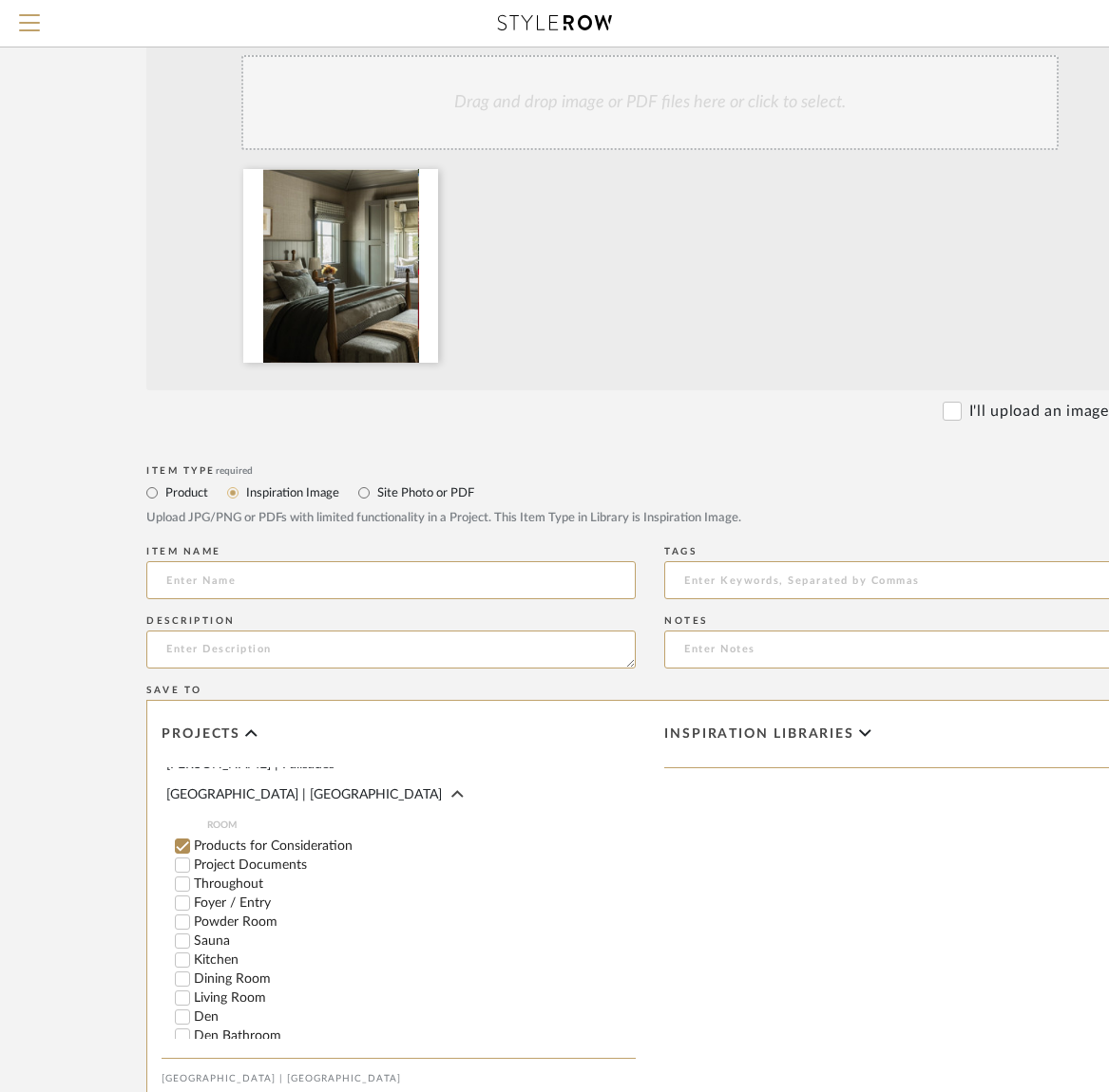
scroll to position [277, 0]
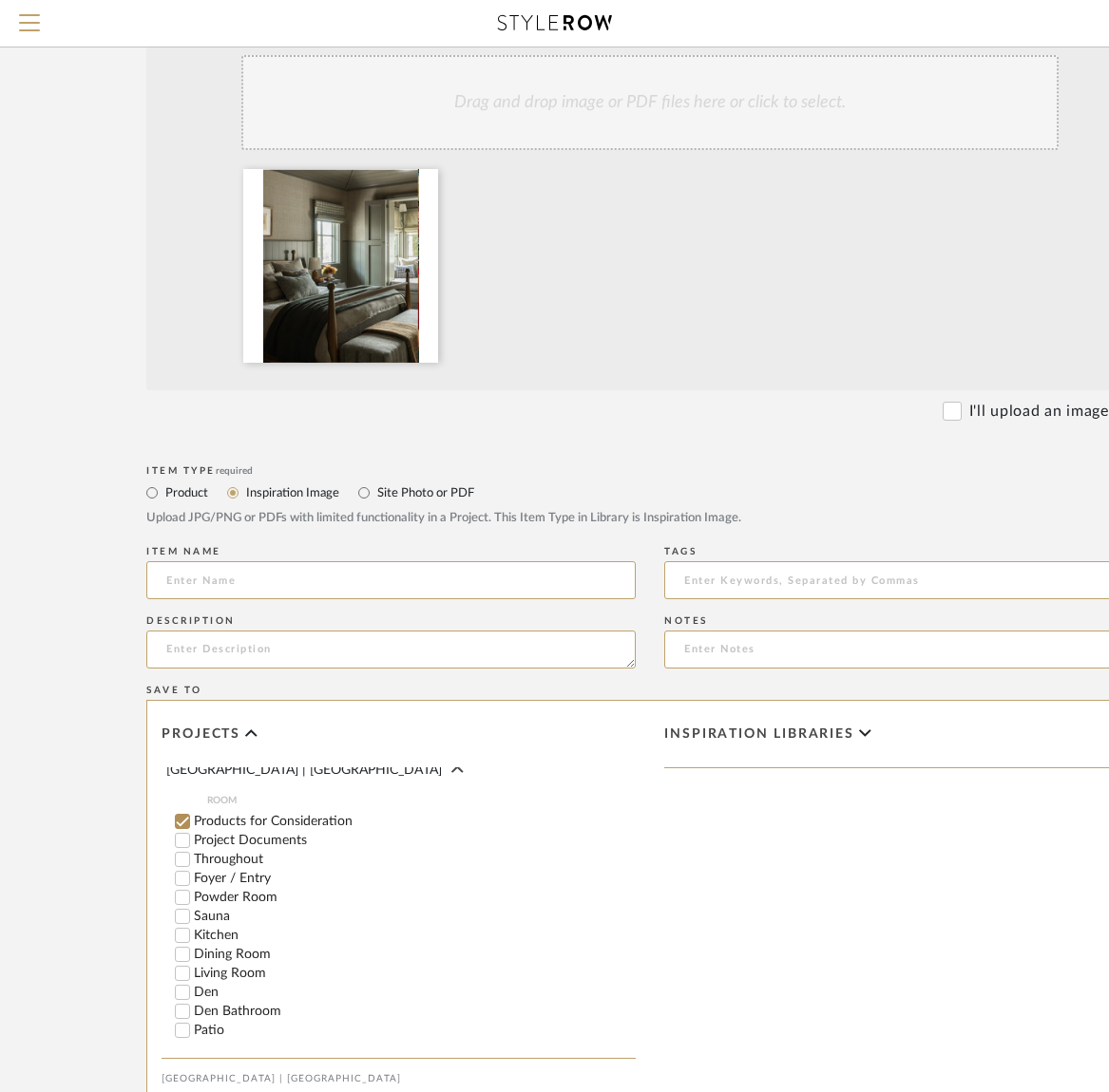
click at [182, 812] on input "Products for Consideration" at bounding box center [182, 821] width 19 height 19
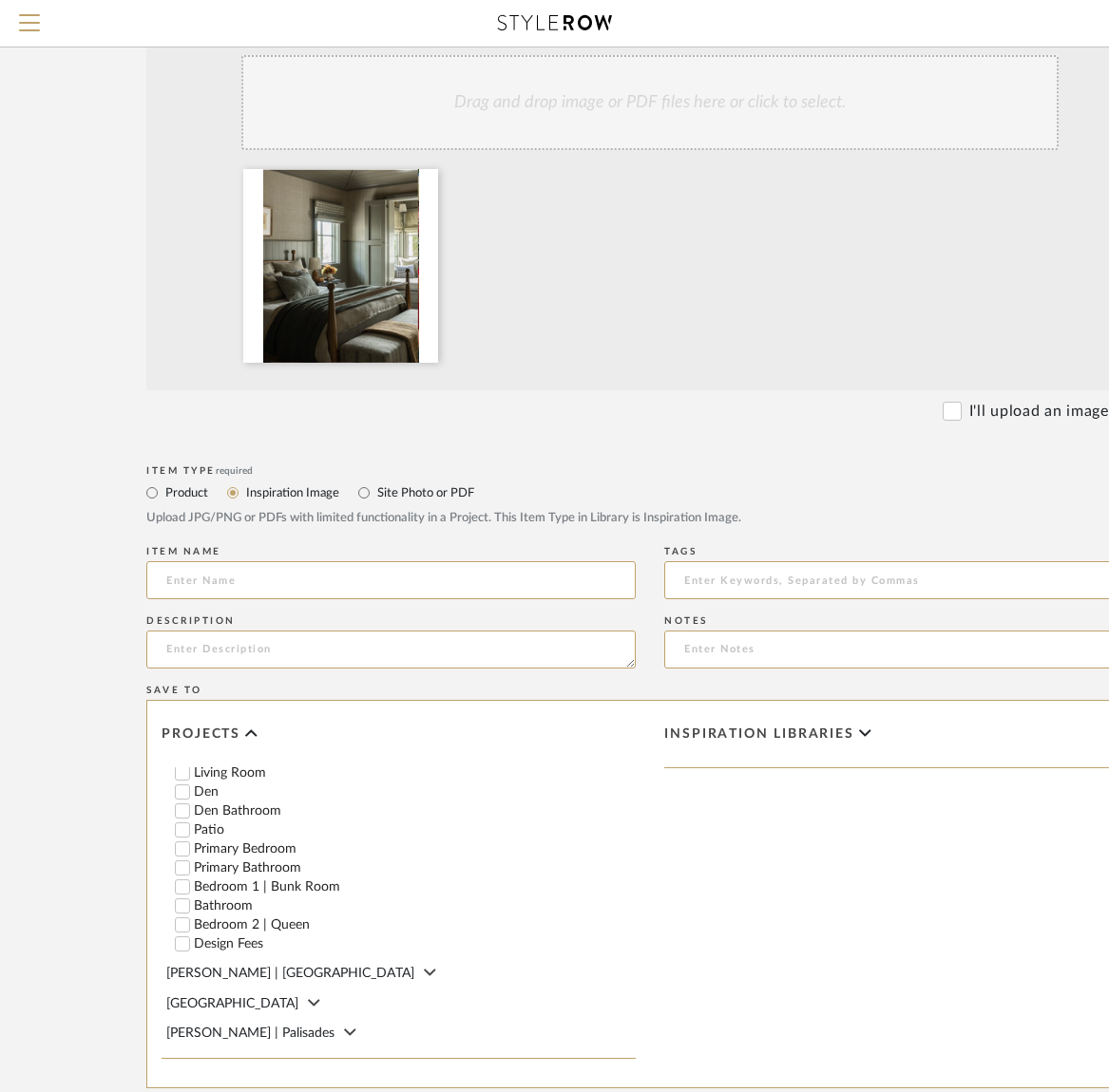
scroll to position [481, 0]
drag, startPoint x: 185, startPoint y: 909, endPoint x: 228, endPoint y: 889, distance: 47.4
click at [185, 912] on input "Bedroom 2 | Queen" at bounding box center [182, 921] width 19 height 19
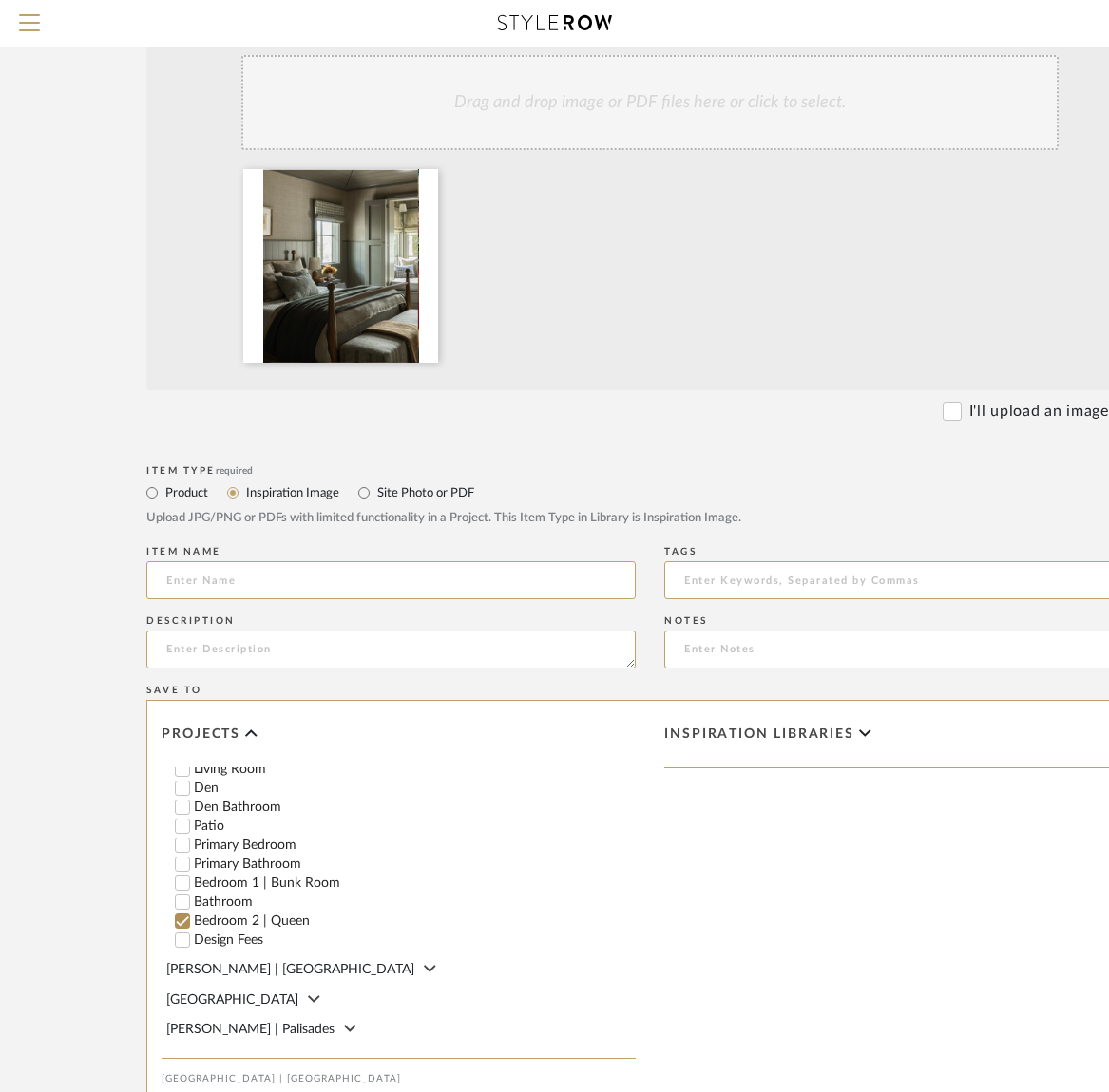
click at [688, 734] on span "Inspiration libraries" at bounding box center [760, 735] width 190 height 17
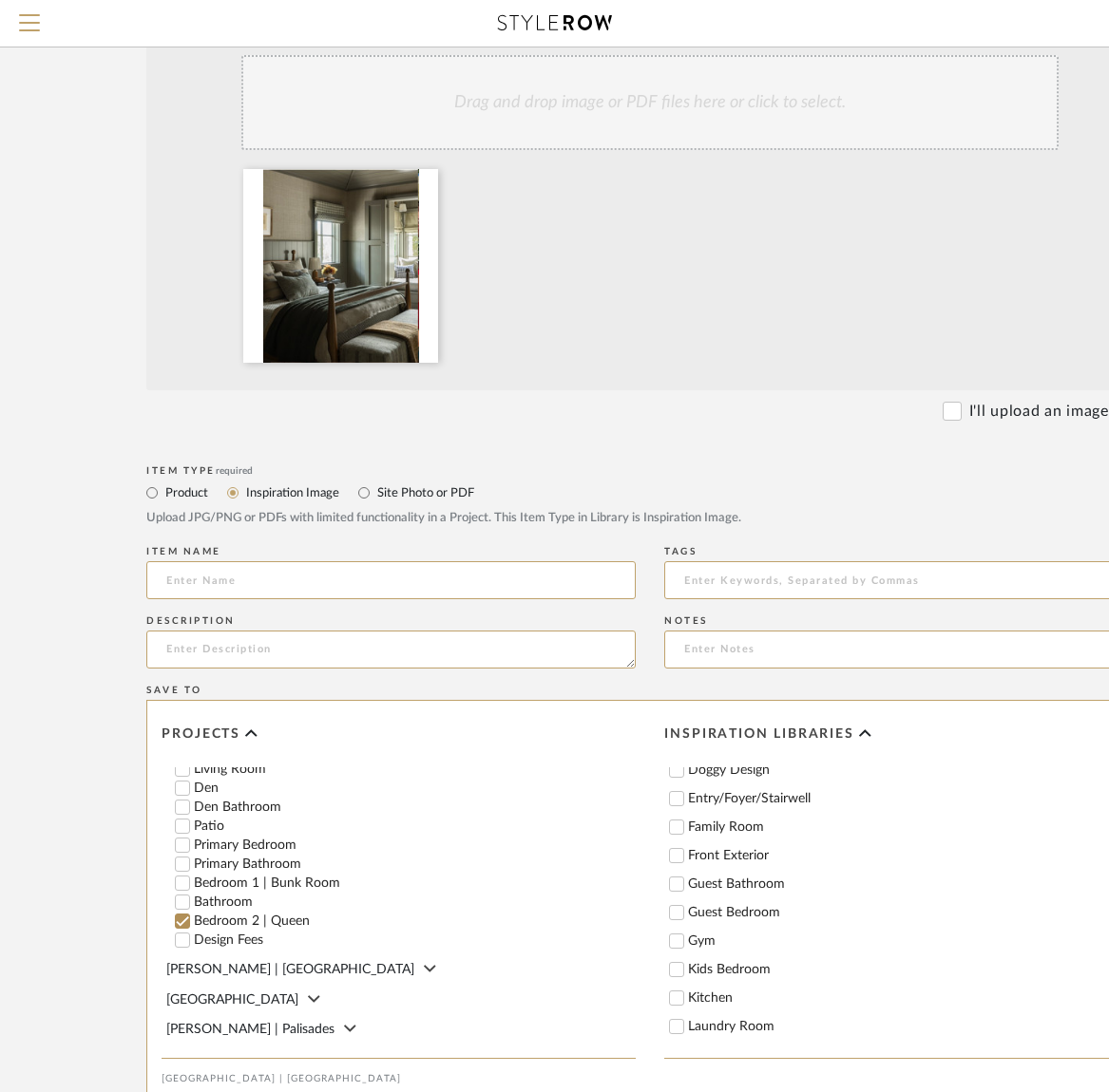
scroll to position [184, 0]
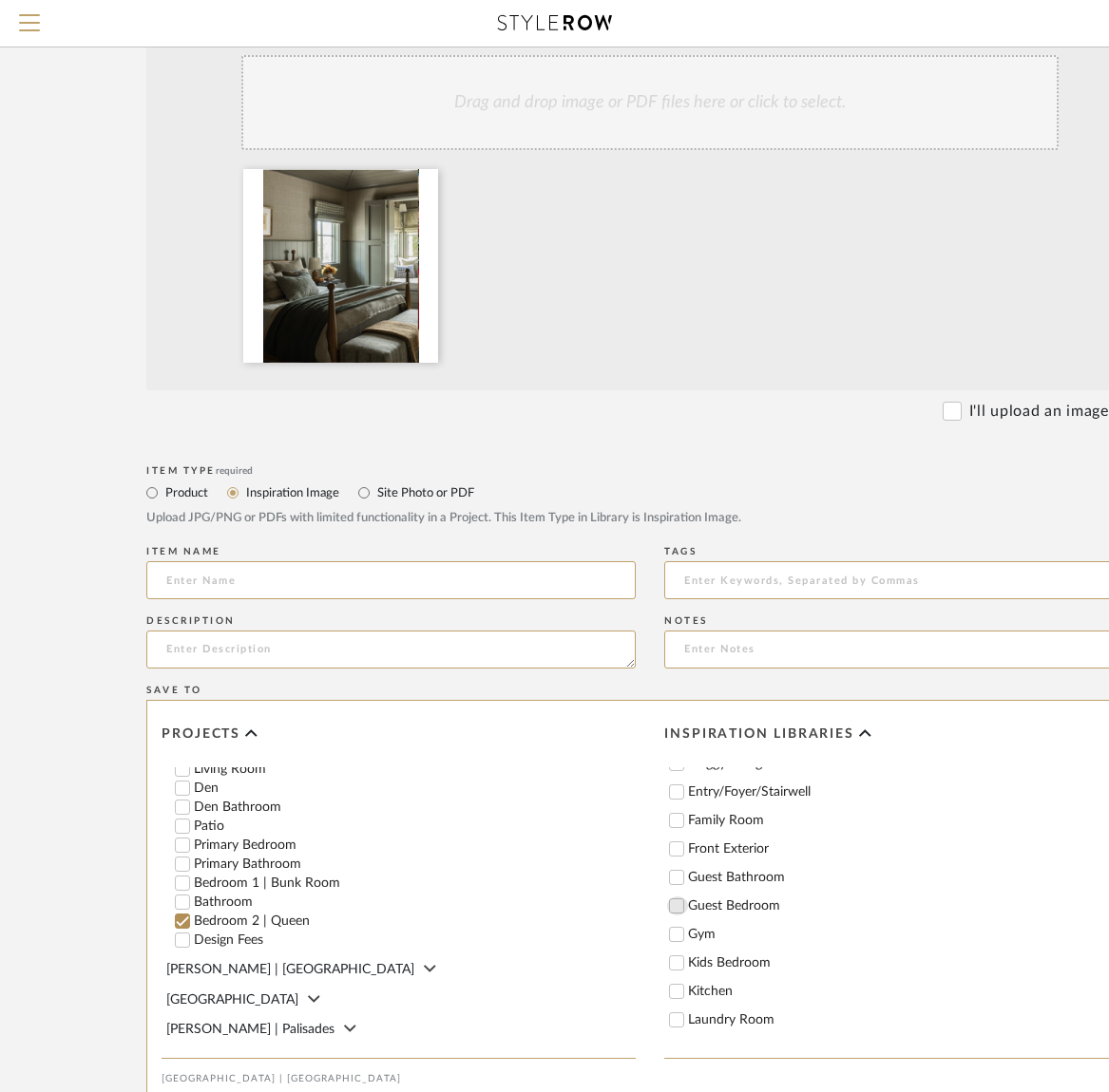
drag, startPoint x: 679, startPoint y: 910, endPoint x: 711, endPoint y: 922, distance: 34.2
click at [679, 910] on input "Guest Bedroom" at bounding box center [676, 905] width 19 height 19
checkbox input "true"
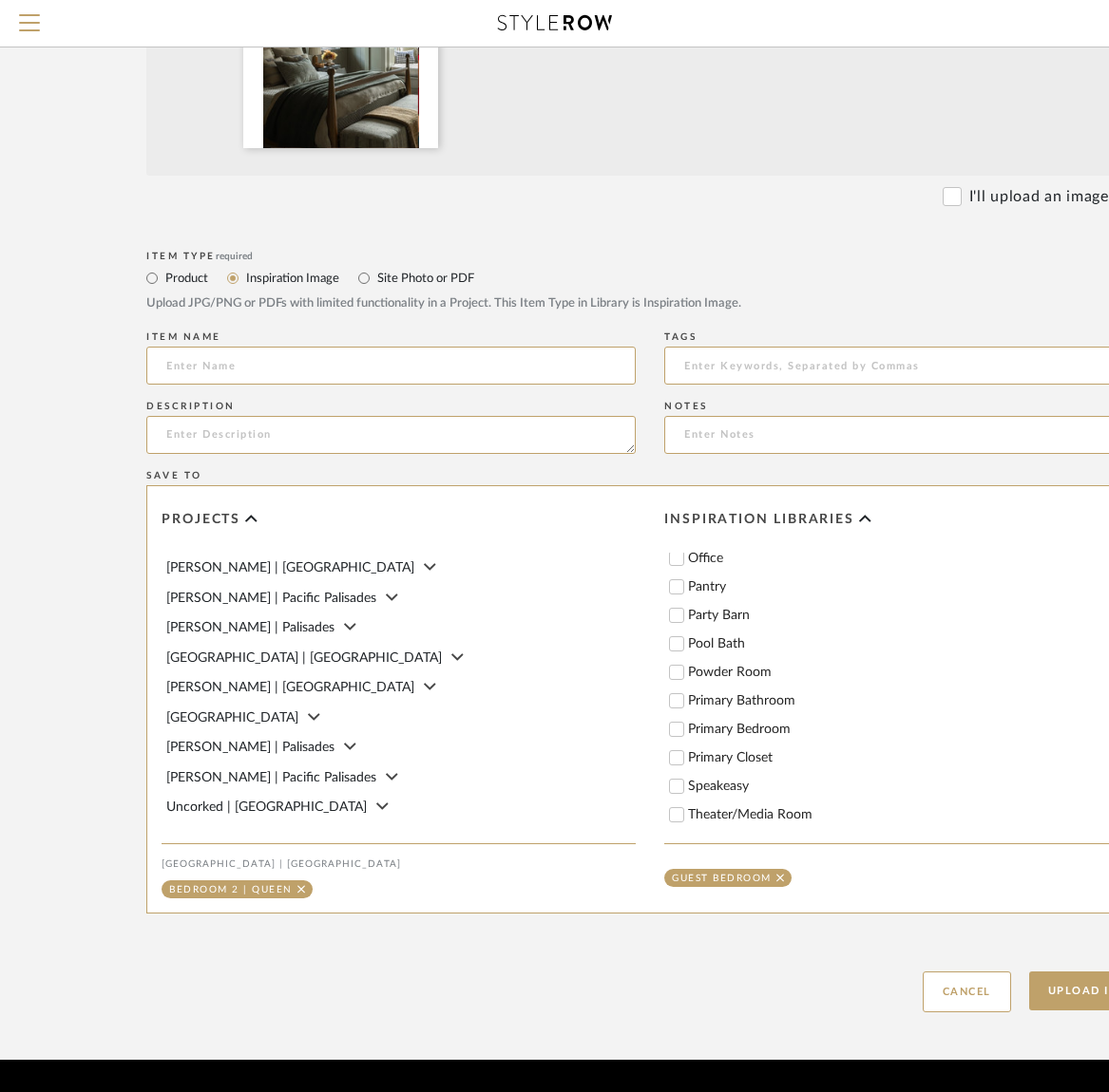
scroll to position [653, 34]
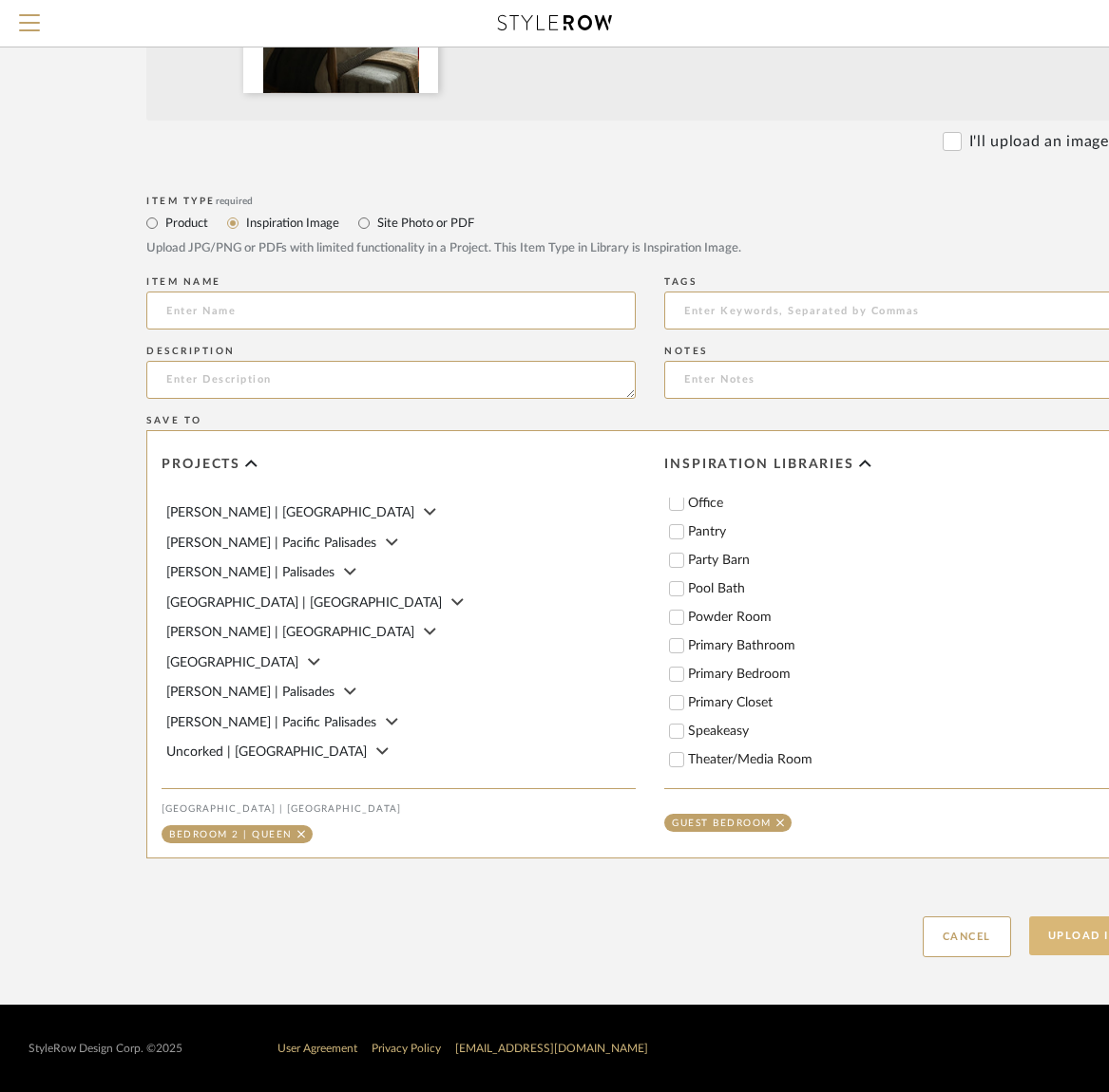
click at [1066, 936] on button "Upload Item" at bounding box center [1091, 936] width 125 height 39
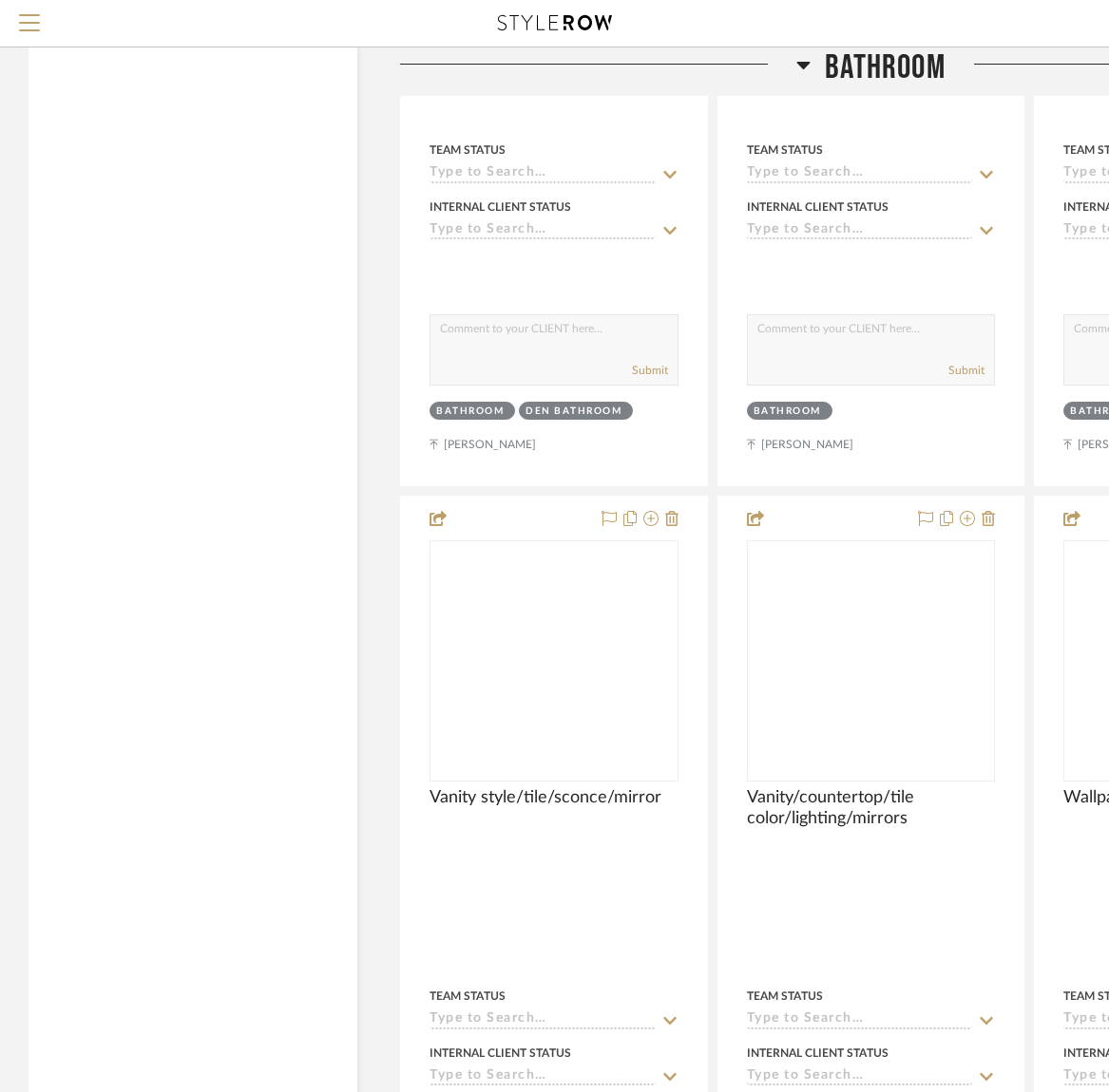
scroll to position [24846, 0]
